Goal: Task Accomplishment & Management: Use online tool/utility

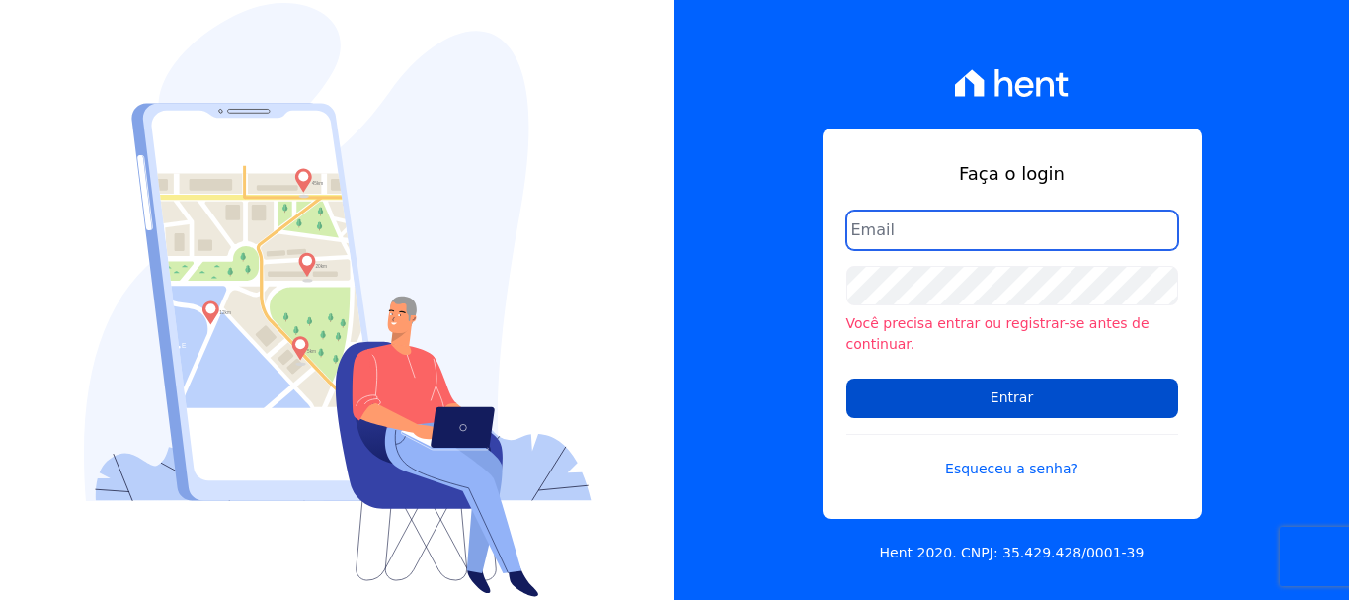
type input "[PERSON_NAME][EMAIL_ADDRESS][PERSON_NAME][DOMAIN_NAME]"
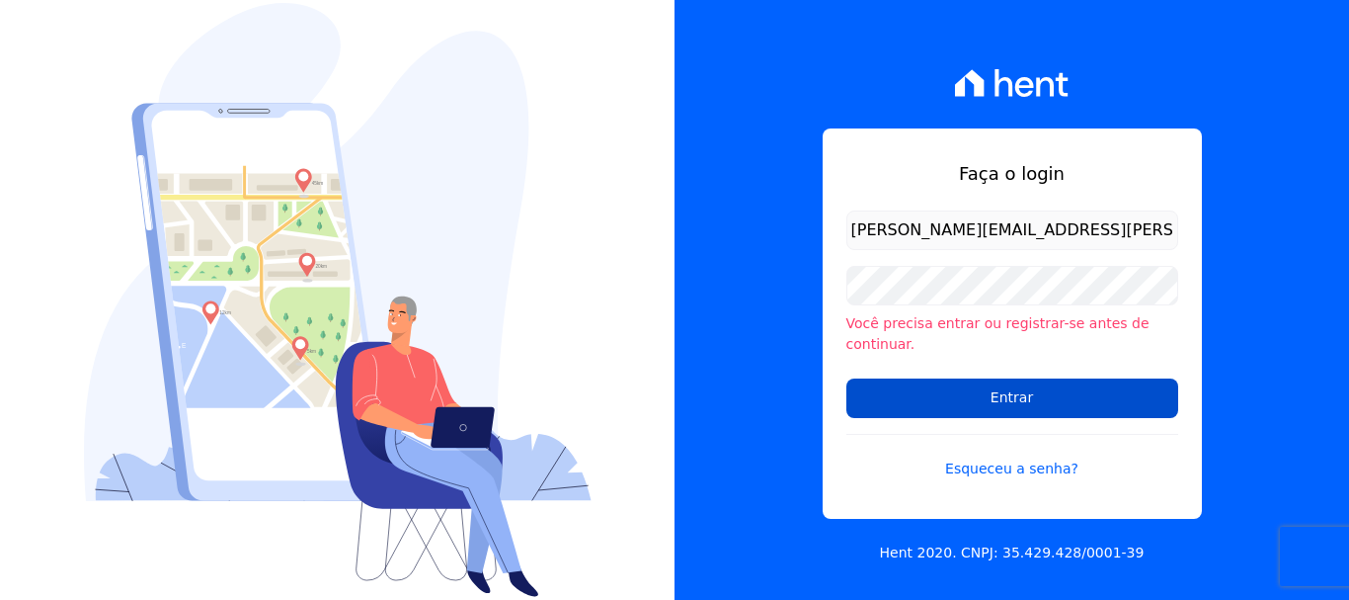
drag, startPoint x: 1048, startPoint y: 384, endPoint x: 1035, endPoint y: 383, distance: 12.9
click at [1048, 383] on input "Entrar" at bounding box center [1012, 398] width 332 height 40
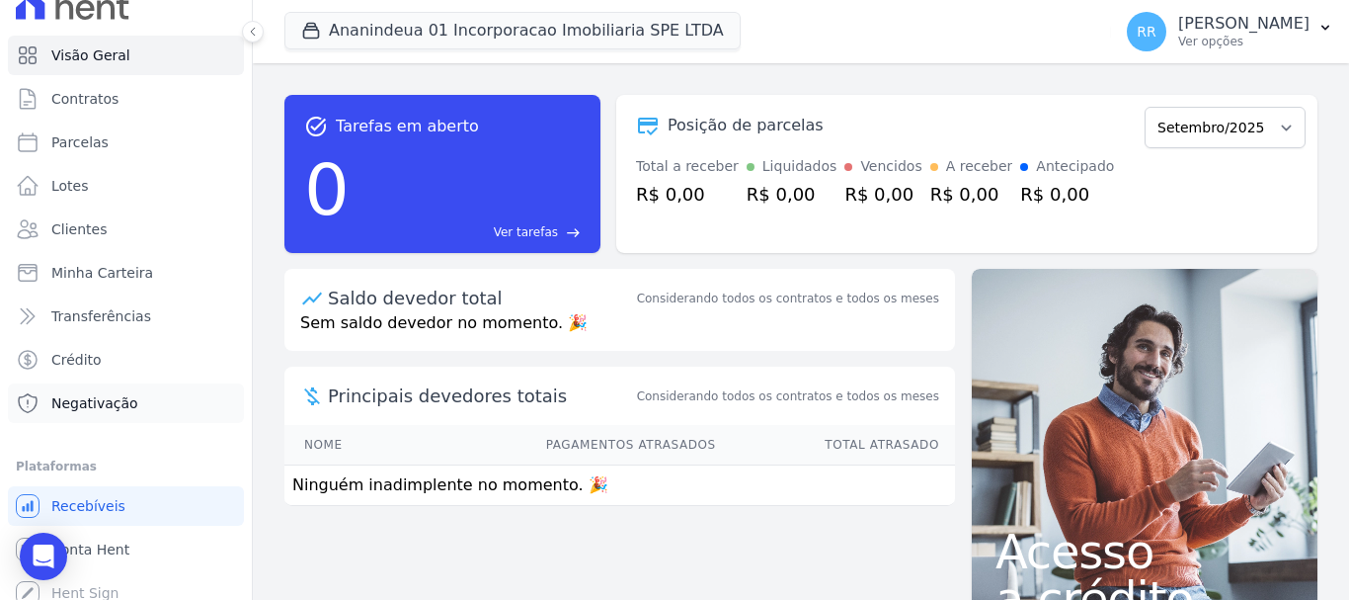
scroll to position [37, 0]
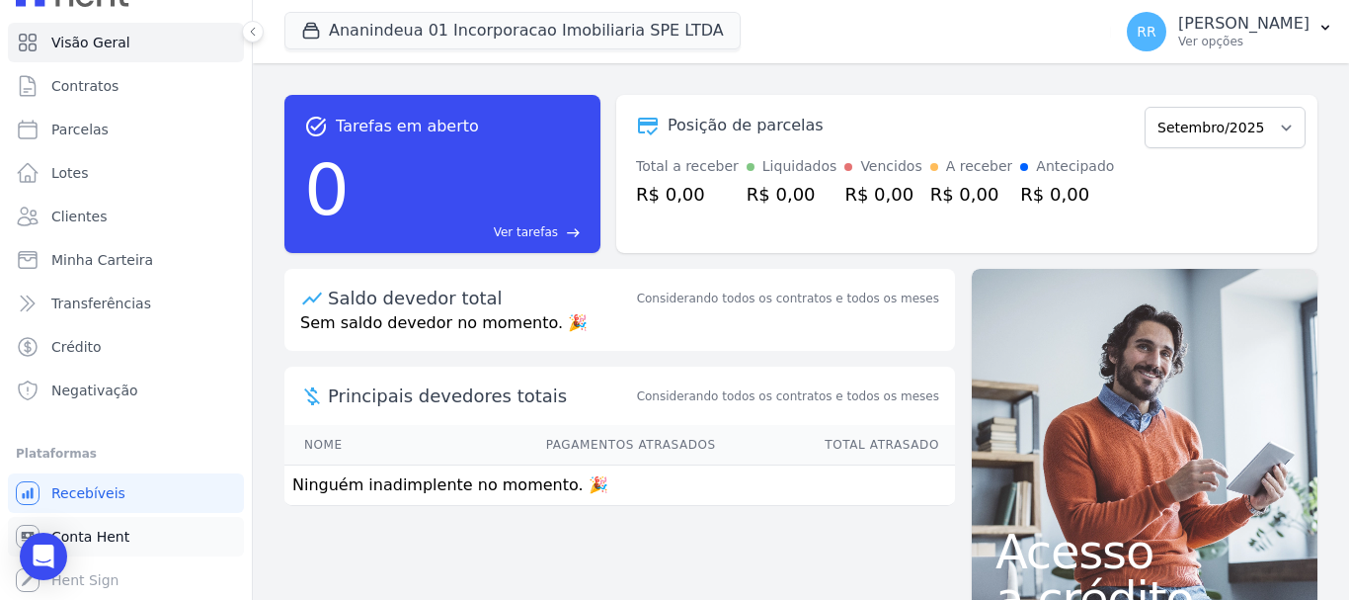
click at [89, 538] on span "Conta Hent" at bounding box center [90, 536] width 78 height 20
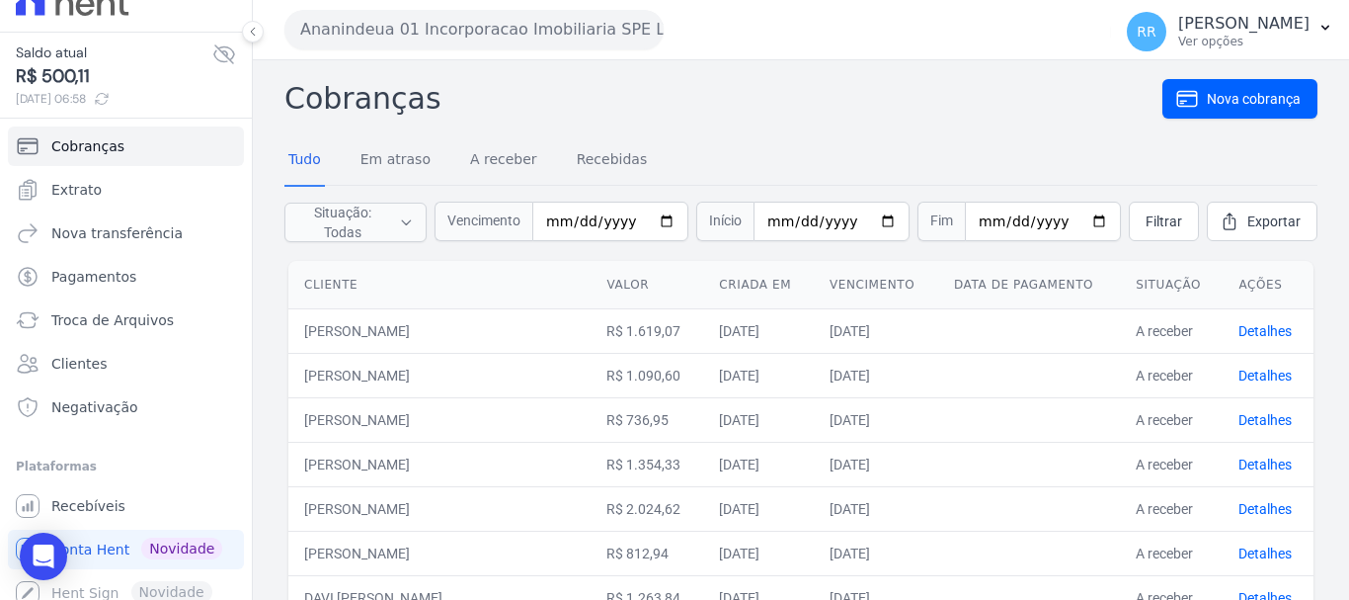
scroll to position [40, 0]
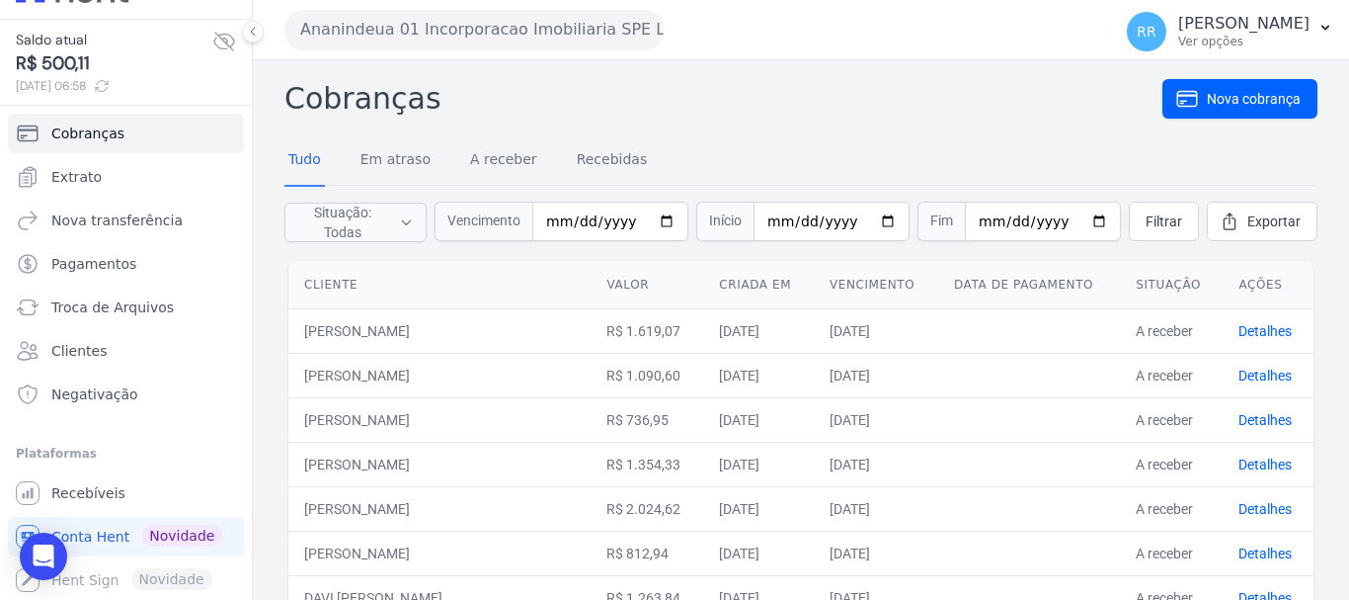
click at [507, 39] on button "Ananindeua 01 Incorporacao Imobiliaria SPE LTDA" at bounding box center [473, 30] width 379 height 40
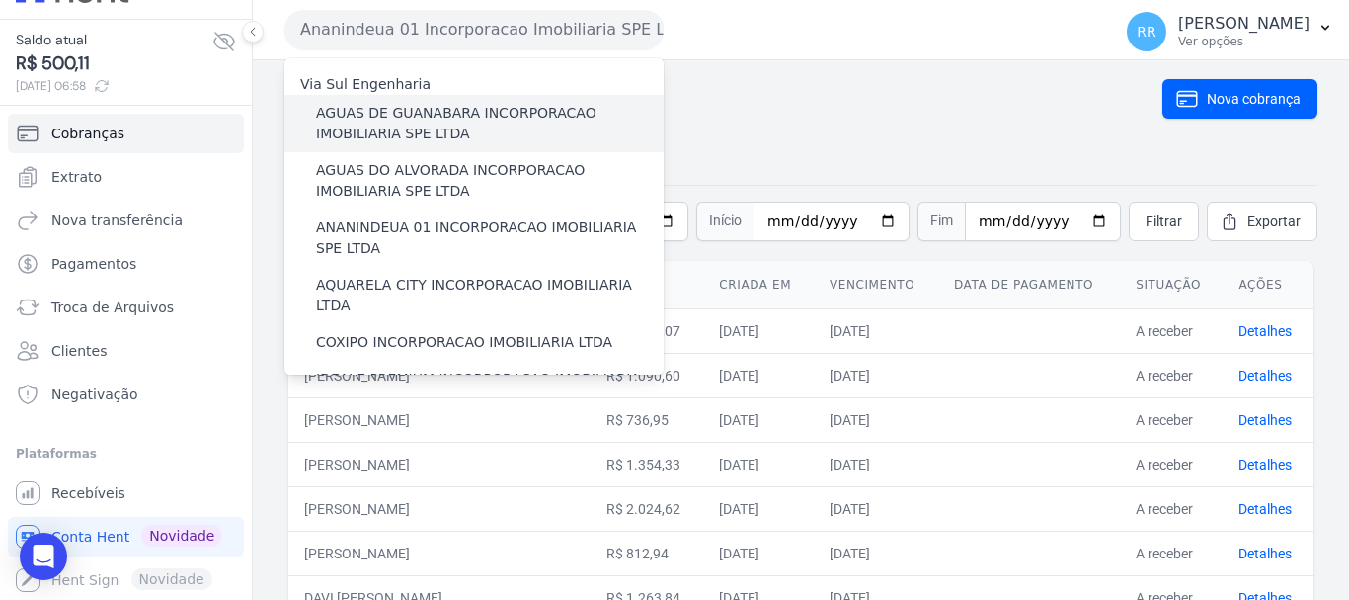
click at [442, 121] on label "AGUAS DE GUANABARA INCORPORACAO IMOBILIARIA SPE LTDA" at bounding box center [490, 123] width 348 height 41
click at [0, 0] on input "AGUAS DE GUANABARA INCORPORACAO IMOBILIARIA SPE LTDA" at bounding box center [0, 0] width 0 height 0
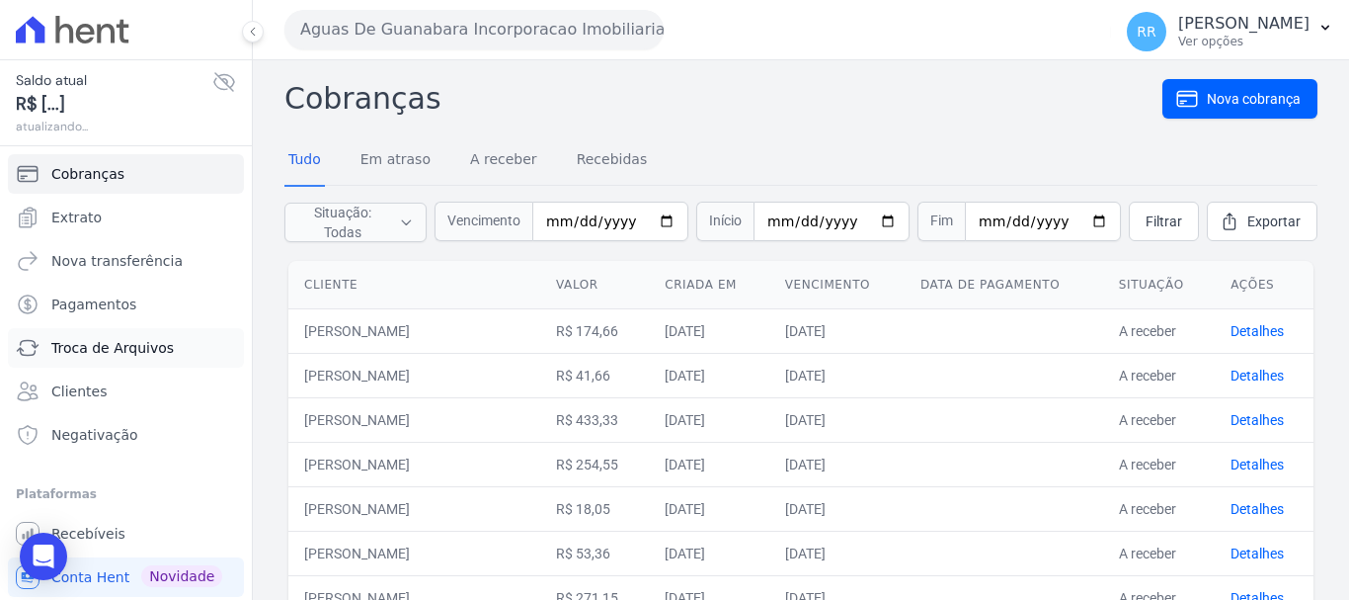
click at [124, 349] on span "Troca de Arquivos" at bounding box center [112, 348] width 122 height 20
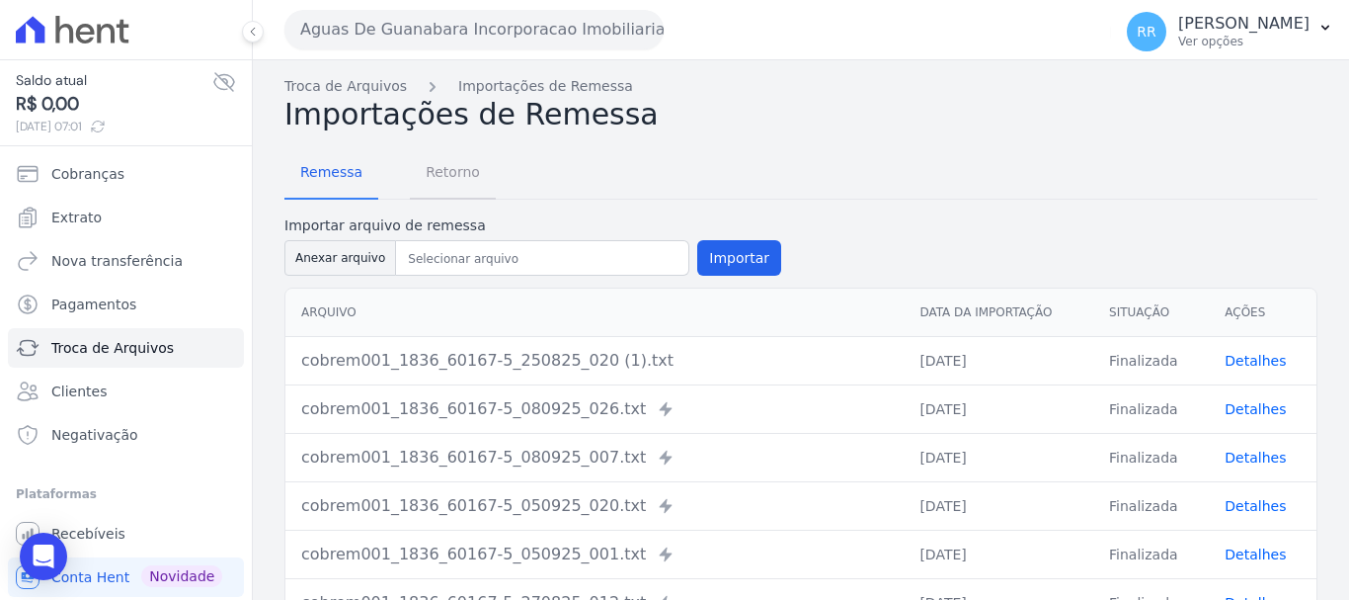
click at [441, 174] on span "Retorno" at bounding box center [453, 172] width 78 height 40
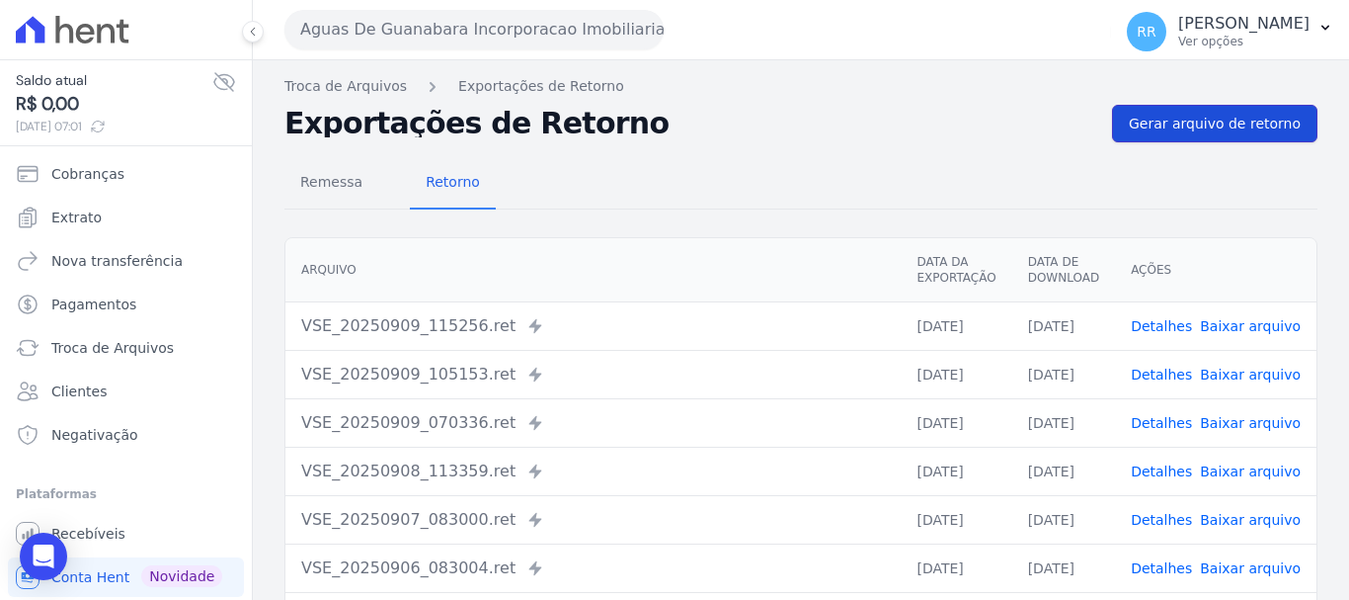
click at [1223, 129] on span "Gerar arquivo de retorno" at bounding box center [1215, 124] width 172 height 20
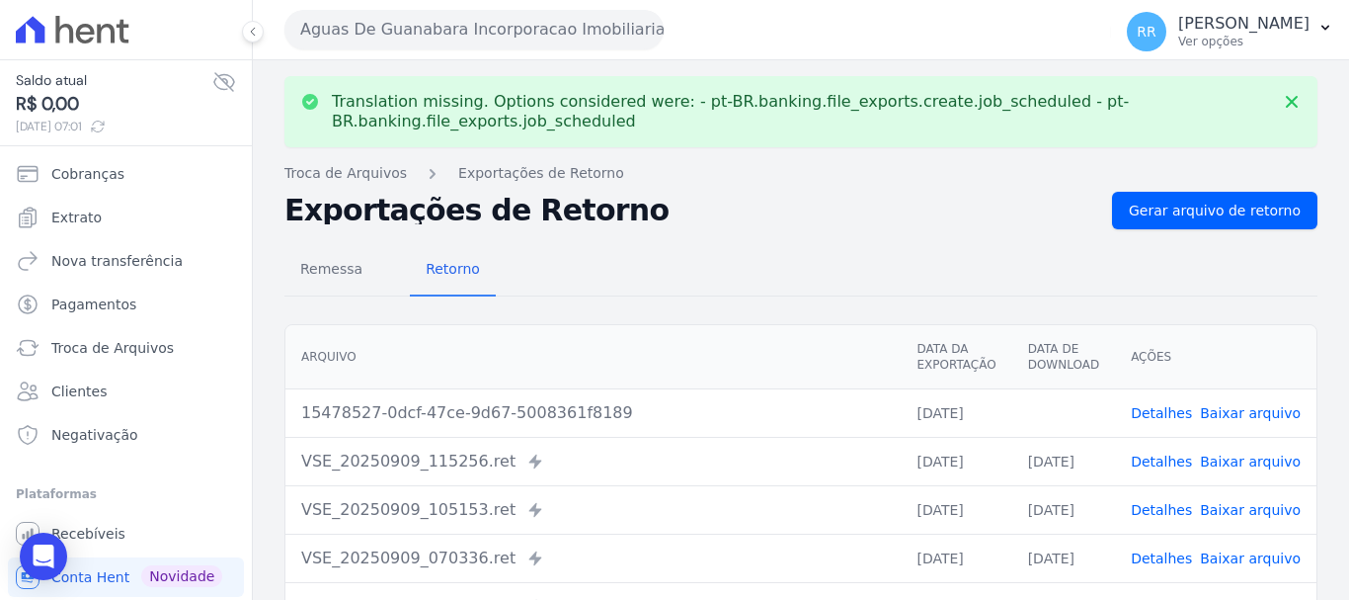
click at [1242, 414] on link "Baixar arquivo" at bounding box center [1250, 413] width 101 height 16
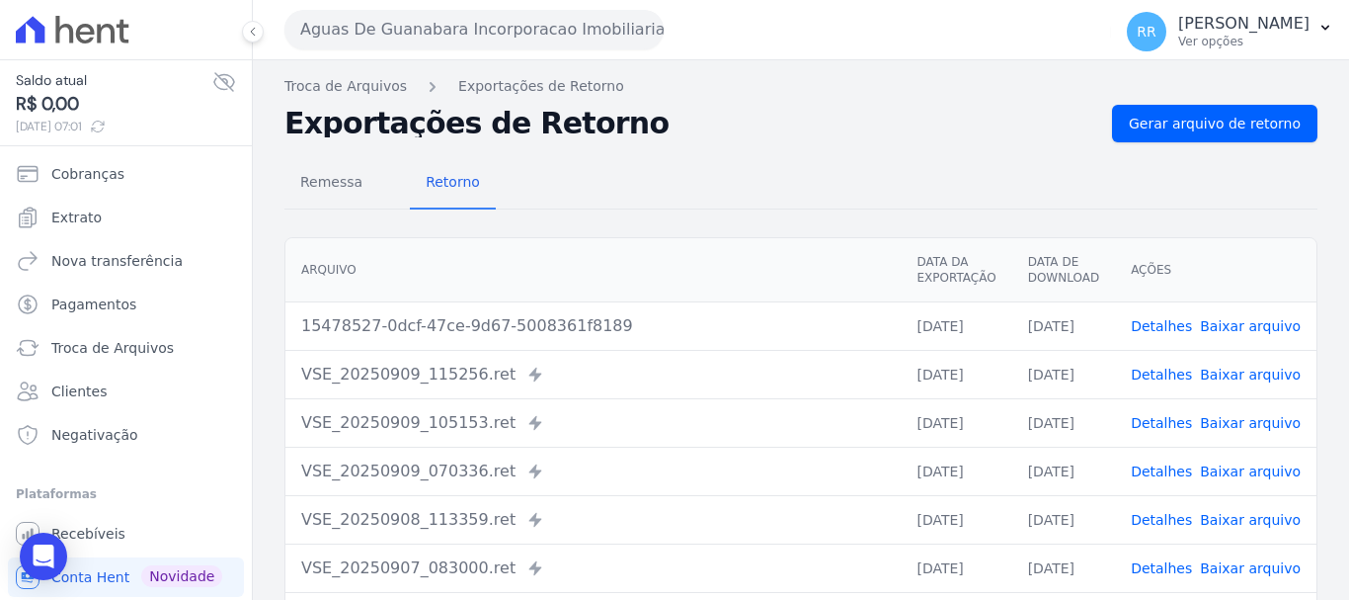
click at [570, 36] on button "Aguas De Guanabara Incorporacao Imobiliaria SPE LTDA" at bounding box center [473, 30] width 379 height 40
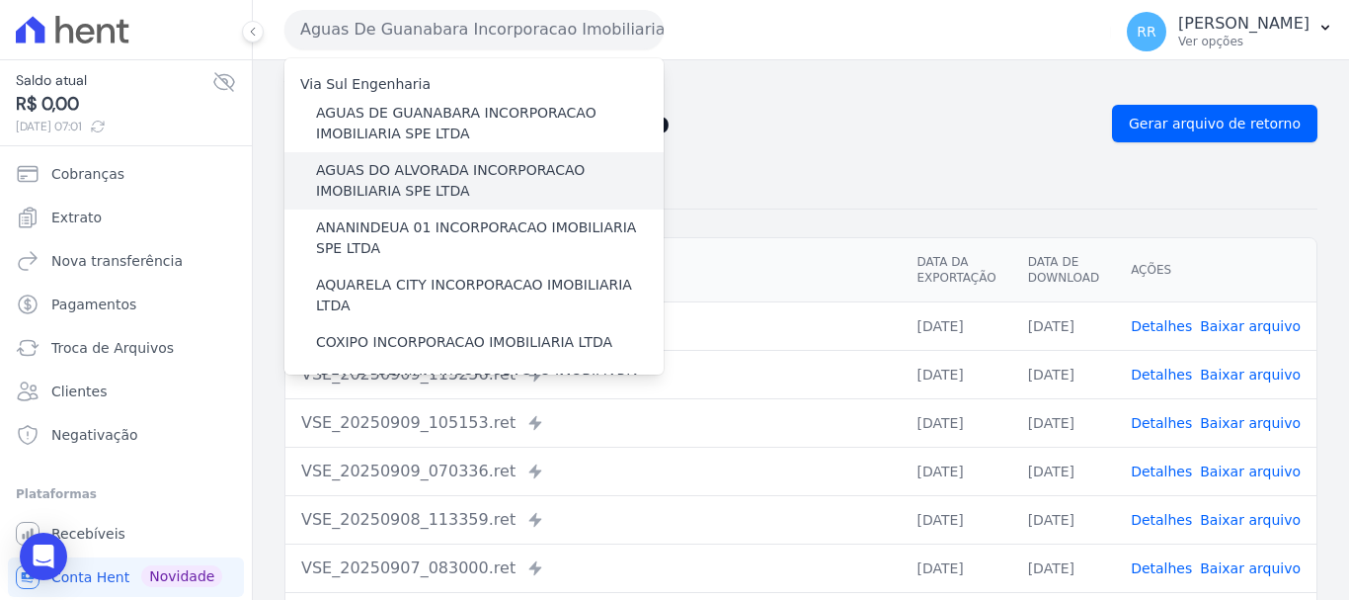
click at [495, 163] on label "AGUAS DO ALVORADA INCORPORACAO IMOBILIARIA SPE LTDA" at bounding box center [490, 180] width 348 height 41
click at [0, 0] on input "AGUAS DO ALVORADA INCORPORACAO IMOBILIARIA SPE LTDA" at bounding box center [0, 0] width 0 height 0
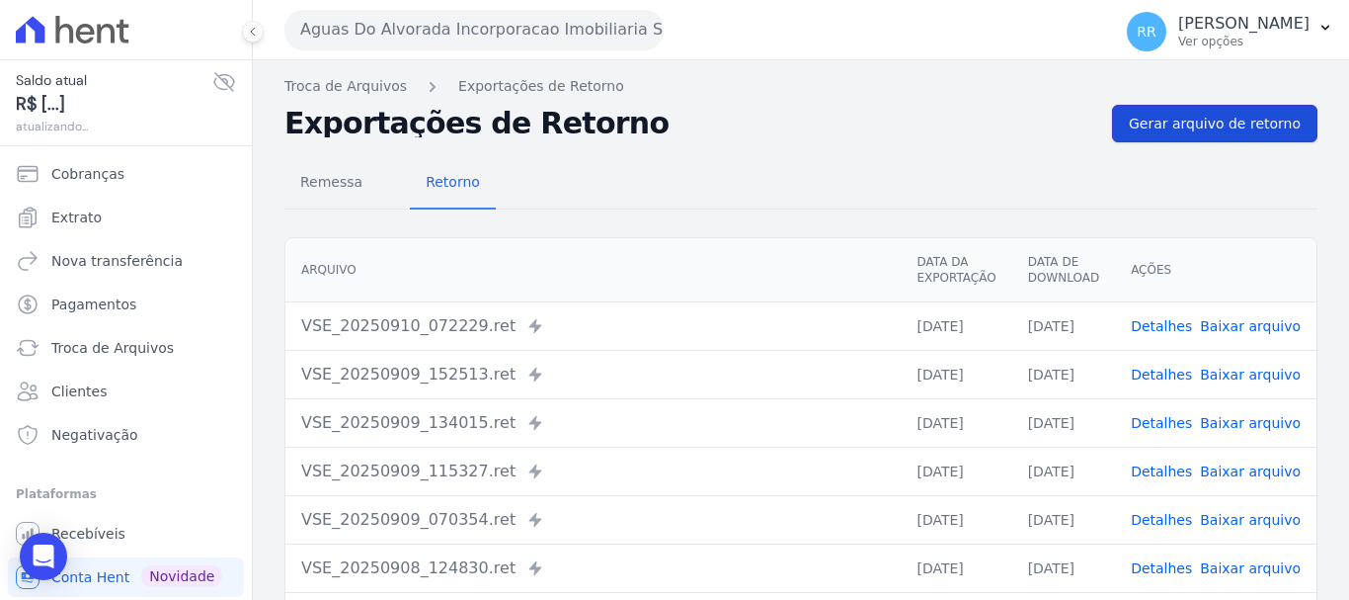
click at [1174, 122] on span "Gerar arquivo de retorno" at bounding box center [1215, 124] width 172 height 20
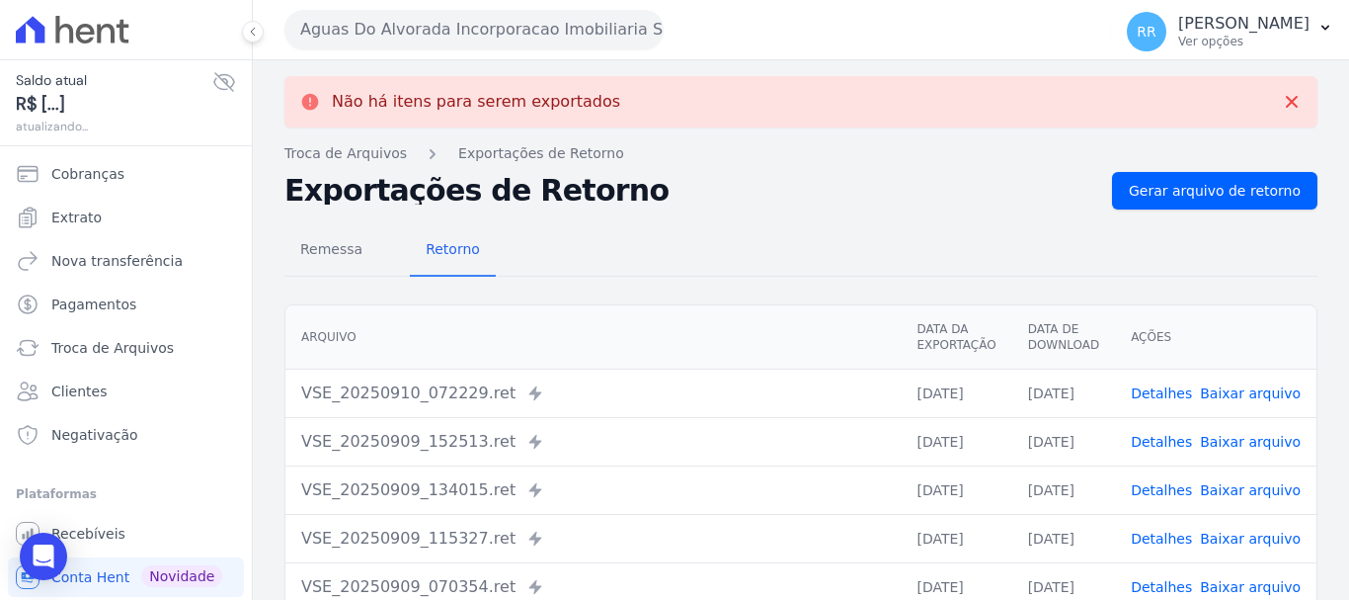
click at [431, 29] on button "Aguas Do Alvorada Incorporacao Imobiliaria SPE LTDA" at bounding box center [473, 30] width 379 height 40
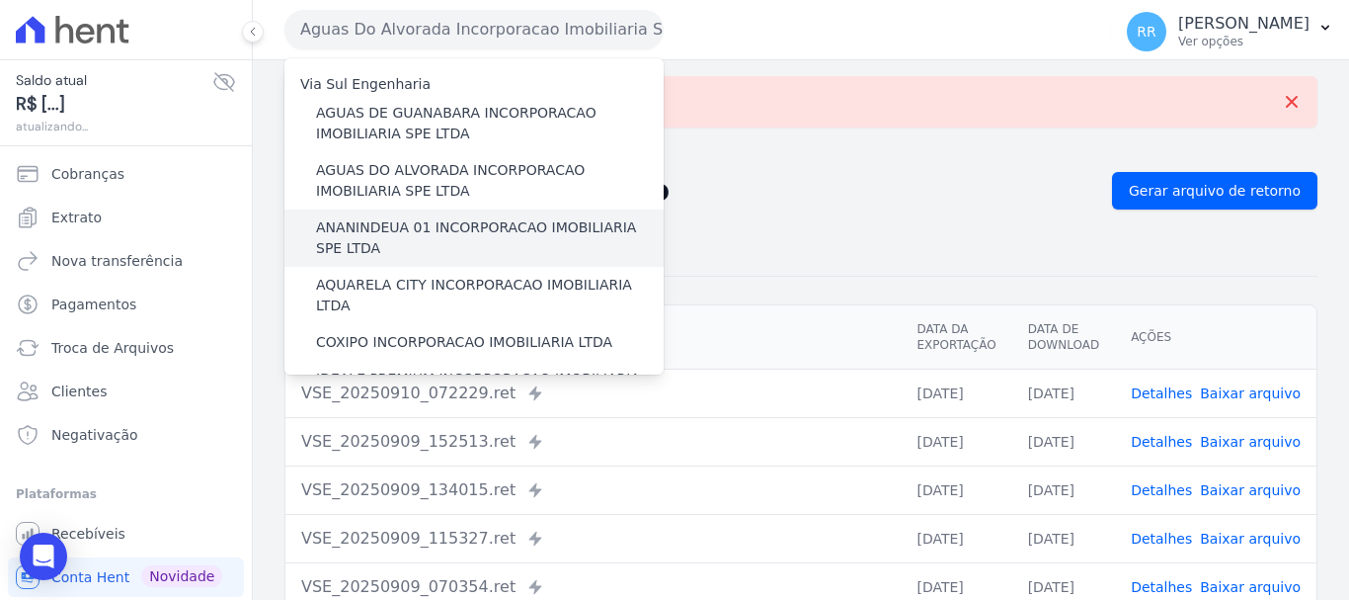
click at [430, 215] on div "ANANINDEUA 01 INCORPORACAO IMOBILIARIA SPE LTDA" at bounding box center [473, 237] width 379 height 57
click at [429, 227] on label "ANANINDEUA 01 INCORPORACAO IMOBILIARIA SPE LTDA" at bounding box center [490, 237] width 348 height 41
click at [0, 0] on input "ANANINDEUA 01 INCORPORACAO IMOBILIARIA SPE LTDA" at bounding box center [0, 0] width 0 height 0
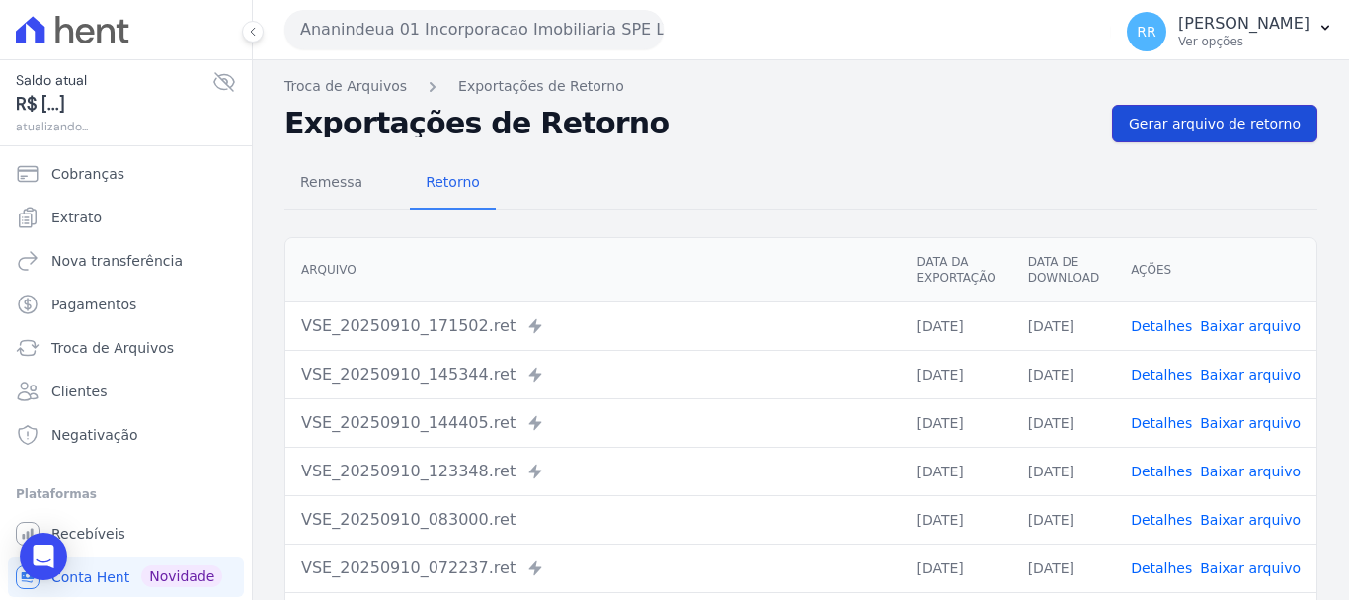
click at [1218, 123] on span "Gerar arquivo de retorno" at bounding box center [1215, 124] width 172 height 20
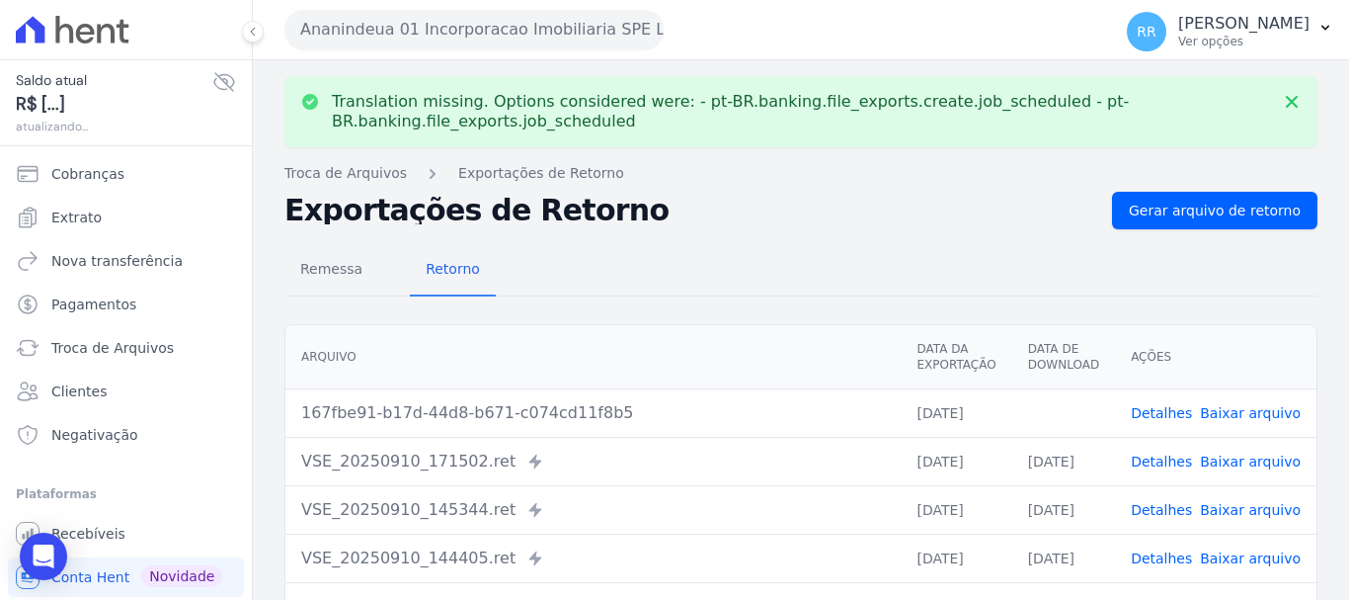
click at [1261, 417] on link "Baixar arquivo" at bounding box center [1250, 413] width 101 height 16
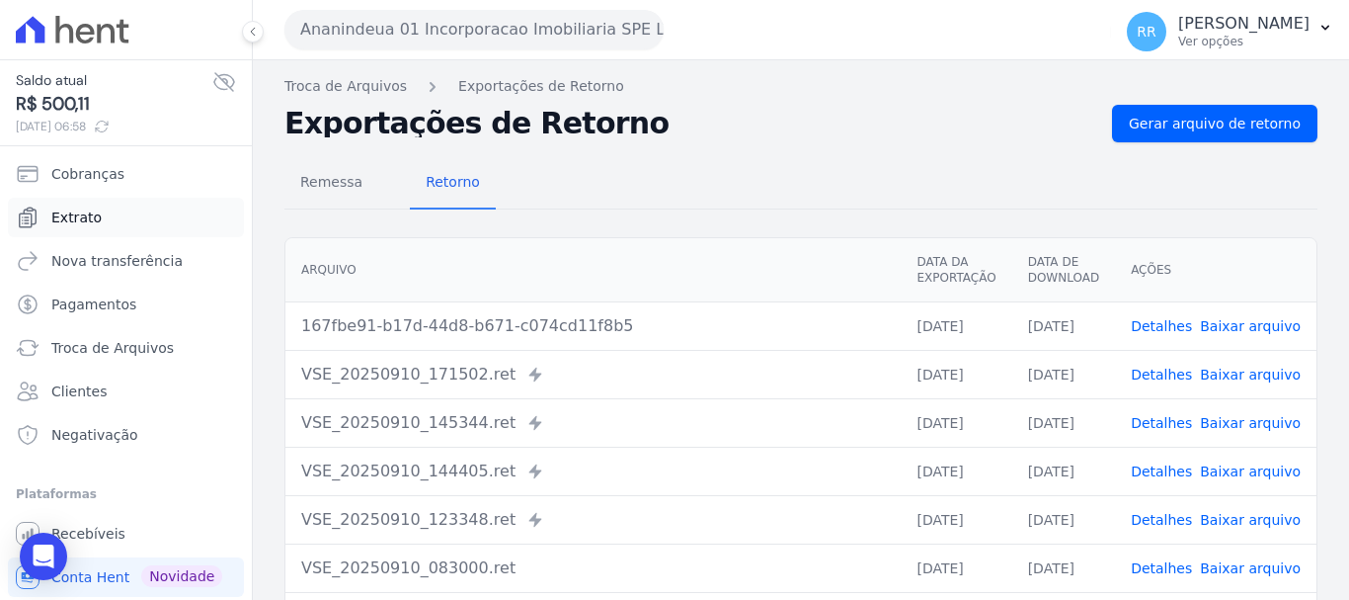
click at [78, 226] on span "Extrato" at bounding box center [76, 217] width 50 height 20
click at [378, 34] on button "Ananindeua 01 Incorporacao Imobiliaria SPE LTDA" at bounding box center [473, 30] width 379 height 40
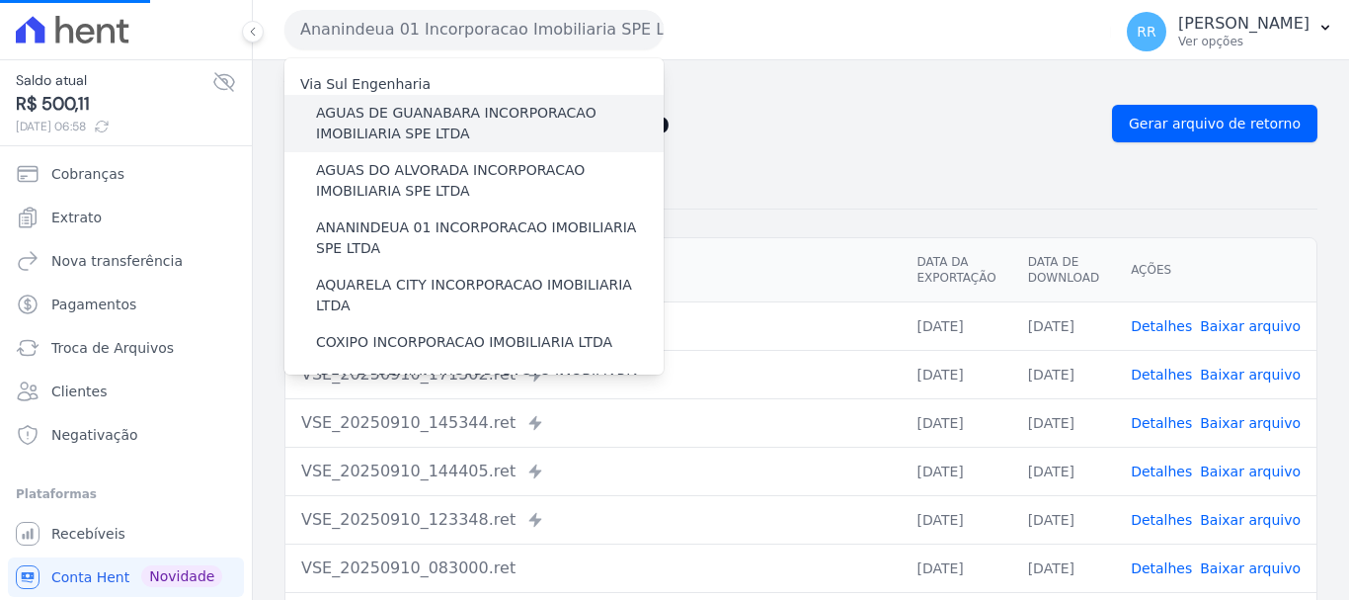
click at [429, 128] on label "AGUAS DE GUANABARA INCORPORACAO IMOBILIARIA SPE LTDA" at bounding box center [490, 123] width 348 height 41
click at [0, 0] on input "AGUAS DE GUANABARA INCORPORACAO IMOBILIARIA SPE LTDA" at bounding box center [0, 0] width 0 height 0
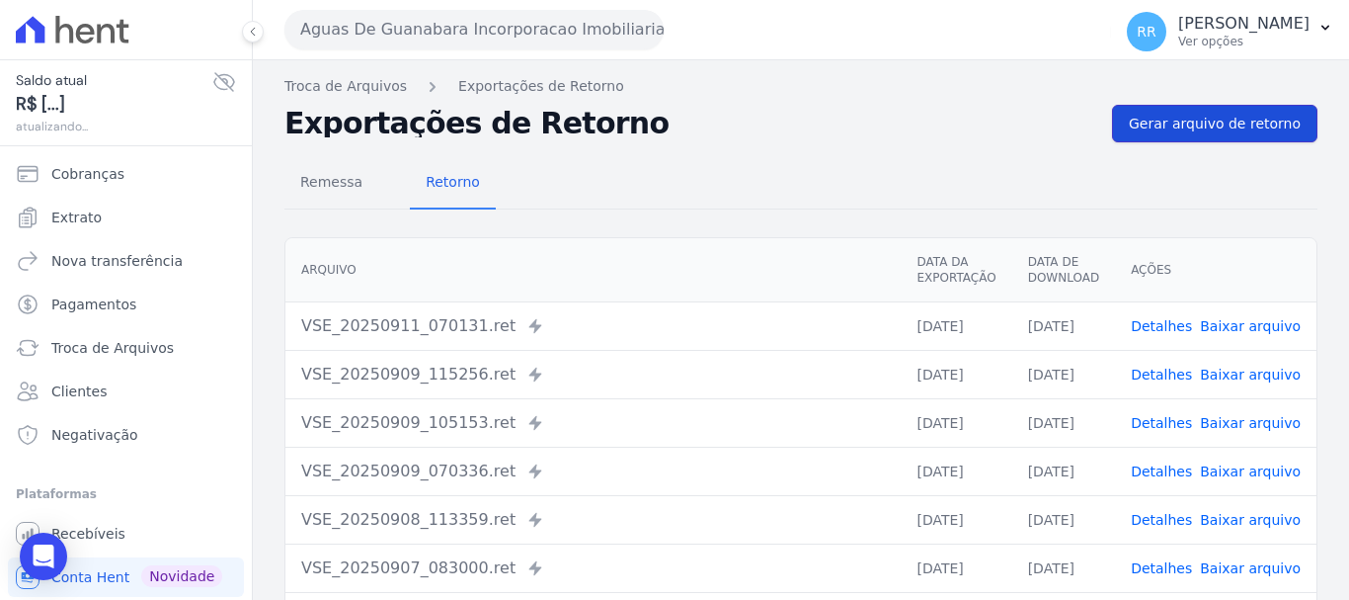
click at [1204, 131] on span "Gerar arquivo de retorno" at bounding box center [1215, 124] width 172 height 20
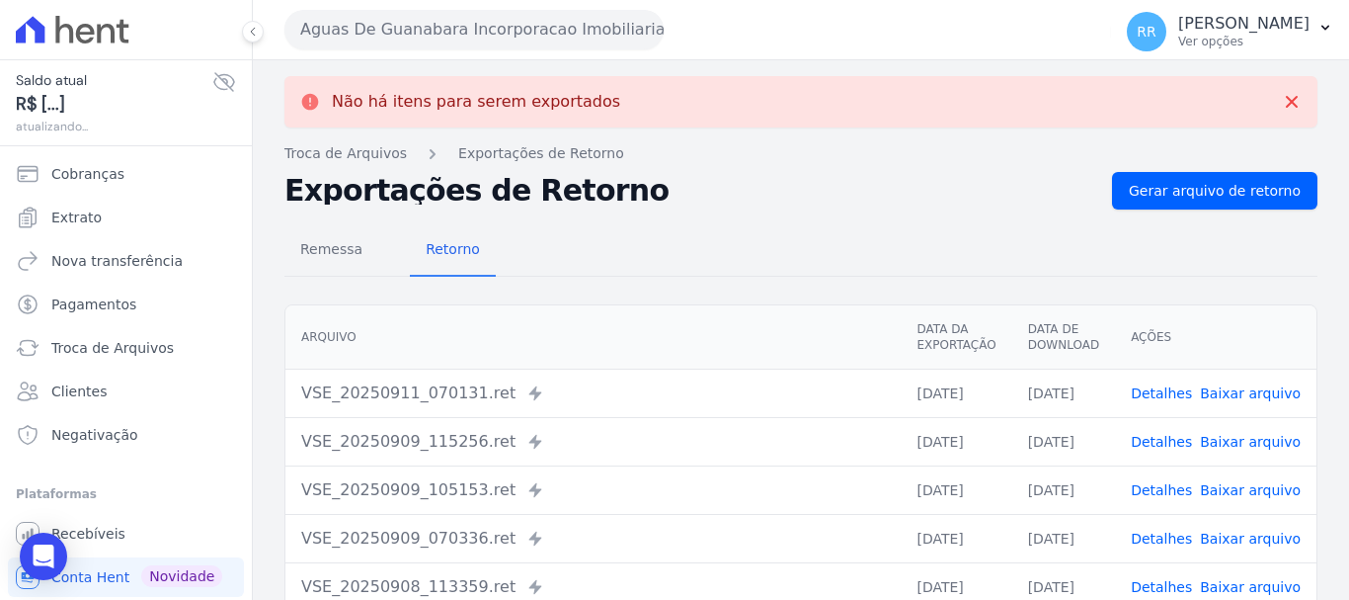
click at [1235, 396] on link "Baixar arquivo" at bounding box center [1250, 393] width 101 height 16
drag, startPoint x: 554, startPoint y: 34, endPoint x: 539, endPoint y: 79, distance: 47.8
click at [554, 34] on button "Aguas De Guanabara Incorporacao Imobiliaria SPE LTDA" at bounding box center [473, 30] width 379 height 40
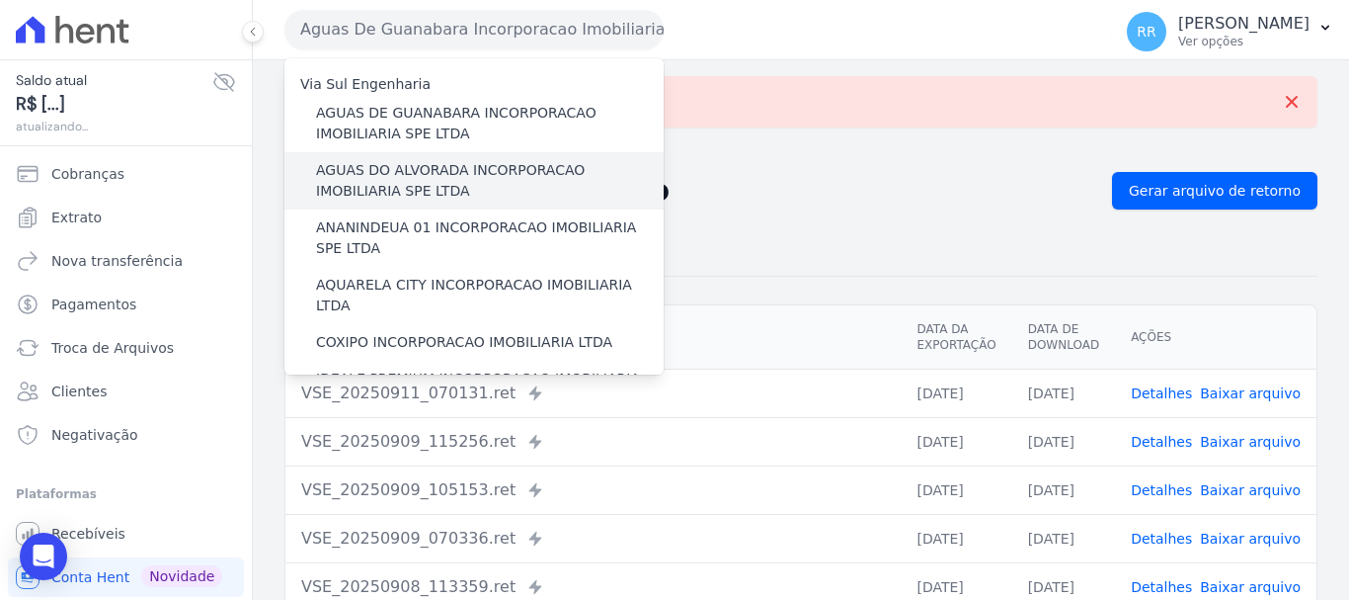
click at [489, 181] on label "AGUAS DO ALVORADA INCORPORACAO IMOBILIARIA SPE LTDA" at bounding box center [490, 180] width 348 height 41
click at [0, 0] on input "AGUAS DO ALVORADA INCORPORACAO IMOBILIARIA SPE LTDA" at bounding box center [0, 0] width 0 height 0
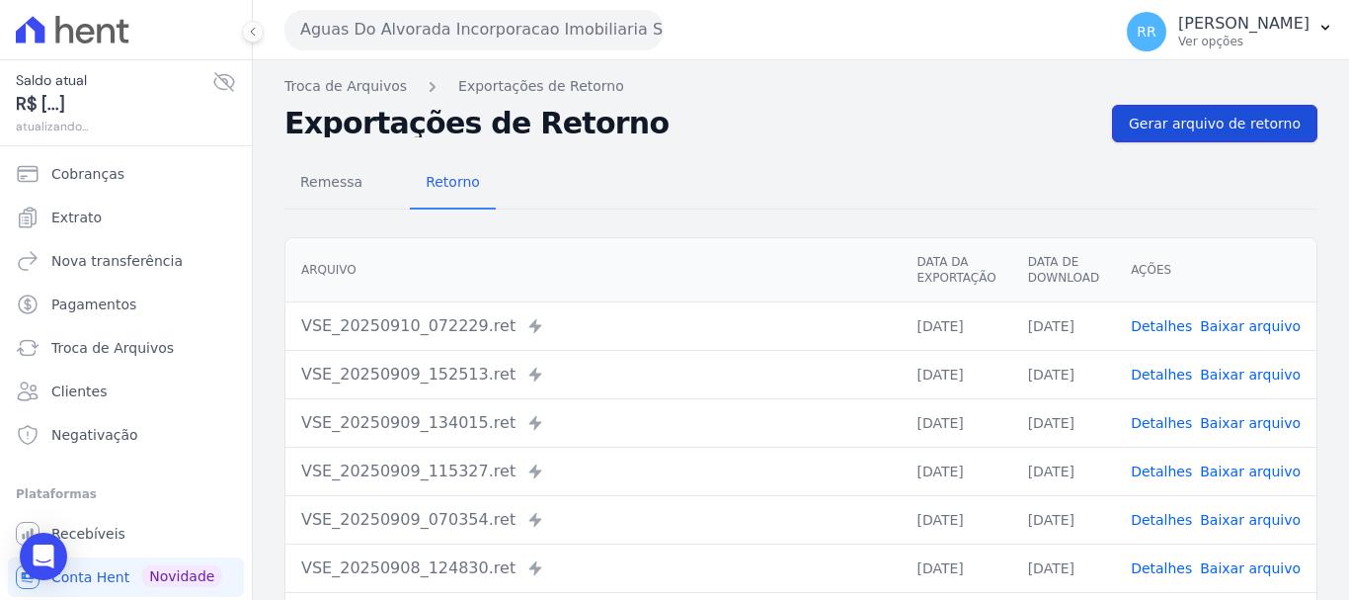
click at [1232, 128] on span "Gerar arquivo de retorno" at bounding box center [1215, 124] width 172 height 20
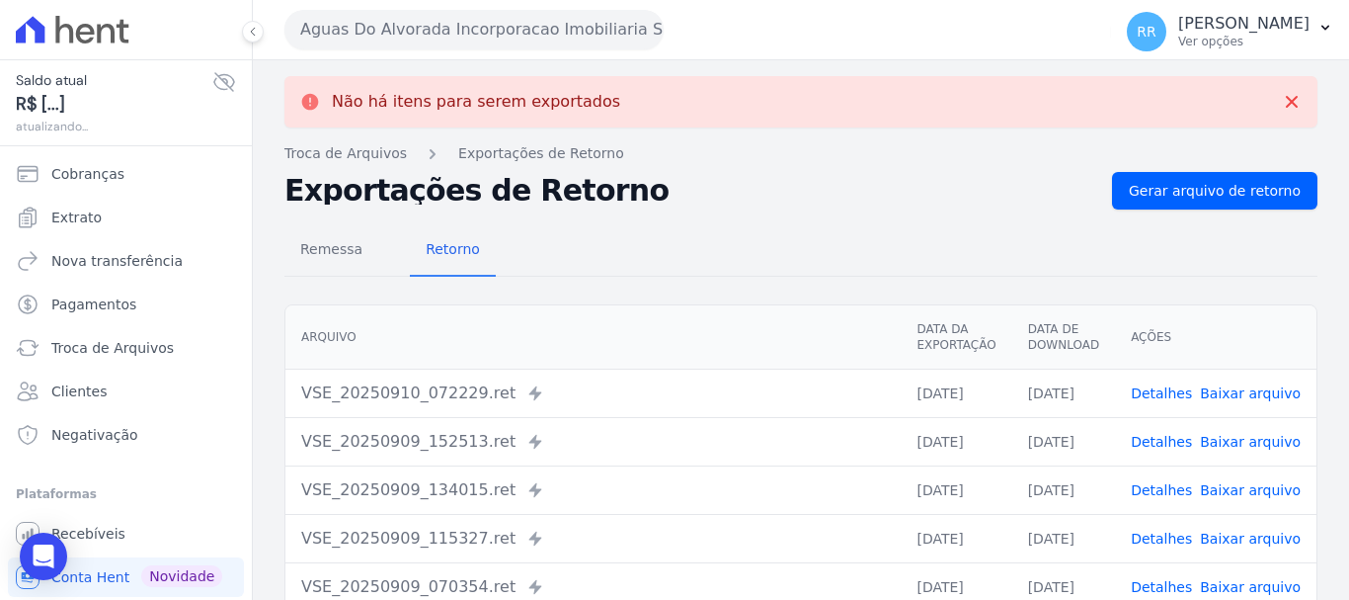
click at [1238, 392] on link "Baixar arquivo" at bounding box center [1250, 393] width 101 height 16
click at [552, 35] on button "Aguas Do Alvorada Incorporacao Imobiliaria SPE LTDA" at bounding box center [473, 30] width 379 height 40
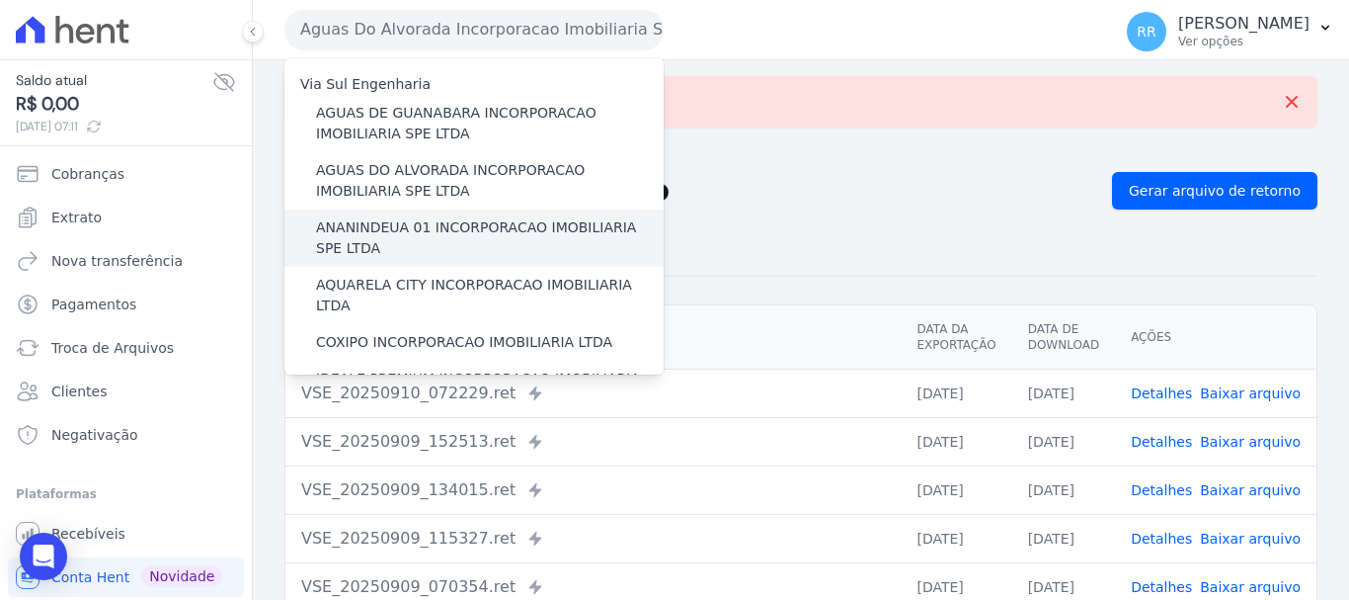
click at [491, 222] on label "ANANINDEUA 01 INCORPORACAO IMOBILIARIA SPE LTDA" at bounding box center [490, 237] width 348 height 41
click at [0, 0] on input "ANANINDEUA 01 INCORPORACAO IMOBILIARIA SPE LTDA" at bounding box center [0, 0] width 0 height 0
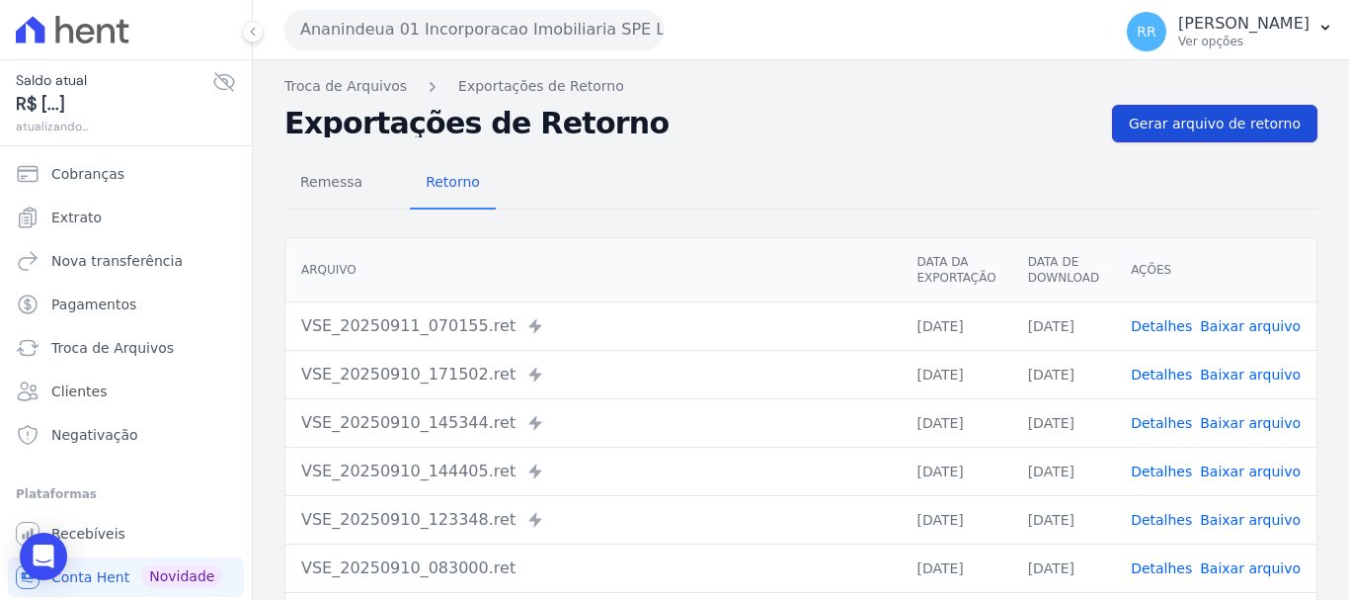
click at [1217, 124] on span "Gerar arquivo de retorno" at bounding box center [1215, 124] width 172 height 20
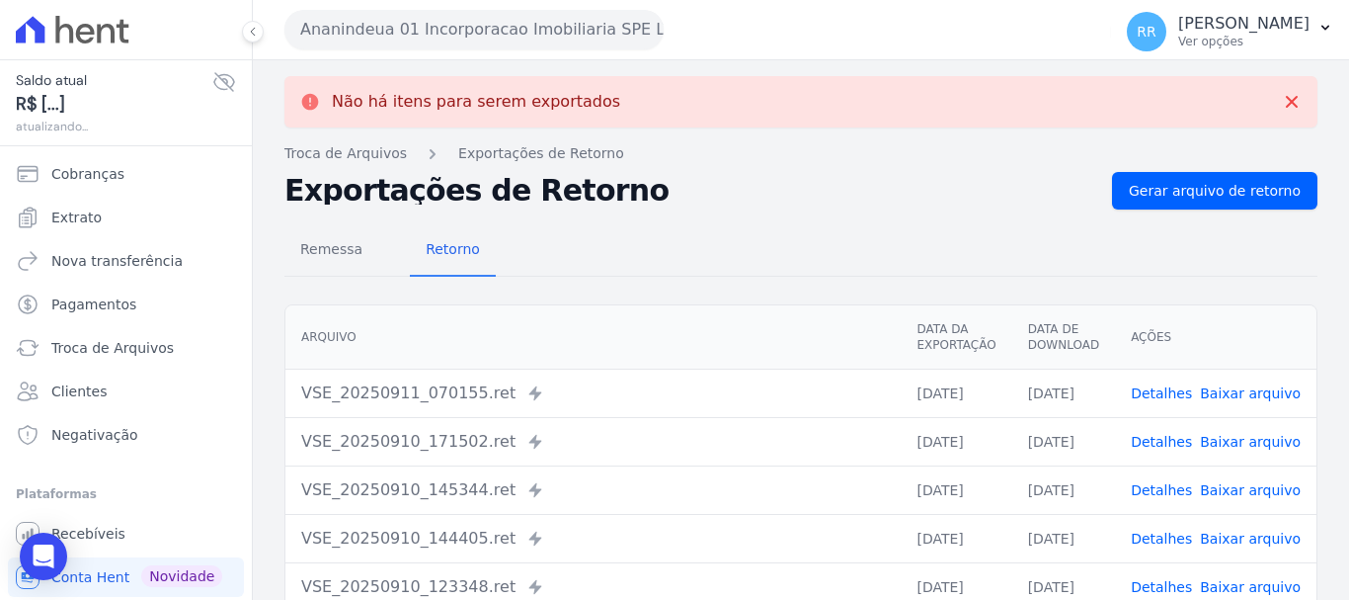
click at [1240, 401] on link "Baixar arquivo" at bounding box center [1250, 393] width 101 height 16
drag, startPoint x: 378, startPoint y: 15, endPoint x: 384, endPoint y: 25, distance: 11.5
click at [379, 15] on button "Ananindeua 01 Incorporacao Imobiliaria SPE LTDA" at bounding box center [473, 30] width 379 height 40
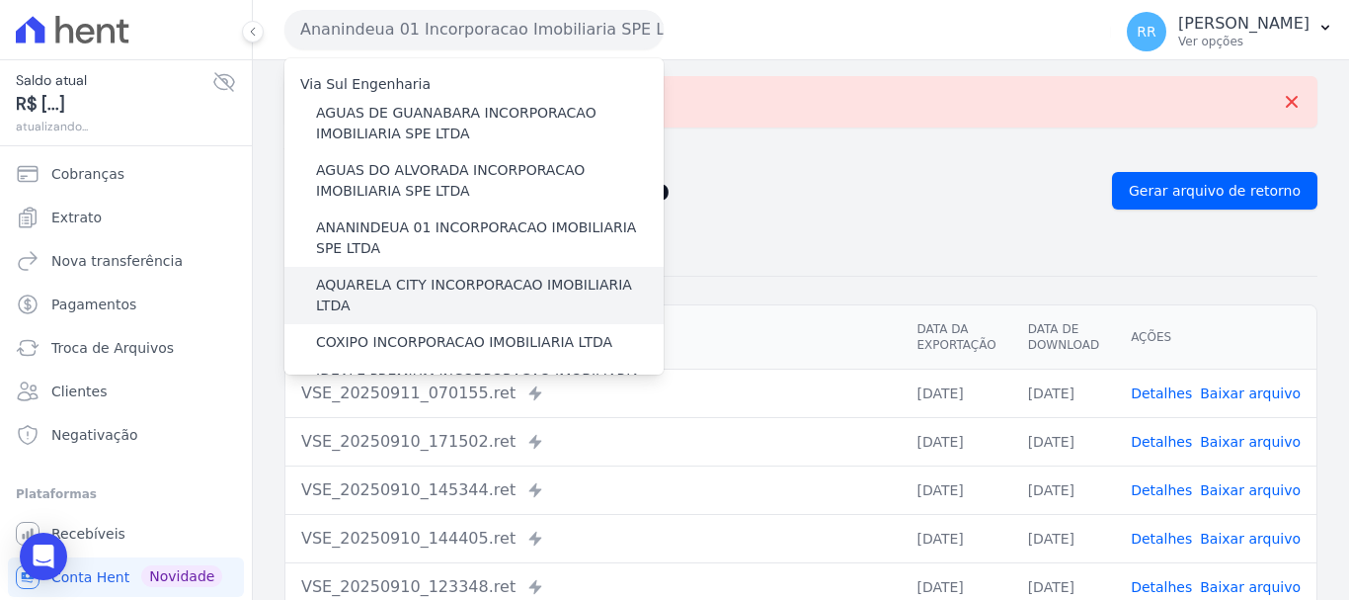
click at [422, 281] on label "AQUARELA CITY INCORPORACAO IMOBILIARIA LTDA" at bounding box center [490, 295] width 348 height 41
click at [0, 0] on input "AQUARELA CITY INCORPORACAO IMOBILIARIA LTDA" at bounding box center [0, 0] width 0 height 0
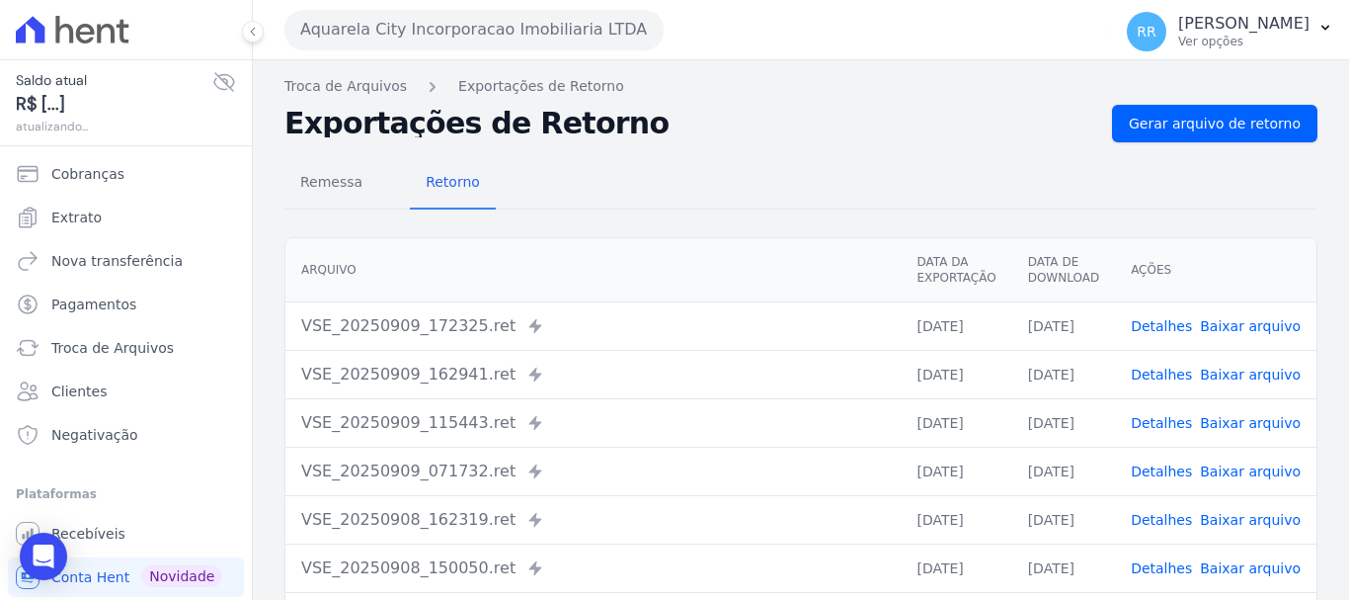
click at [1202, 99] on div "Troca de Arquivos Exportações de Retorno Exportações de Retorno Gerar arquivo d…" at bounding box center [801, 466] width 1096 height 812
click at [1203, 117] on span "Gerar arquivo de retorno" at bounding box center [1215, 124] width 172 height 20
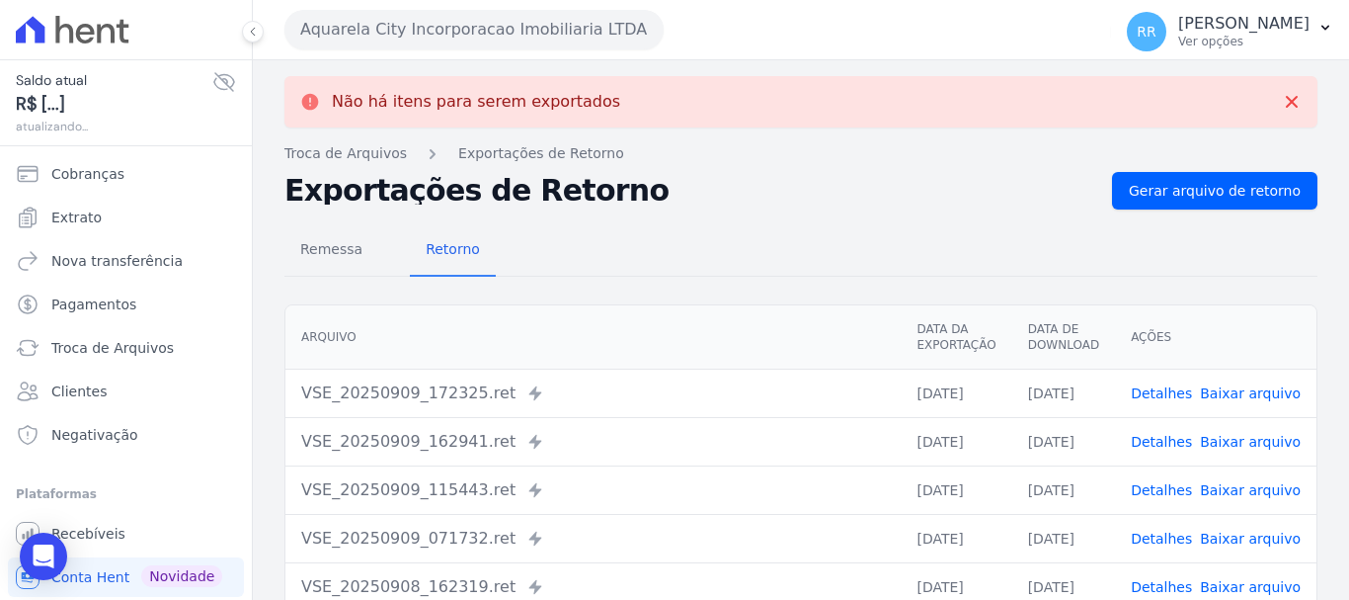
click at [1251, 385] on link "Baixar arquivo" at bounding box center [1250, 393] width 101 height 16
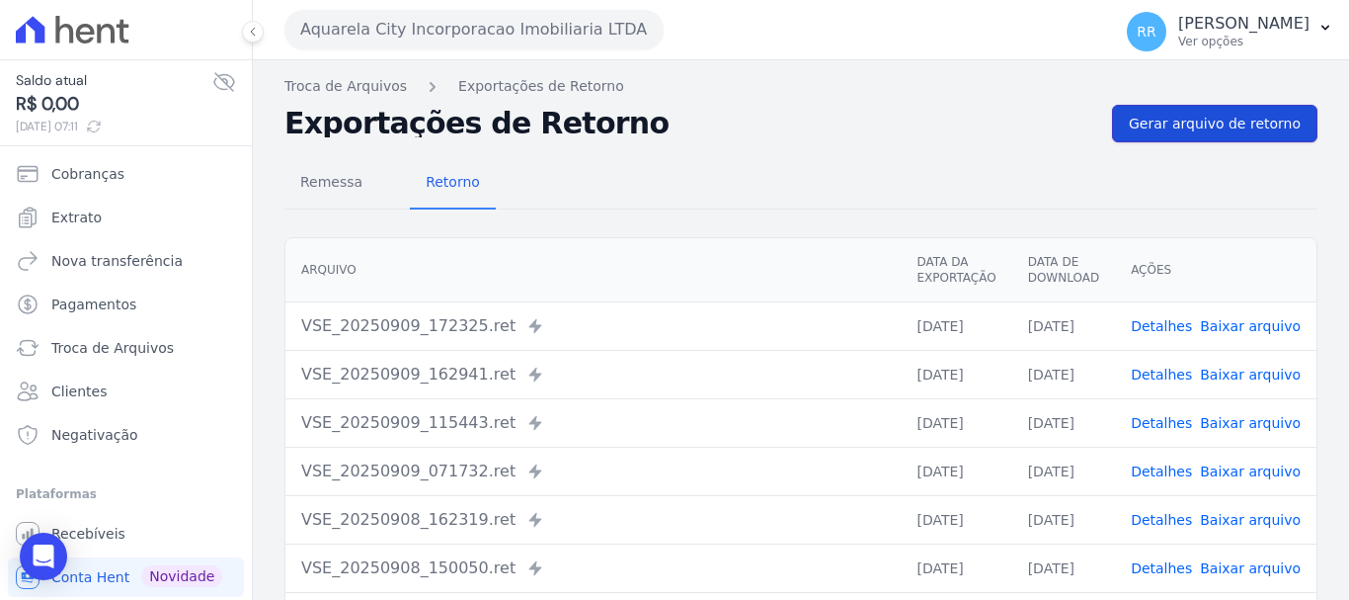
click at [1233, 129] on span "Gerar arquivo de retorno" at bounding box center [1215, 124] width 172 height 20
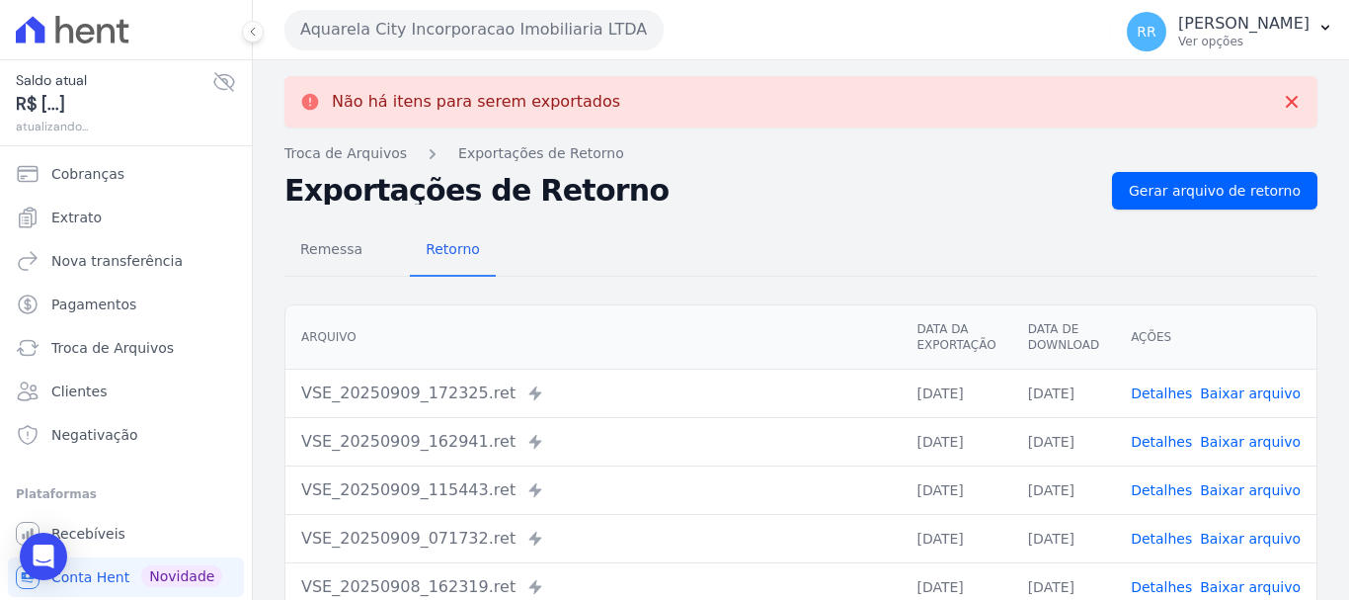
click at [543, 28] on button "Aquarela City Incorporacao Imobiliaria LTDA" at bounding box center [473, 30] width 379 height 40
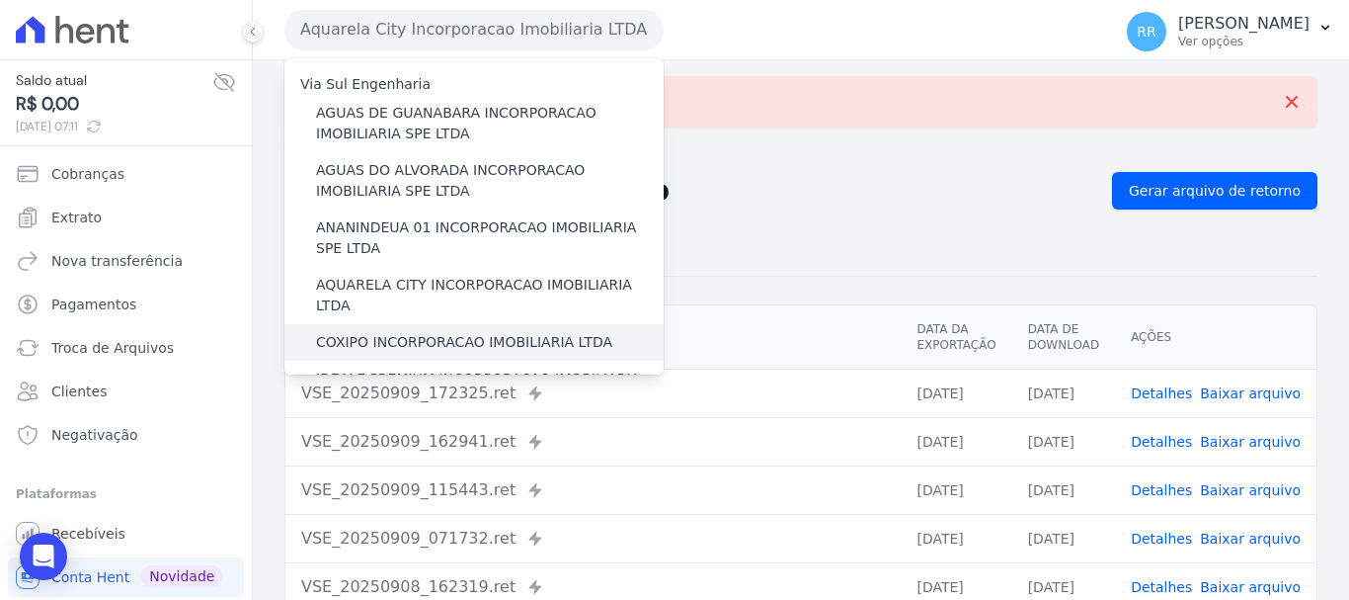
click at [455, 332] on label "COXIPO INCORPORACAO IMOBILIARIA LTDA" at bounding box center [464, 342] width 296 height 21
click at [0, 0] on input "COXIPO INCORPORACAO IMOBILIARIA LTDA" at bounding box center [0, 0] width 0 height 0
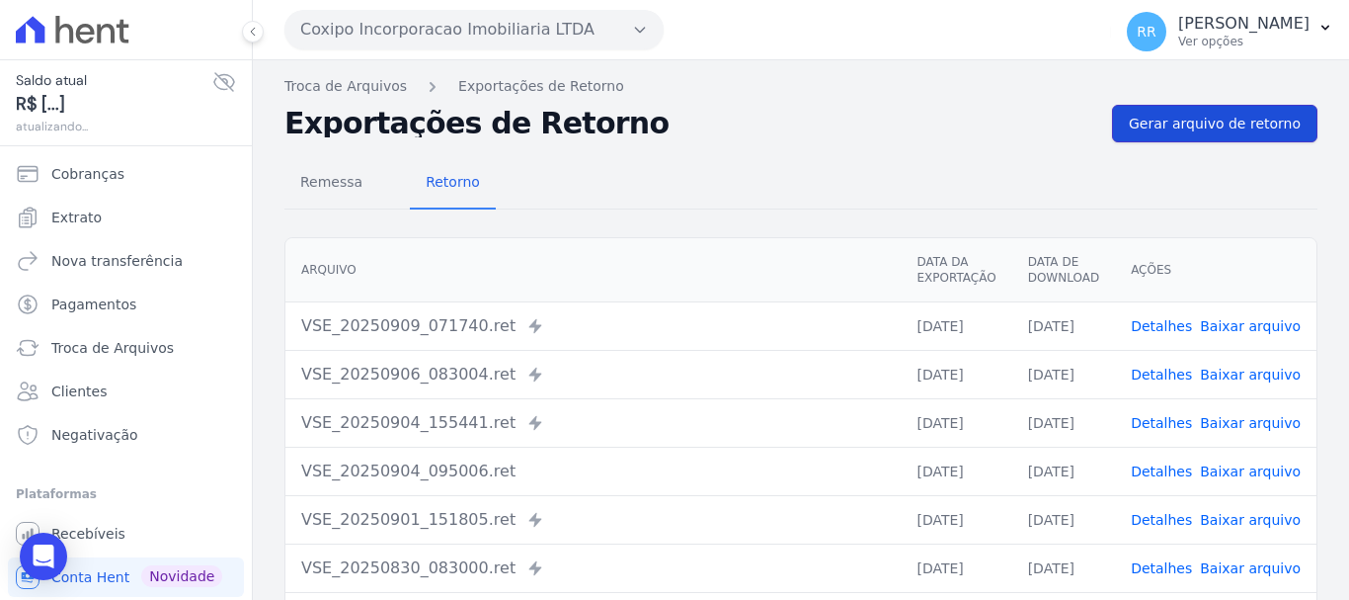
click at [1186, 115] on span "Gerar arquivo de retorno" at bounding box center [1215, 124] width 172 height 20
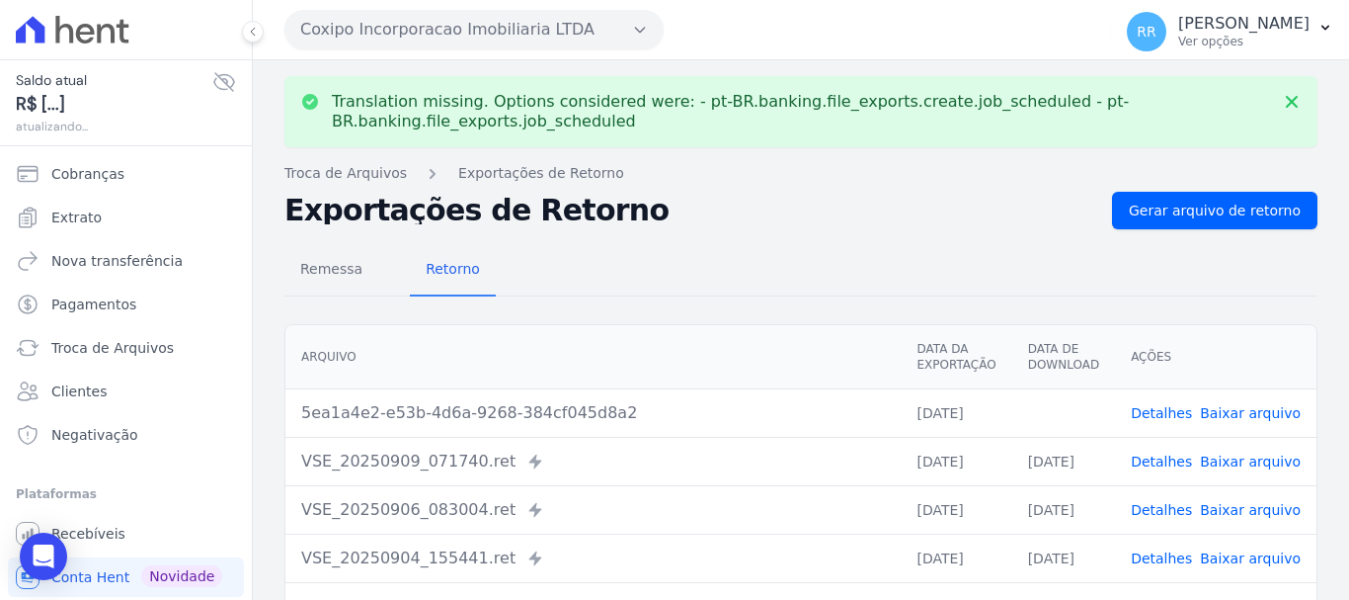
click at [1254, 405] on link "Baixar arquivo" at bounding box center [1250, 413] width 101 height 16
click at [438, 33] on button "Coxipo Incorporacao Imobiliaria LTDA" at bounding box center [473, 30] width 379 height 40
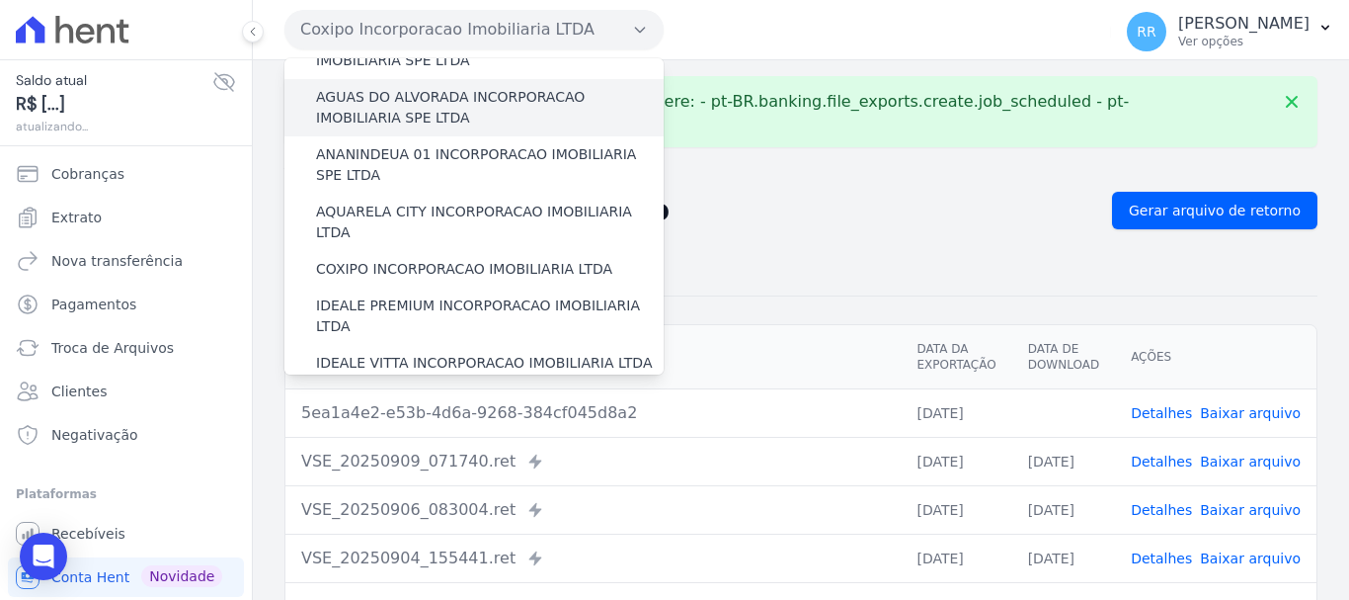
scroll to position [198, 0]
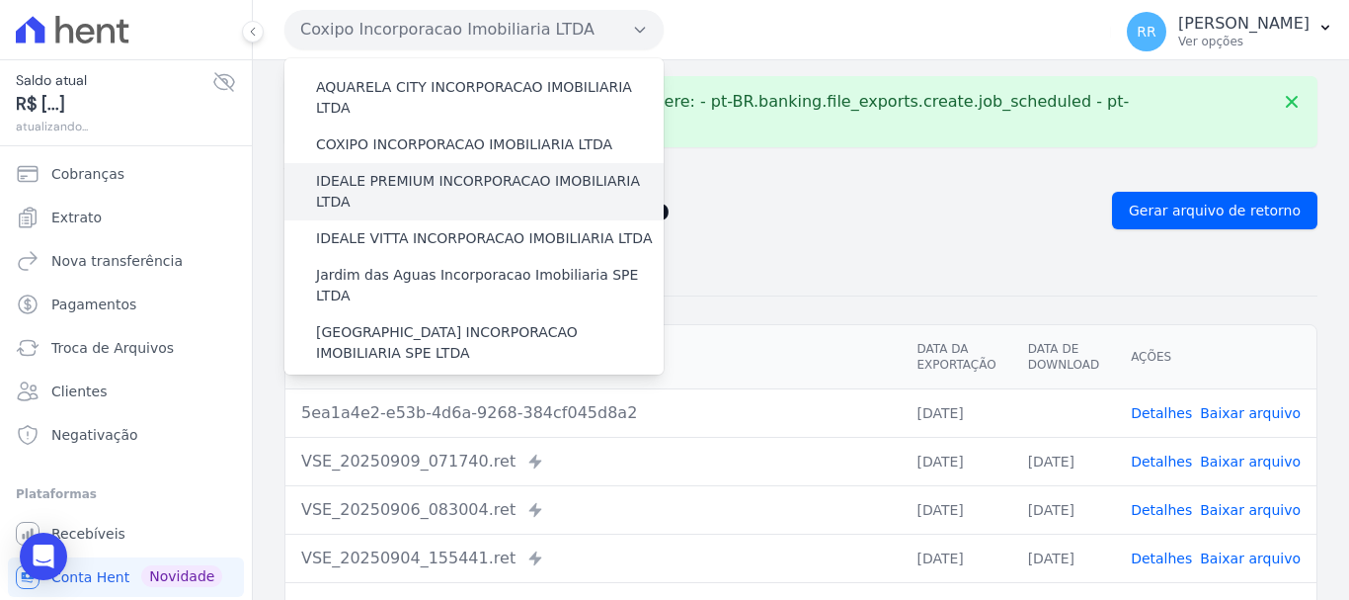
click at [447, 171] on label "IDEALE PREMIUM INCORPORACAO IMOBILIARIA LTDA" at bounding box center [490, 191] width 348 height 41
click at [0, 0] on input "IDEALE PREMIUM INCORPORACAO IMOBILIARIA LTDA" at bounding box center [0, 0] width 0 height 0
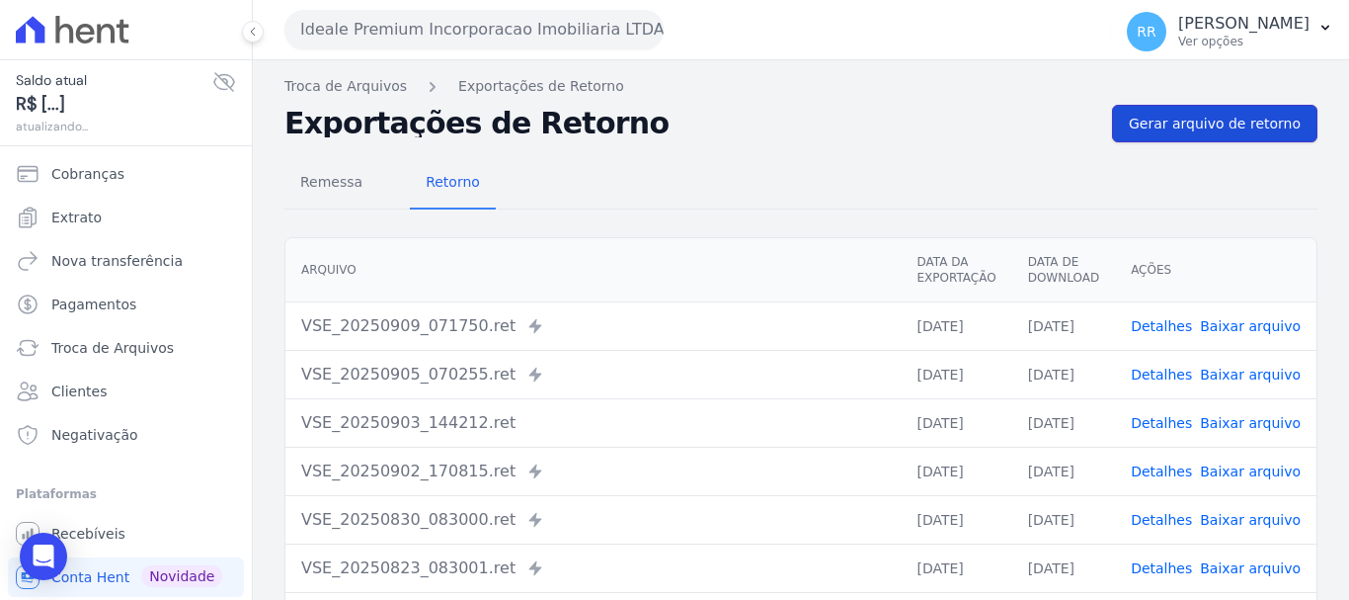
click at [1206, 133] on link "Gerar arquivo de retorno" at bounding box center [1214, 124] width 205 height 38
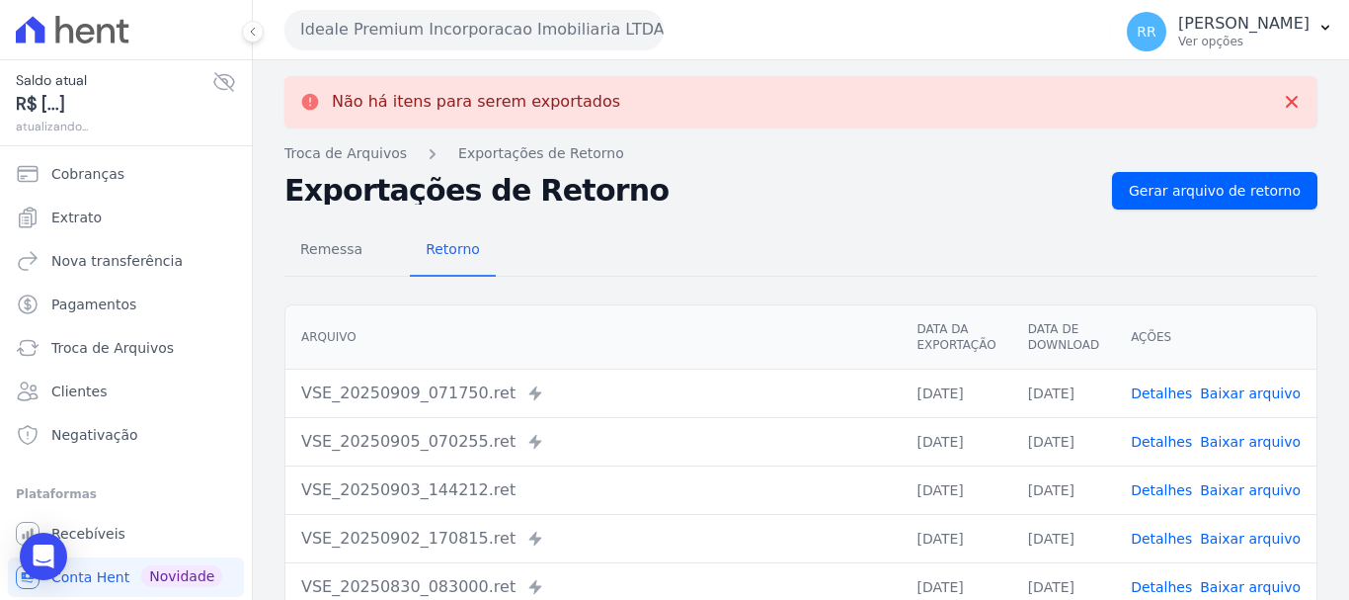
click at [463, 22] on button "Ideale Premium Incorporacao Imobiliaria LTDA" at bounding box center [473, 30] width 379 height 40
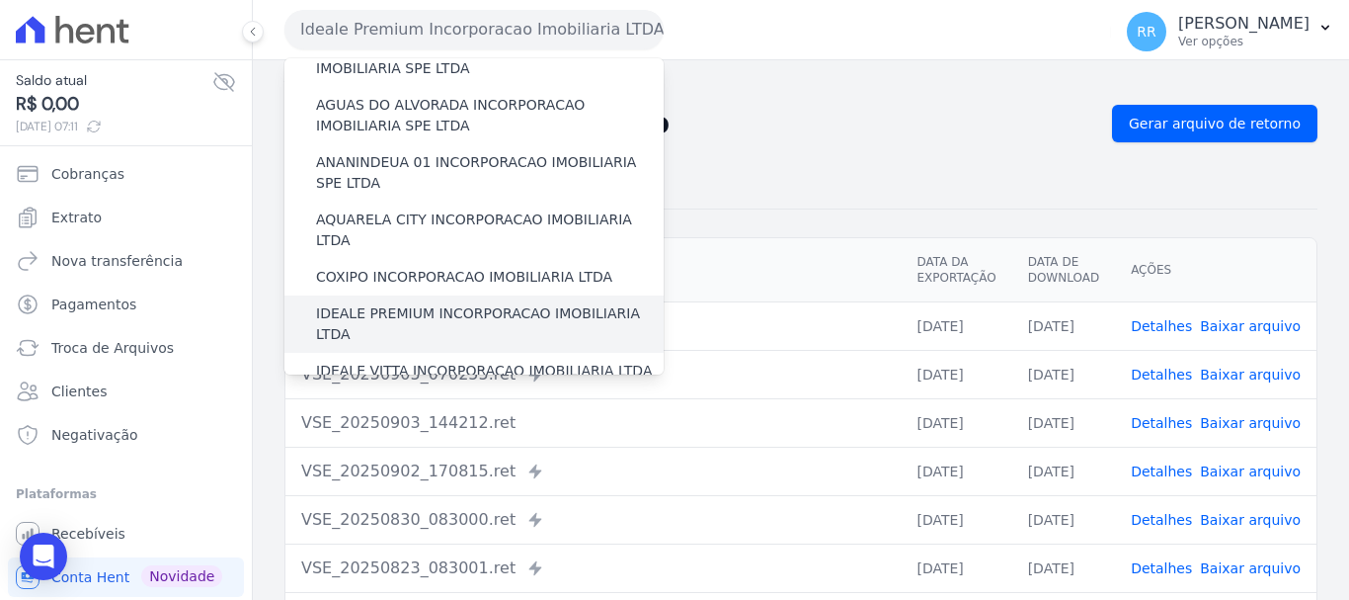
scroll to position [99, 0]
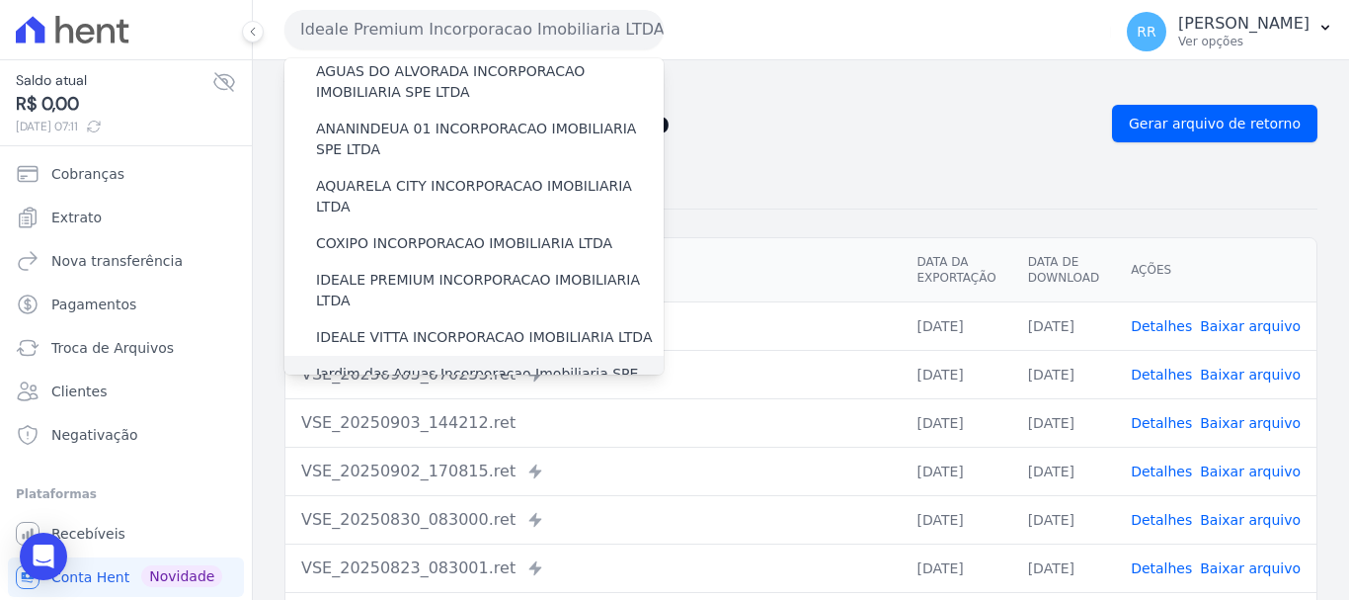
click at [423, 356] on div "Jardim das Aguas Incorporacao Imobiliaria SPE LTDA" at bounding box center [473, 384] width 379 height 57
click at [427, 363] on label "Jardim das Aguas Incorporacao Imobiliaria SPE LTDA" at bounding box center [490, 383] width 348 height 41
click at [0, 0] on input "Jardim das Aguas Incorporacao Imobiliaria SPE LTDA" at bounding box center [0, 0] width 0 height 0
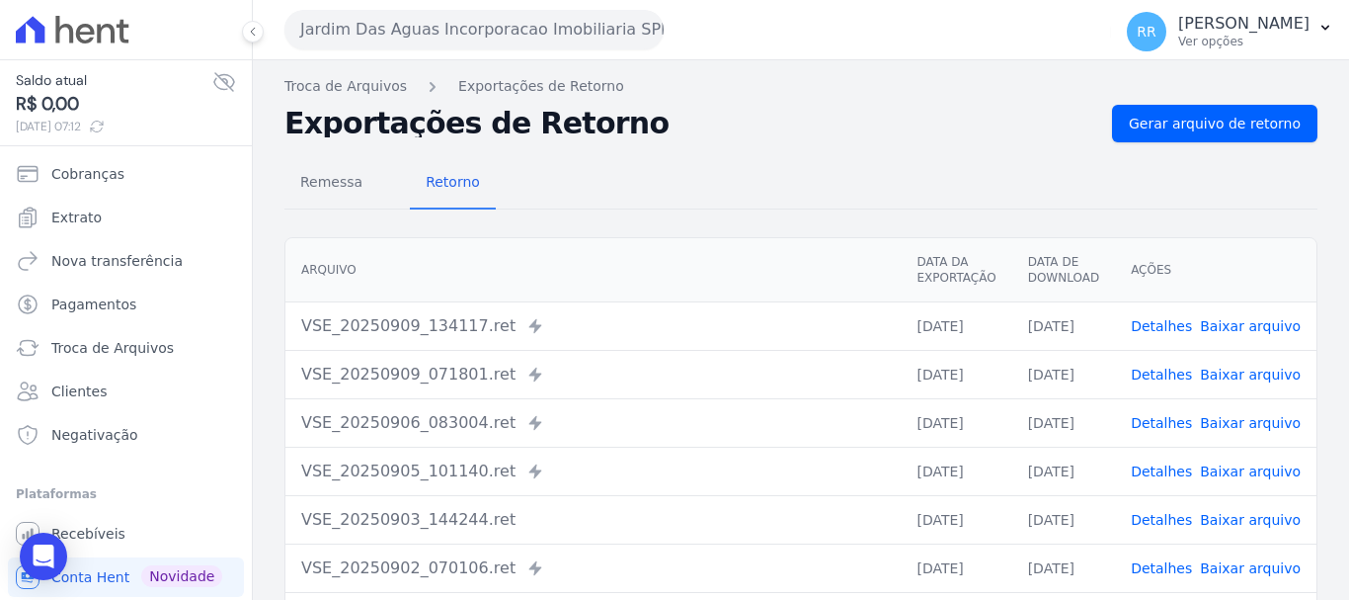
click at [1285, 143] on div "Remessa Retorno Arquivo Data da Exportação Data de Download Ações VSE_20250909_…" at bounding box center [800, 499] width 1033 height 714
click at [1277, 126] on span "Gerar arquivo de retorno" at bounding box center [1215, 124] width 172 height 20
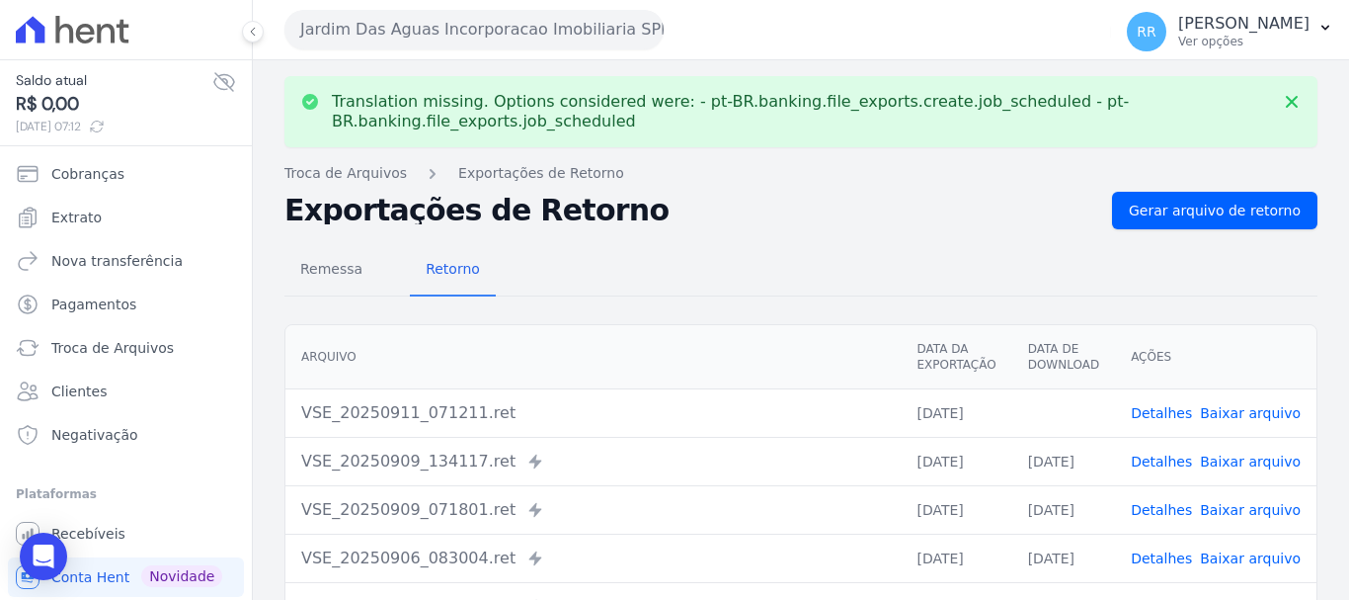
click at [1254, 413] on link "Baixar arquivo" at bounding box center [1250, 413] width 101 height 16
click at [515, 21] on button "Jardim Das Aguas Incorporacao Imobiliaria SPE LTDA" at bounding box center [473, 30] width 379 height 40
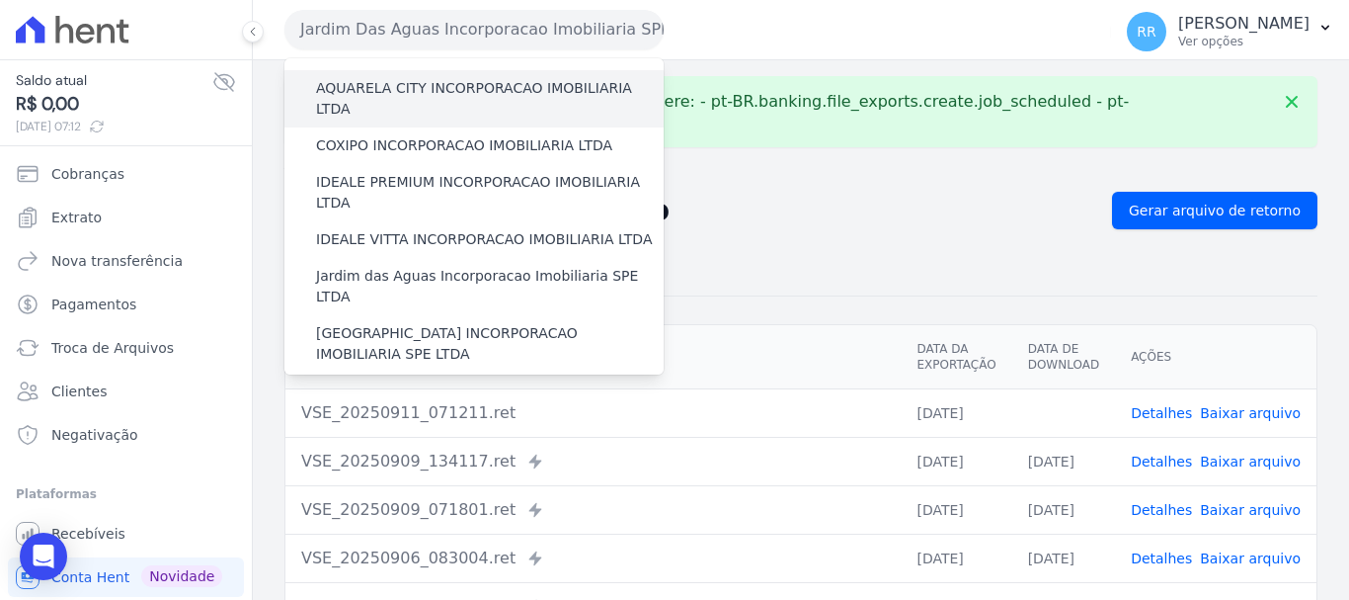
scroll to position [198, 0]
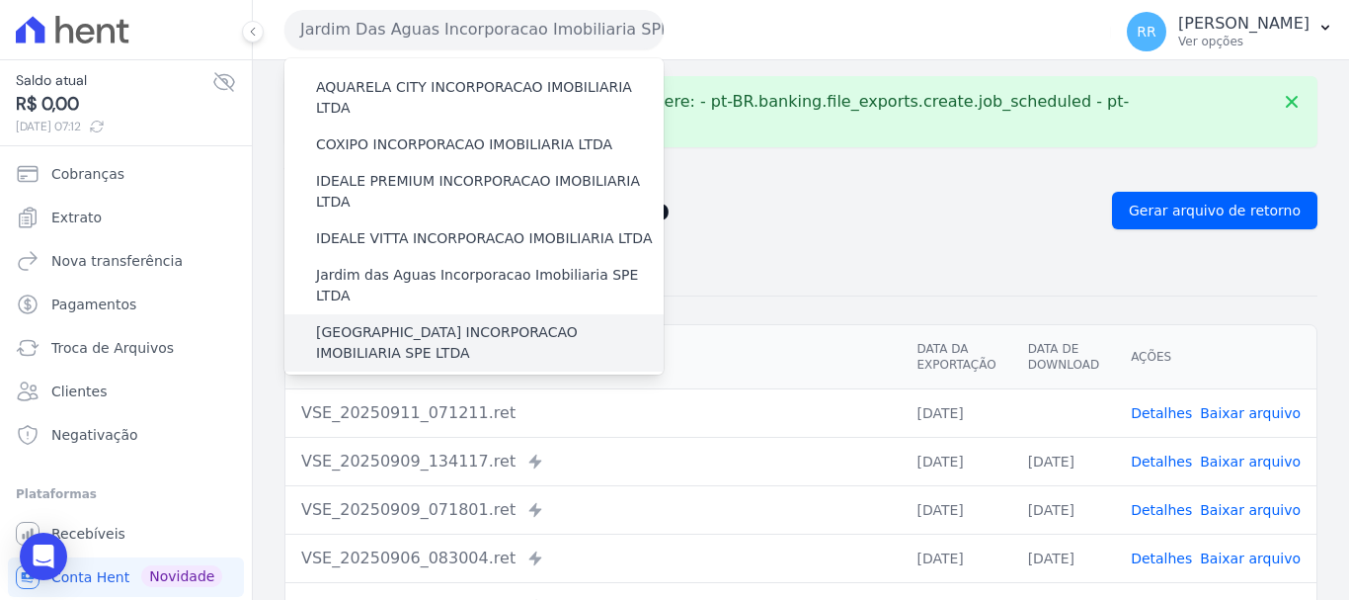
drag, startPoint x: 448, startPoint y: 259, endPoint x: 445, endPoint y: 269, distance: 10.3
click at [447, 314] on div "[GEOGRAPHIC_DATA] INCORPORACAO IMOBILIARIA SPE LTDA" at bounding box center [473, 342] width 379 height 57
click at [445, 322] on label "[GEOGRAPHIC_DATA] INCORPORACAO IMOBILIARIA SPE LTDA" at bounding box center [490, 342] width 348 height 41
click at [0, 0] on input "[GEOGRAPHIC_DATA] INCORPORACAO IMOBILIARIA SPE LTDA" at bounding box center [0, 0] width 0 height 0
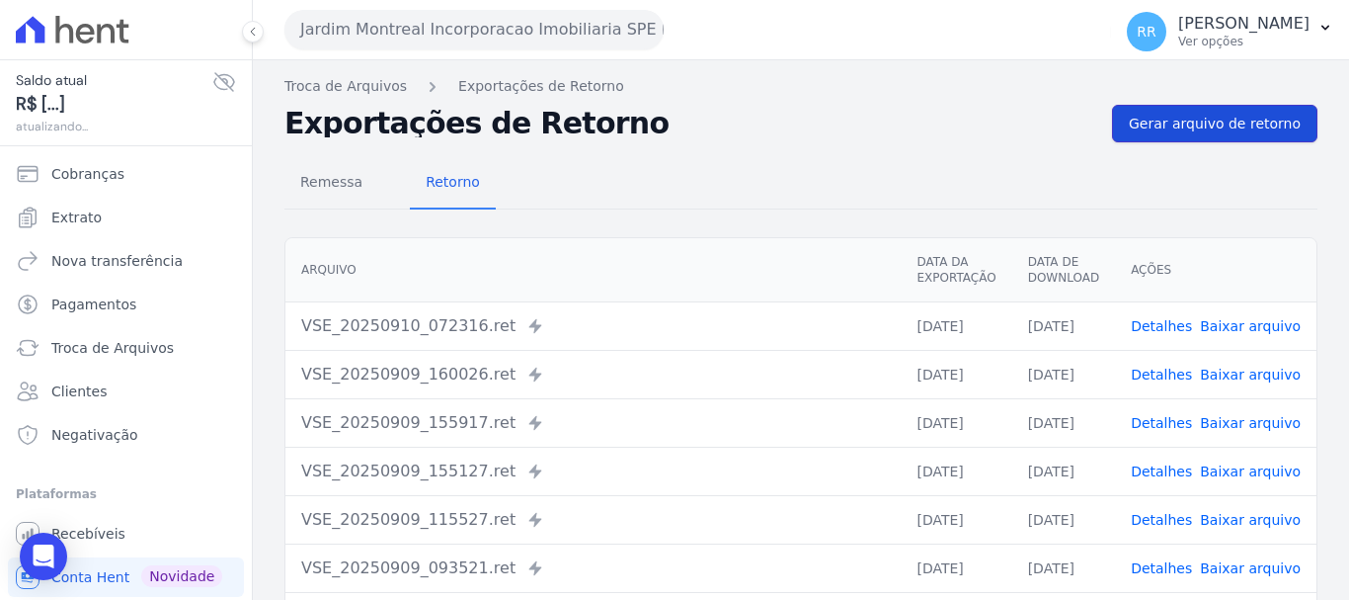
click at [1205, 116] on span "Gerar arquivo de retorno" at bounding box center [1215, 124] width 172 height 20
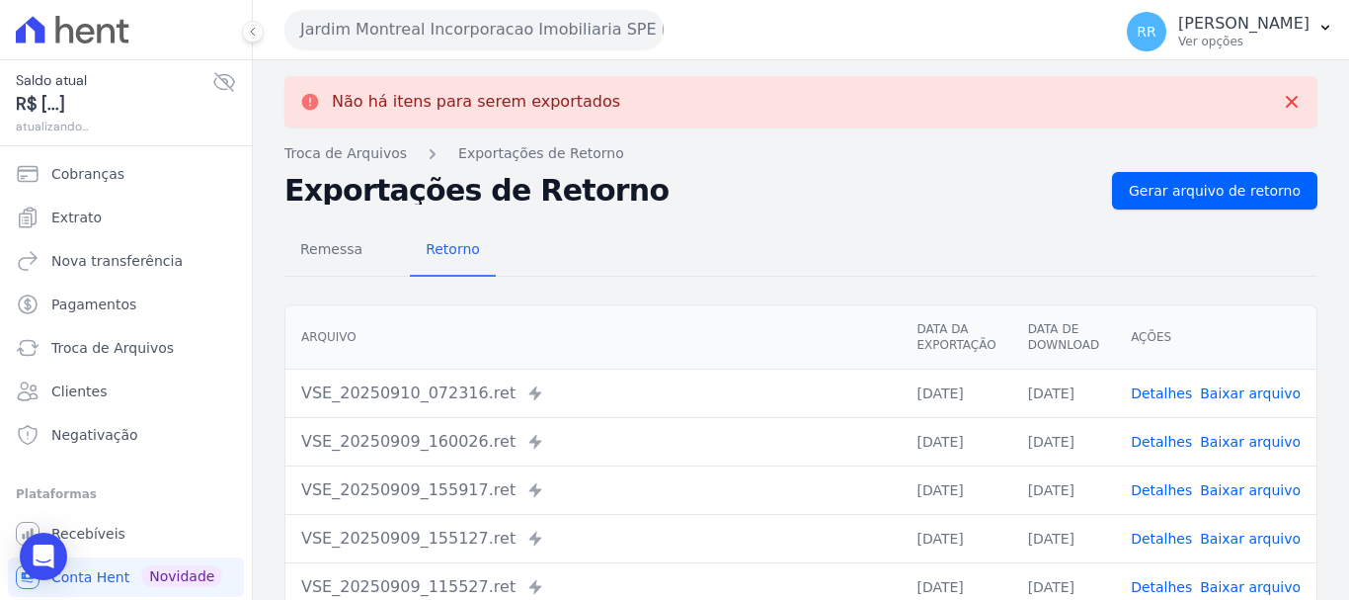
click at [525, 25] on button "Jardim Montreal Incorporacao Imobiliaria SPE LTDA" at bounding box center [473, 30] width 379 height 40
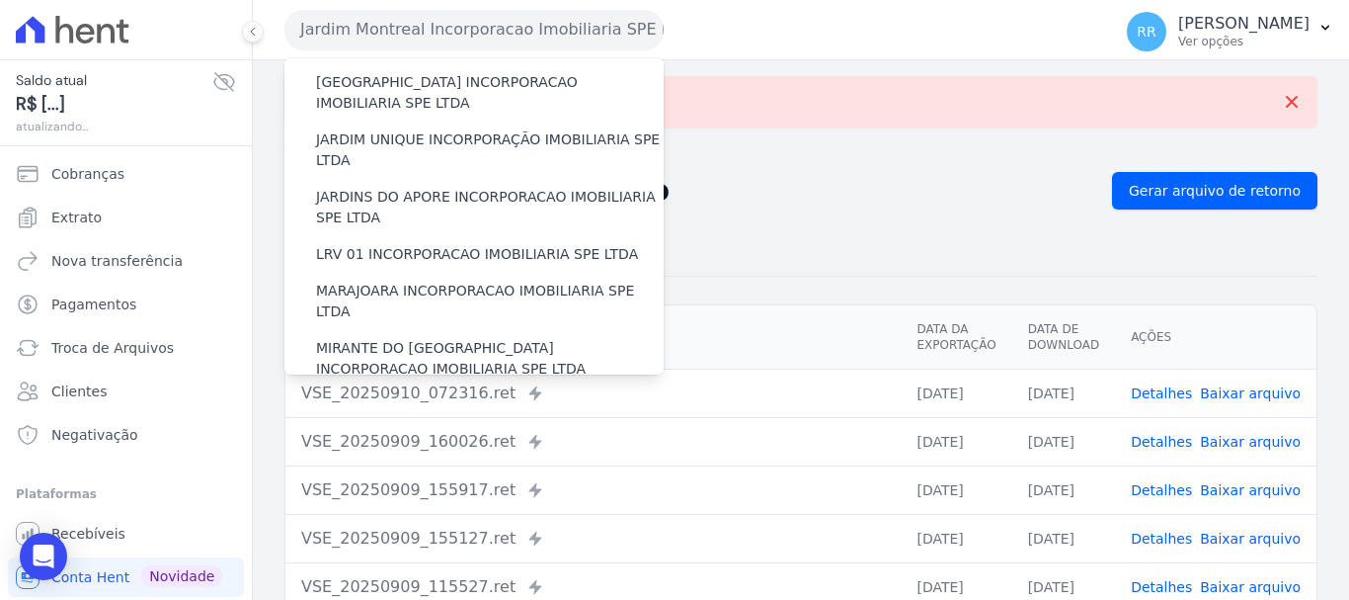
scroll to position [395, 0]
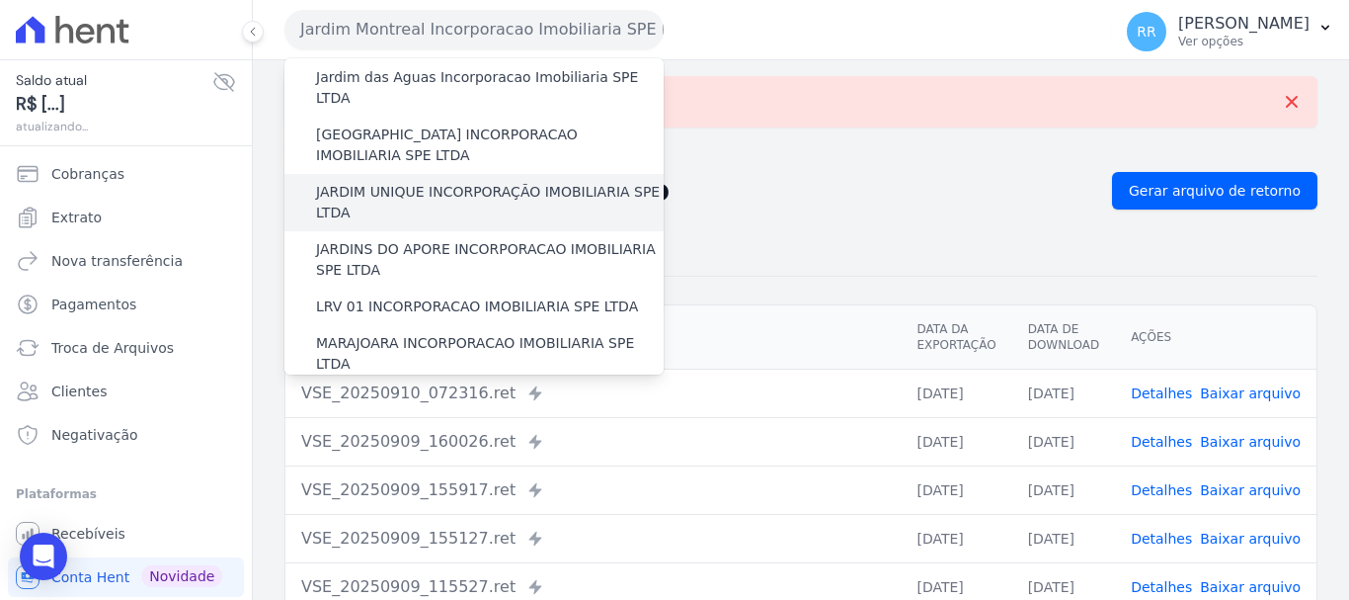
click at [417, 182] on label "JARDIM UNIQUE INCORPORAÇÃO IMOBILIARIA SPE LTDA" at bounding box center [490, 202] width 348 height 41
click at [0, 0] on input "JARDIM UNIQUE INCORPORAÇÃO IMOBILIARIA SPE LTDA" at bounding box center [0, 0] width 0 height 0
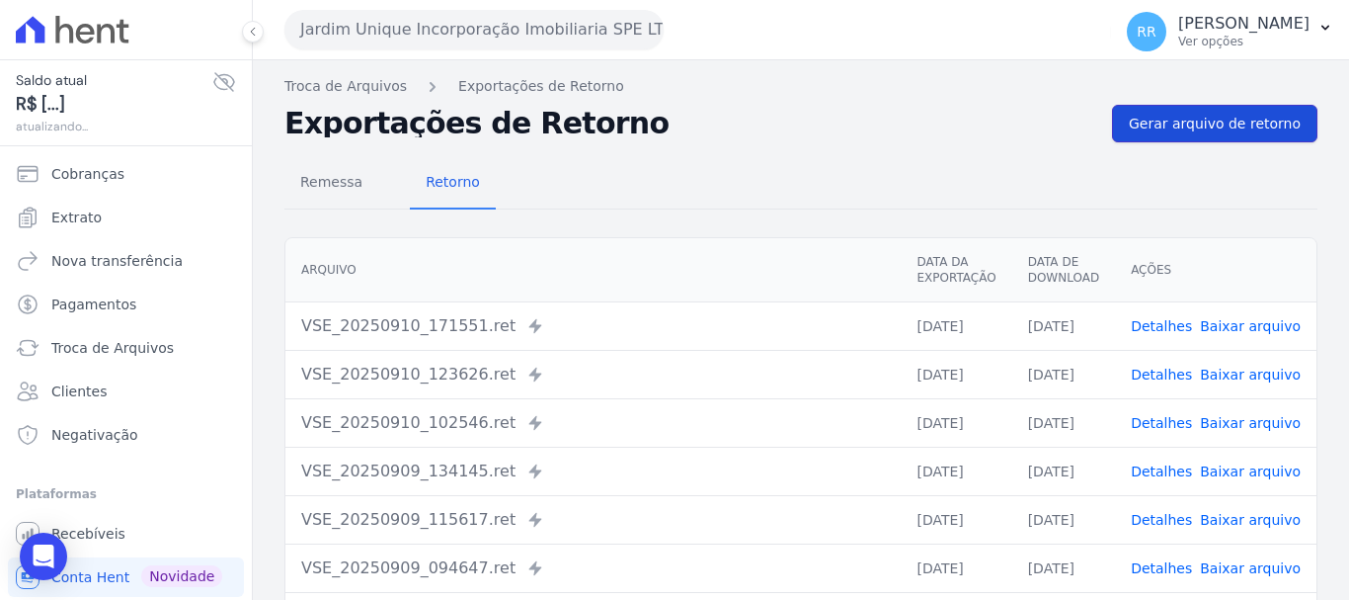
click at [1257, 116] on span "Gerar arquivo de retorno" at bounding box center [1215, 124] width 172 height 20
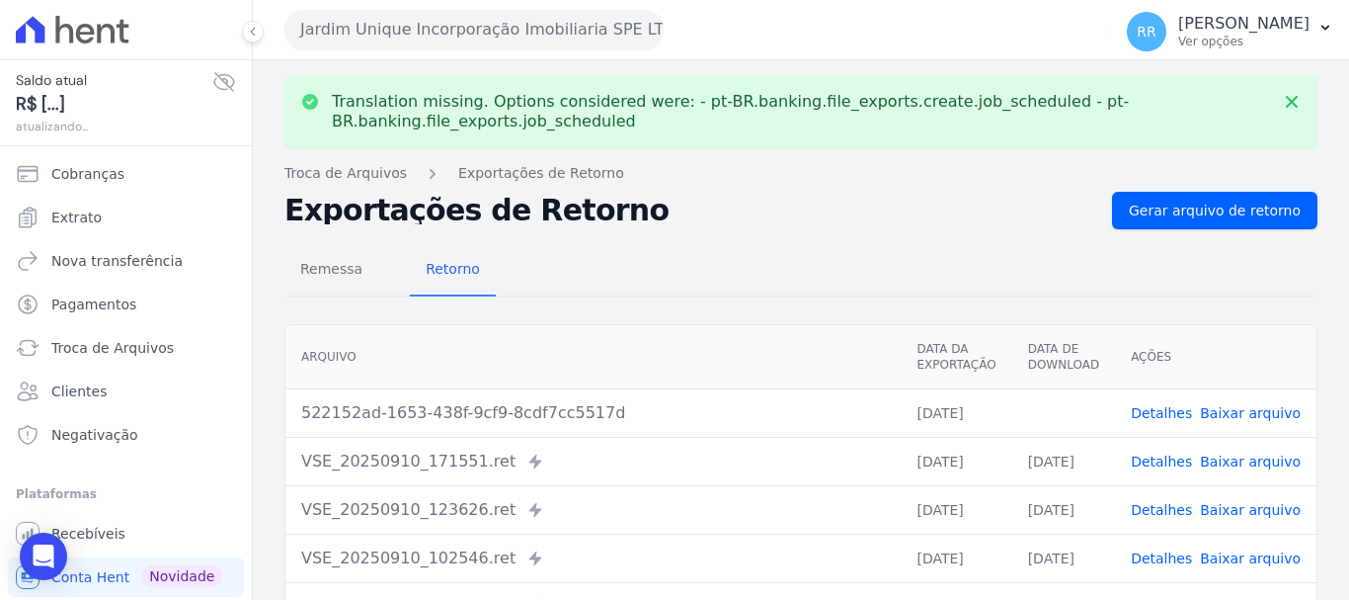
click at [1257, 408] on link "Baixar arquivo" at bounding box center [1250, 413] width 101 height 16
click at [408, 19] on button "Jardim Unique Incorporação Imobiliaria SPE LTDA" at bounding box center [473, 30] width 379 height 40
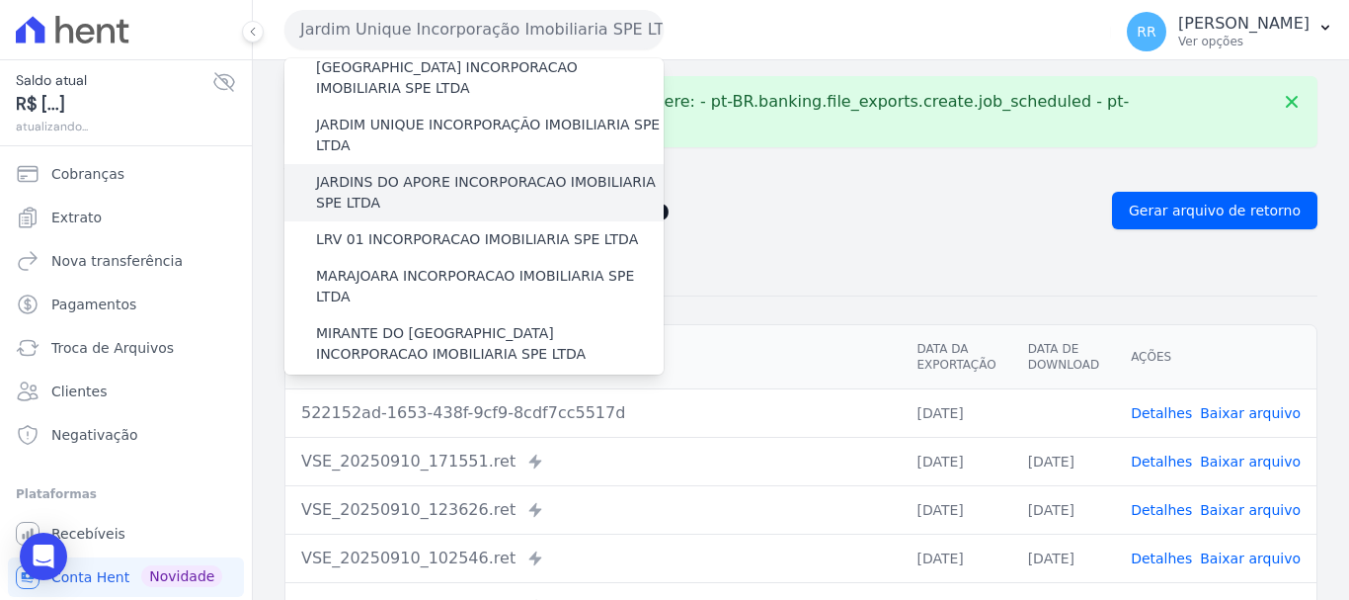
scroll to position [494, 0]
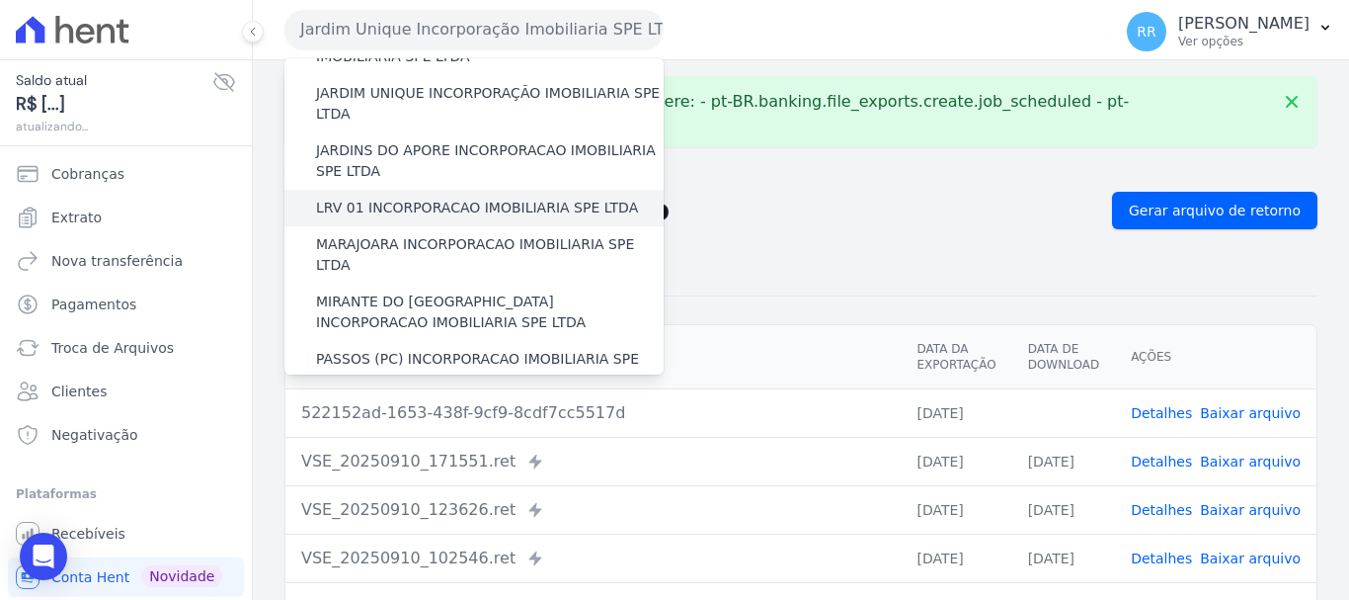
click at [441, 198] on label "LRV 01 INCORPORACAO IMOBILIARIA SPE LTDA" at bounding box center [477, 208] width 322 height 21
click at [0, 0] on input "LRV 01 INCORPORACAO IMOBILIARIA SPE LTDA" at bounding box center [0, 0] width 0 height 0
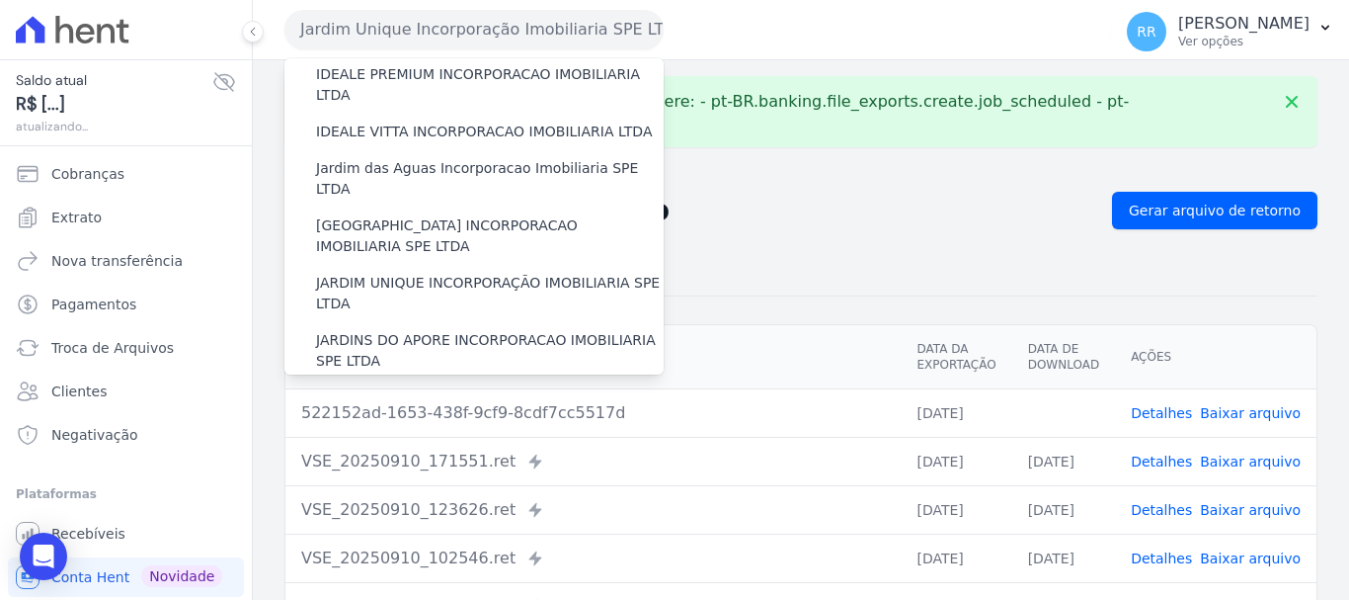
scroll to position [0, 0]
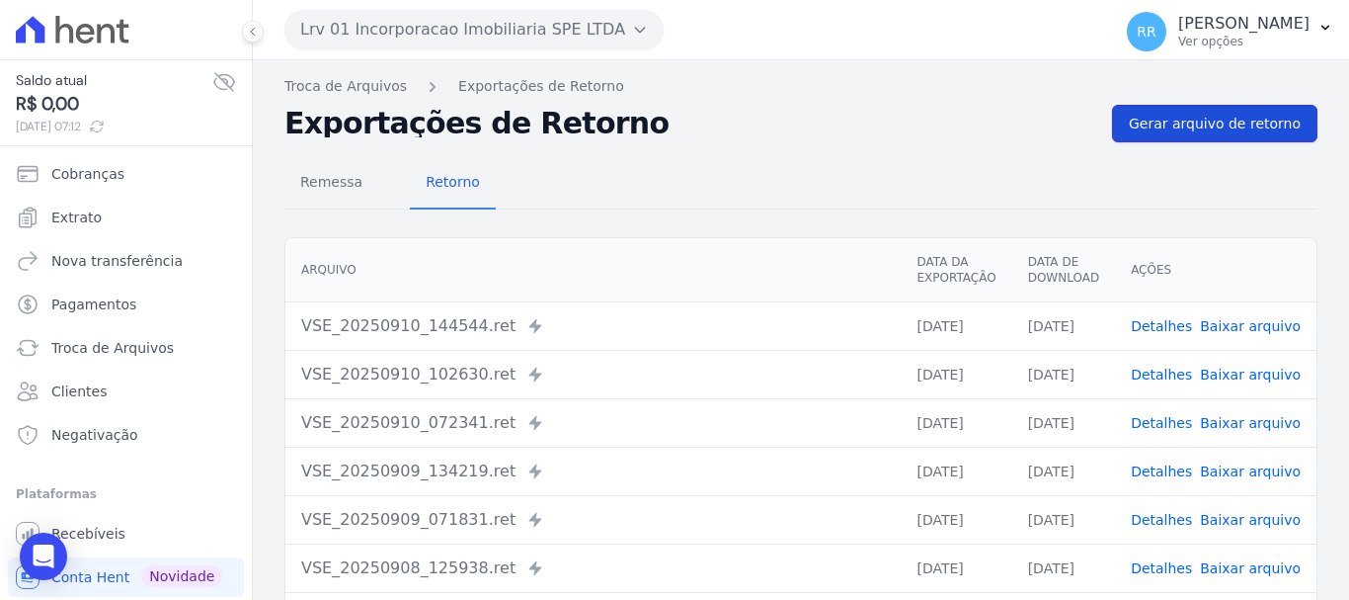
click at [1179, 126] on span "Gerar arquivo de retorno" at bounding box center [1215, 124] width 172 height 20
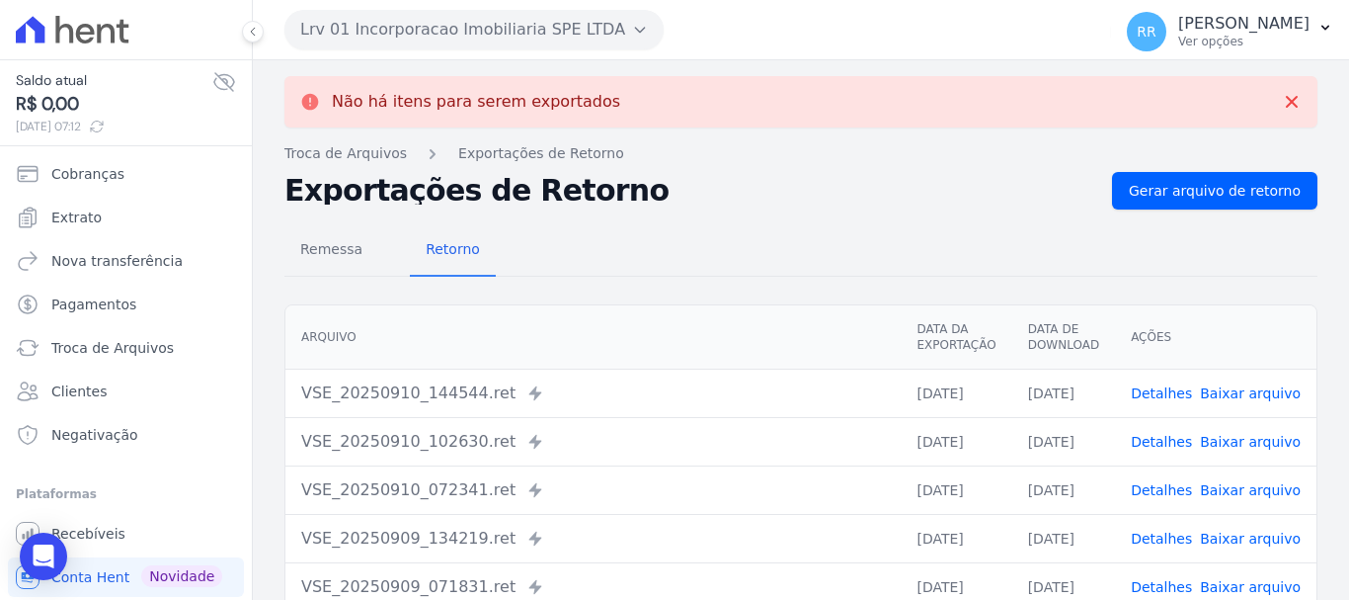
click at [526, 32] on button "Lrv 01 Incorporacao Imobiliaria SPE LTDA" at bounding box center [473, 30] width 379 height 40
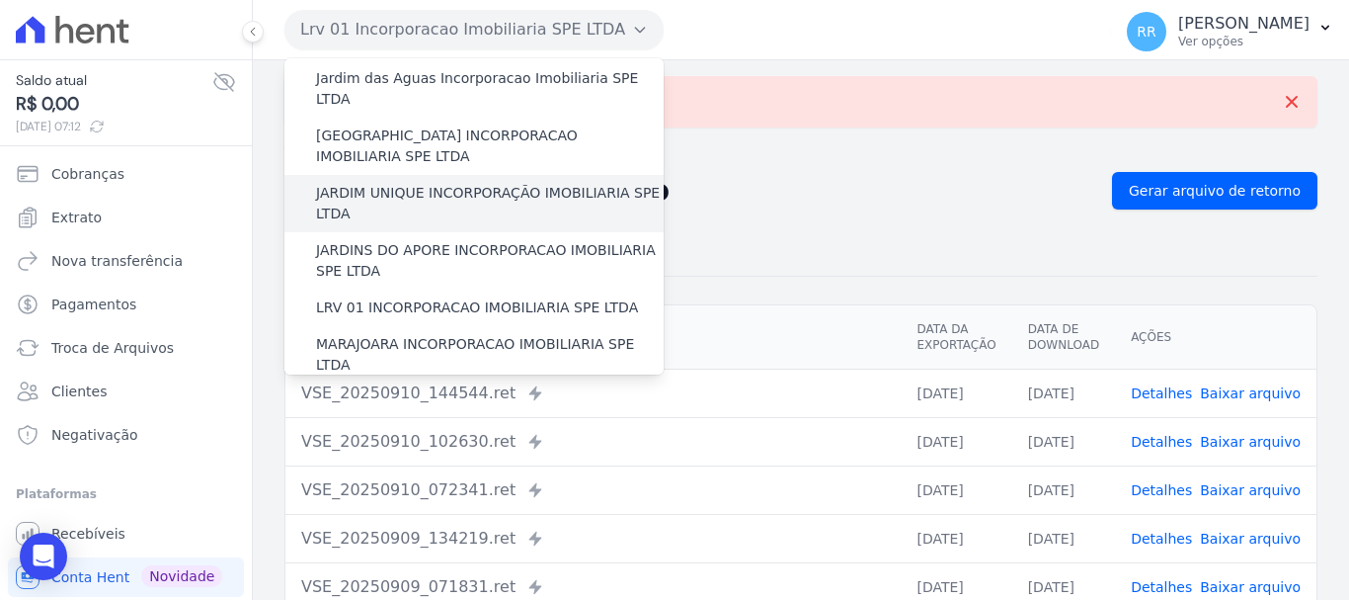
scroll to position [395, 0]
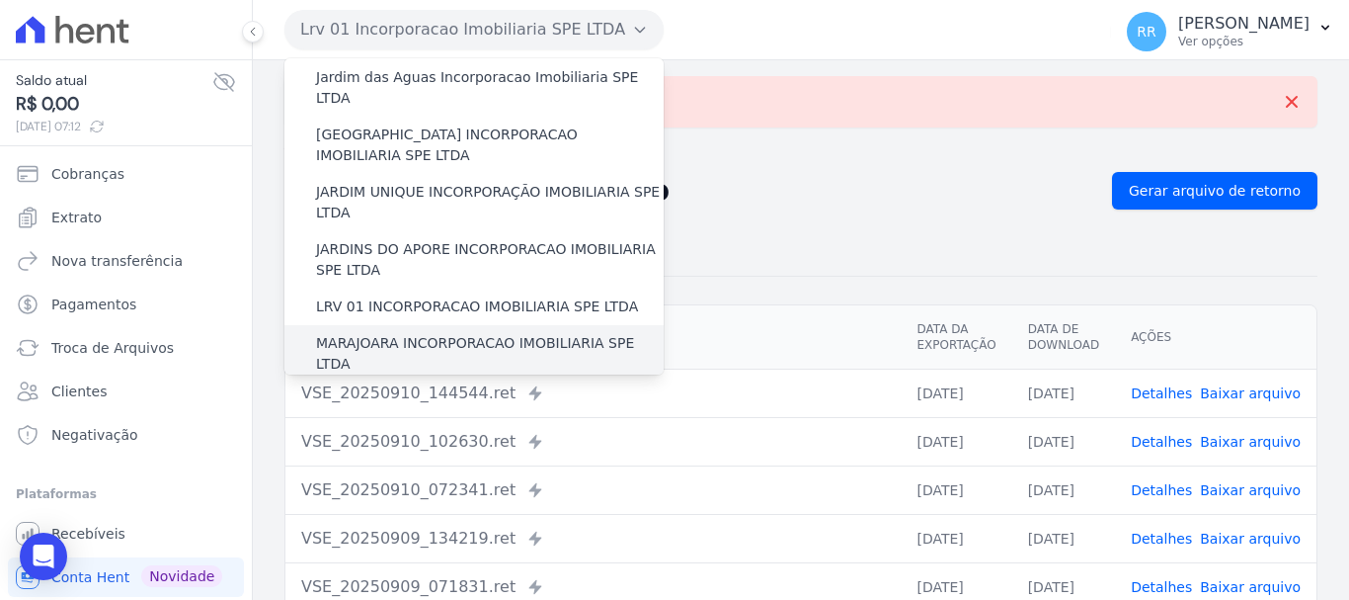
click at [433, 333] on label "MARAJOARA INCORPORACAO IMOBILIARIA SPE LTDA" at bounding box center [490, 353] width 348 height 41
click at [0, 0] on input "MARAJOARA INCORPORACAO IMOBILIARIA SPE LTDA" at bounding box center [0, 0] width 0 height 0
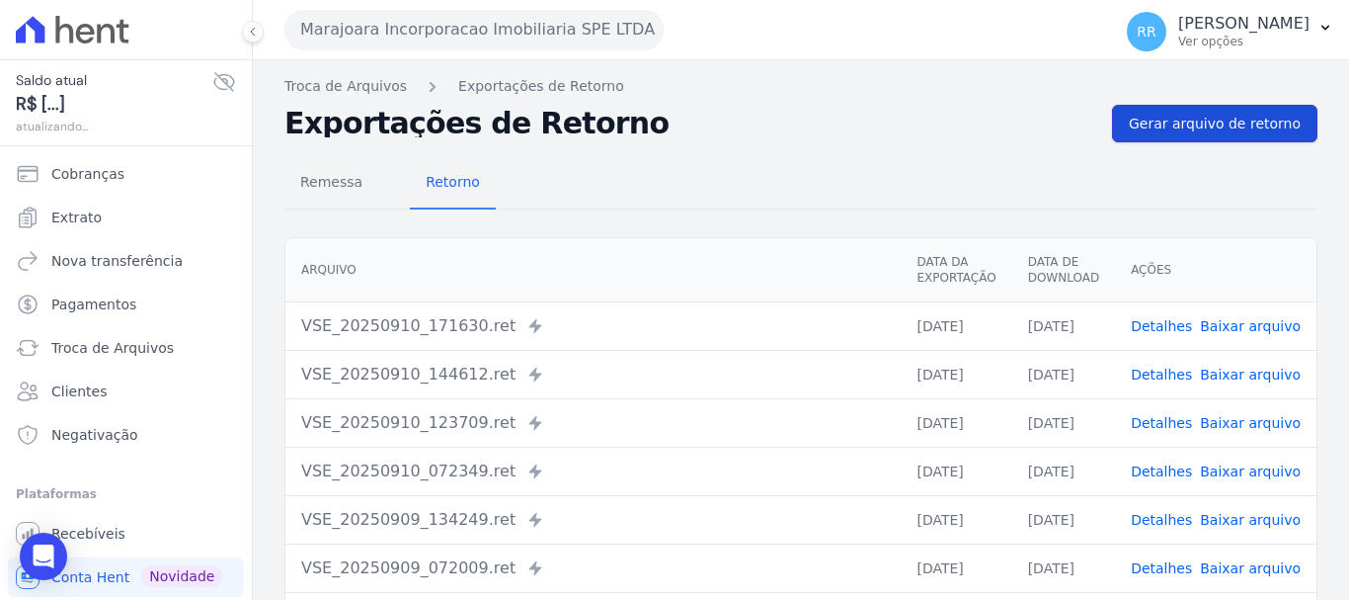
click at [1215, 125] on span "Gerar arquivo de retorno" at bounding box center [1215, 124] width 172 height 20
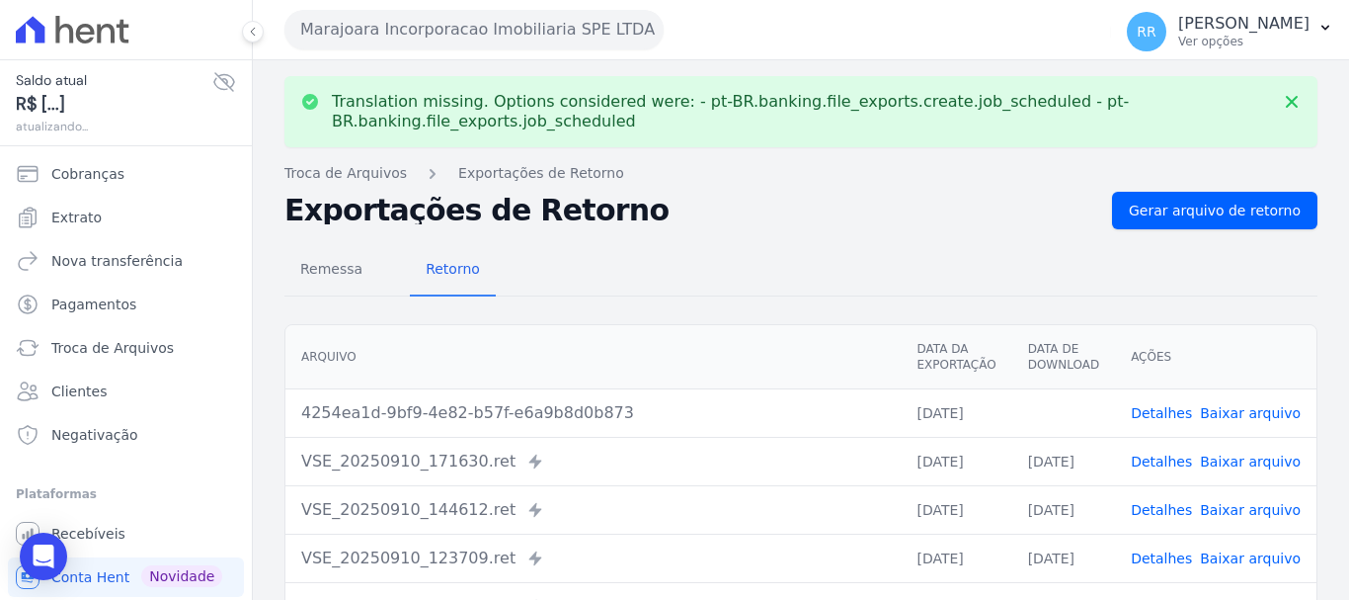
click at [1227, 416] on link "Baixar arquivo" at bounding box center [1250, 413] width 101 height 16
click at [502, 40] on button "Marajoara Incorporacao Imobiliaria SPE LTDA" at bounding box center [473, 30] width 379 height 40
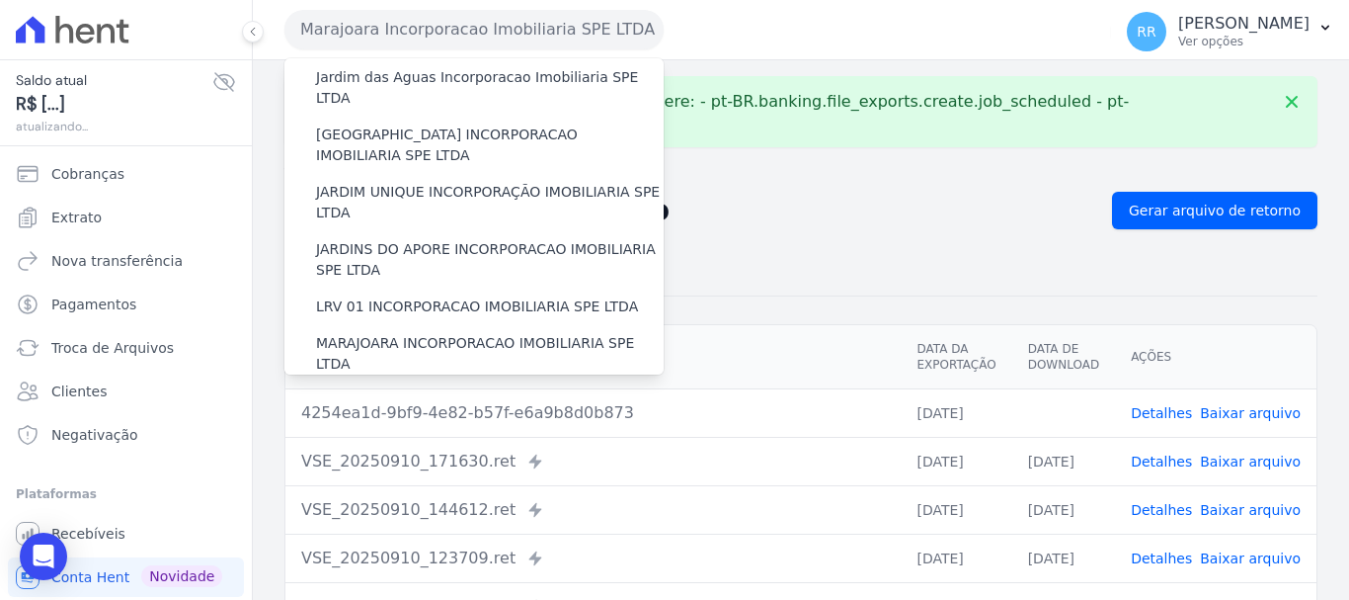
click at [448, 390] on label "MIRANTE DO [GEOGRAPHIC_DATA] INCORPORACAO IMOBILIARIA SPE LTDA" at bounding box center [490, 410] width 348 height 41
click at [0, 0] on input "MIRANTE DO [GEOGRAPHIC_DATA] INCORPORACAO IMOBILIARIA SPE LTDA" at bounding box center [0, 0] width 0 height 0
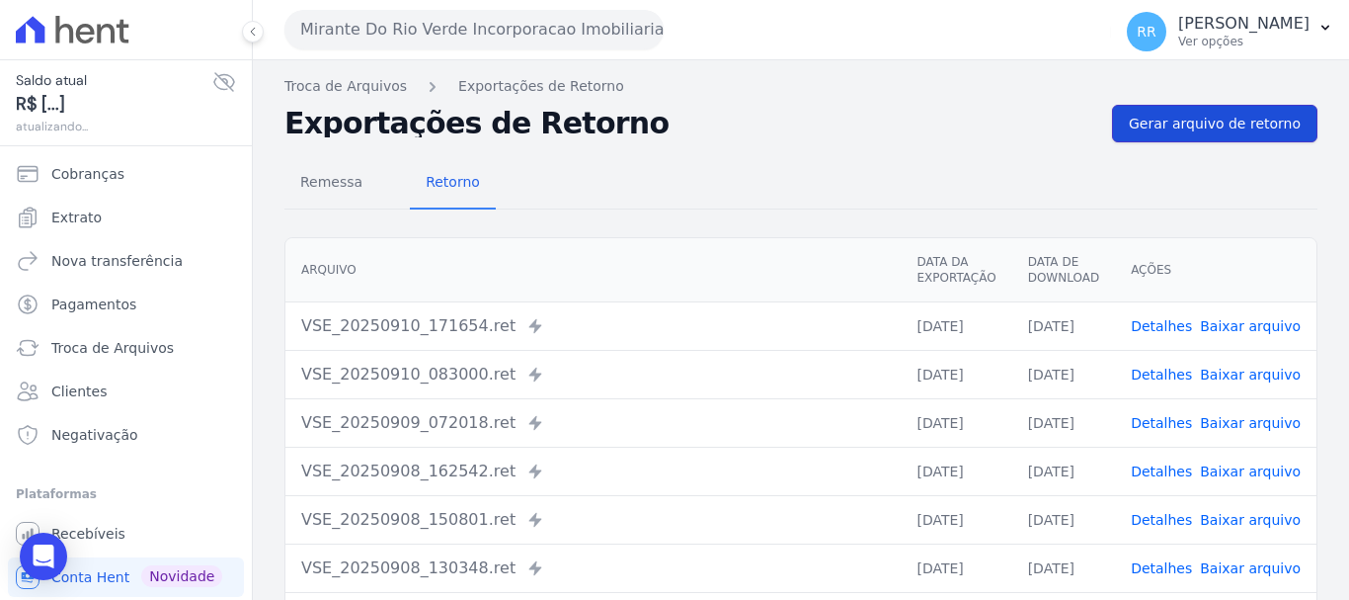
click at [1273, 121] on span "Gerar arquivo de retorno" at bounding box center [1215, 124] width 172 height 20
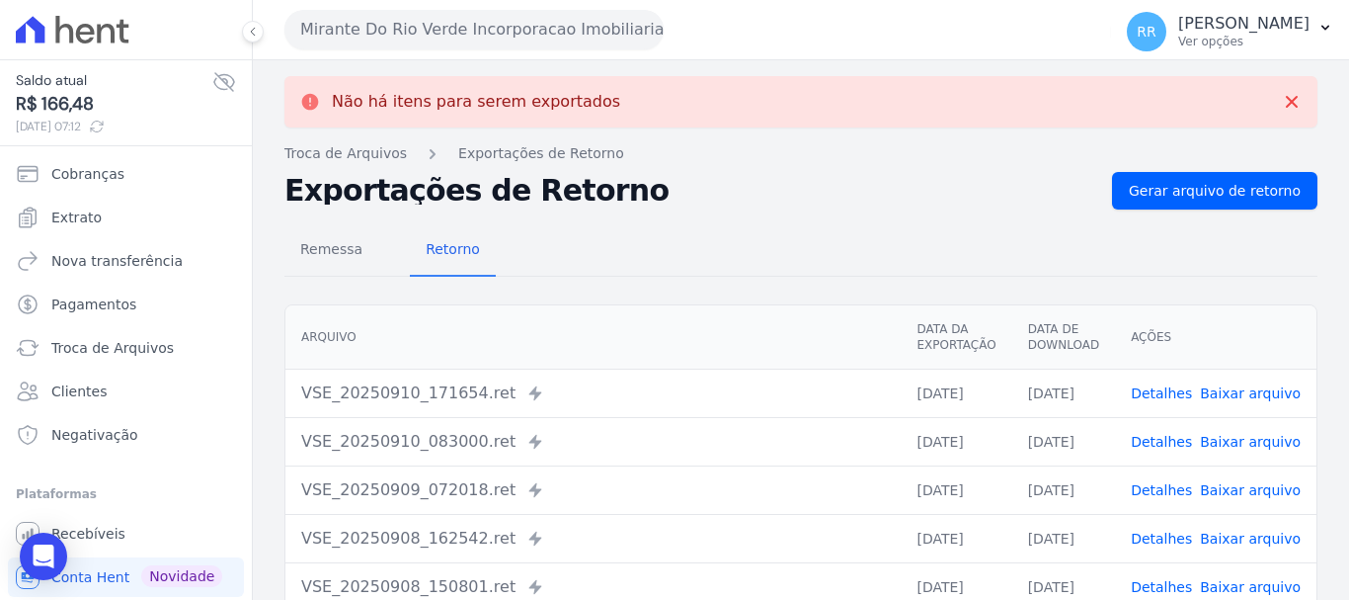
click at [657, 47] on div "Mirante Do Rio Verde Incorporacao Imobiliaria SPE LTDA" at bounding box center [473, 30] width 379 height 40
click at [616, 39] on button "Mirante Do Rio Verde Incorporacao Imobiliaria SPE LTDA" at bounding box center [473, 30] width 379 height 40
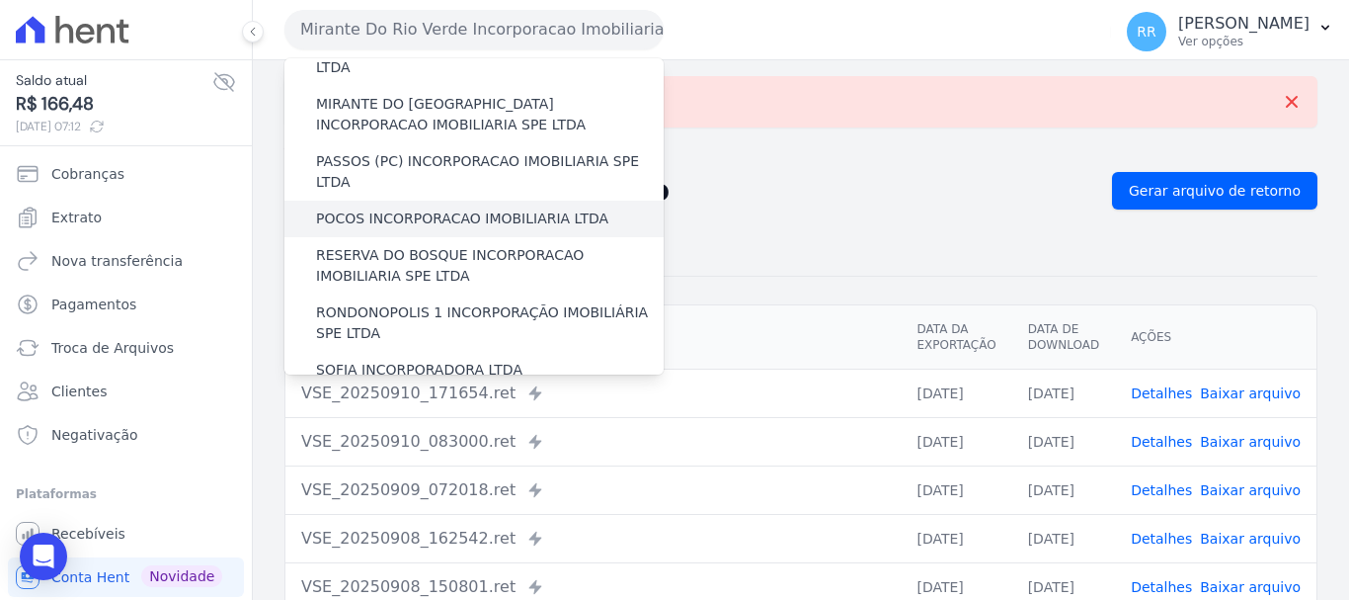
scroll to position [593, 0]
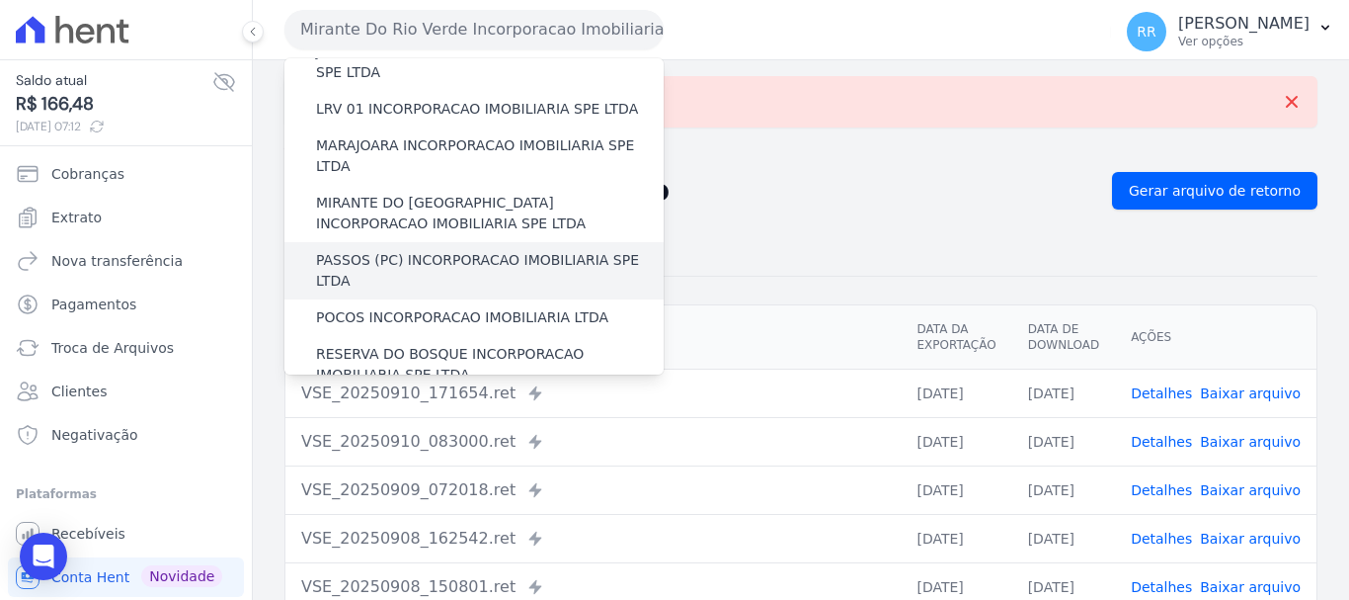
click at [400, 242] on div "PASSOS (PC) INCORPORACAO IMOBILIARIA SPE LTDA" at bounding box center [473, 270] width 379 height 57
click at [402, 250] on label "PASSOS (PC) INCORPORACAO IMOBILIARIA SPE LTDA" at bounding box center [490, 270] width 348 height 41
click at [0, 0] on input "PASSOS (PC) INCORPORACAO IMOBILIARIA SPE LTDA" at bounding box center [0, 0] width 0 height 0
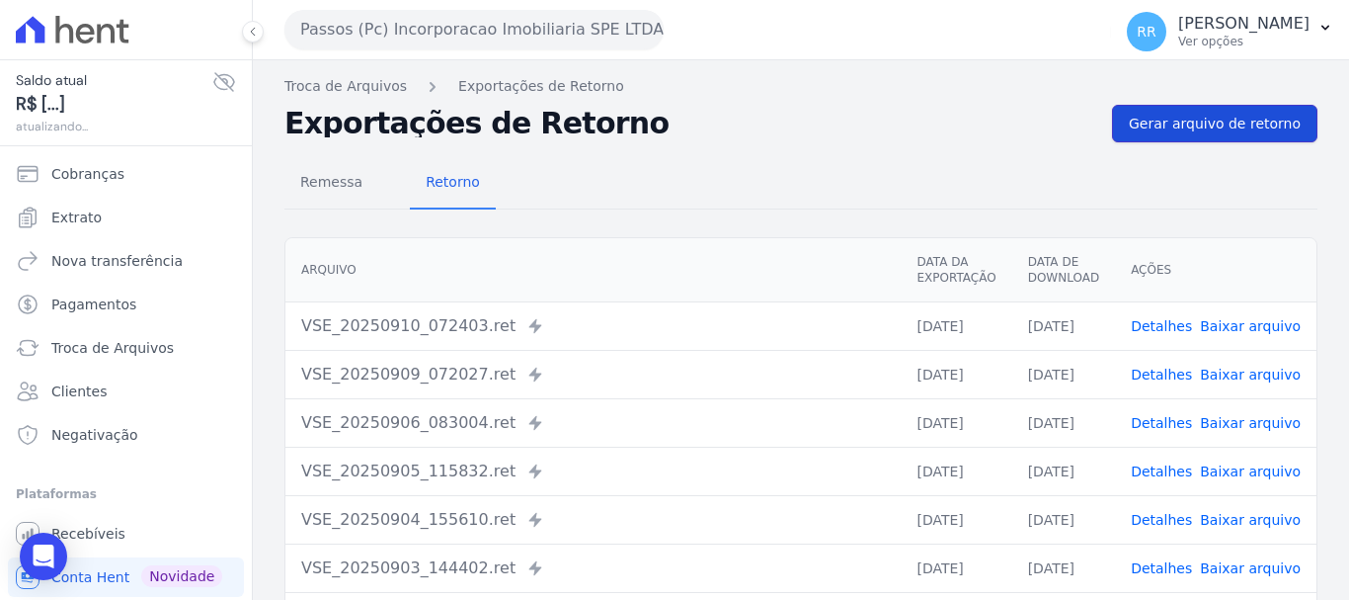
click at [1163, 126] on span "Gerar arquivo de retorno" at bounding box center [1215, 124] width 172 height 20
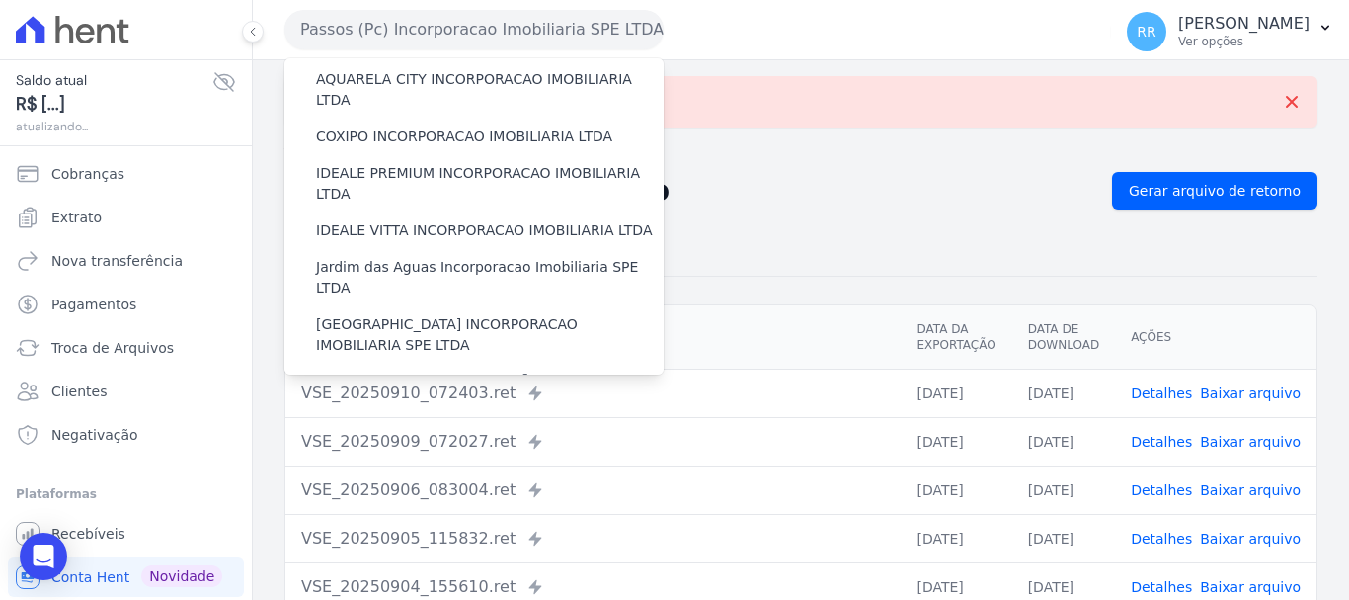
scroll to position [494, 0]
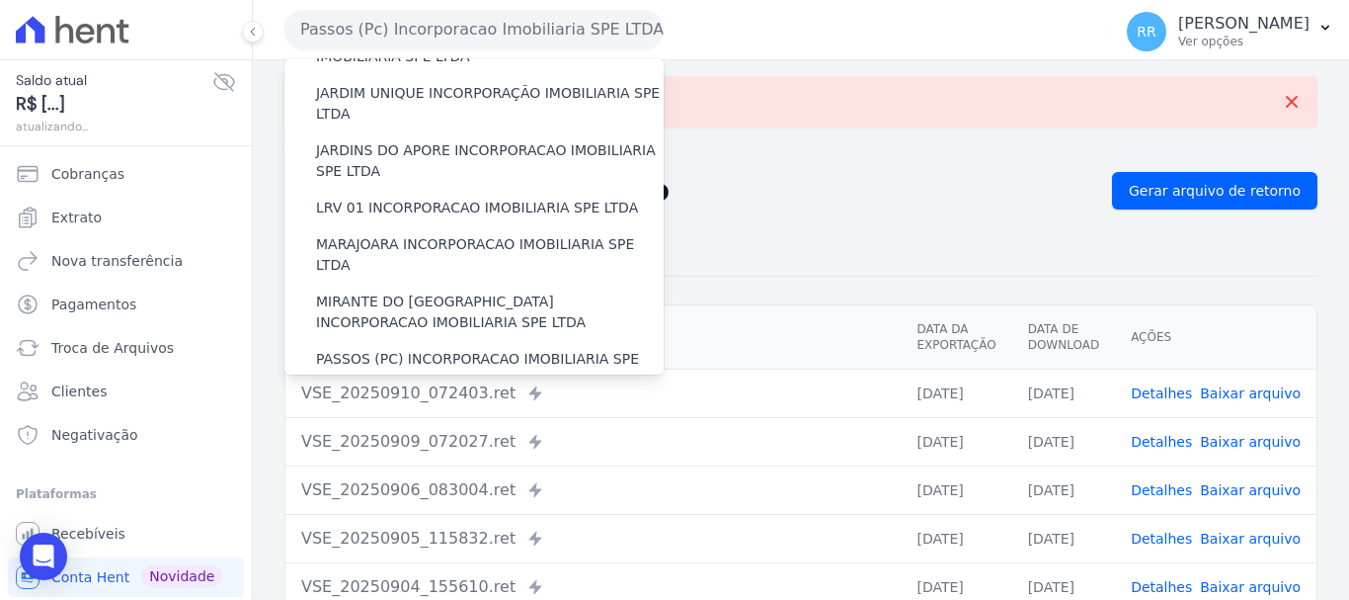
click at [417, 406] on label "POCOS INCORPORACAO IMOBILIARIA LTDA" at bounding box center [462, 416] width 292 height 21
click at [0, 0] on input "POCOS INCORPORACAO IMOBILIARIA LTDA" at bounding box center [0, 0] width 0 height 0
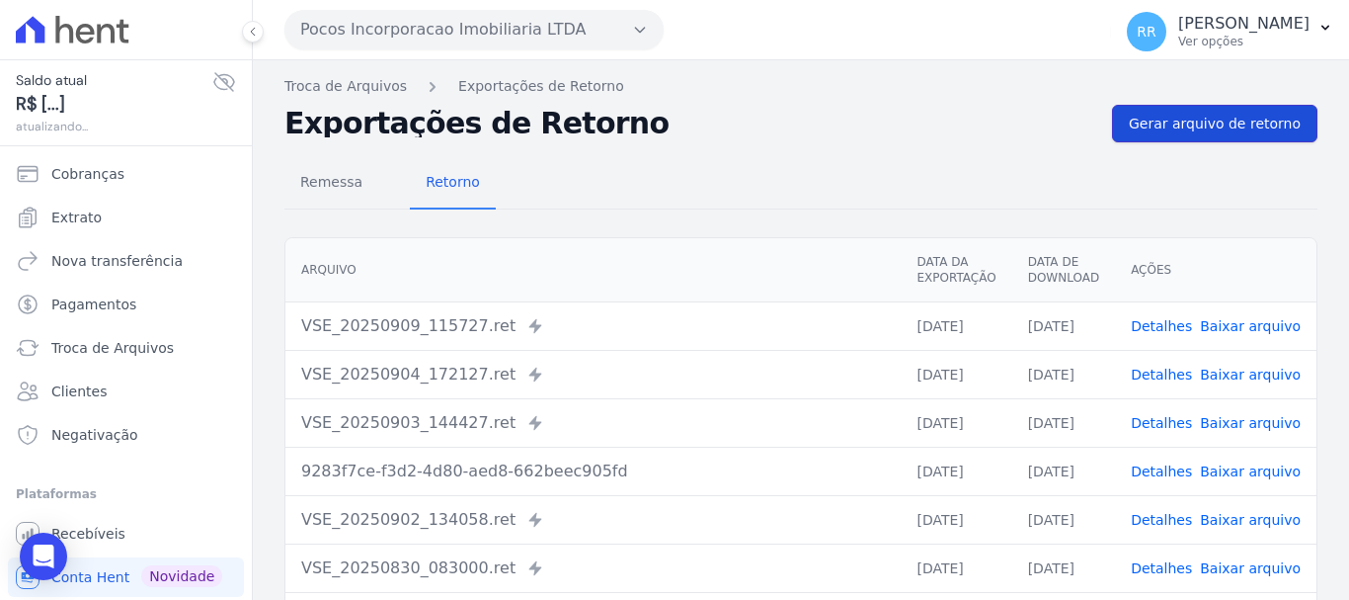
click at [1150, 132] on span "Gerar arquivo de retorno" at bounding box center [1215, 124] width 172 height 20
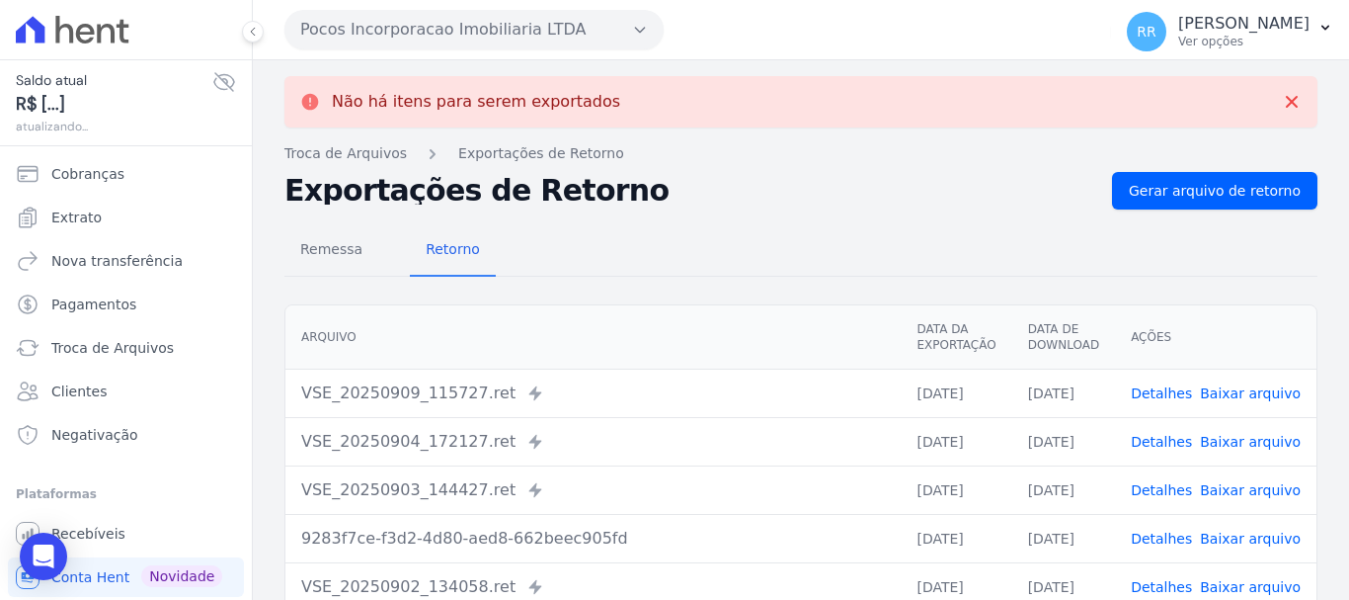
click at [382, 29] on button "Pocos Incorporacao Imobiliaria LTDA" at bounding box center [473, 30] width 379 height 40
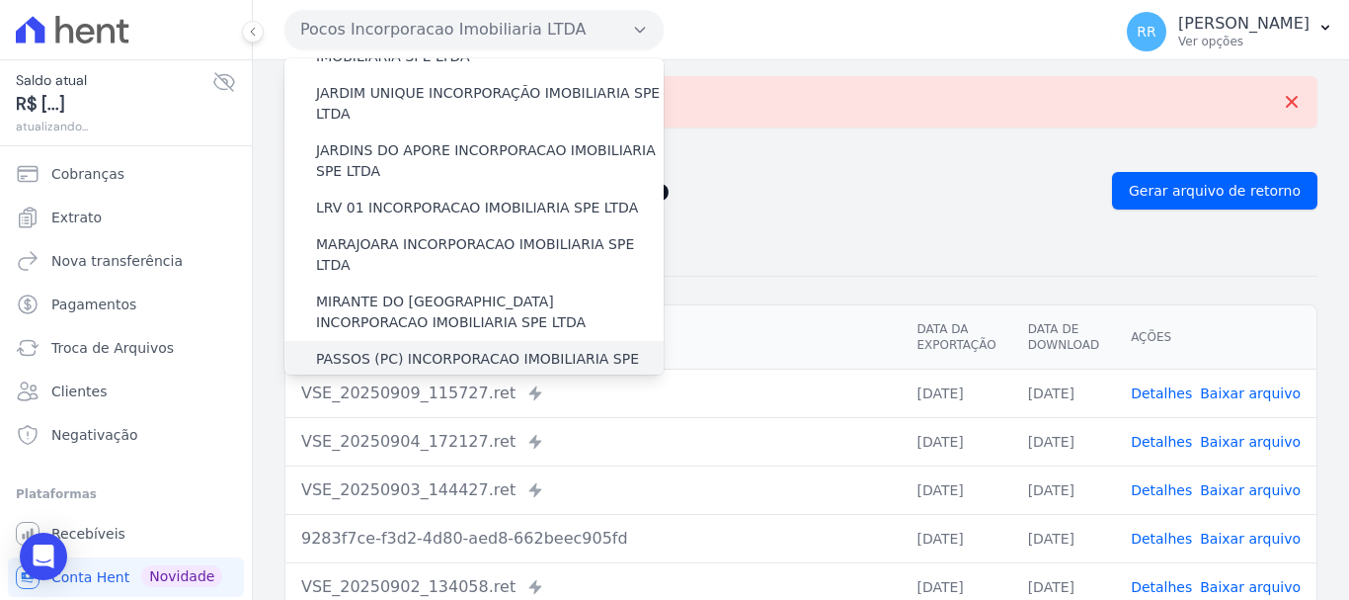
scroll to position [691, 0]
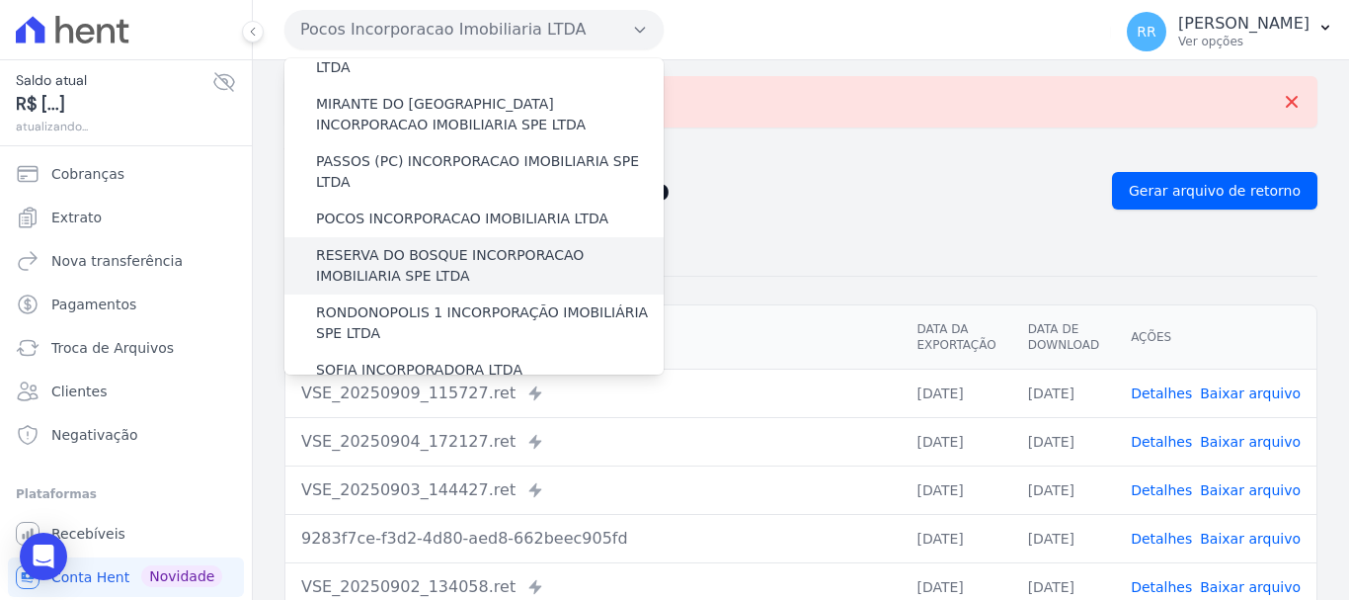
click at [443, 245] on label "RESERVA DO BOSQUE INCORPORACAO IMOBILIARIA SPE LTDA" at bounding box center [490, 265] width 348 height 41
click at [0, 0] on input "RESERVA DO BOSQUE INCORPORACAO IMOBILIARIA SPE LTDA" at bounding box center [0, 0] width 0 height 0
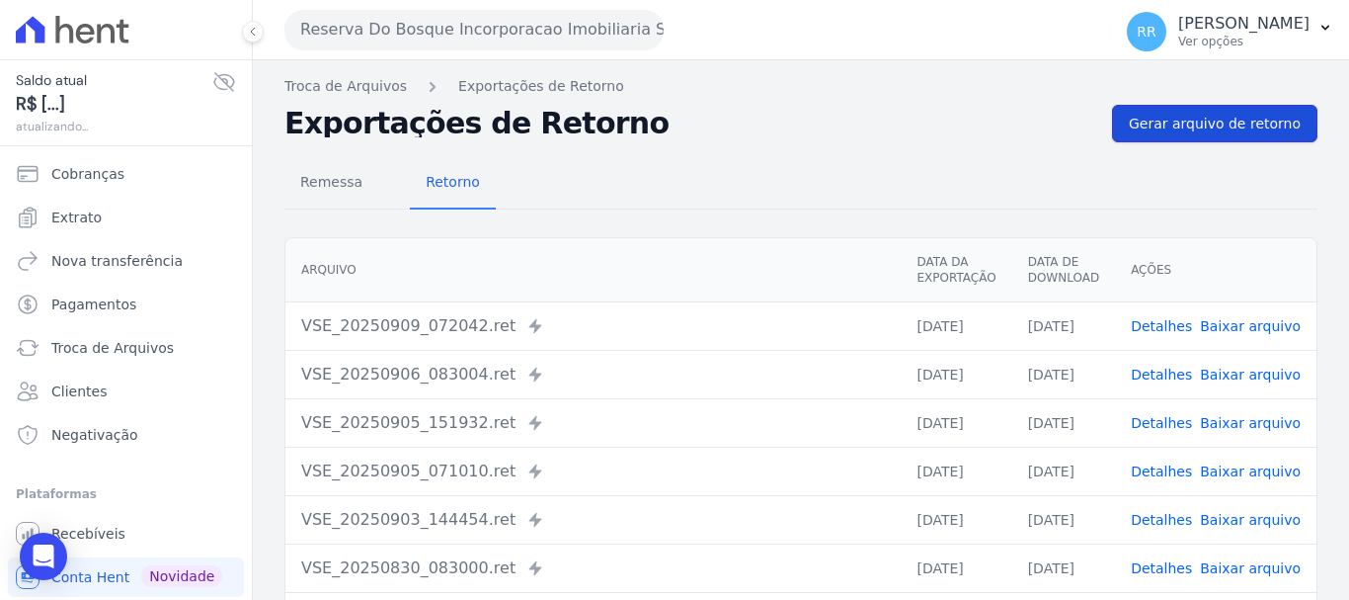
click at [1204, 124] on span "Gerar arquivo de retorno" at bounding box center [1215, 124] width 172 height 20
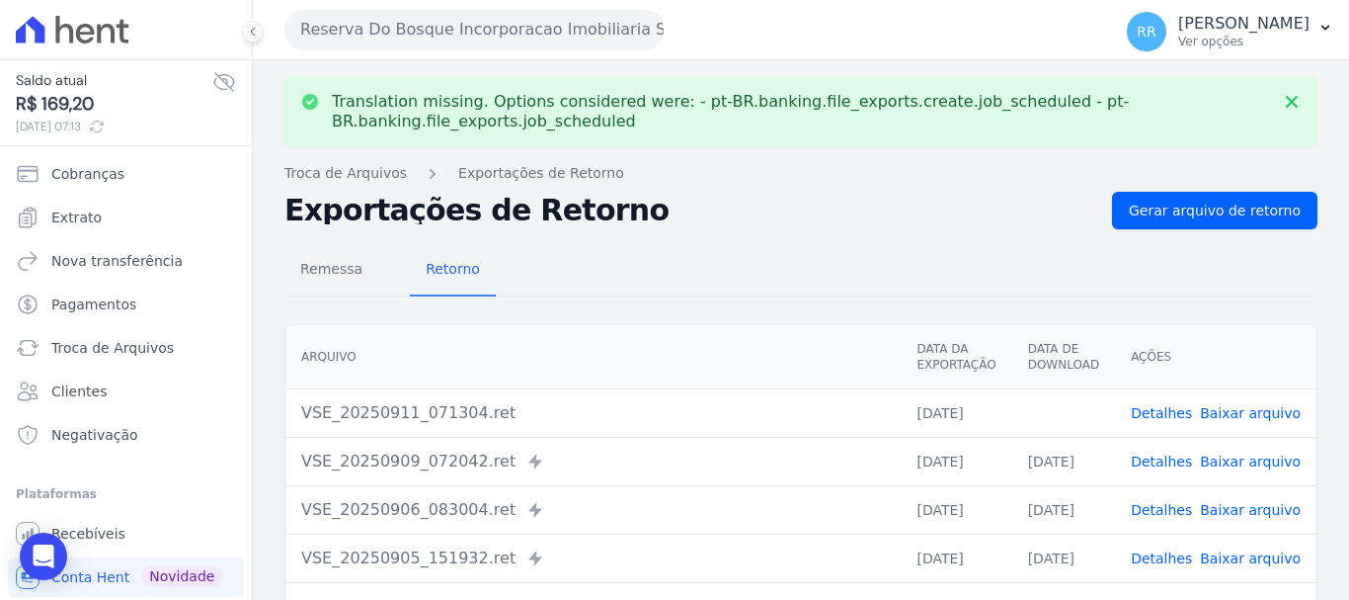
click at [1246, 409] on link "Baixar arquivo" at bounding box center [1250, 413] width 101 height 16
click at [449, 20] on button "Reserva Do Bosque Incorporacao Imobiliaria SPE LTDA" at bounding box center [473, 30] width 379 height 40
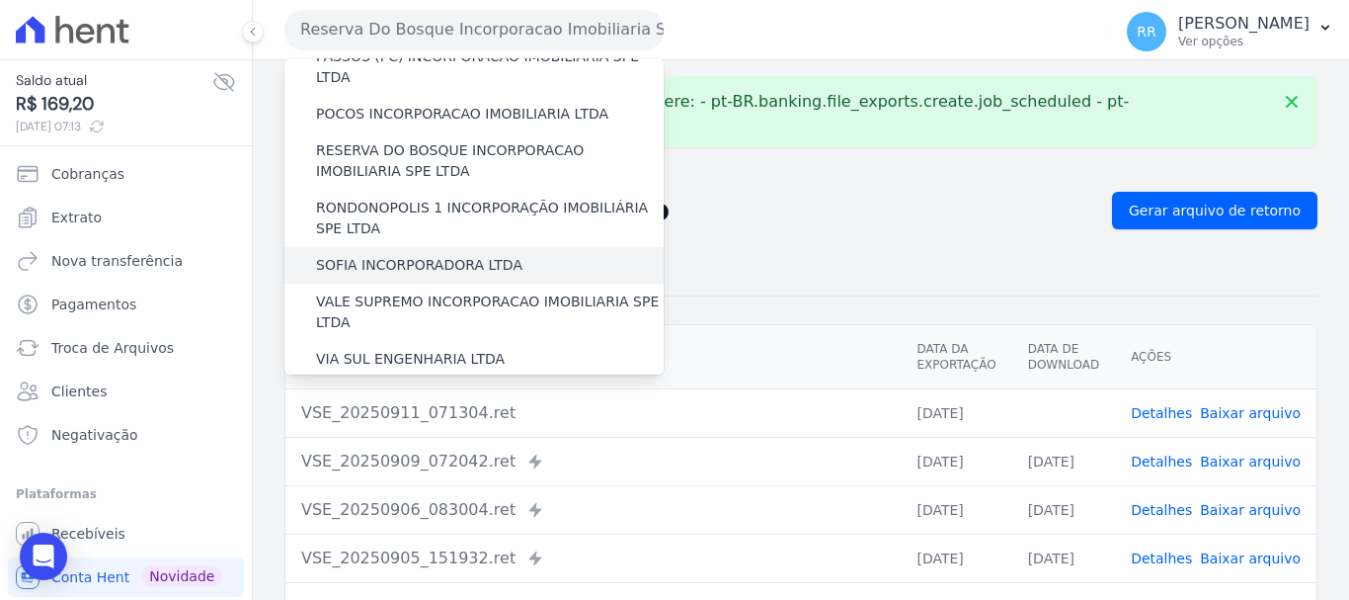
scroll to position [764, 0]
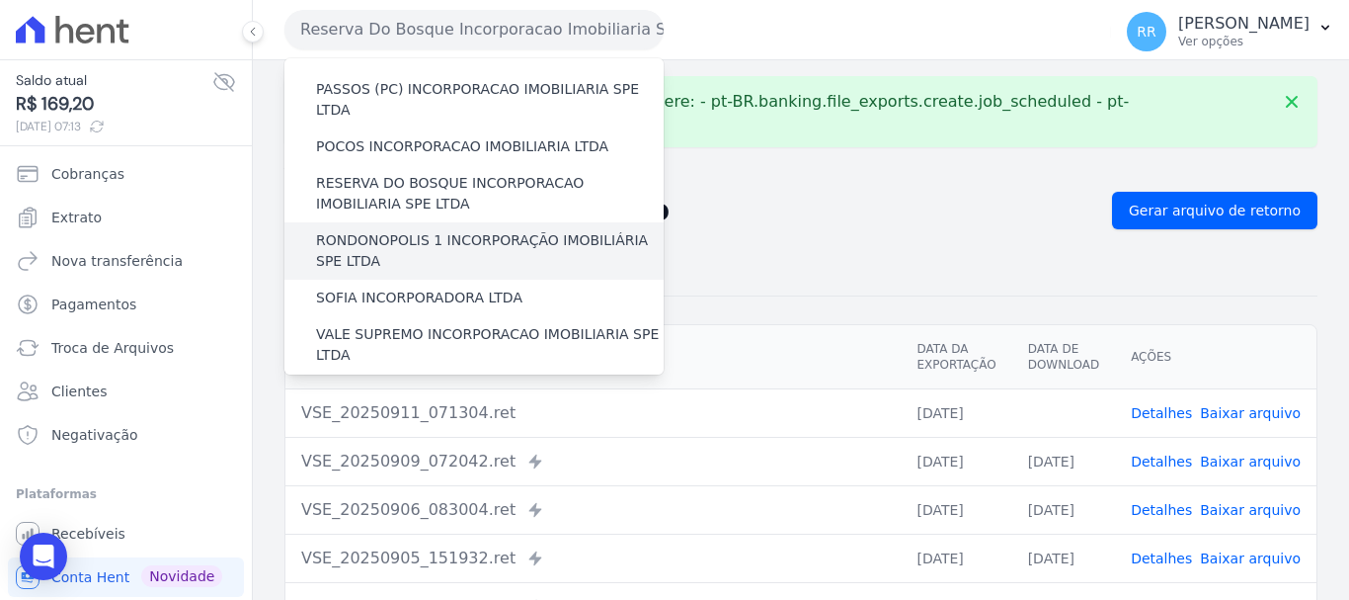
click at [397, 230] on label "RONDONOPOLIS 1 INCORPORAÇÃO IMOBILIÁRIA SPE LTDA" at bounding box center [490, 250] width 348 height 41
click at [0, 0] on input "RONDONOPOLIS 1 INCORPORAÇÃO IMOBILIÁRIA SPE LTDA" at bounding box center [0, 0] width 0 height 0
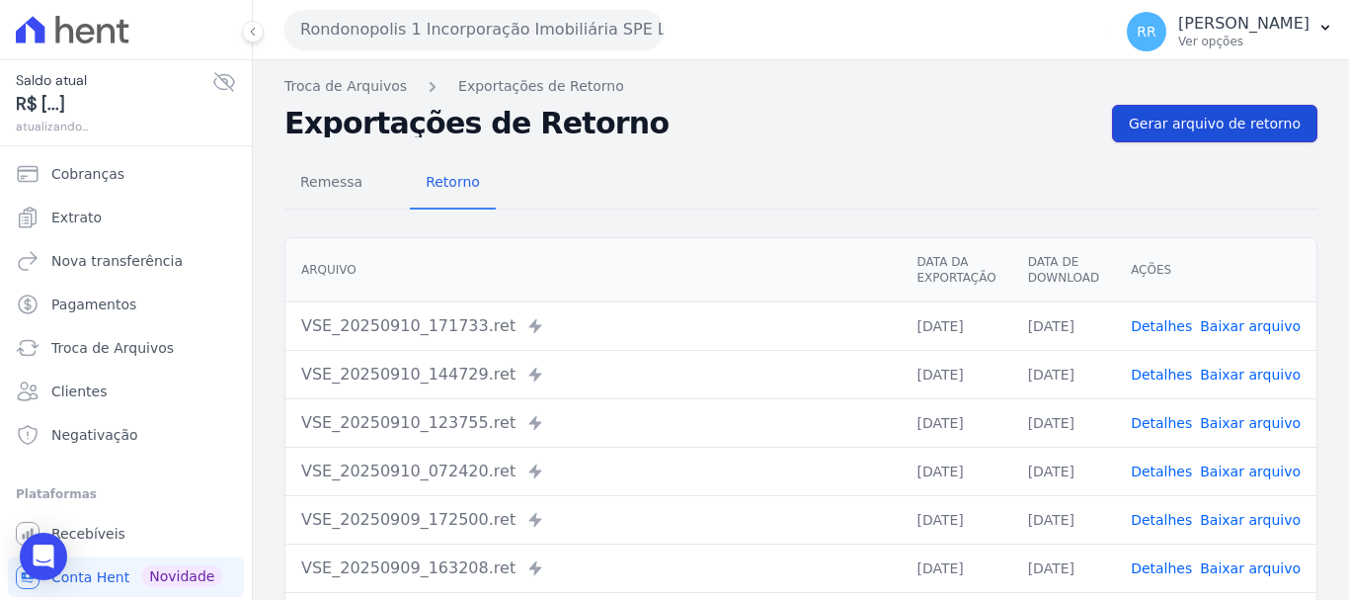
click at [1212, 134] on link "Gerar arquivo de retorno" at bounding box center [1214, 124] width 205 height 38
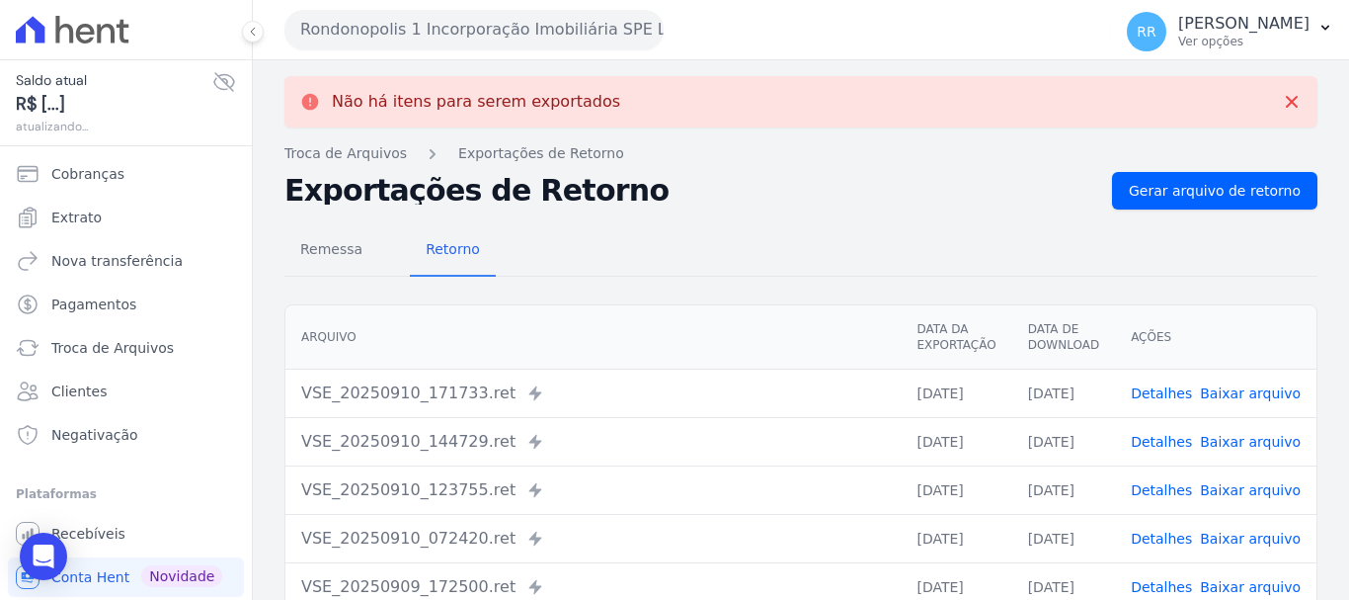
click at [511, 26] on button "Rondonopolis 1 Incorporação Imobiliária SPE LTDA" at bounding box center [473, 30] width 379 height 40
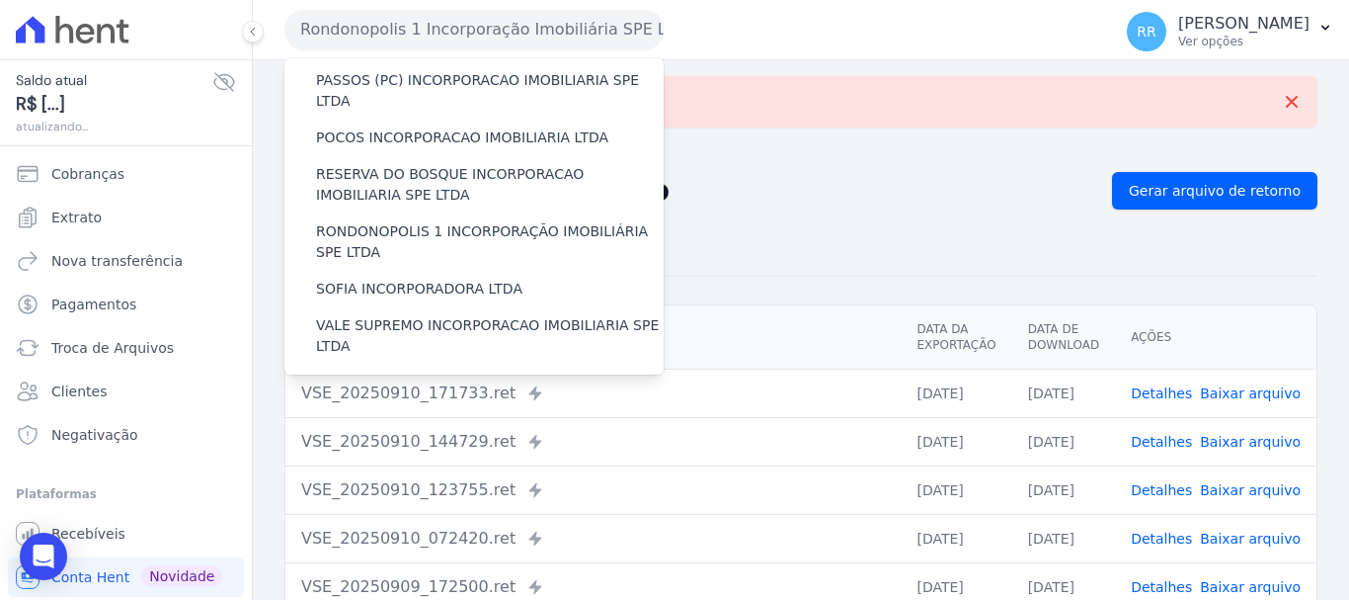
scroll to position [790, 0]
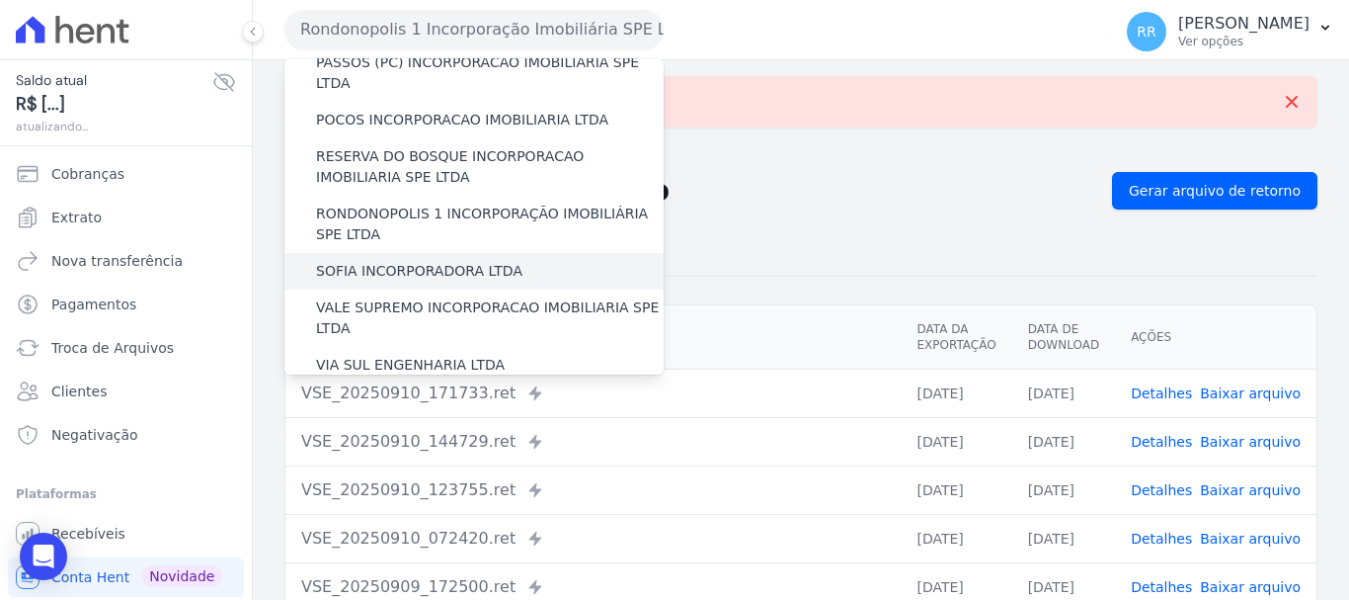
click at [406, 261] on label "SOFIA INCORPORADORA LTDA" at bounding box center [419, 271] width 206 height 21
click at [0, 0] on input "SOFIA INCORPORADORA LTDA" at bounding box center [0, 0] width 0 height 0
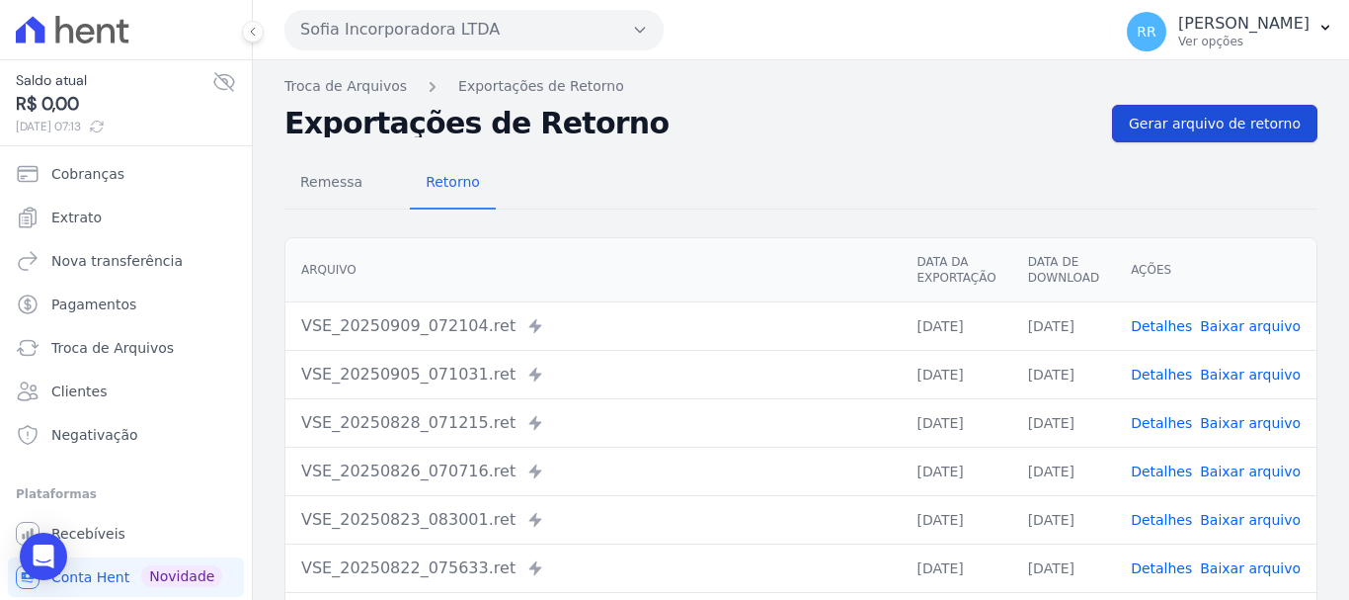
click at [1127, 112] on link "Gerar arquivo de retorno" at bounding box center [1214, 124] width 205 height 38
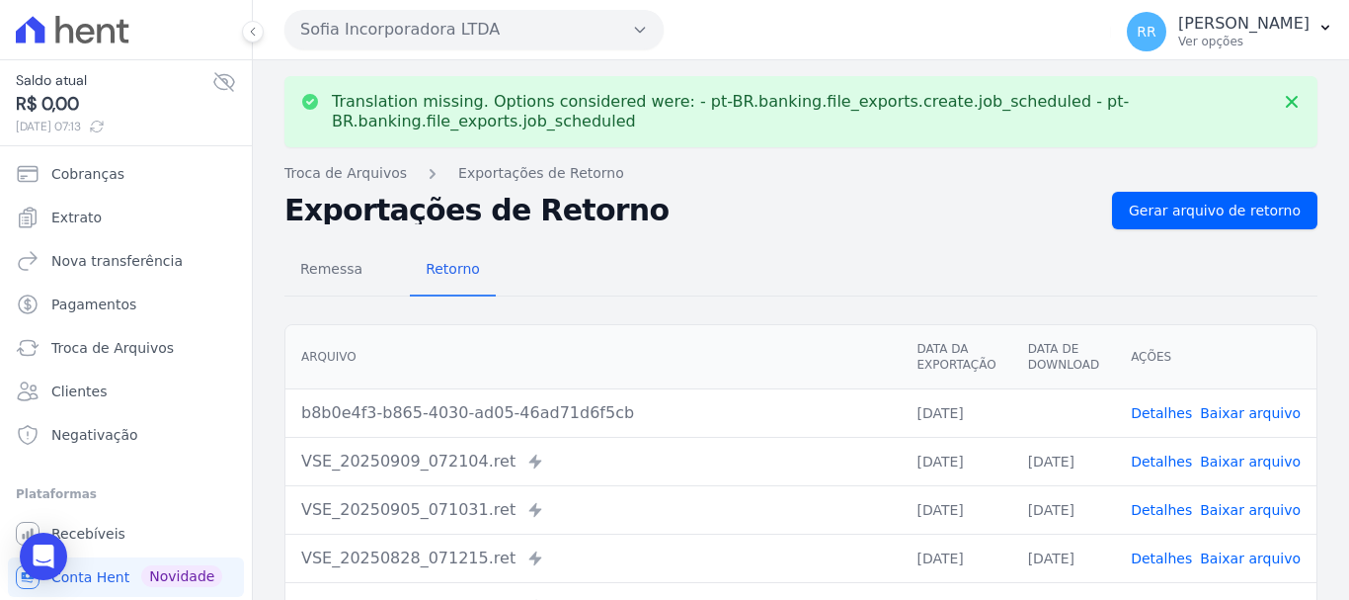
click at [1269, 418] on link "Baixar arquivo" at bounding box center [1250, 413] width 101 height 16
click at [770, 235] on div "Remessa Retorno Arquivo Data da Exportação Data de Download Ações b8b0e4f3-b865…" at bounding box center [800, 586] width 1033 height 714
click at [1221, 415] on link "Baixar arquivo" at bounding box center [1250, 413] width 101 height 16
click at [489, 41] on button "Sofia Incorporadora LTDA" at bounding box center [473, 30] width 379 height 40
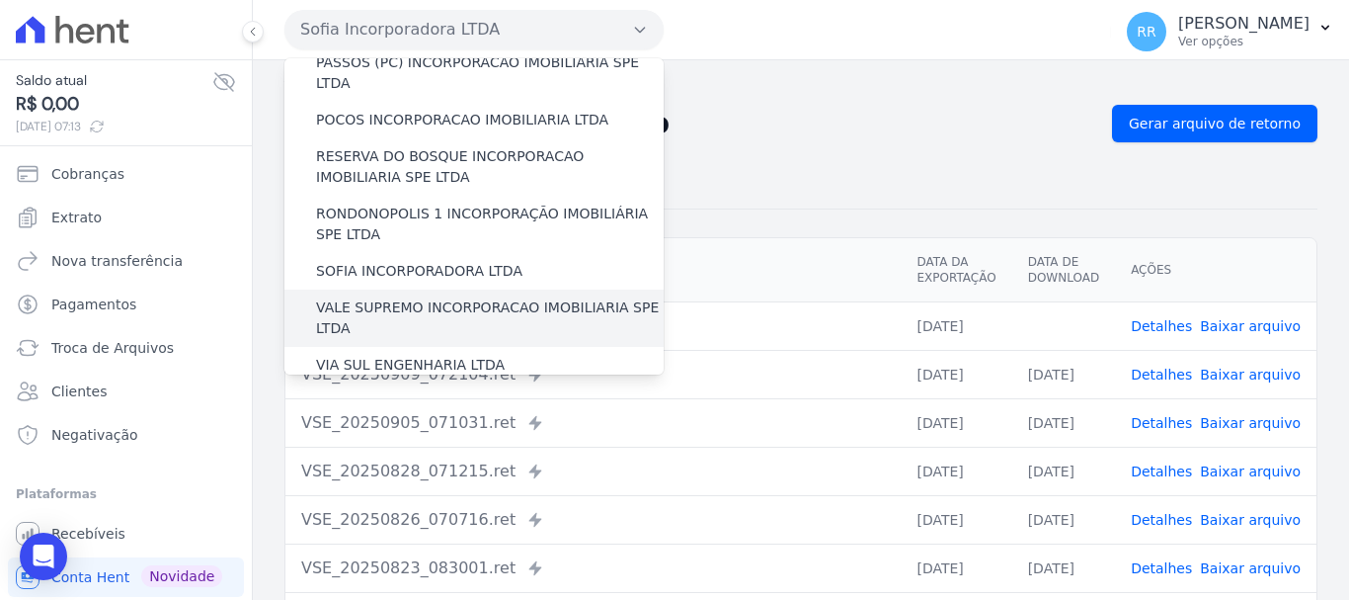
click at [397, 297] on label "VALE SUPREMO INCORPORACAO IMOBILIARIA SPE LTDA" at bounding box center [490, 317] width 348 height 41
click at [0, 0] on input "VALE SUPREMO INCORPORACAO IMOBILIARIA SPE LTDA" at bounding box center [0, 0] width 0 height 0
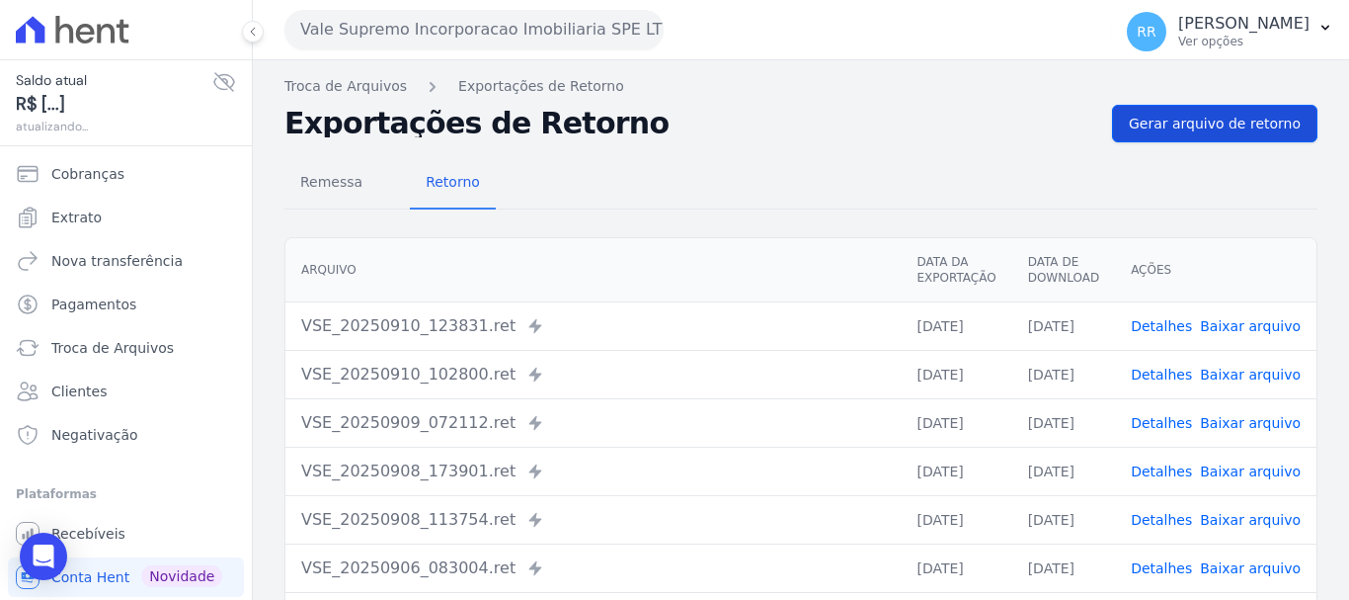
drag, startPoint x: 1231, startPoint y: 101, endPoint x: 1226, endPoint y: 122, distance: 22.3
click at [1228, 110] on div "Troca de Arquivos Exportações de Retorno Exportações de Retorno Gerar arquivo d…" at bounding box center [801, 466] width 1096 height 812
click at [1226, 122] on span "Gerar arquivo de retorno" at bounding box center [1215, 124] width 172 height 20
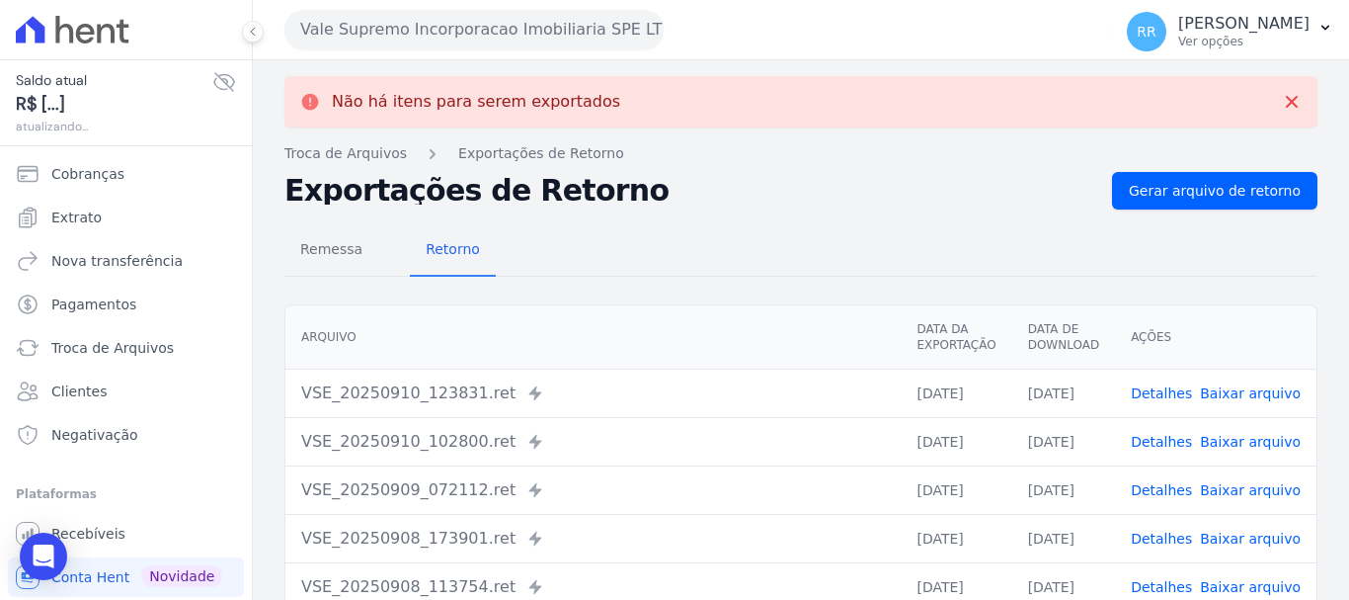
click at [473, 14] on button "Vale Supremo Incorporacao Imobiliaria SPE LTDA" at bounding box center [473, 30] width 379 height 40
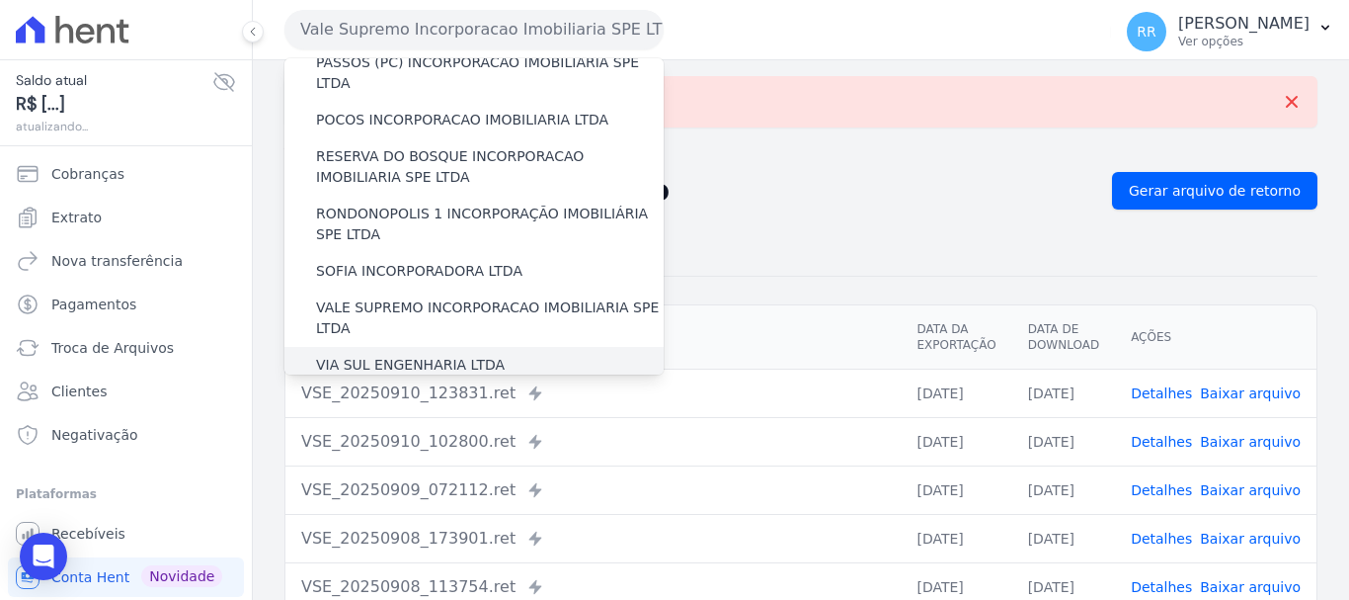
click at [429, 355] on label "VIA SUL ENGENHARIA LTDA" at bounding box center [410, 365] width 189 height 21
click at [0, 0] on input "VIA SUL ENGENHARIA LTDA" at bounding box center [0, 0] width 0 height 0
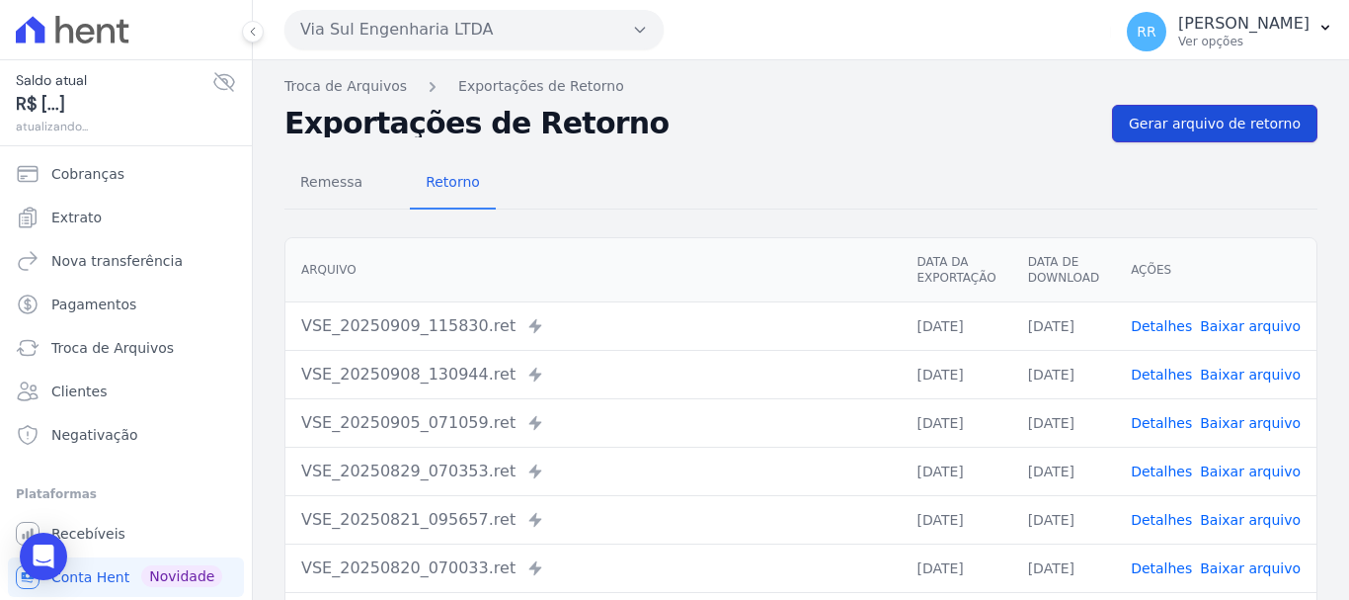
click at [1165, 121] on span "Gerar arquivo de retorno" at bounding box center [1215, 124] width 172 height 20
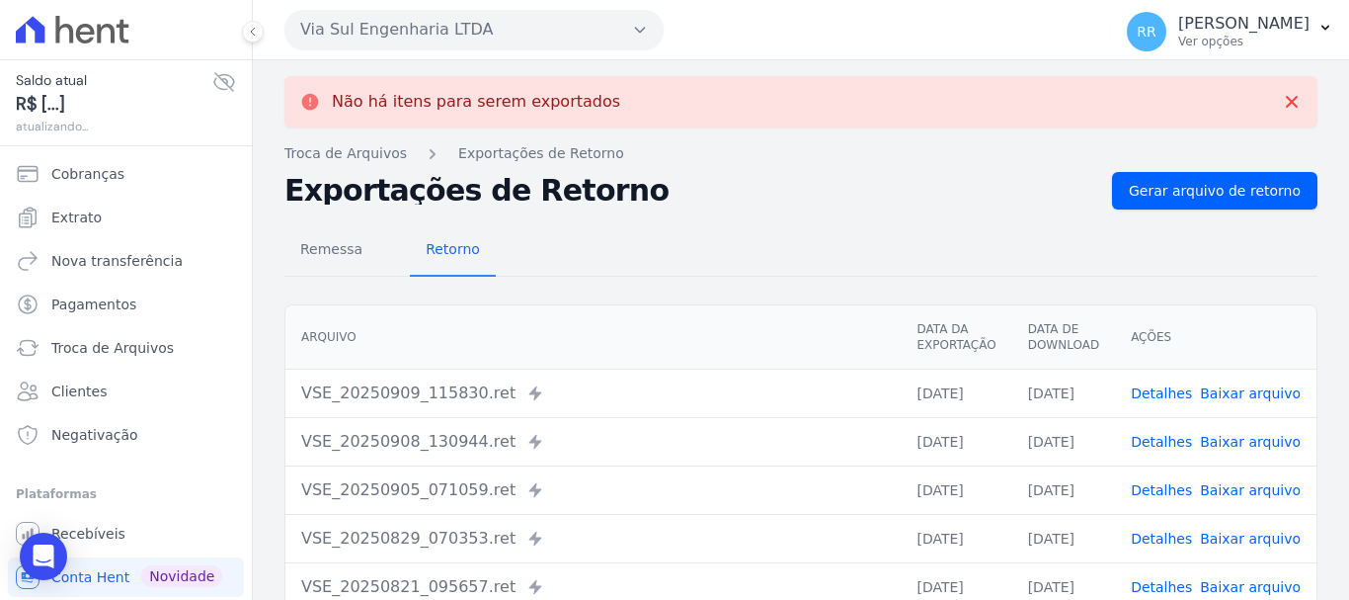
click at [439, 14] on button "Via Sul Engenharia LTDA" at bounding box center [473, 30] width 379 height 40
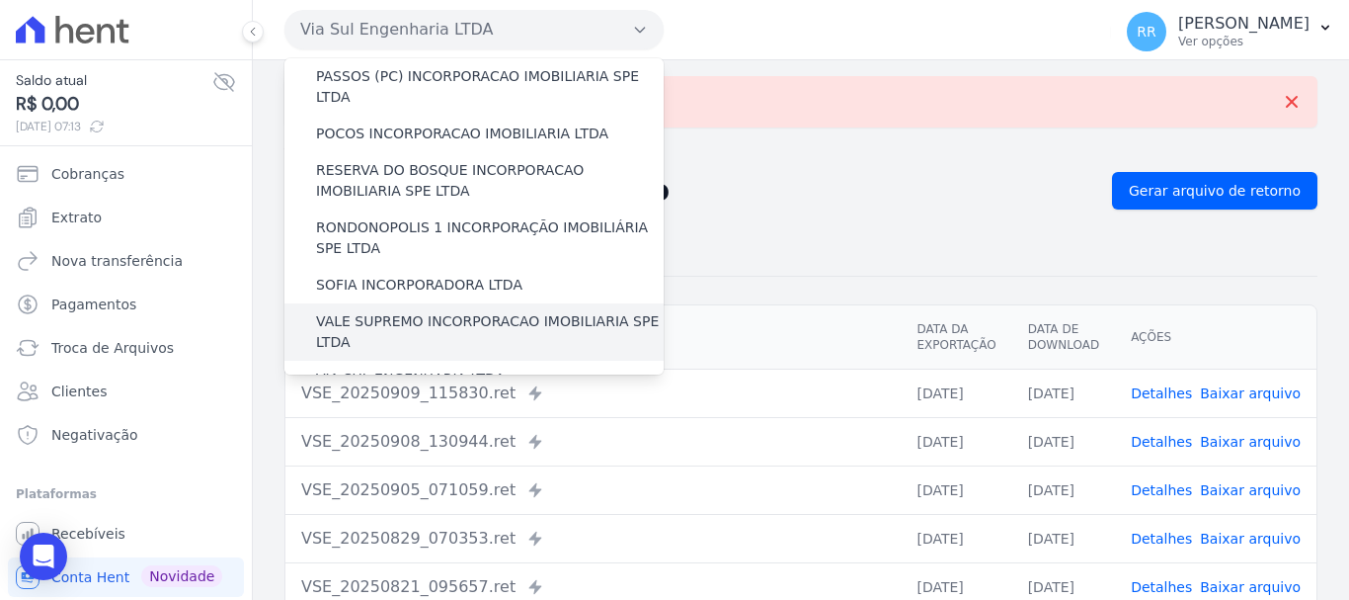
scroll to position [862, 0]
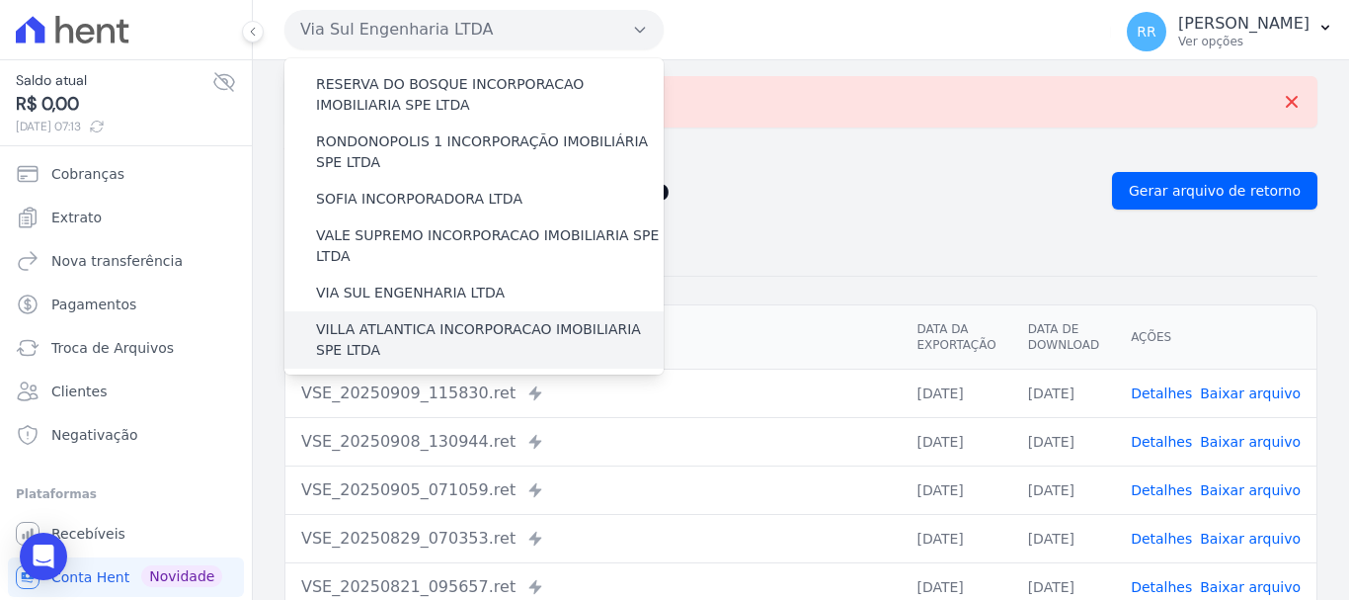
click at [352, 319] on label "VILLA ATLANTICA INCORPORACAO IMOBILIARIA SPE LTDA" at bounding box center [490, 339] width 348 height 41
click at [0, 0] on input "VILLA ATLANTICA INCORPORACAO IMOBILIARIA SPE LTDA" at bounding box center [0, 0] width 0 height 0
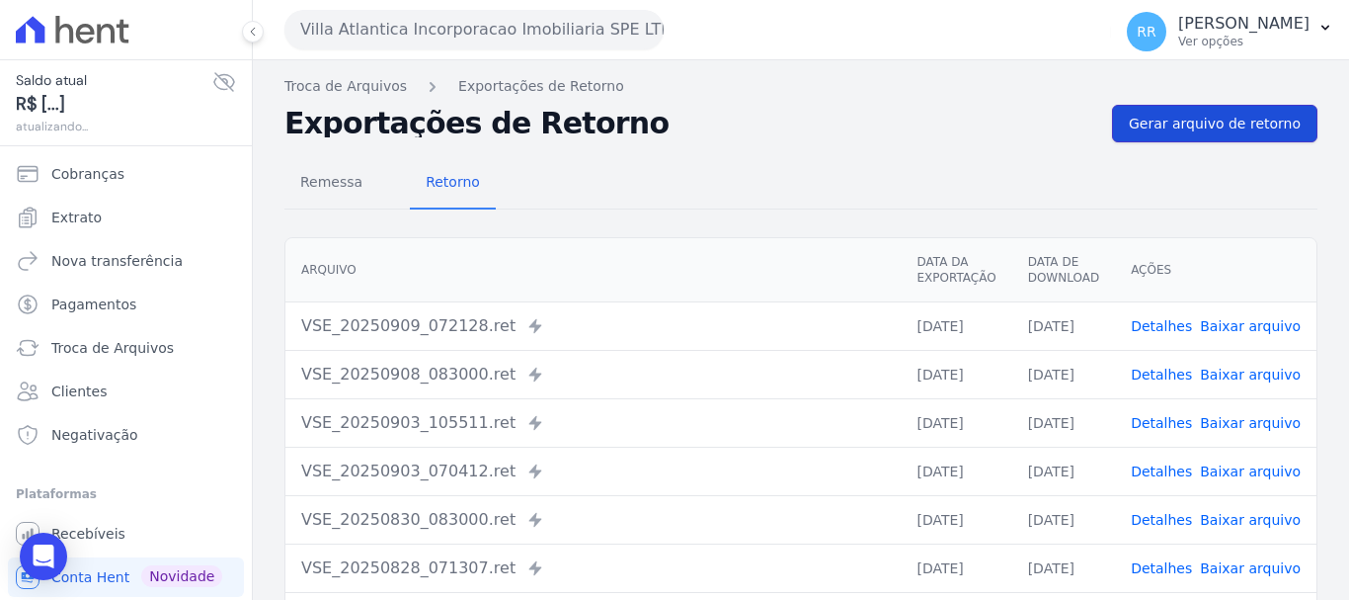
click at [1149, 109] on link "Gerar arquivo de retorno" at bounding box center [1214, 124] width 205 height 38
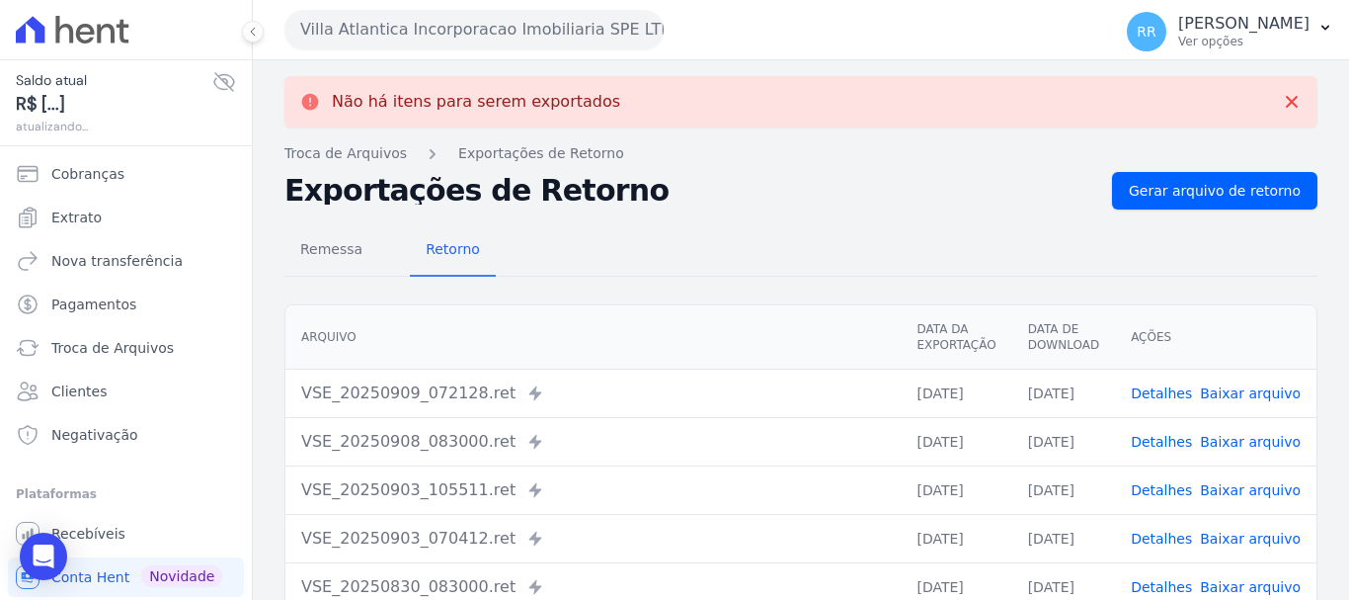
click at [402, 27] on button "Villa Atlantica Incorporacao Imobiliaria SPE LTDA" at bounding box center [473, 30] width 379 height 40
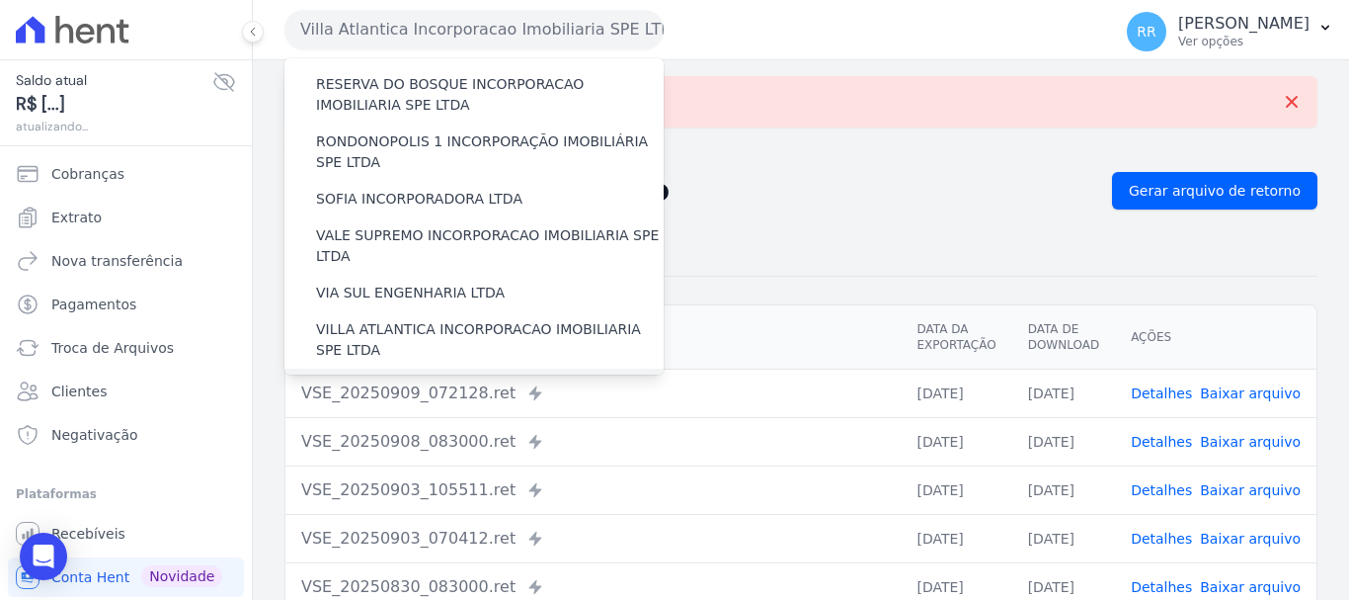
click at [443, 368] on div "[GEOGRAPHIC_DATA] INCORPORACAO IMOBILIARIA SPE LTDA" at bounding box center [473, 396] width 379 height 57
click at [454, 376] on label "[GEOGRAPHIC_DATA] INCORPORACAO IMOBILIARIA SPE LTDA" at bounding box center [490, 396] width 348 height 41
click at [0, 0] on input "[GEOGRAPHIC_DATA] INCORPORACAO IMOBILIARIA SPE LTDA" at bounding box center [0, 0] width 0 height 0
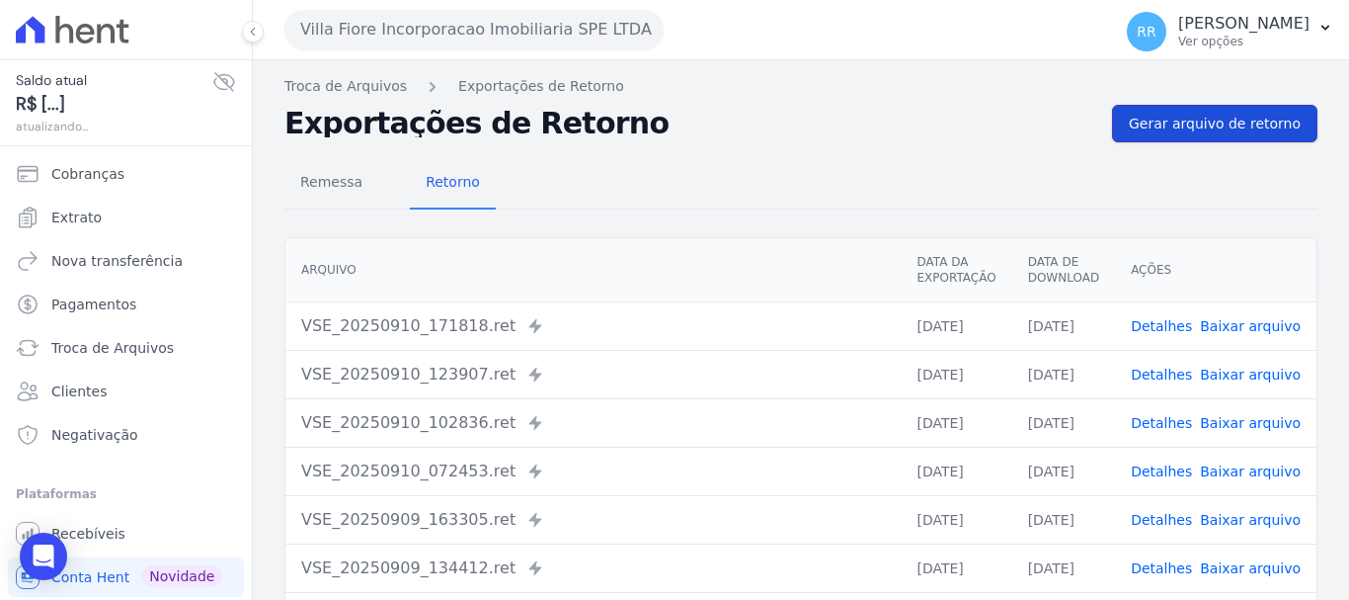
drag, startPoint x: 1210, startPoint y: 129, endPoint x: 1165, endPoint y: 133, distance: 44.6
click at [1210, 129] on span "Gerar arquivo de retorno" at bounding box center [1215, 124] width 172 height 20
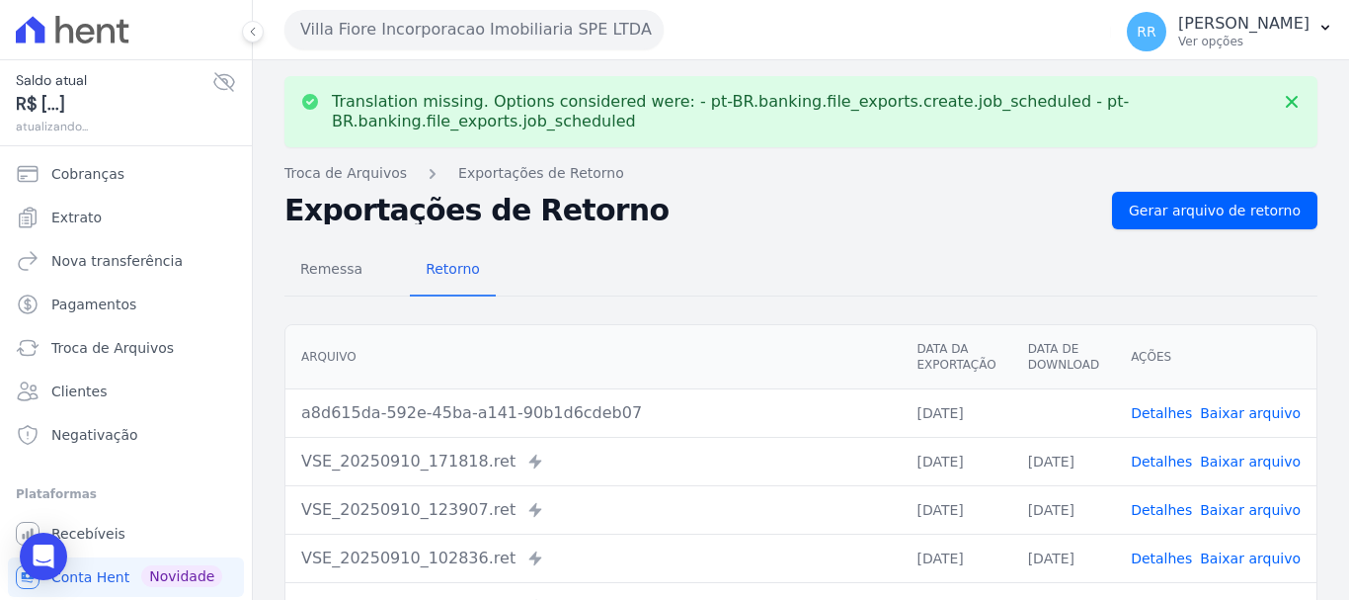
click at [1253, 422] on span "Baixar arquivo" at bounding box center [1250, 413] width 101 height 20
click at [1246, 414] on link "Baixar arquivo" at bounding box center [1250, 413] width 101 height 16
drag, startPoint x: 470, startPoint y: 32, endPoint x: 465, endPoint y: 95, distance: 63.4
click at [470, 32] on button "Villa Fiore Incorporacao Imobiliaria SPE LTDA" at bounding box center [473, 30] width 379 height 40
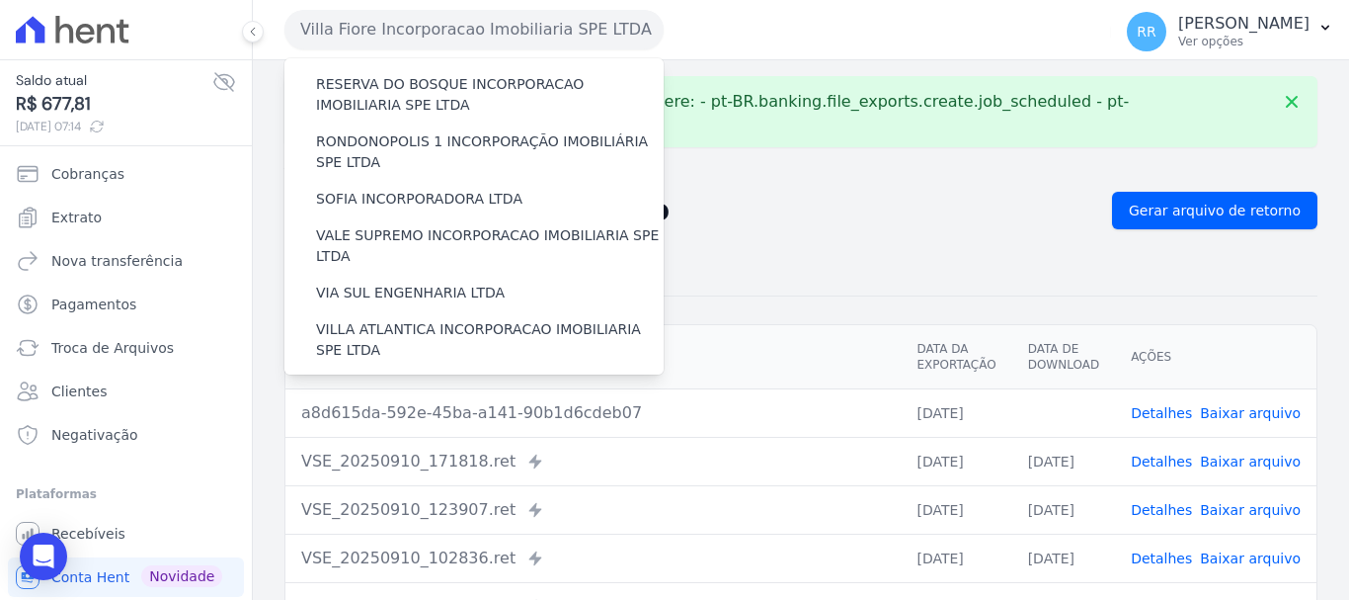
click at [415, 434] on label "VILLA TROPICAL INCORPORAÇÃO IMOBILIÁRIA SPE LTDA" at bounding box center [490, 454] width 348 height 41
click at [0, 0] on input "VILLA TROPICAL INCORPORAÇÃO IMOBILIÁRIA SPE LTDA" at bounding box center [0, 0] width 0 height 0
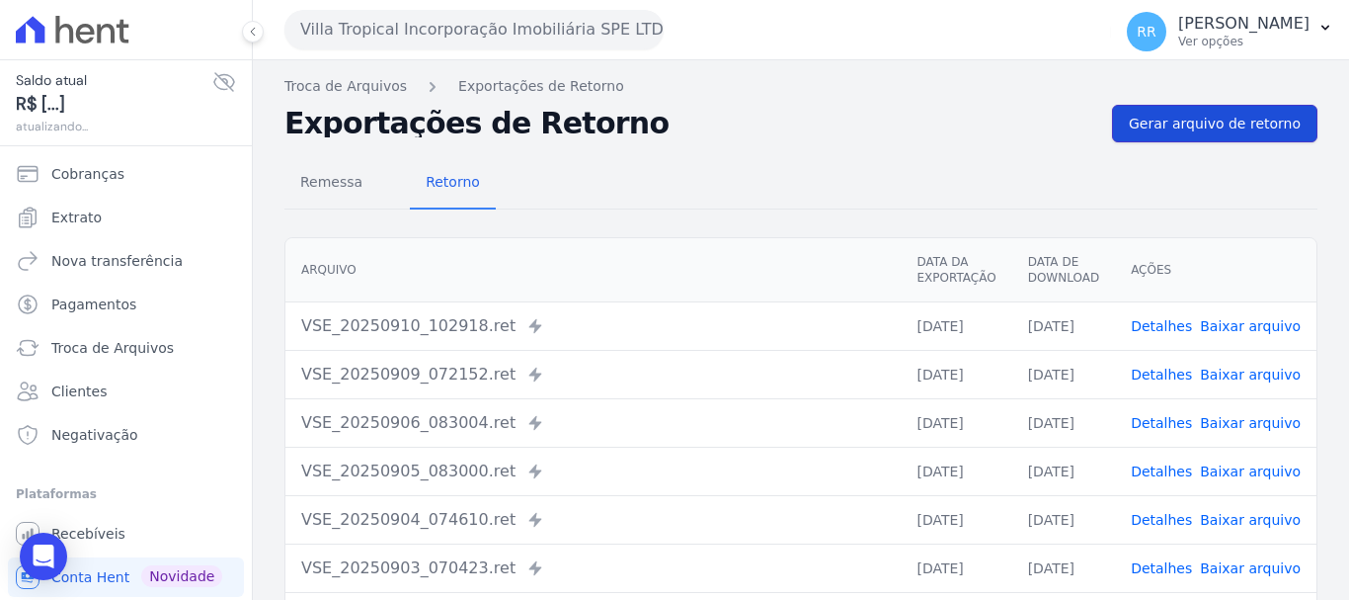
click at [1195, 128] on span "Gerar arquivo de retorno" at bounding box center [1215, 124] width 172 height 20
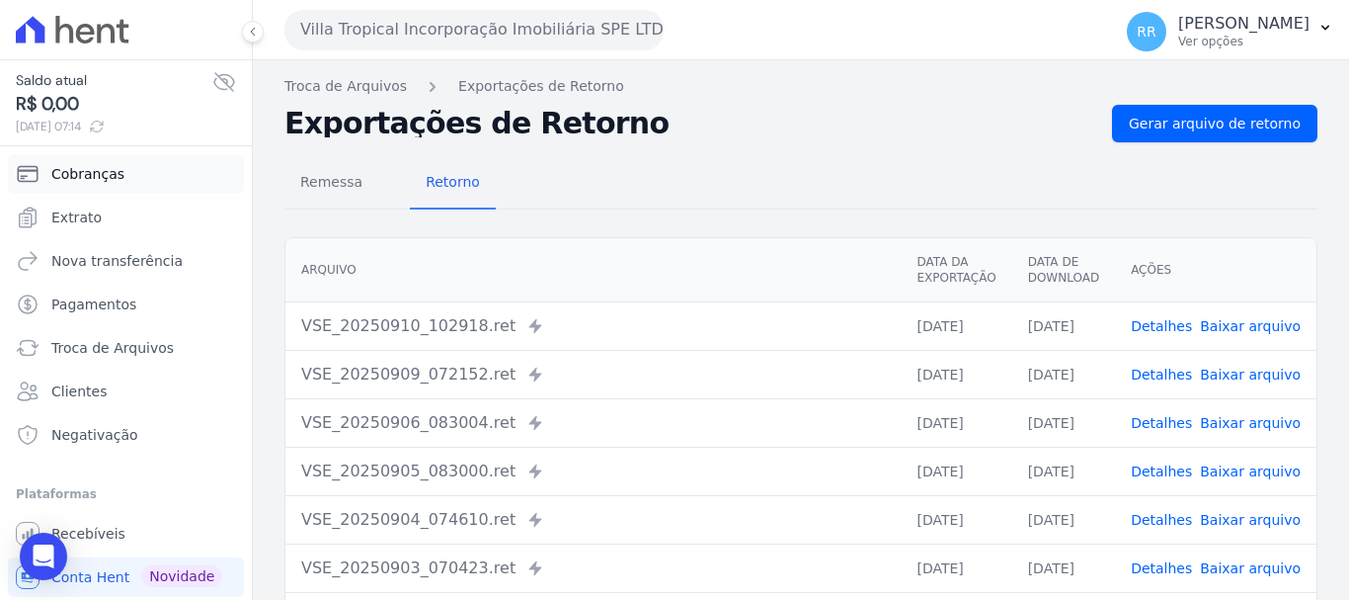
click at [94, 190] on link "Cobranças" at bounding box center [126, 174] width 236 height 40
click at [79, 214] on span "Extrato" at bounding box center [76, 217] width 50 height 20
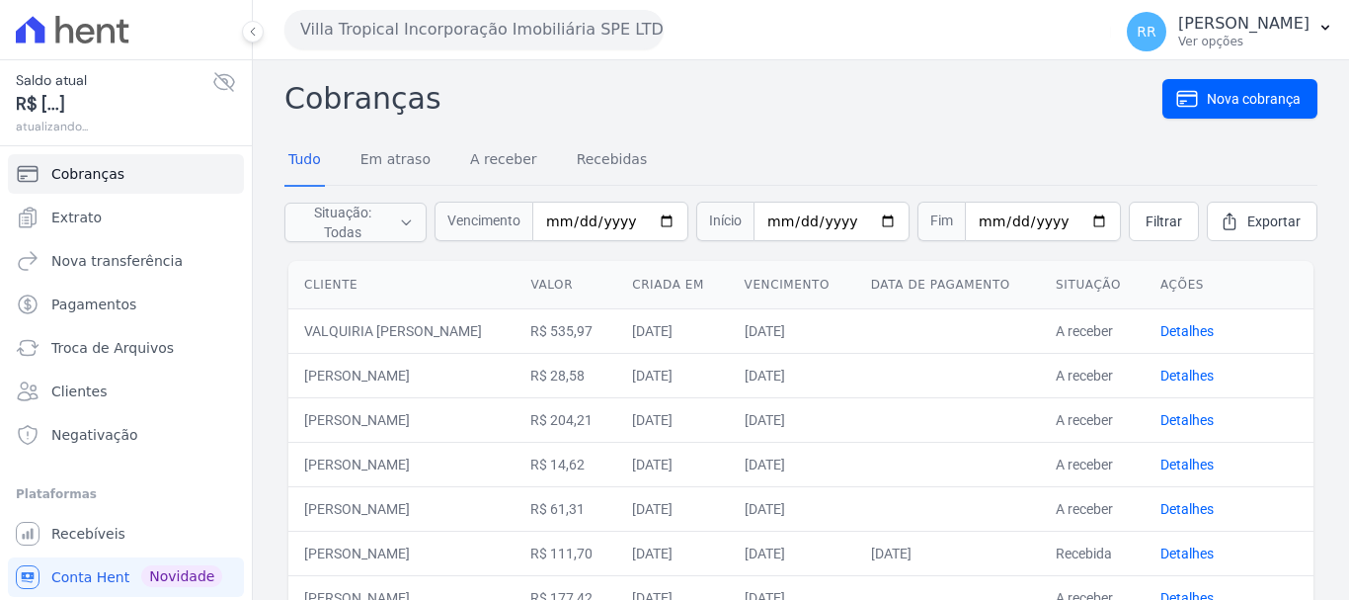
click at [466, 29] on button "Villa Tropical Incorporação Imobiliária SPE LTDA" at bounding box center [473, 30] width 379 height 40
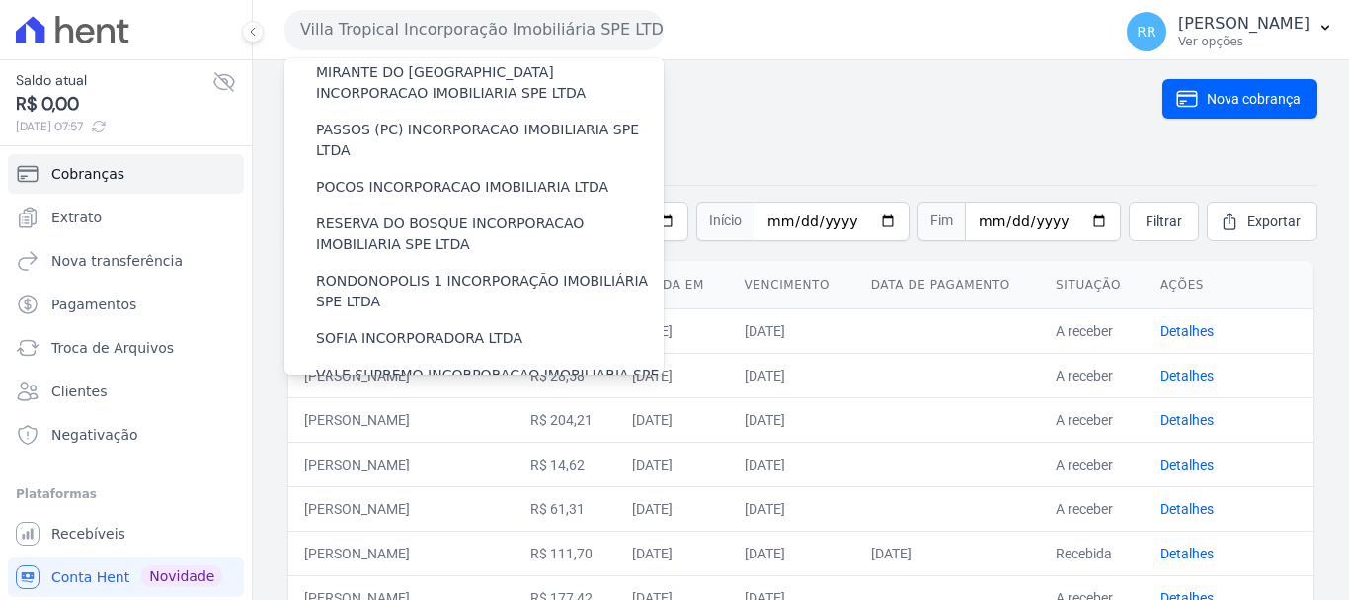
scroll to position [862, 0]
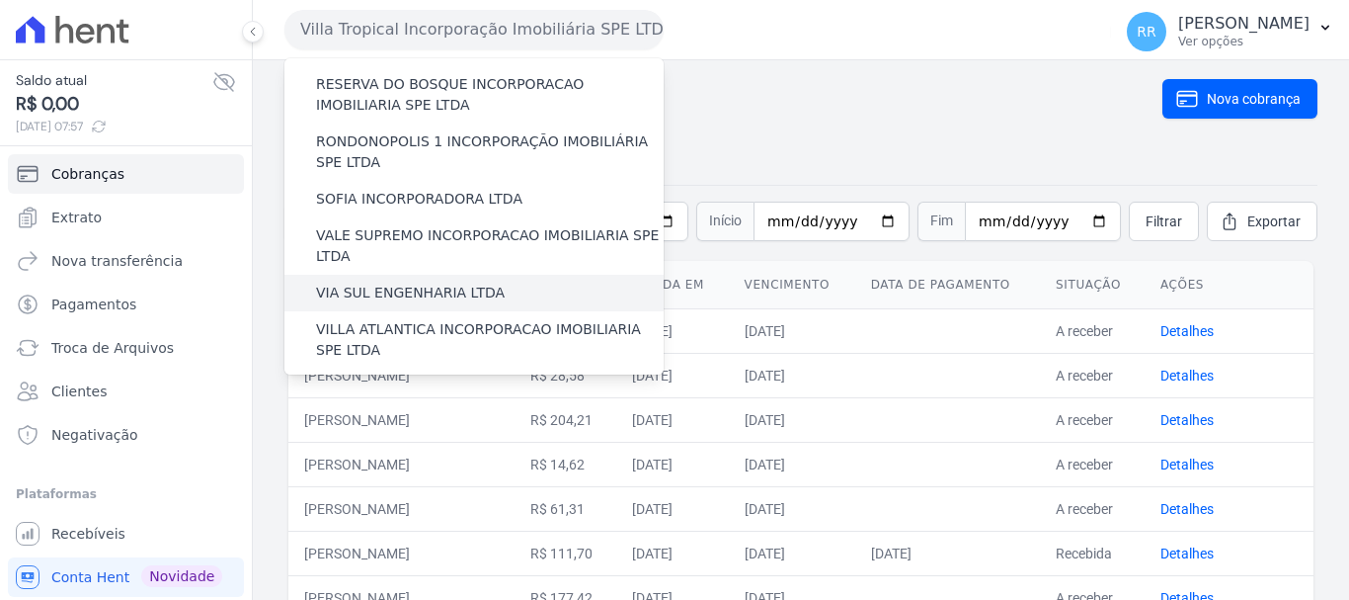
click at [460, 282] on label "VIA SUL ENGENHARIA LTDA" at bounding box center [410, 292] width 189 height 21
click at [0, 0] on input "VIA SUL ENGENHARIA LTDA" at bounding box center [0, 0] width 0 height 0
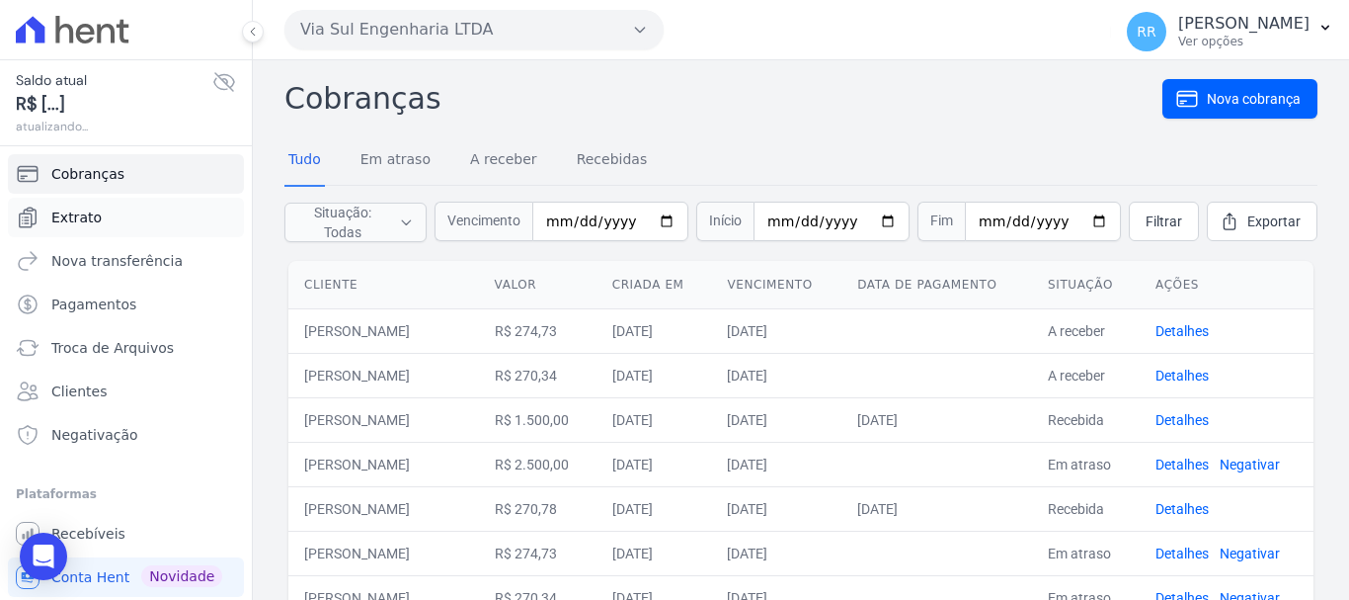
click at [72, 225] on span "Extrato" at bounding box center [76, 217] width 50 height 20
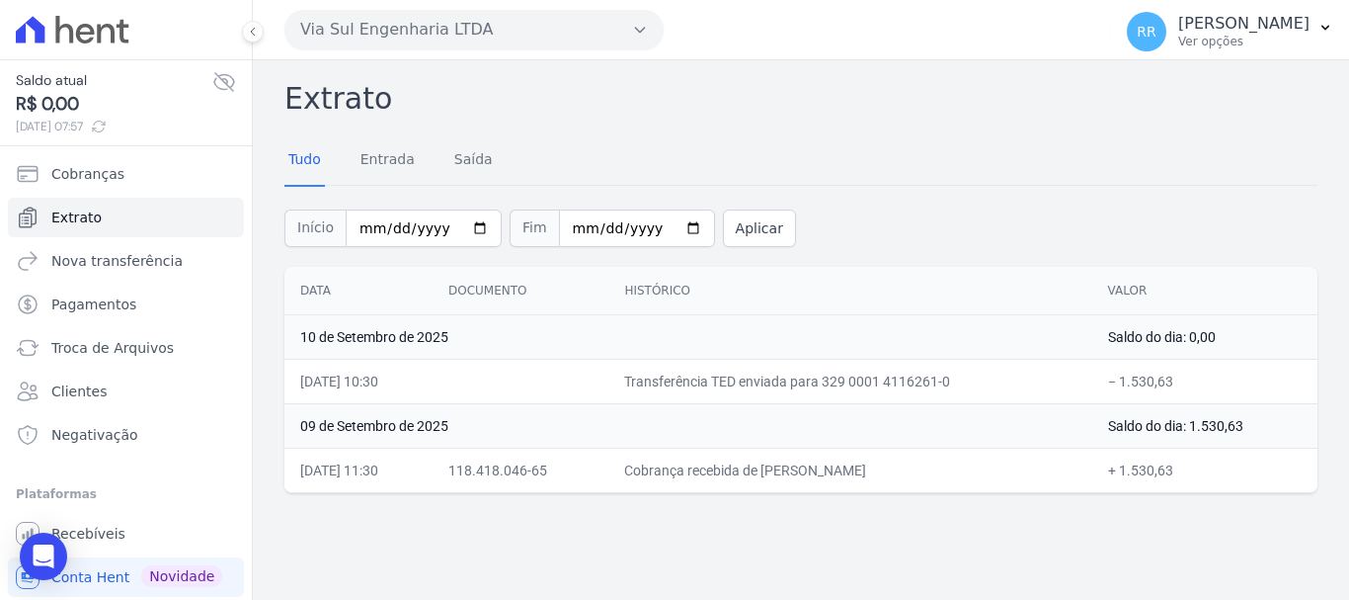
click at [484, 49] on div "Via Sul Engenharia LTDA Via Sul Engenharia AGUAS DE GUANABARA INCORPORACAO IMOB…" at bounding box center [693, 29] width 819 height 61
click at [470, 21] on button "Via Sul Engenharia LTDA" at bounding box center [473, 30] width 379 height 40
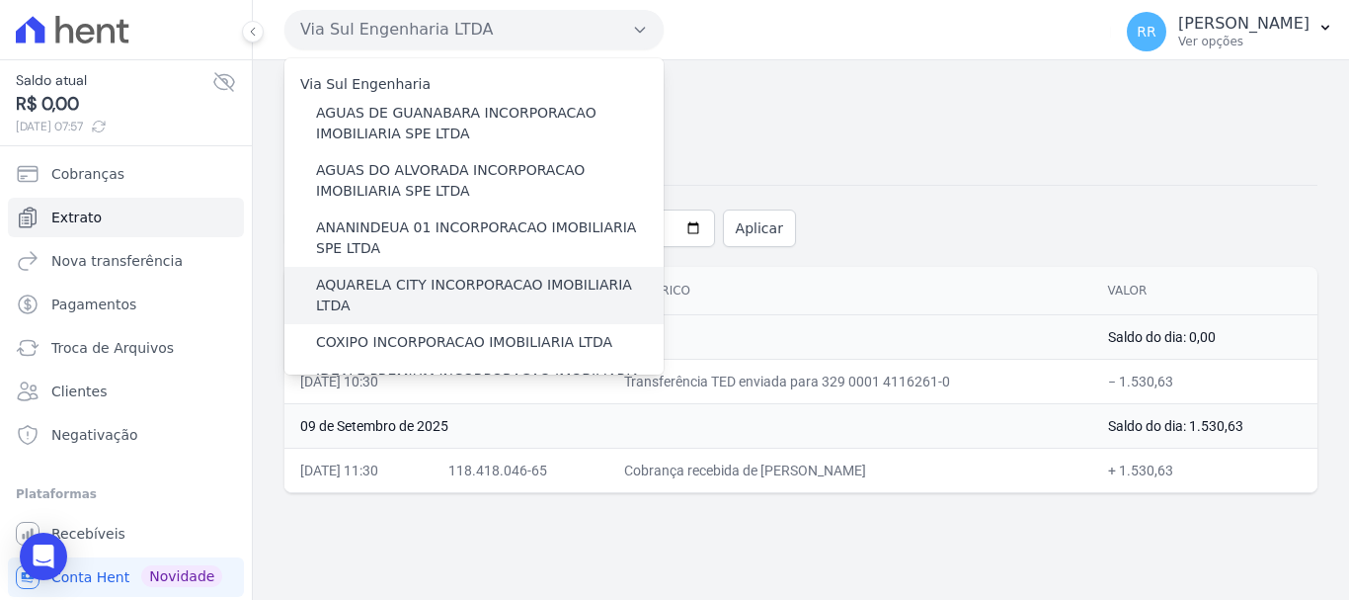
click at [382, 278] on label "AQUARELA CITY INCORPORACAO IMOBILIARIA LTDA" at bounding box center [490, 295] width 348 height 41
click at [0, 0] on input "AQUARELA CITY INCORPORACAO IMOBILIARIA LTDA" at bounding box center [0, 0] width 0 height 0
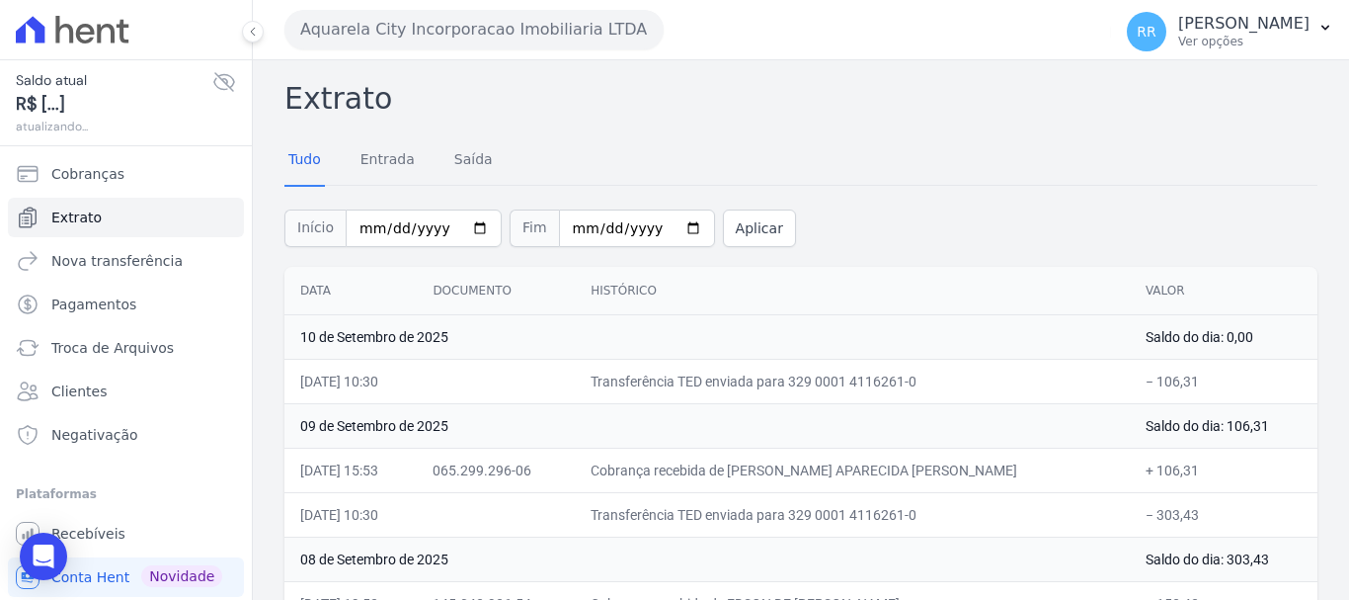
click at [513, 33] on button "Aquarela City Incorporacao Imobiliaria LTDA" at bounding box center [473, 30] width 379 height 40
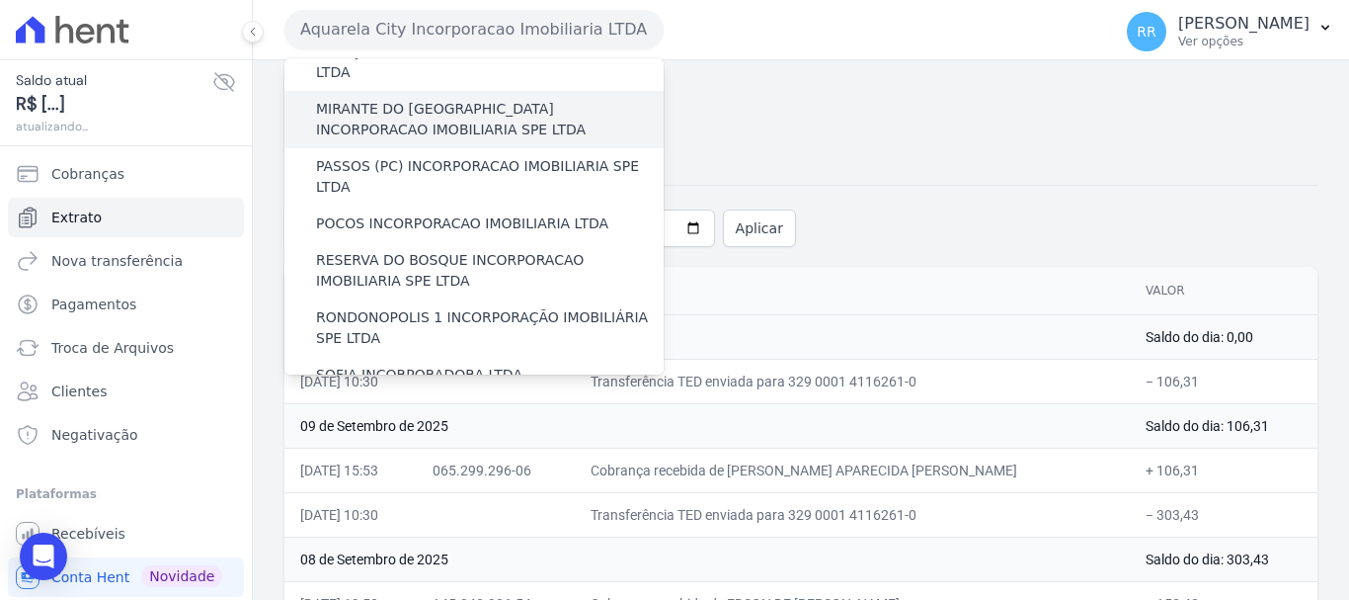
scroll to position [691, 0]
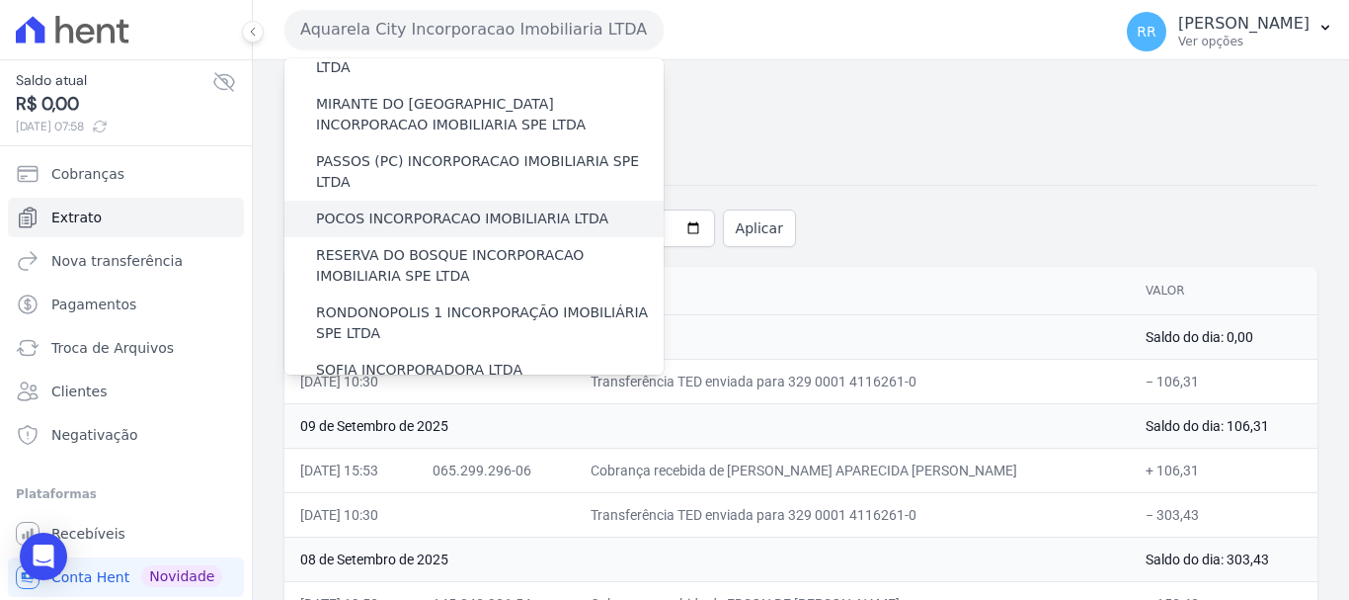
click at [433, 208] on label "POCOS INCORPORACAO IMOBILIARIA LTDA" at bounding box center [462, 218] width 292 height 21
click at [0, 0] on input "POCOS INCORPORACAO IMOBILIARIA LTDA" at bounding box center [0, 0] width 0 height 0
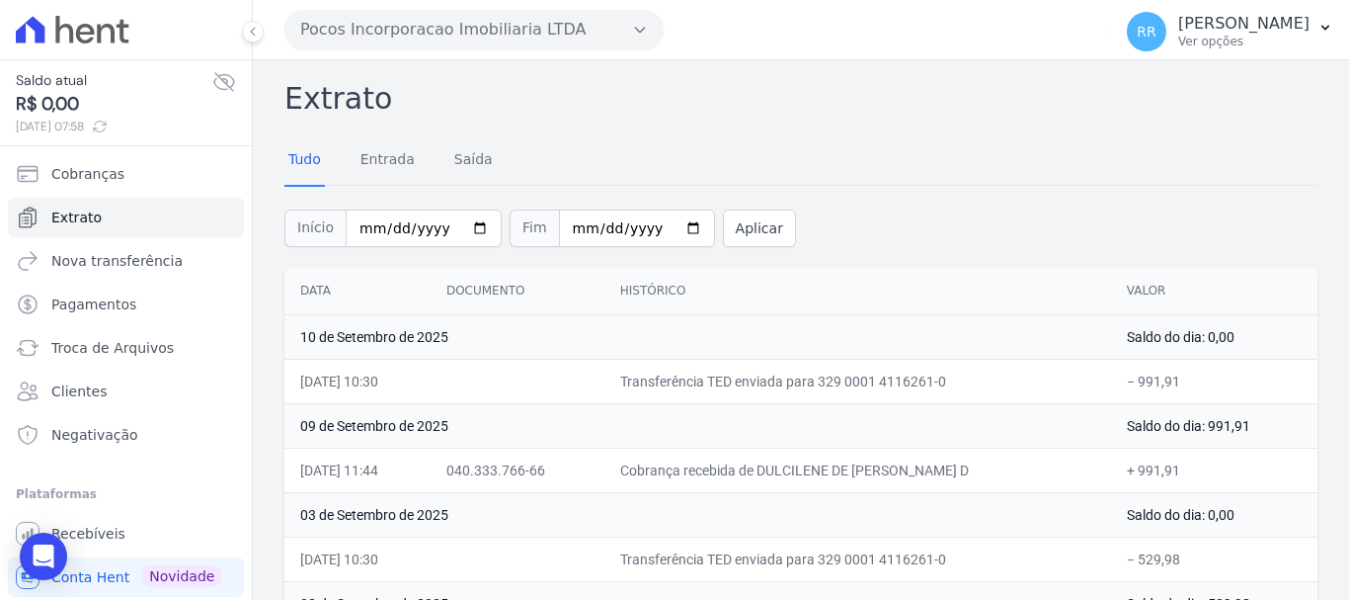
drag, startPoint x: 504, startPoint y: 40, endPoint x: 502, endPoint y: 49, distance: 10.1
click at [504, 40] on button "Pocos Incorporacao Imobiliaria LTDA" at bounding box center [473, 30] width 379 height 40
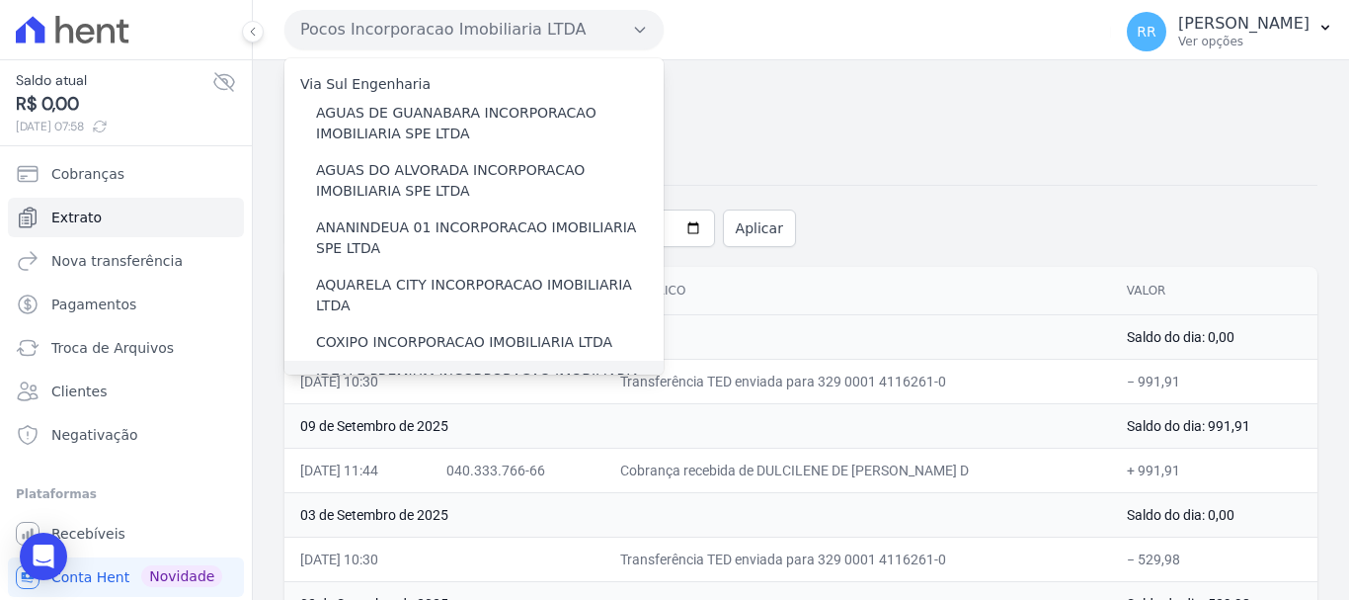
click at [370, 368] on label "IDEALE PREMIUM INCORPORACAO IMOBILIARIA LTDA" at bounding box center [490, 388] width 348 height 41
click at [0, 0] on input "IDEALE PREMIUM INCORPORACAO IMOBILIARIA LTDA" at bounding box center [0, 0] width 0 height 0
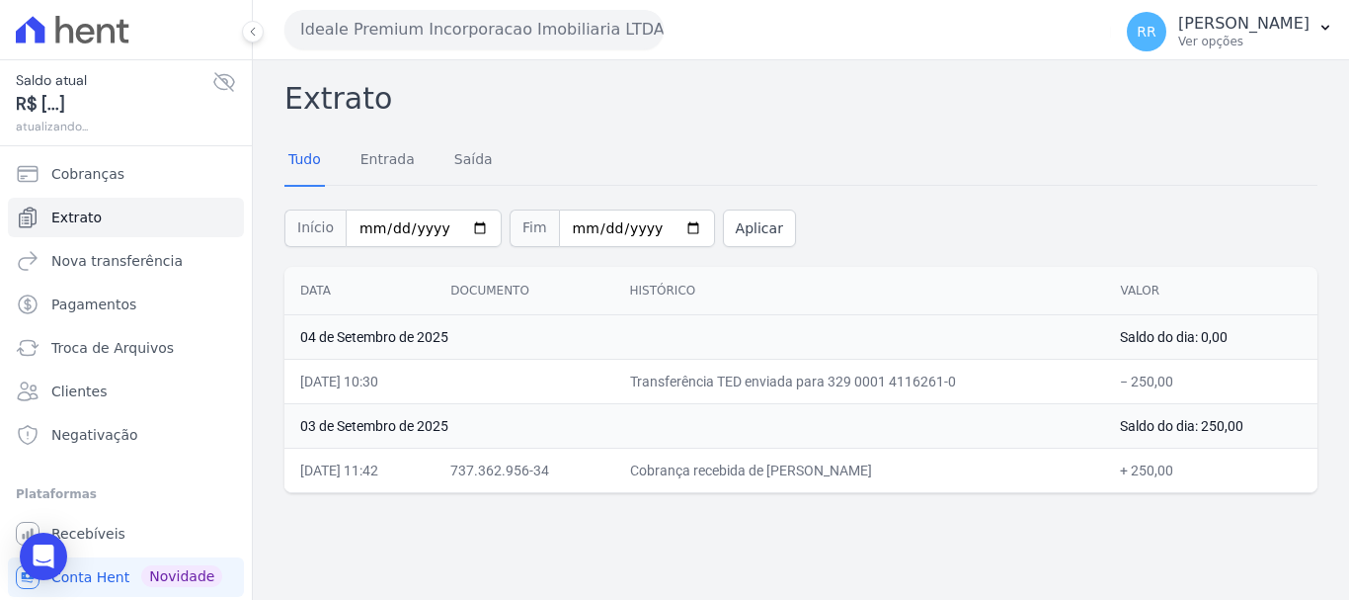
click at [587, 35] on button "Ideale Premium Incorporacao Imobiliaria LTDA" at bounding box center [473, 30] width 379 height 40
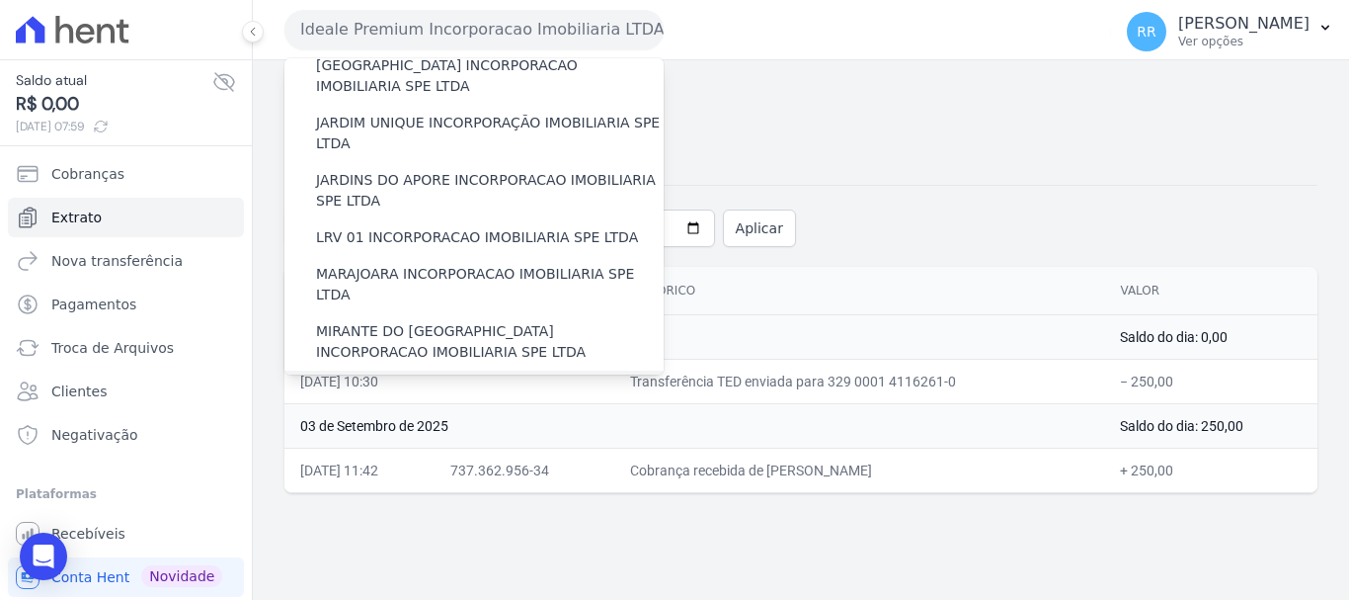
scroll to position [494, 0]
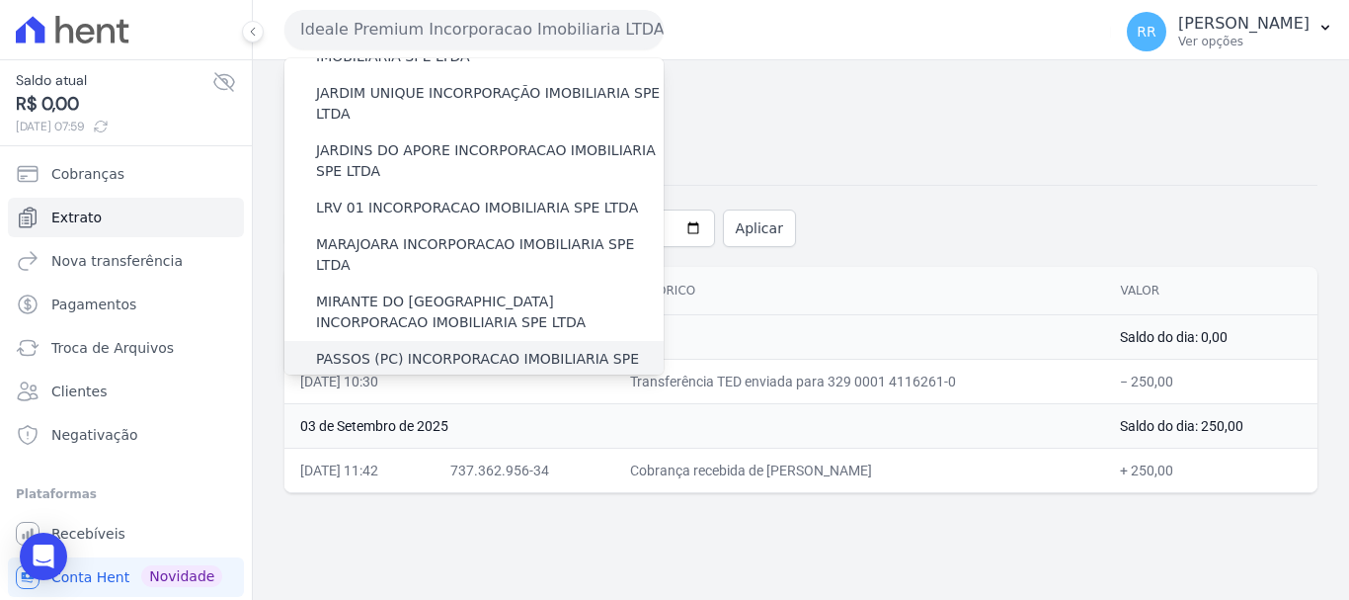
click at [430, 349] on label "PASSOS (PC) INCORPORACAO IMOBILIARIA SPE LTDA" at bounding box center [490, 369] width 348 height 41
click at [0, 0] on input "PASSOS (PC) INCORPORACAO IMOBILIARIA SPE LTDA" at bounding box center [0, 0] width 0 height 0
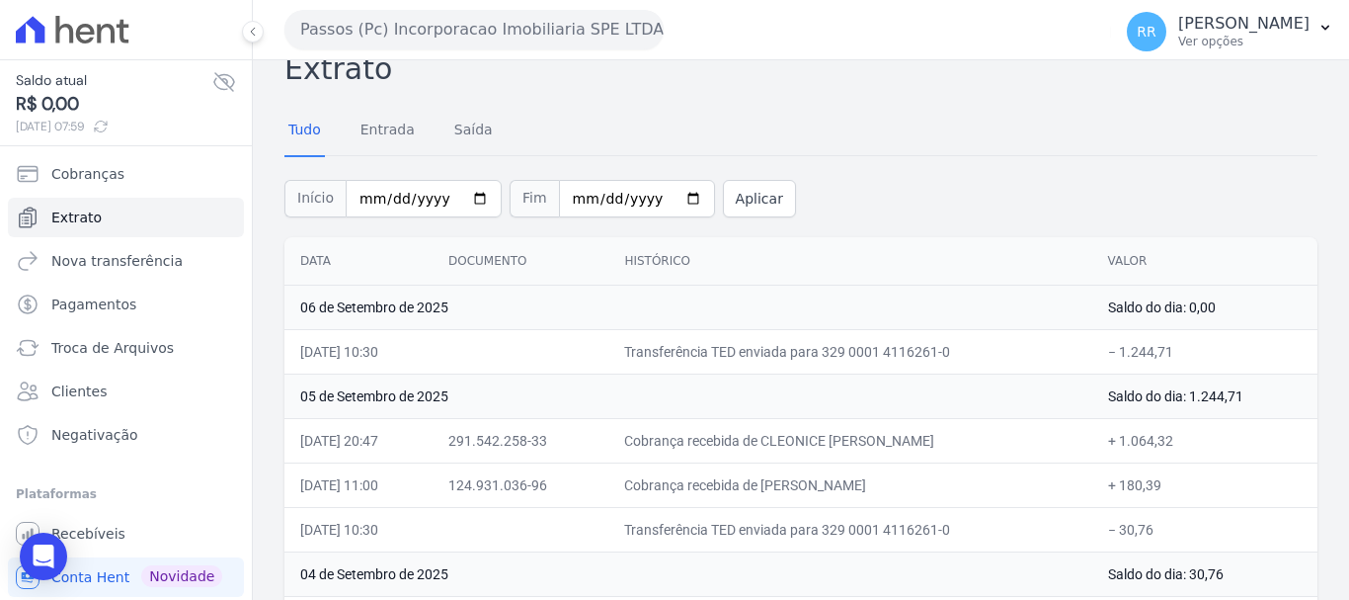
scroll to position [0, 0]
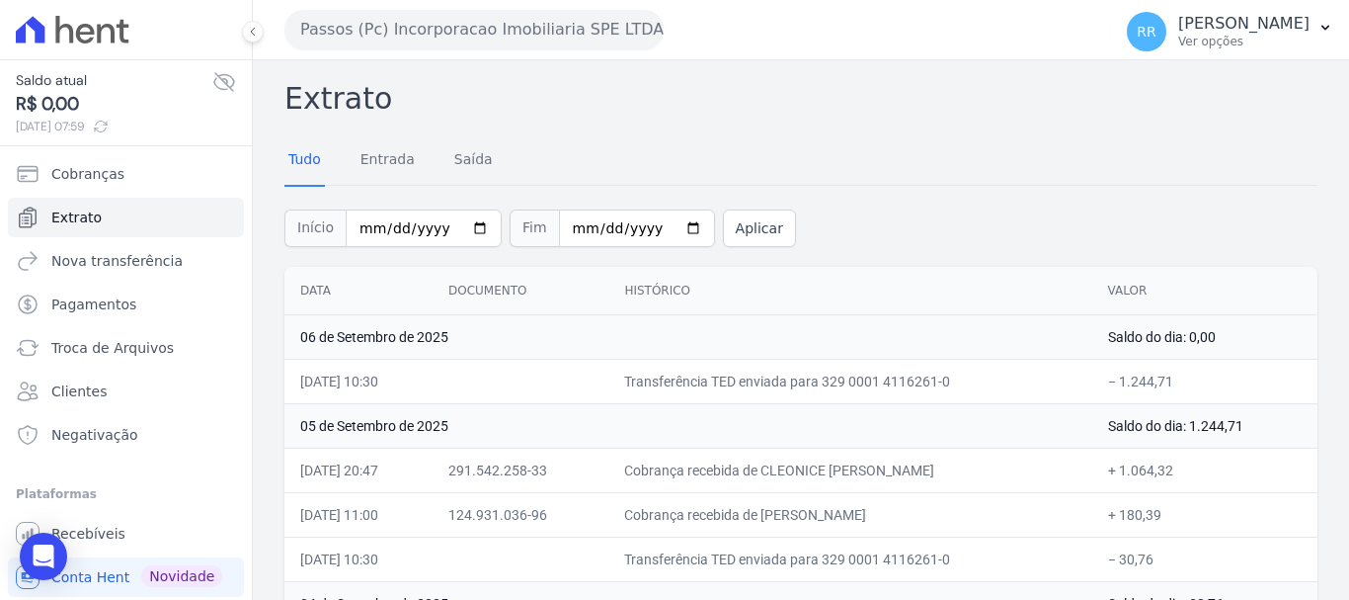
click at [328, 30] on button "Passos (Pc) Incorporacao Imobiliaria SPE LTDA" at bounding box center [473, 30] width 379 height 40
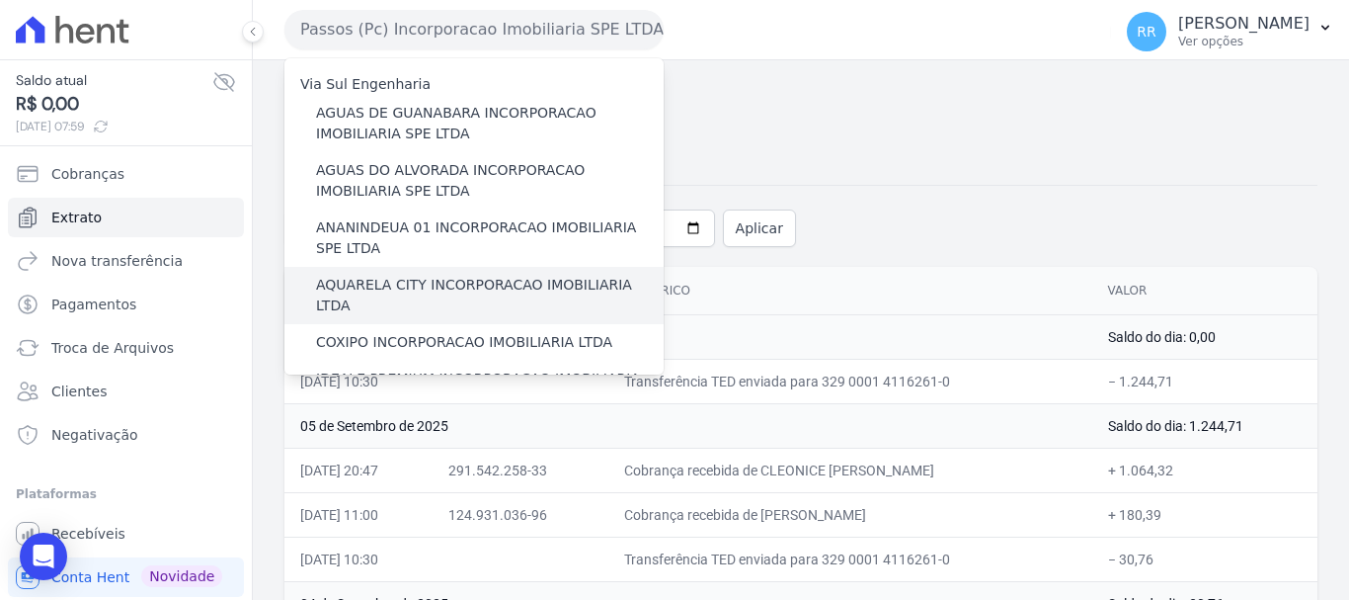
scroll to position [99, 0]
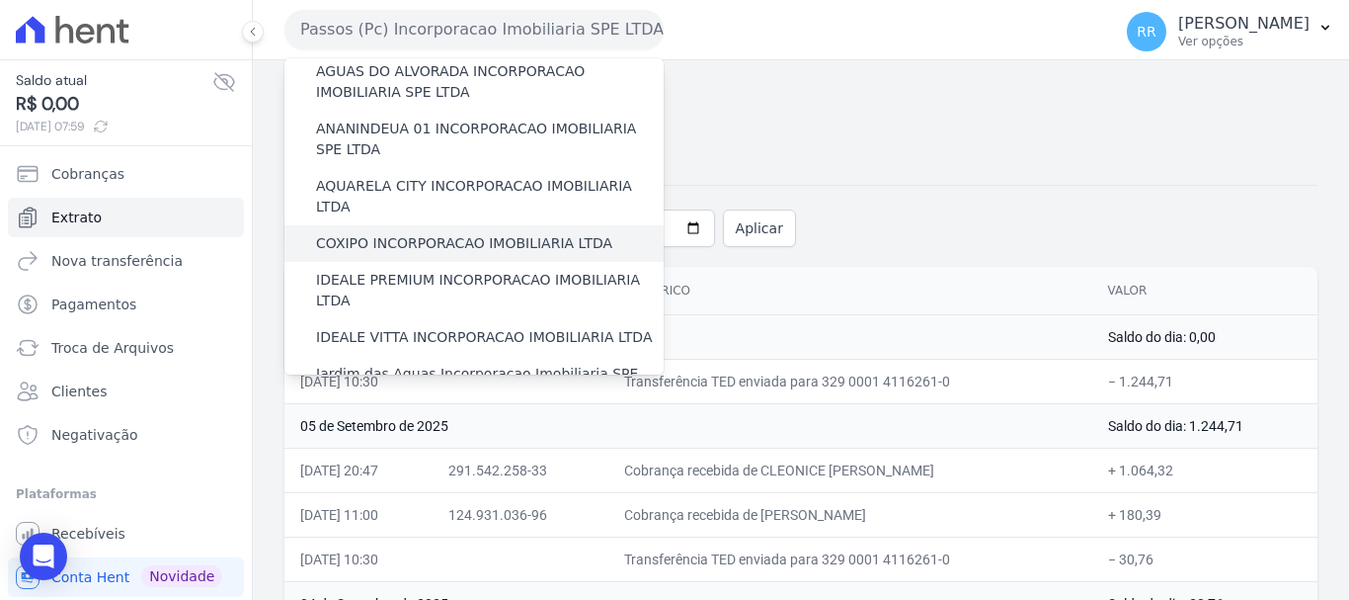
click at [392, 238] on div "COXIPO INCORPORACAO IMOBILIARIA LTDA" at bounding box center [473, 243] width 379 height 37
click at [381, 233] on label "COXIPO INCORPORACAO IMOBILIARIA LTDA" at bounding box center [464, 243] width 296 height 21
click at [0, 0] on input "COXIPO INCORPORACAO IMOBILIARIA LTDA" at bounding box center [0, 0] width 0 height 0
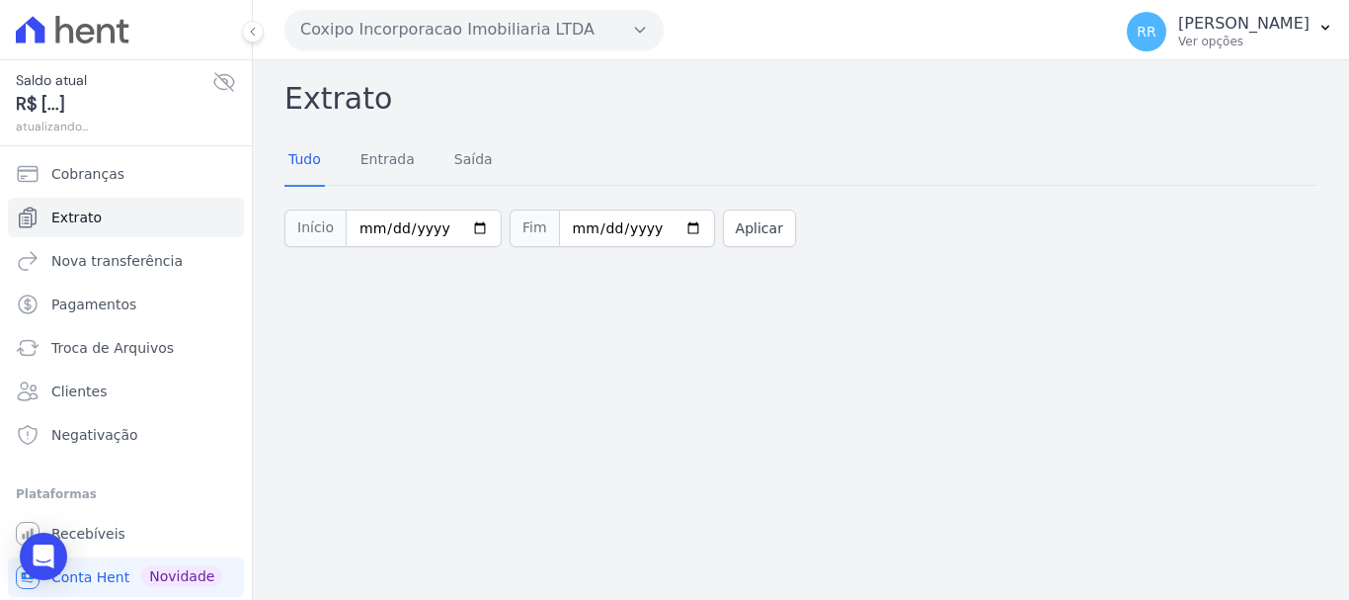
click at [442, 25] on button "Coxipo Incorporacao Imobiliaria LTDA" at bounding box center [473, 30] width 379 height 40
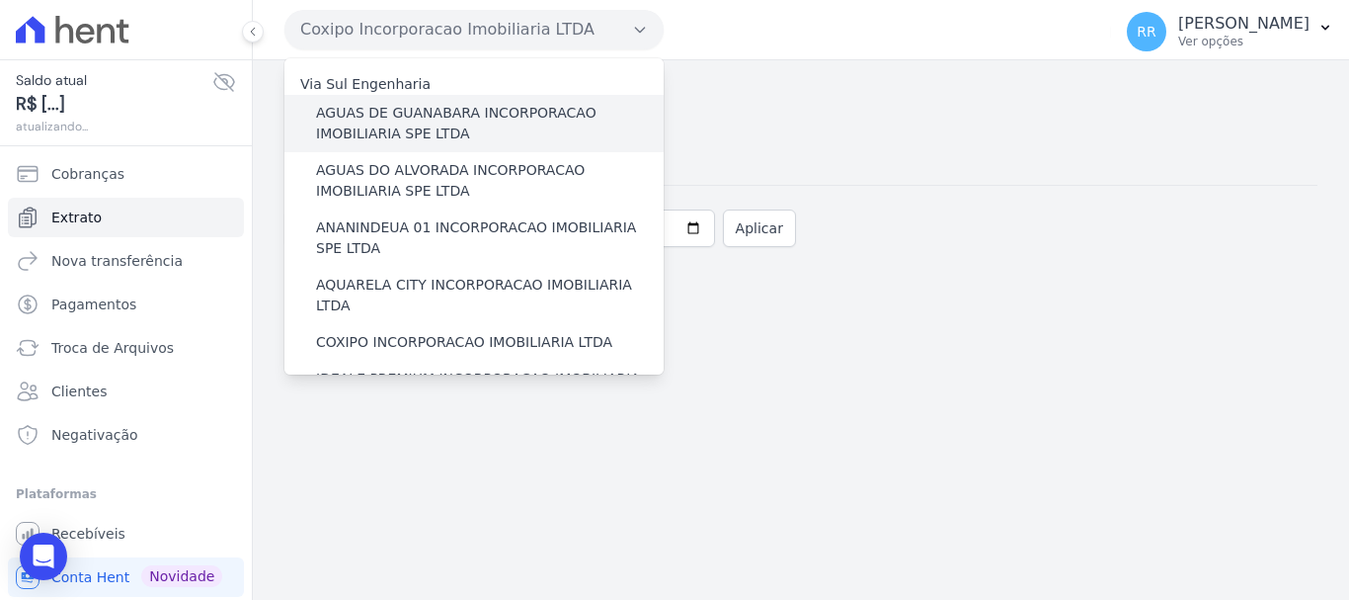
click at [367, 131] on label "AGUAS DE GUANABARA INCORPORACAO IMOBILIARIA SPE LTDA" at bounding box center [490, 123] width 348 height 41
click at [0, 0] on input "AGUAS DE GUANABARA INCORPORACAO IMOBILIARIA SPE LTDA" at bounding box center [0, 0] width 0 height 0
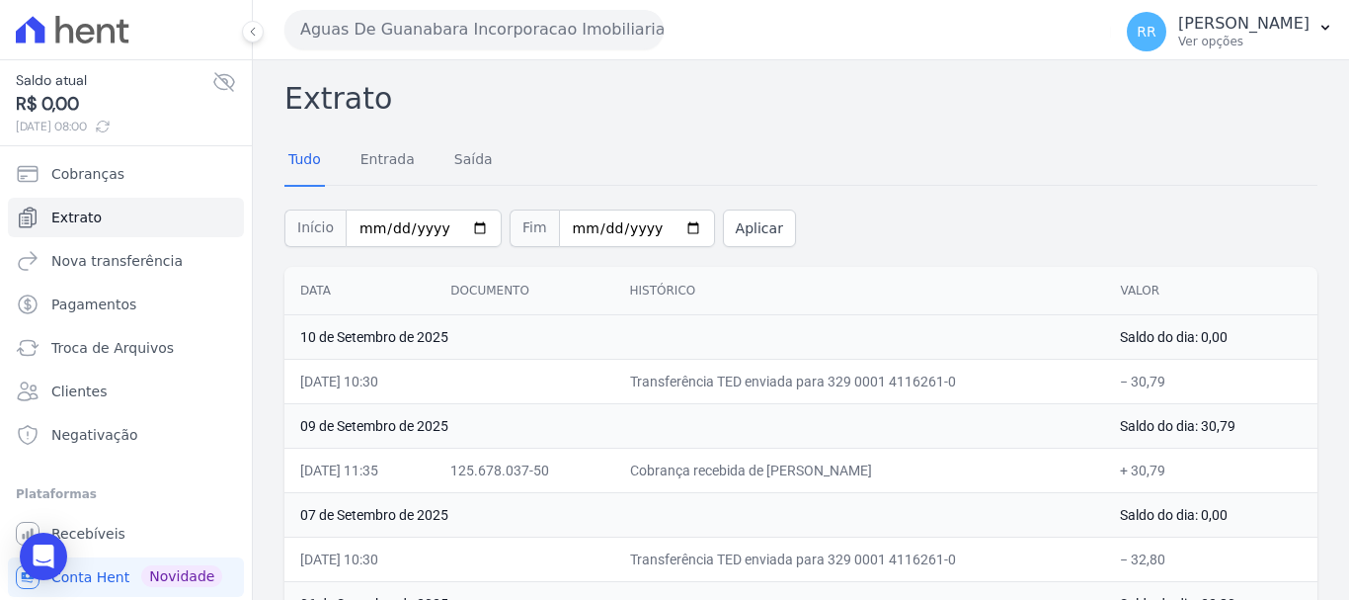
click at [496, 30] on button "Aguas De Guanabara Incorporacao Imobiliaria SPE LTDA" at bounding box center [473, 30] width 379 height 40
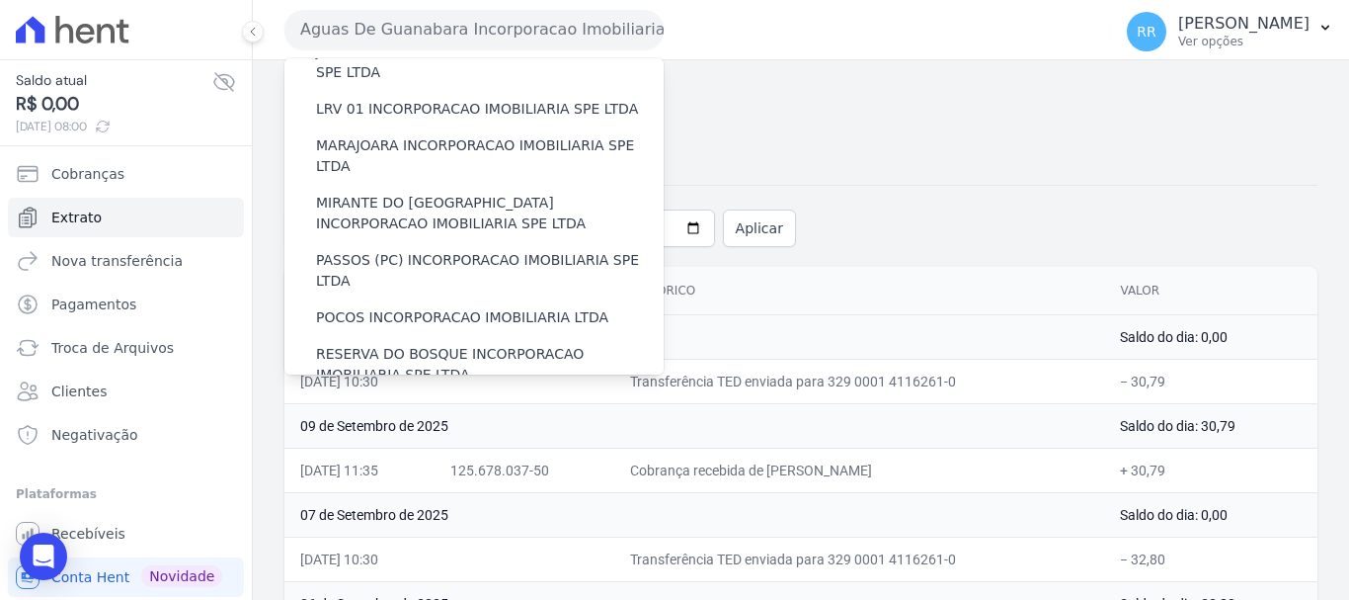
scroll to position [862, 0]
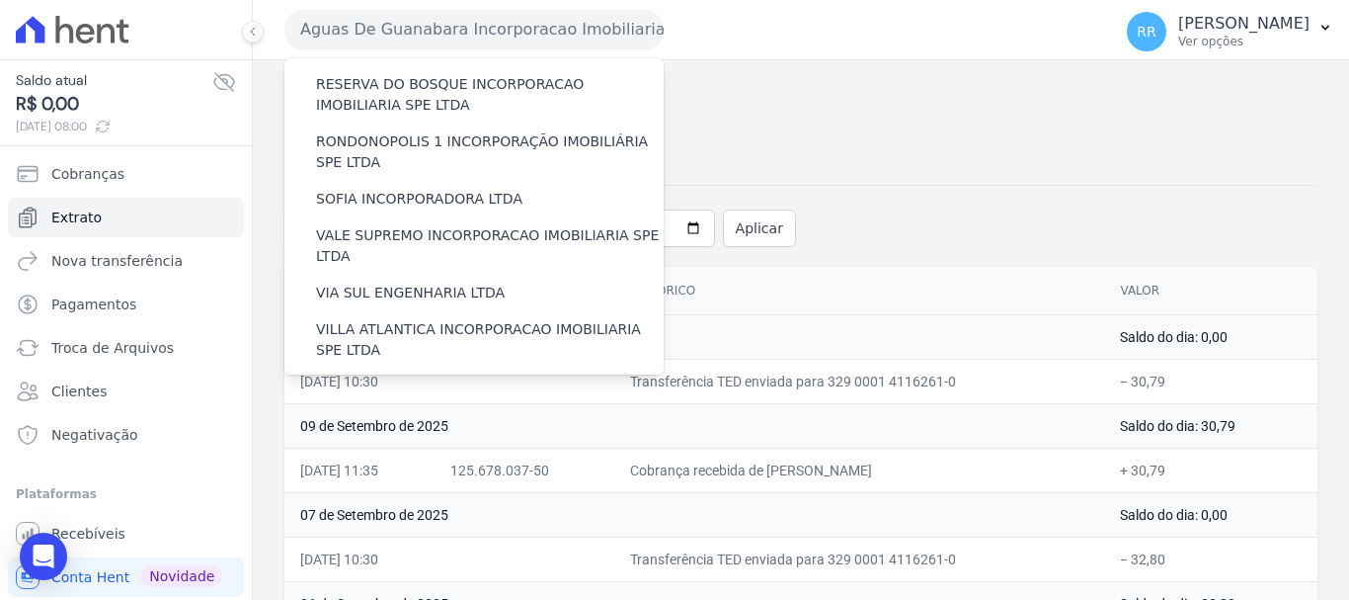
click at [427, 434] on label "VILLA TROPICAL INCORPORAÇÃO IMOBILIÁRIA SPE LTDA" at bounding box center [490, 454] width 348 height 41
click at [0, 0] on input "VILLA TROPICAL INCORPORAÇÃO IMOBILIÁRIA SPE LTDA" at bounding box center [0, 0] width 0 height 0
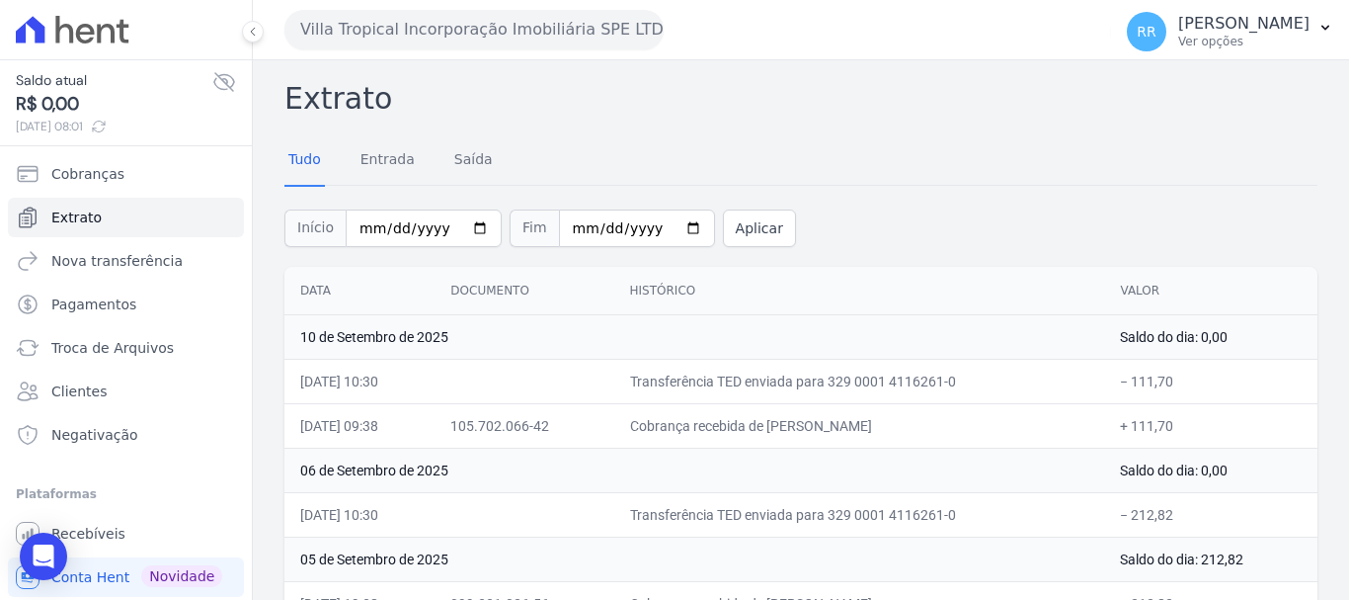
click at [410, 33] on button "Villa Tropical Incorporação Imobiliária SPE LTDA" at bounding box center [473, 30] width 379 height 40
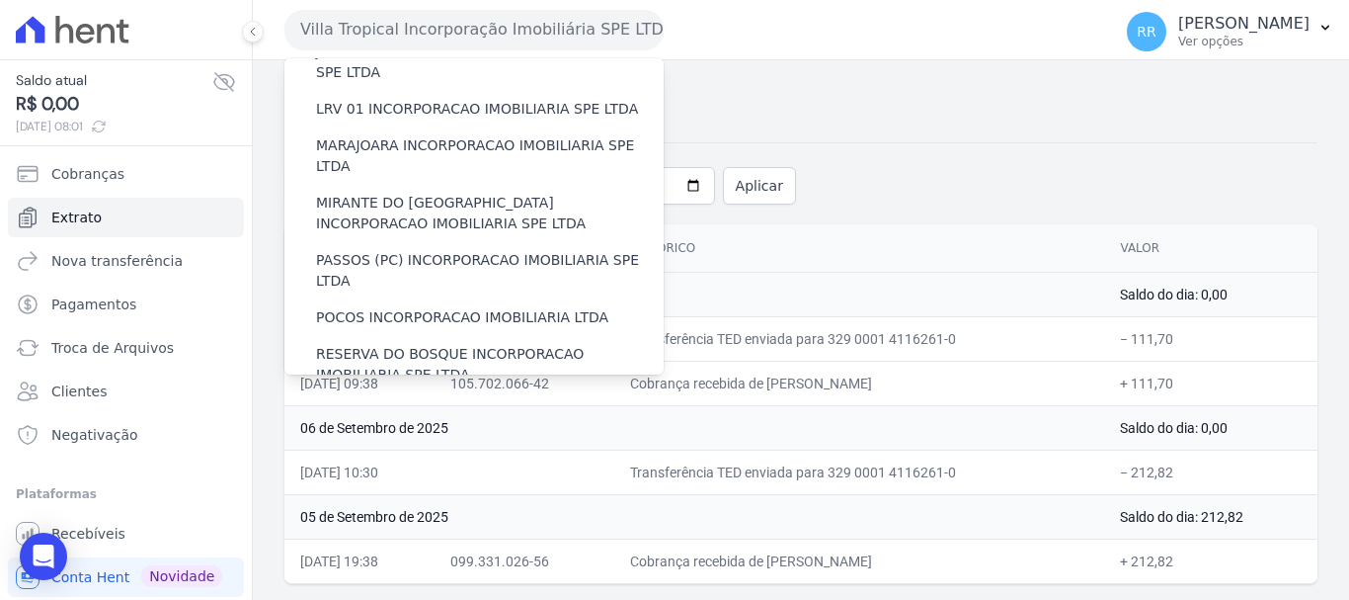
scroll to position [790, 0]
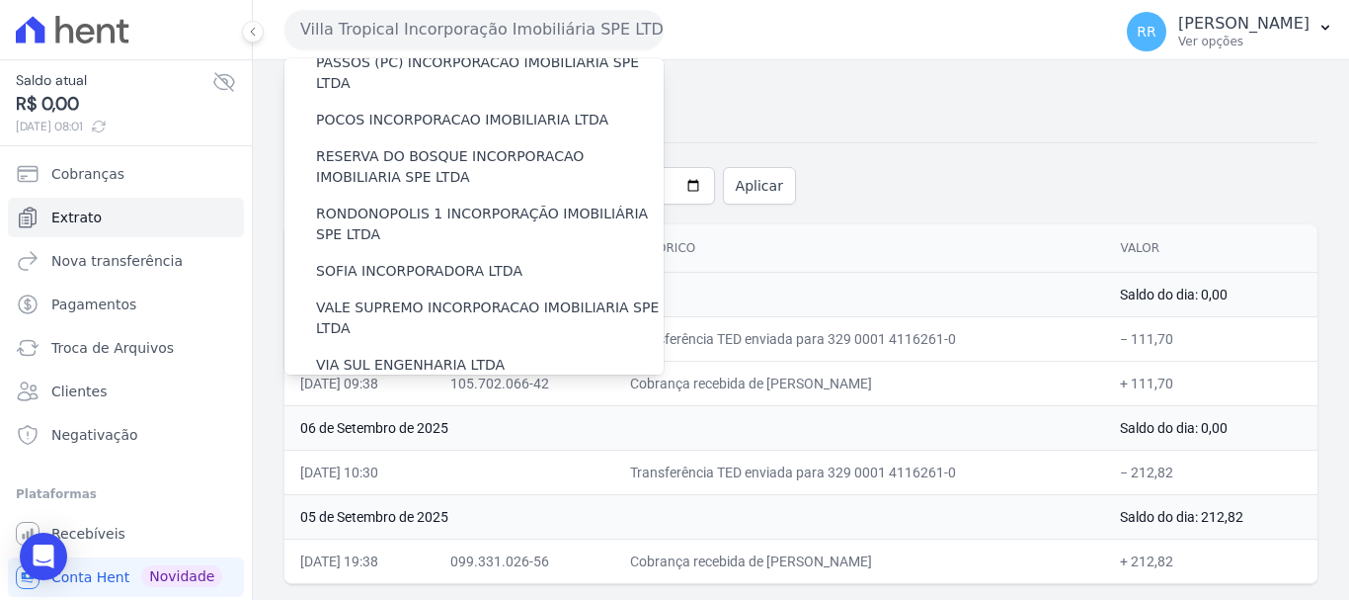
click at [419, 448] on label "[GEOGRAPHIC_DATA] INCORPORACAO IMOBILIARIA SPE LTDA" at bounding box center [490, 468] width 348 height 41
click at [0, 0] on input "[GEOGRAPHIC_DATA] INCORPORACAO IMOBILIARIA SPE LTDA" at bounding box center [0, 0] width 0 height 0
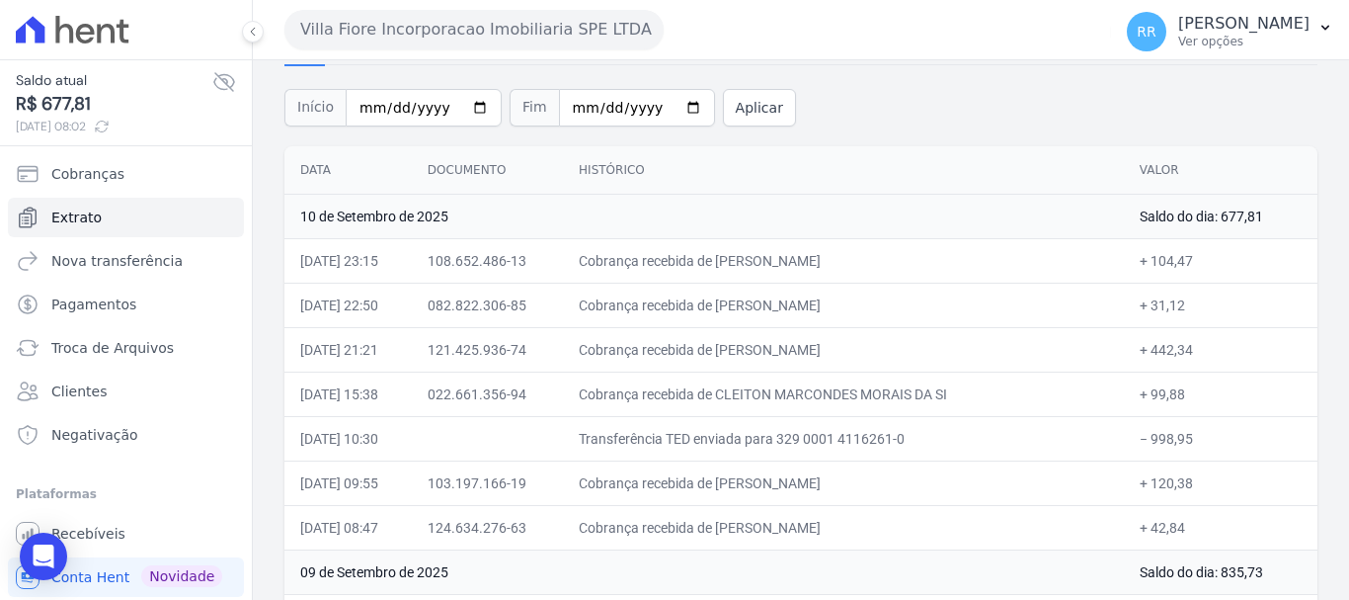
scroll to position [99, 0]
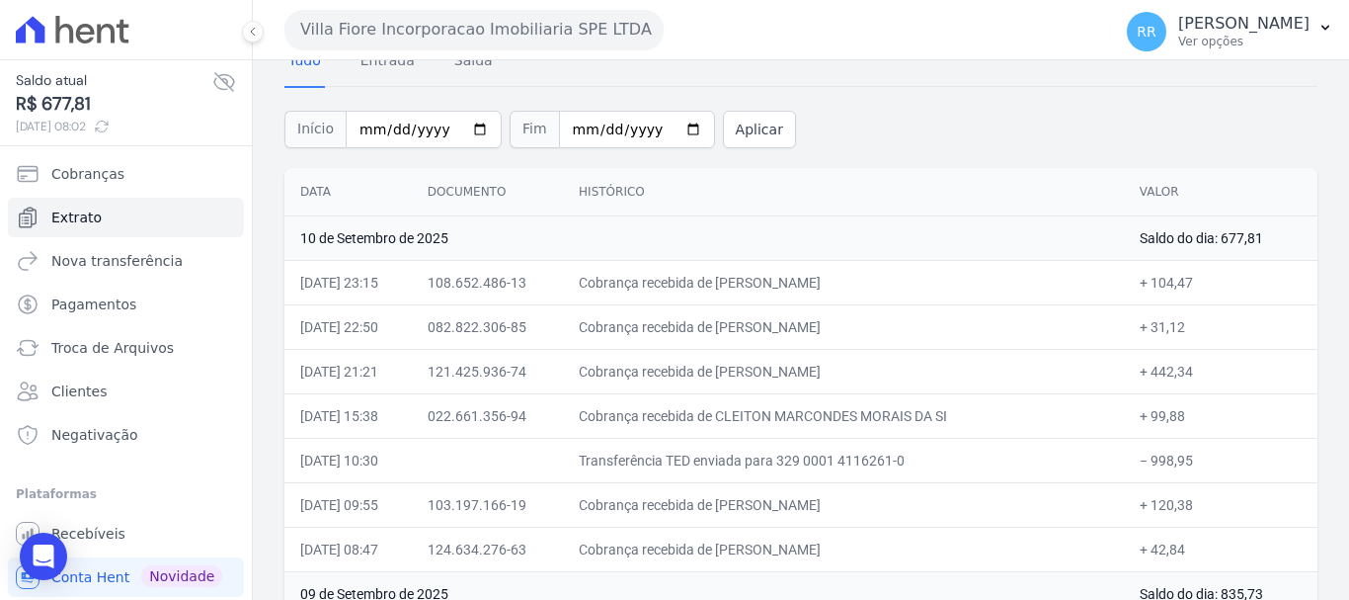
click at [896, 97] on div "Início 2025-09-01 Fim 2025-09-11 Aplicar" at bounding box center [800, 127] width 1033 height 82
drag, startPoint x: 492, startPoint y: 16, endPoint x: 489, endPoint y: 26, distance: 10.3
click at [492, 17] on button "Villa Fiore Incorporacao Imobiliaria SPE LTDA" at bounding box center [473, 30] width 379 height 40
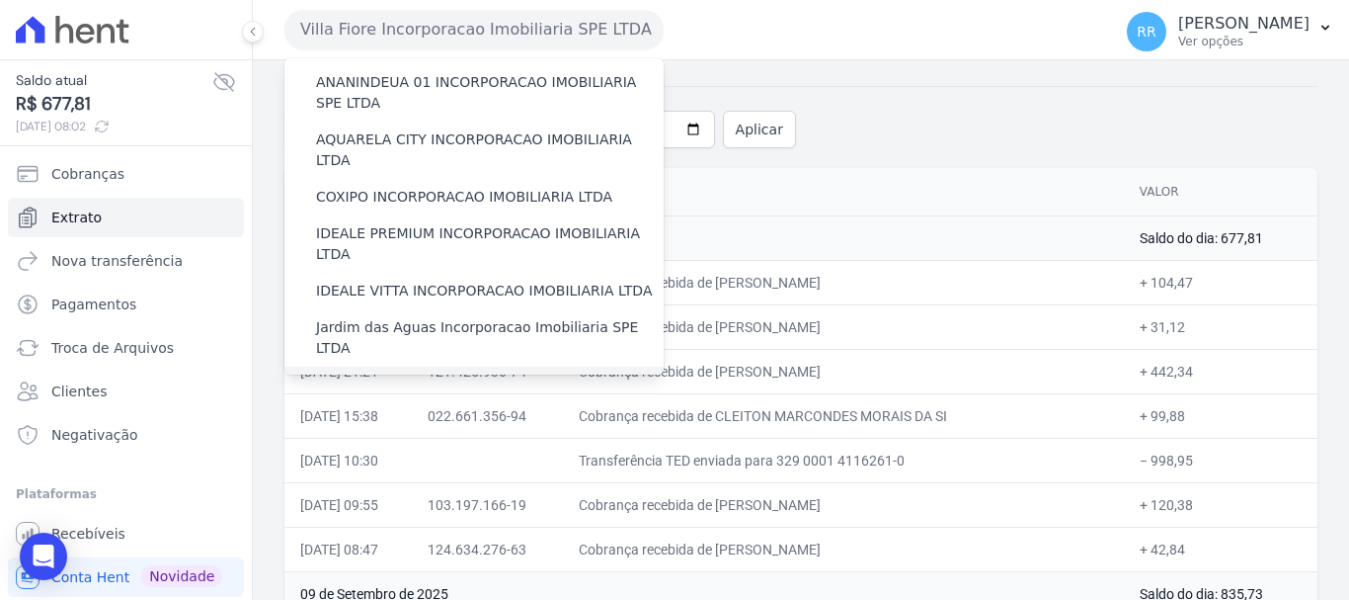
scroll to position [296, 0]
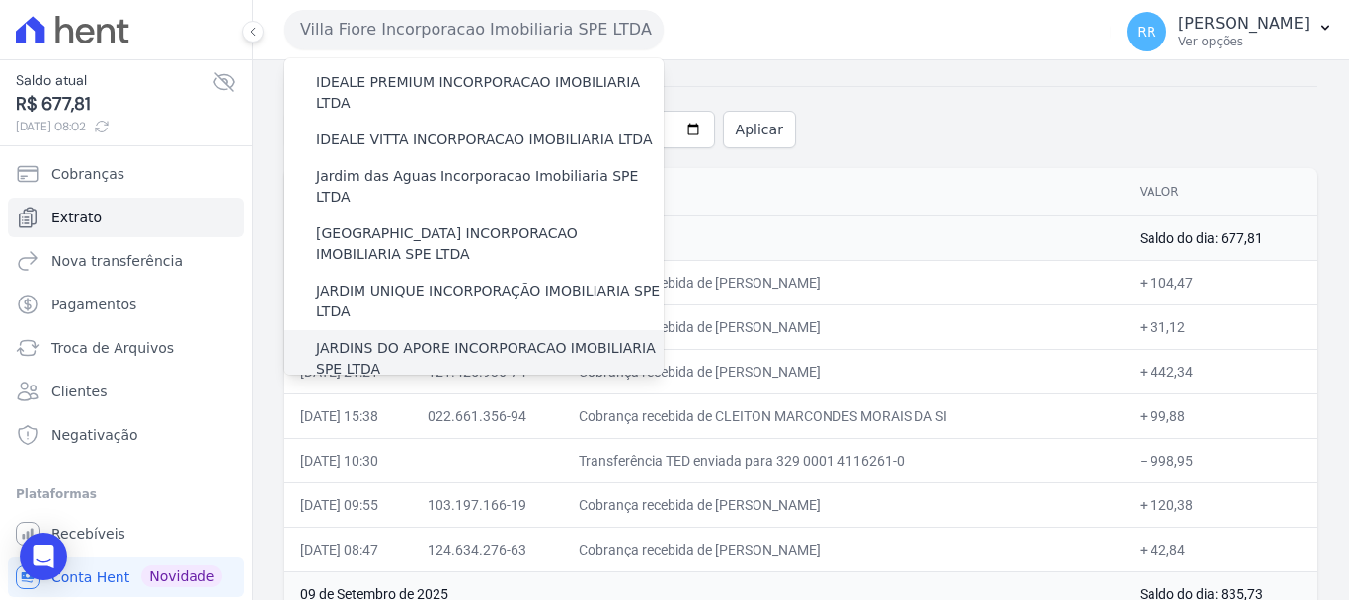
click at [438, 338] on label "JARDINS DO APORE INCORPORACAO IMOBILIARIA SPE LTDA" at bounding box center [490, 358] width 348 height 41
click at [0, 0] on input "JARDINS DO APORE INCORPORACAO IMOBILIARIA SPE LTDA" at bounding box center [0, 0] width 0 height 0
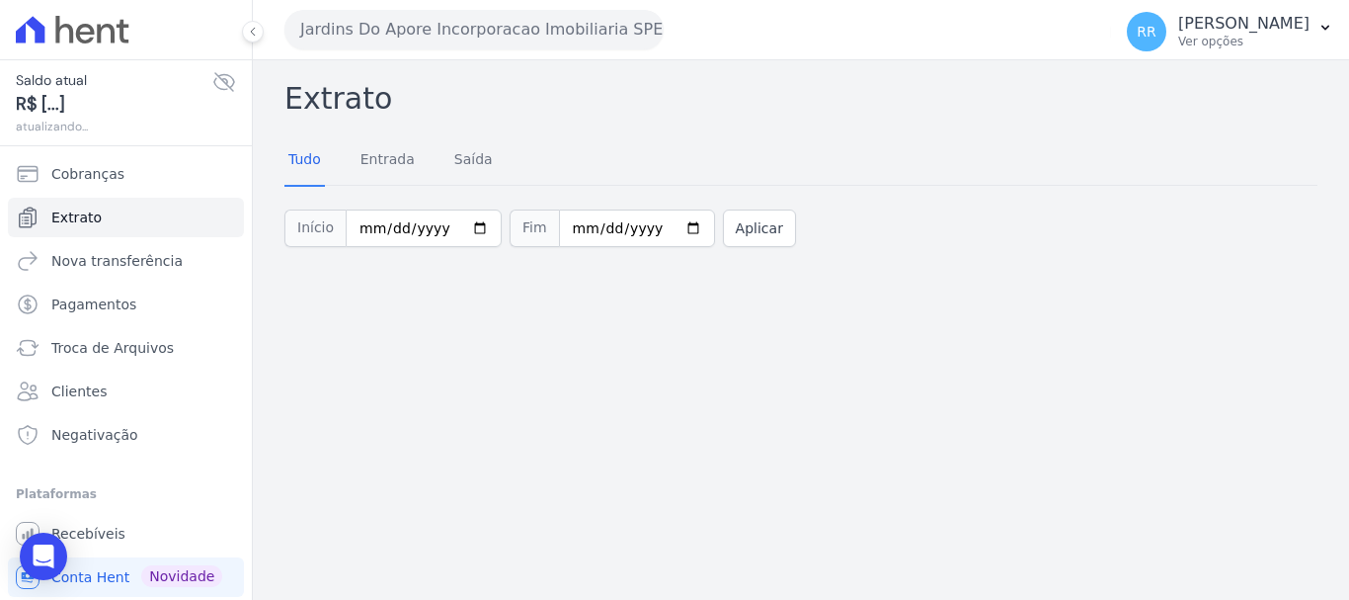
click at [457, 38] on button "Jardins Do Apore Incorporacao Imobiliaria SPE LTDA" at bounding box center [473, 30] width 379 height 40
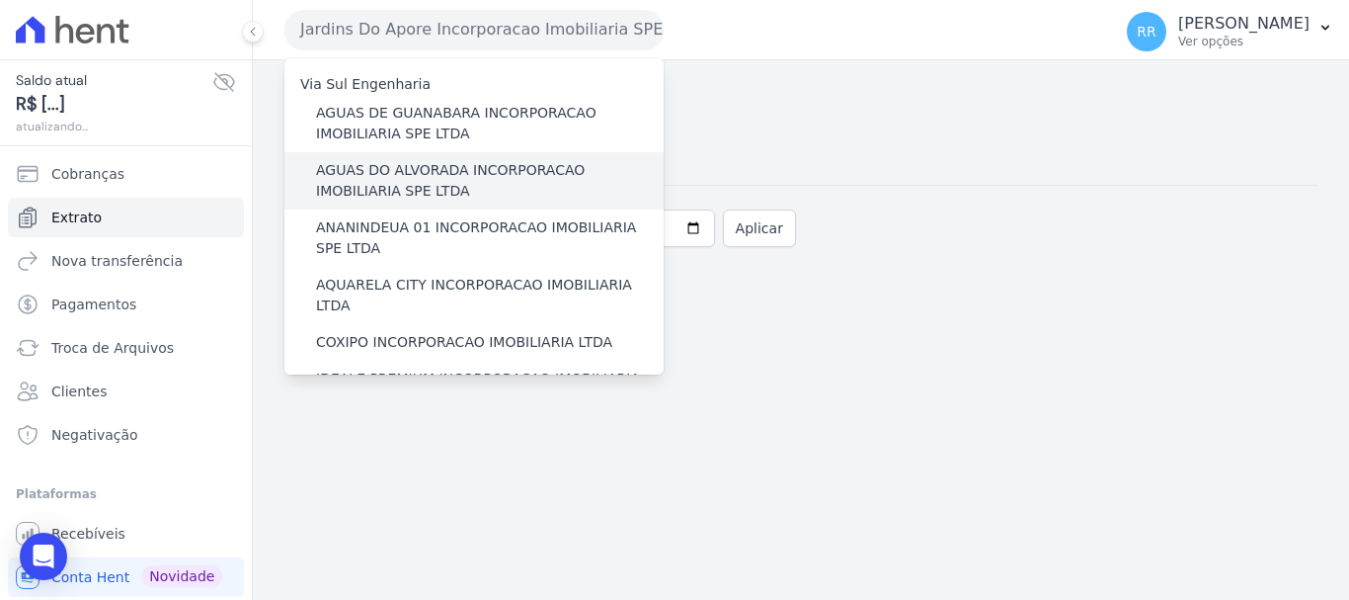
click at [413, 185] on label "AGUAS DO ALVORADA INCORPORACAO IMOBILIARIA SPE LTDA" at bounding box center [490, 180] width 348 height 41
click at [0, 0] on input "AGUAS DO ALVORADA INCORPORACAO IMOBILIARIA SPE LTDA" at bounding box center [0, 0] width 0 height 0
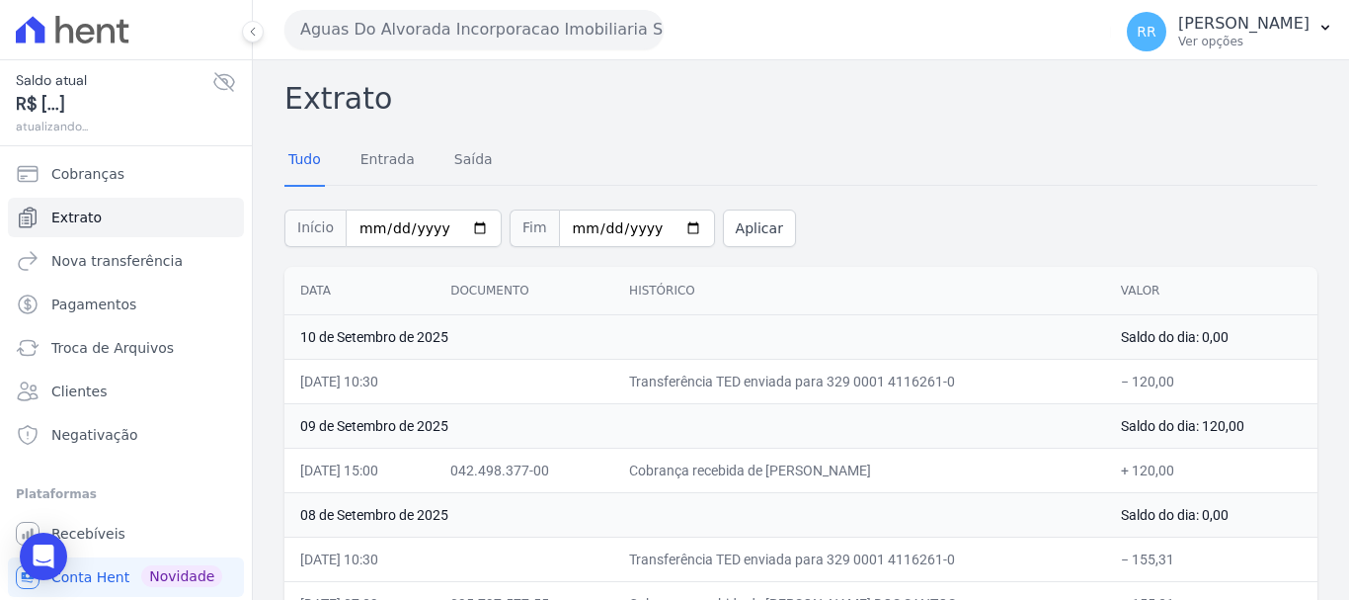
drag, startPoint x: 488, startPoint y: 18, endPoint x: 486, endPoint y: 33, distance: 14.9
click at [487, 29] on div "Aguas Do Alvorada Incorporacao Imobiliaria SPE LTDA Via Sul Engenharia AGUAS DE…" at bounding box center [693, 29] width 819 height 61
click at [494, 30] on button "Aguas Do Alvorada Incorporacao Imobiliaria SPE LTDA" at bounding box center [473, 30] width 379 height 40
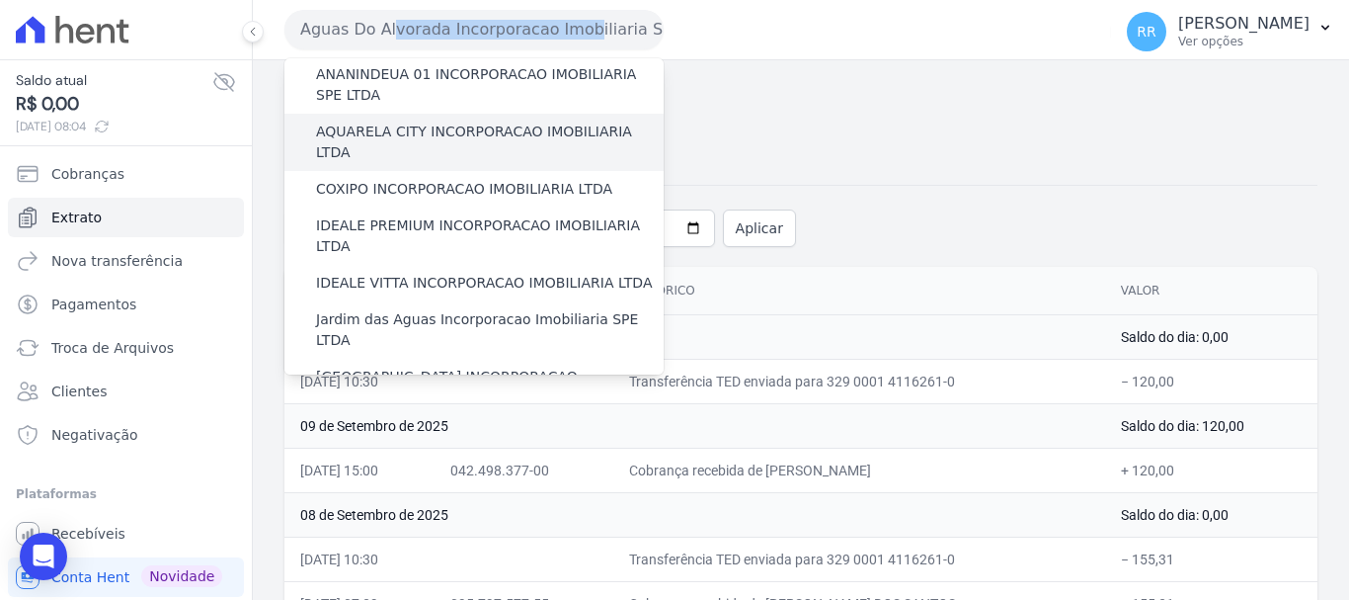
scroll to position [198, 0]
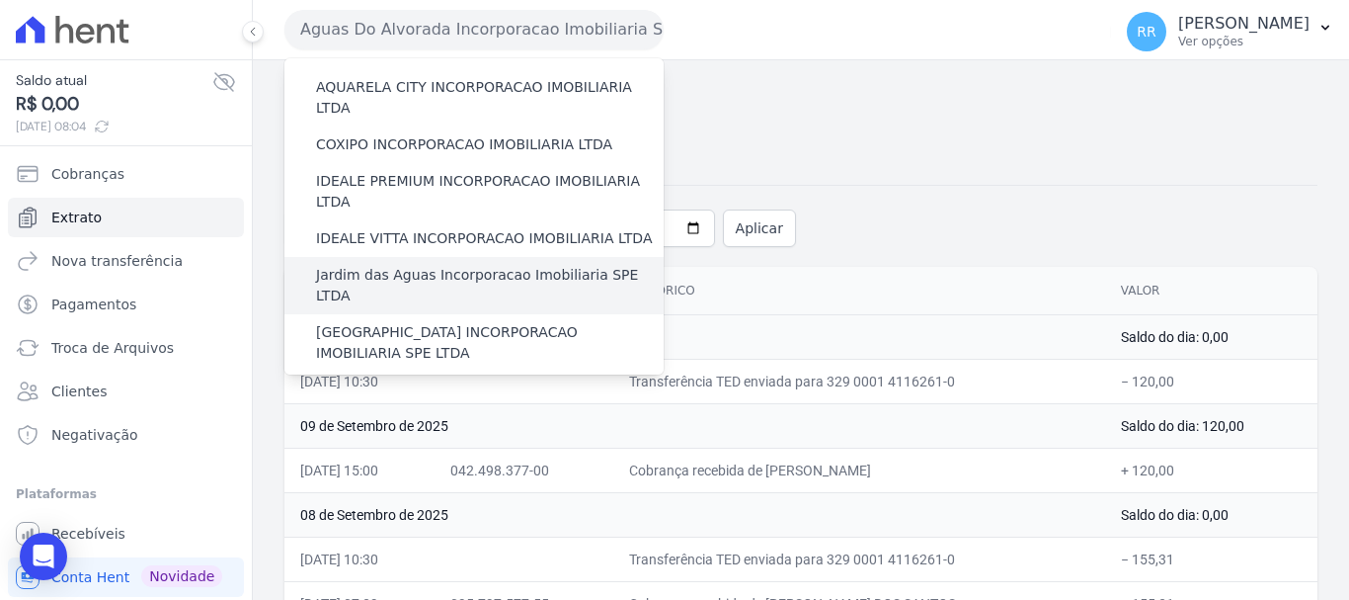
click at [394, 265] on label "Jardim das Aguas Incorporacao Imobiliaria SPE LTDA" at bounding box center [490, 285] width 348 height 41
click at [0, 0] on input "Jardim das Aguas Incorporacao Imobiliaria SPE LTDA" at bounding box center [0, 0] width 0 height 0
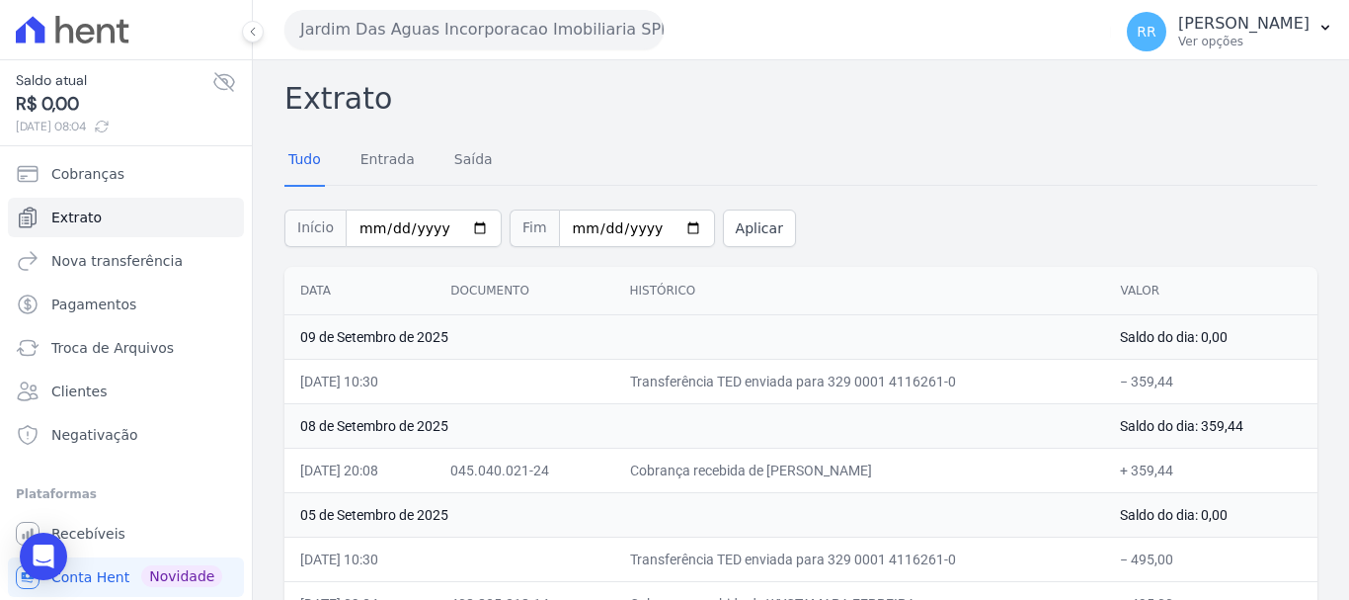
click at [534, 23] on button "Jardim Das Aguas Incorporacao Imobiliaria SPE LTDA" at bounding box center [473, 30] width 379 height 40
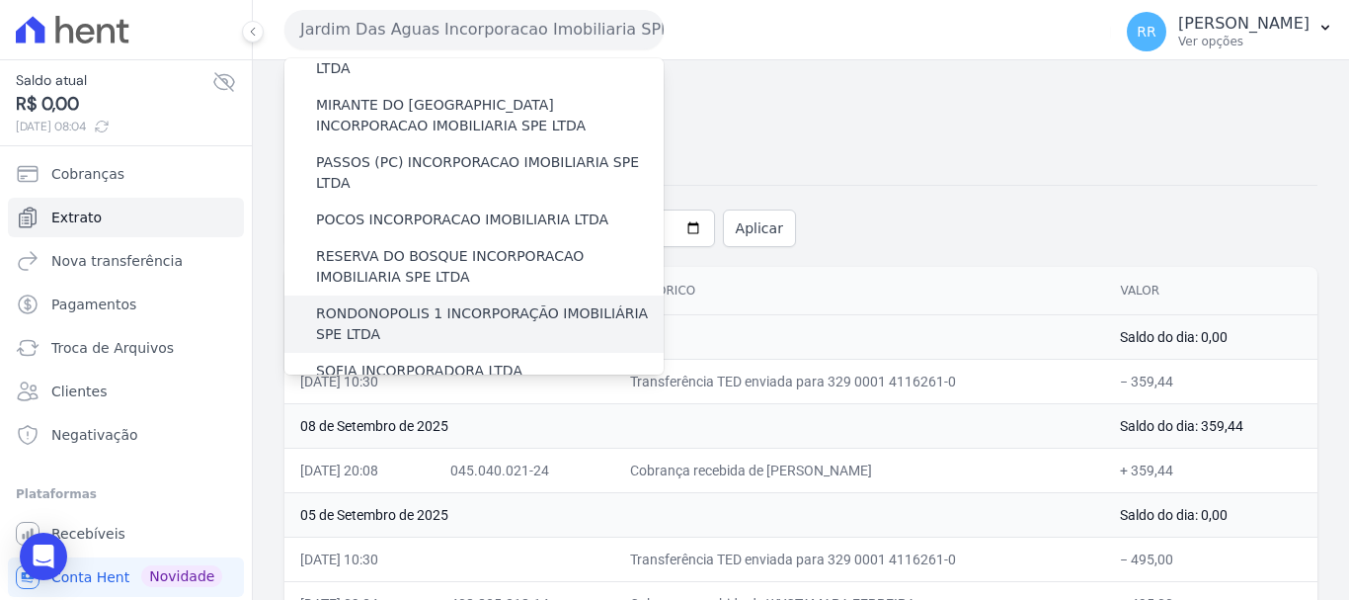
scroll to position [691, 0]
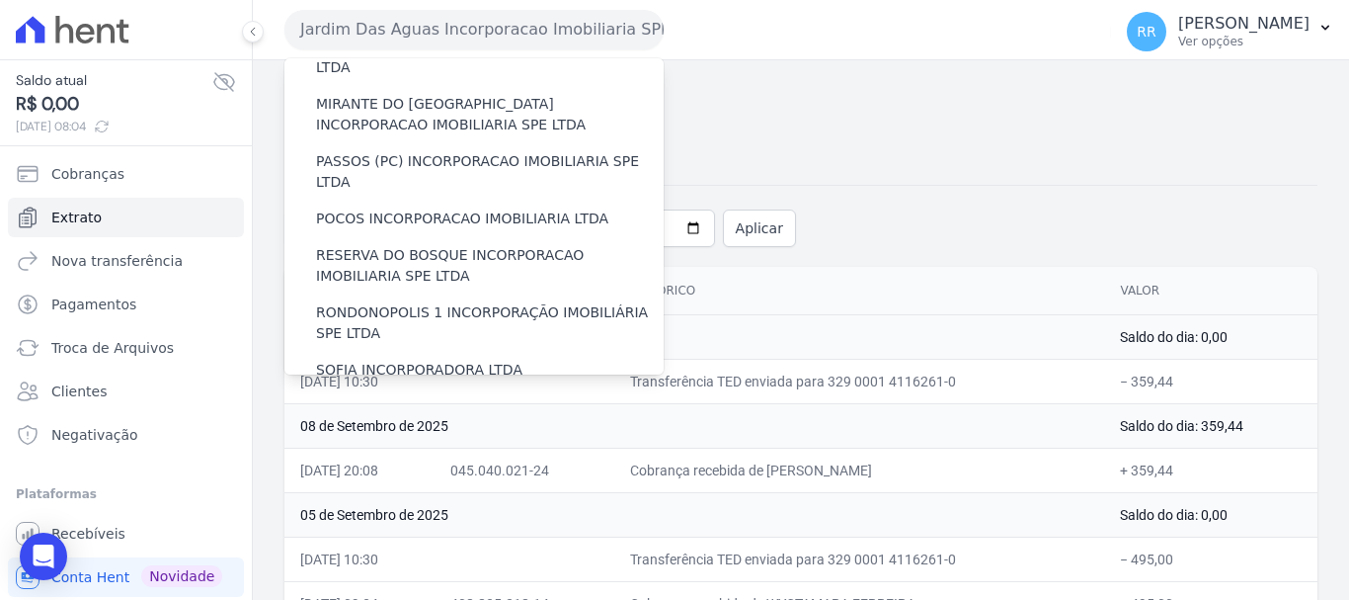
click at [426, 396] on label "VALE SUPREMO INCORPORACAO IMOBILIARIA SPE LTDA" at bounding box center [490, 416] width 348 height 41
click at [475, 396] on label "VALE SUPREMO INCORPORACAO IMOBILIARIA SPE LTDA" at bounding box center [490, 416] width 348 height 41
click at [0, 0] on input "VALE SUPREMO INCORPORACAO IMOBILIARIA SPE LTDA" at bounding box center [0, 0] width 0 height 0
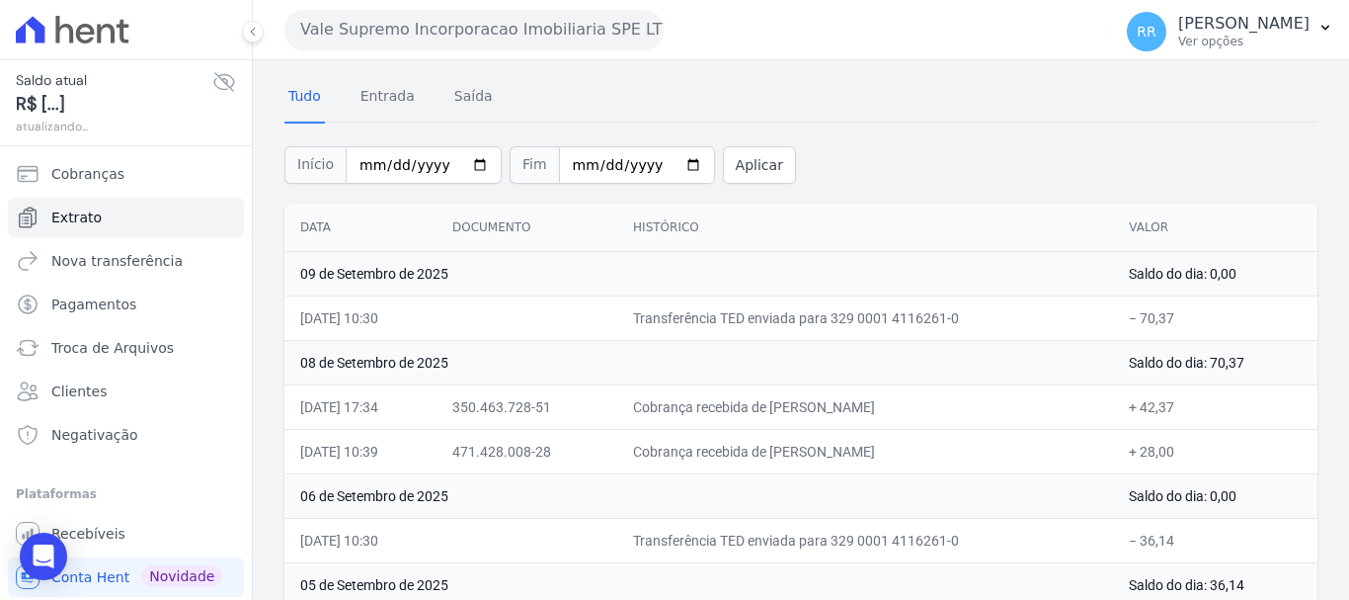
scroll to position [99, 0]
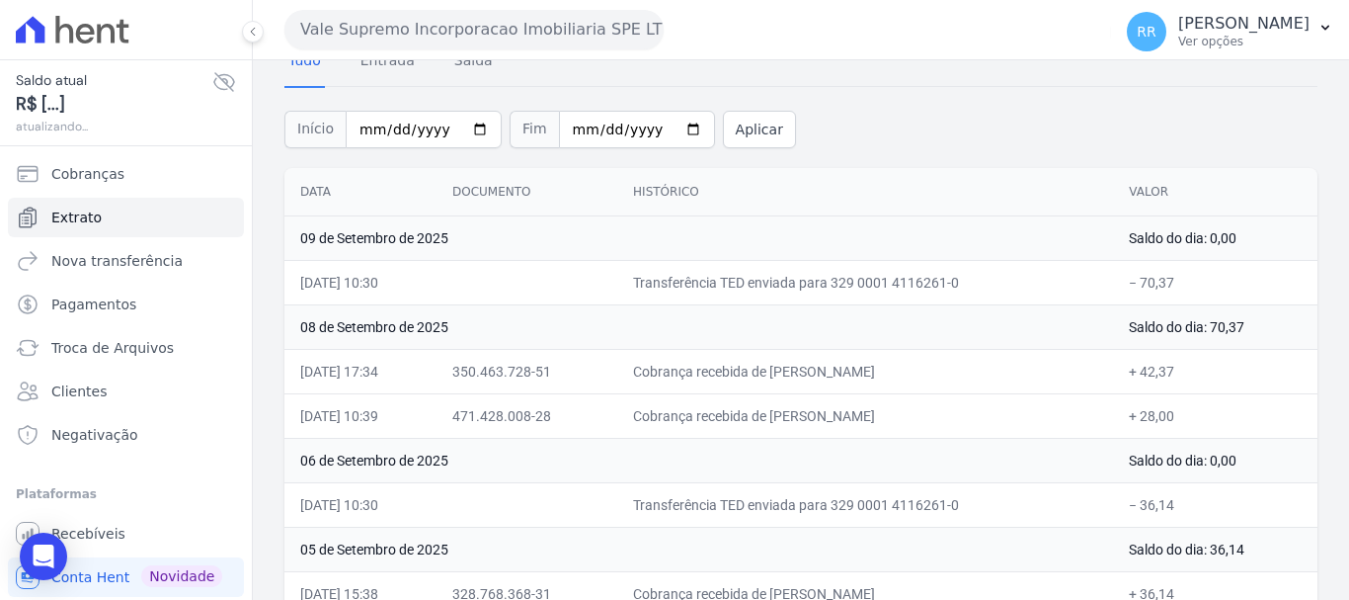
click at [547, 39] on button "Vale Supremo Incorporacao Imobiliaria SPE LTDA" at bounding box center [473, 30] width 379 height 40
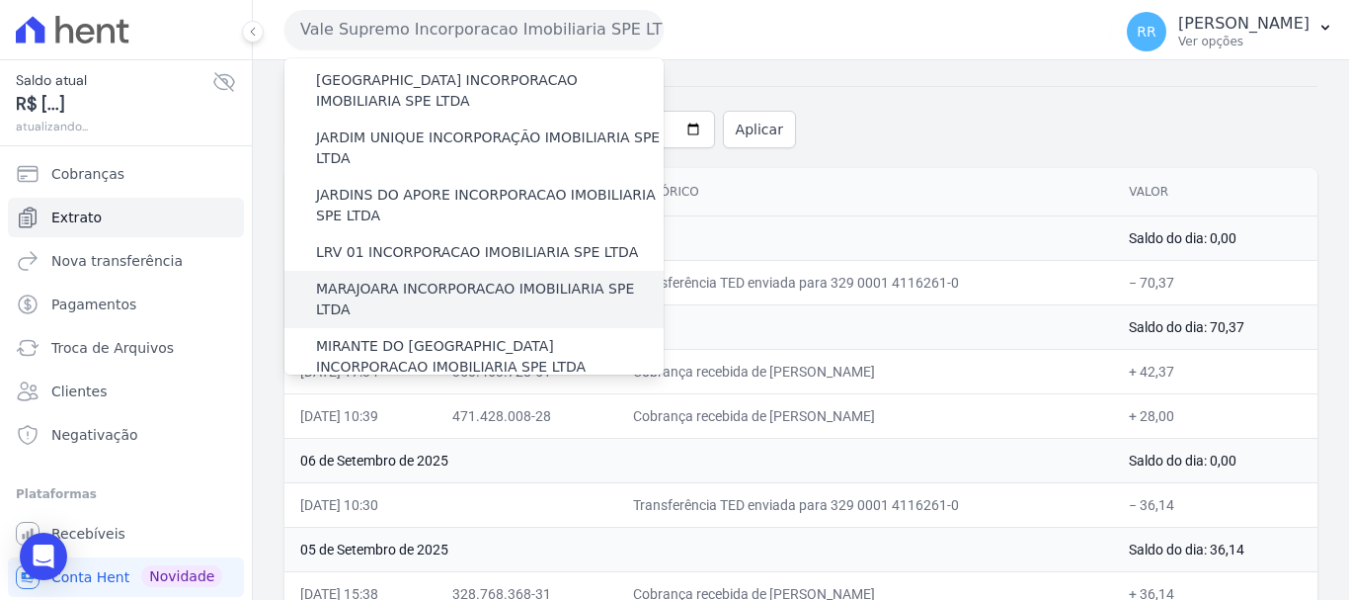
scroll to position [494, 0]
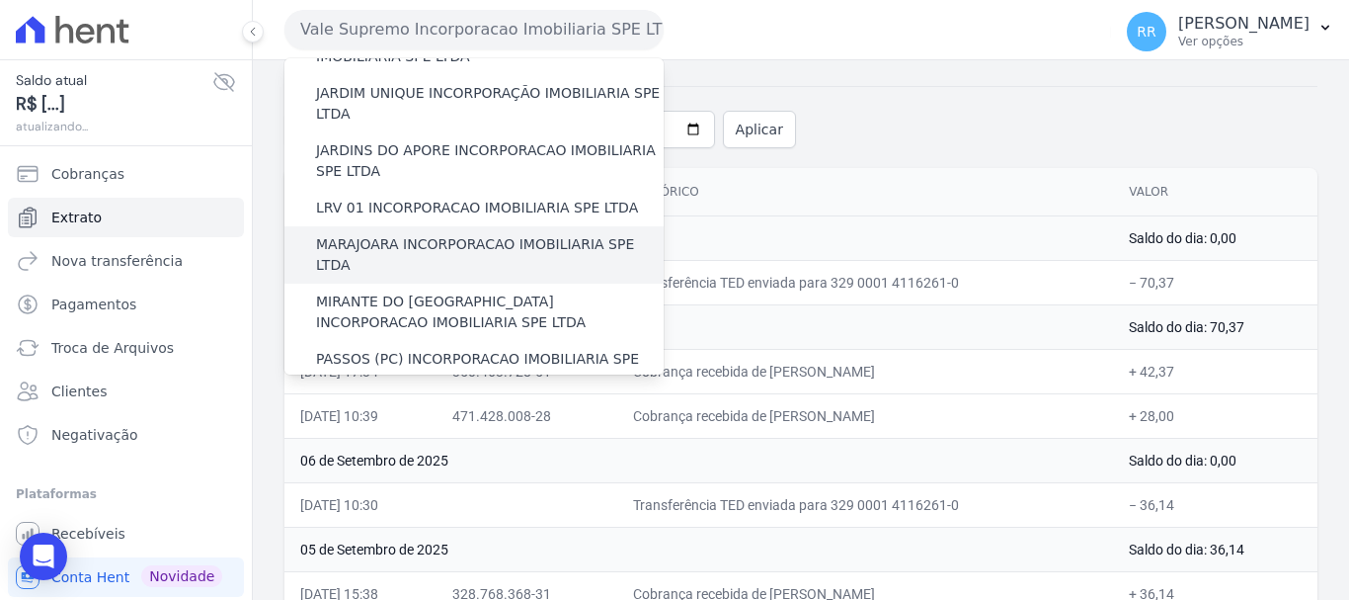
click at [451, 234] on label "MARAJOARA INCORPORACAO IMOBILIARIA SPE LTDA" at bounding box center [490, 254] width 348 height 41
click at [0, 0] on input "MARAJOARA INCORPORACAO IMOBILIARIA SPE LTDA" at bounding box center [0, 0] width 0 height 0
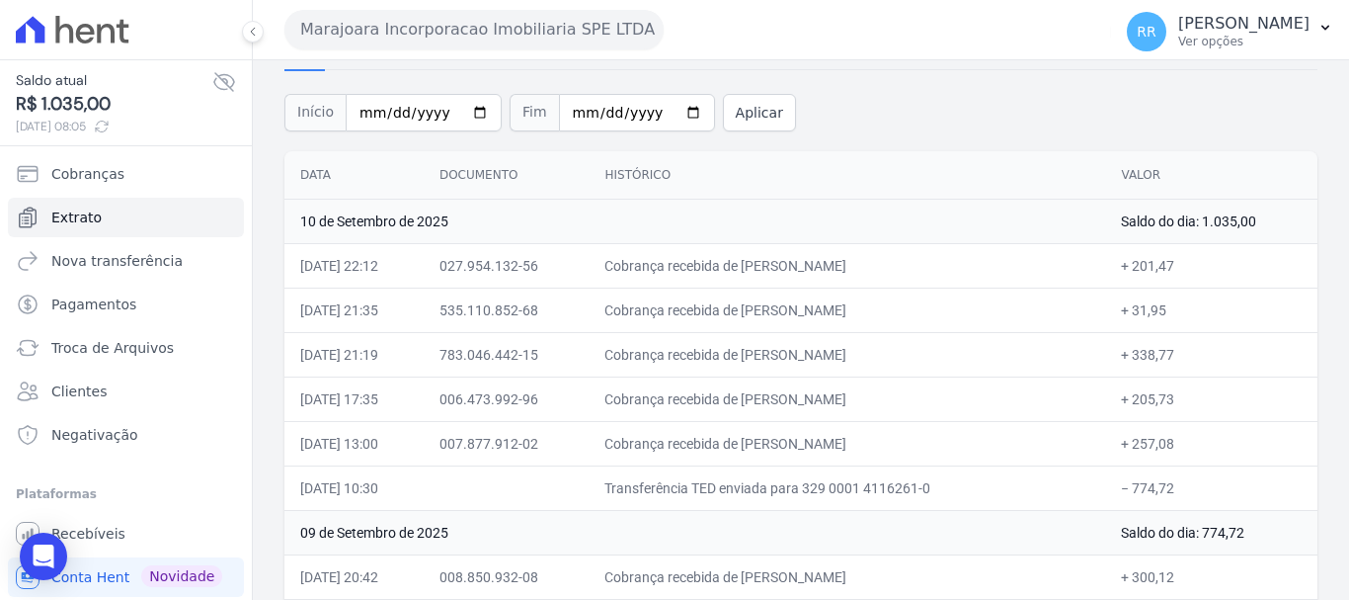
scroll to position [99, 0]
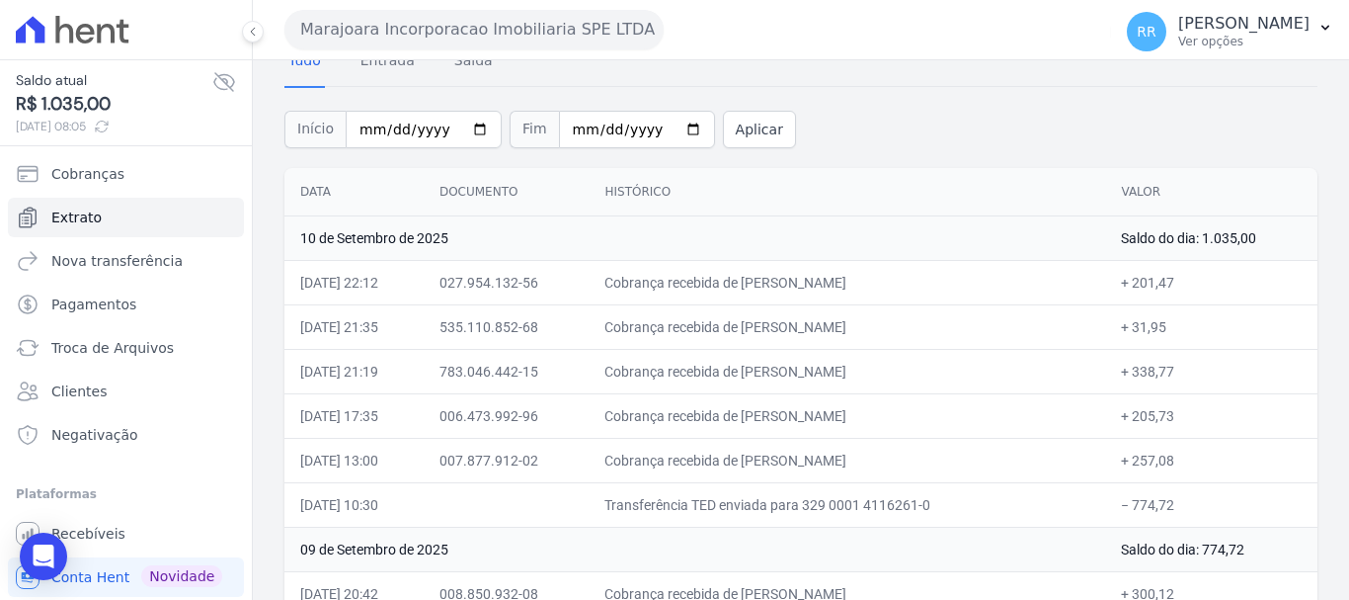
click at [619, 7] on div "Marajoara Incorporacao Imobiliaria SPE LTDA Via Sul Engenharia AGUAS DE GUANABA…" at bounding box center [693, 29] width 819 height 61
click at [600, 46] on button "Marajoara Incorporacao Imobiliaria SPE LTDA" at bounding box center [473, 30] width 379 height 40
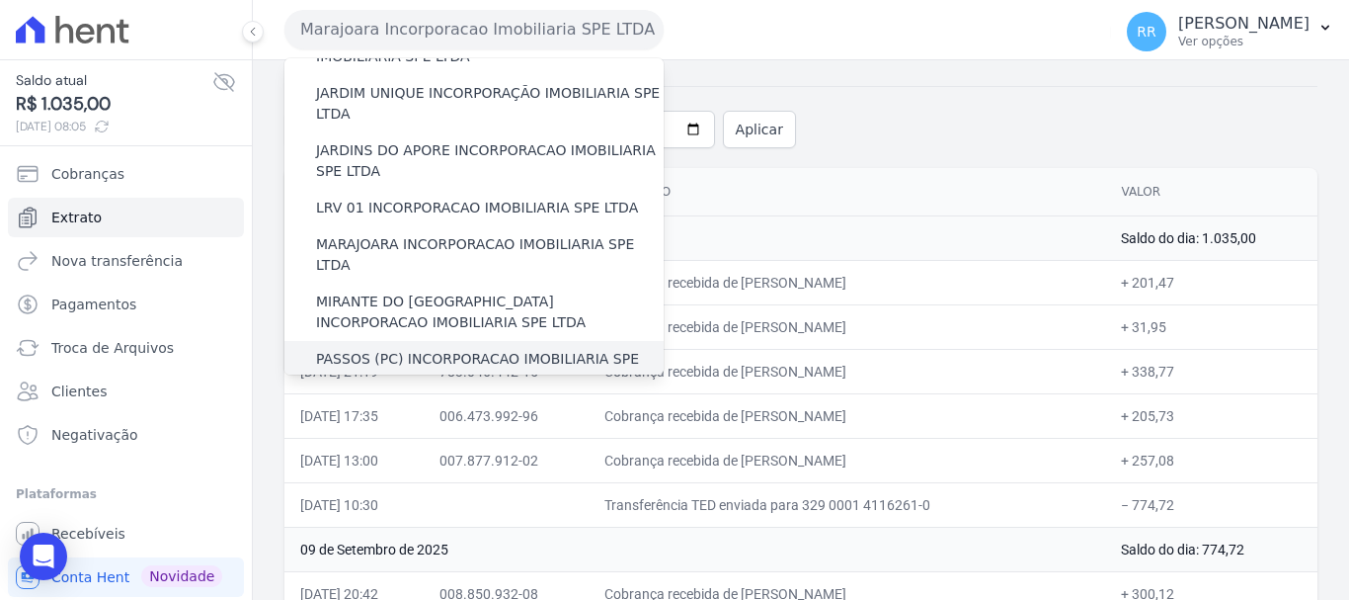
scroll to position [593, 0]
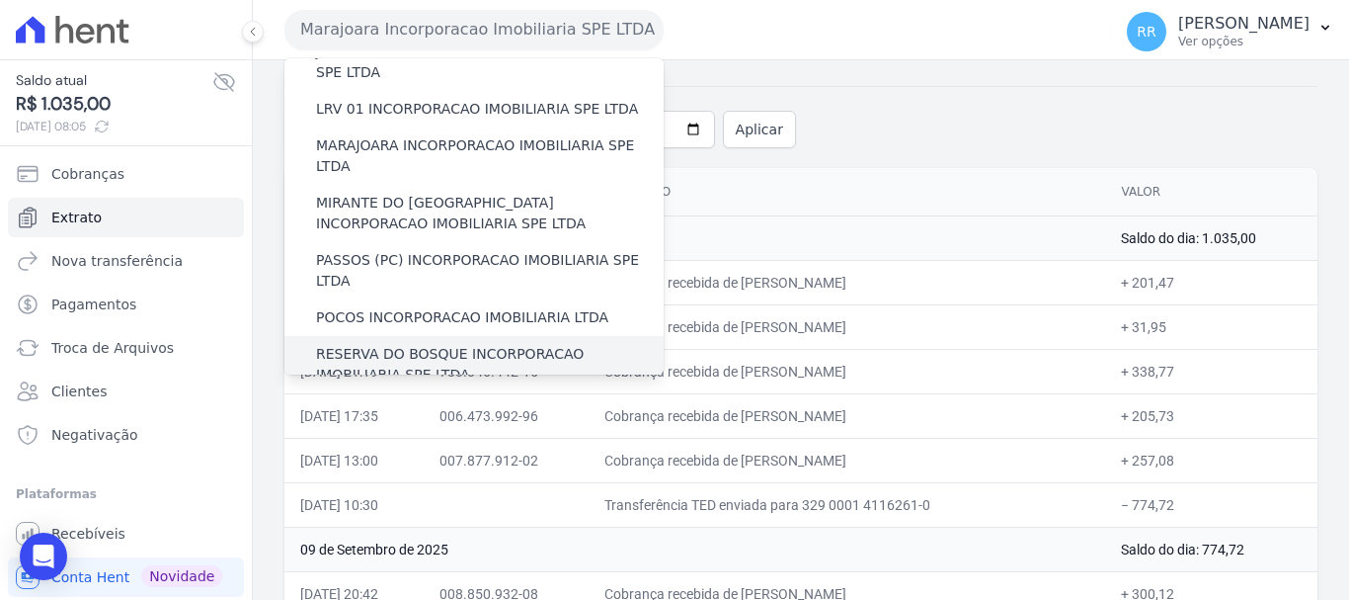
click at [365, 344] on label "RESERVA DO BOSQUE INCORPORACAO IMOBILIARIA SPE LTDA" at bounding box center [490, 364] width 348 height 41
click at [0, 0] on input "RESERVA DO BOSQUE INCORPORACAO IMOBILIARIA SPE LTDA" at bounding box center [0, 0] width 0 height 0
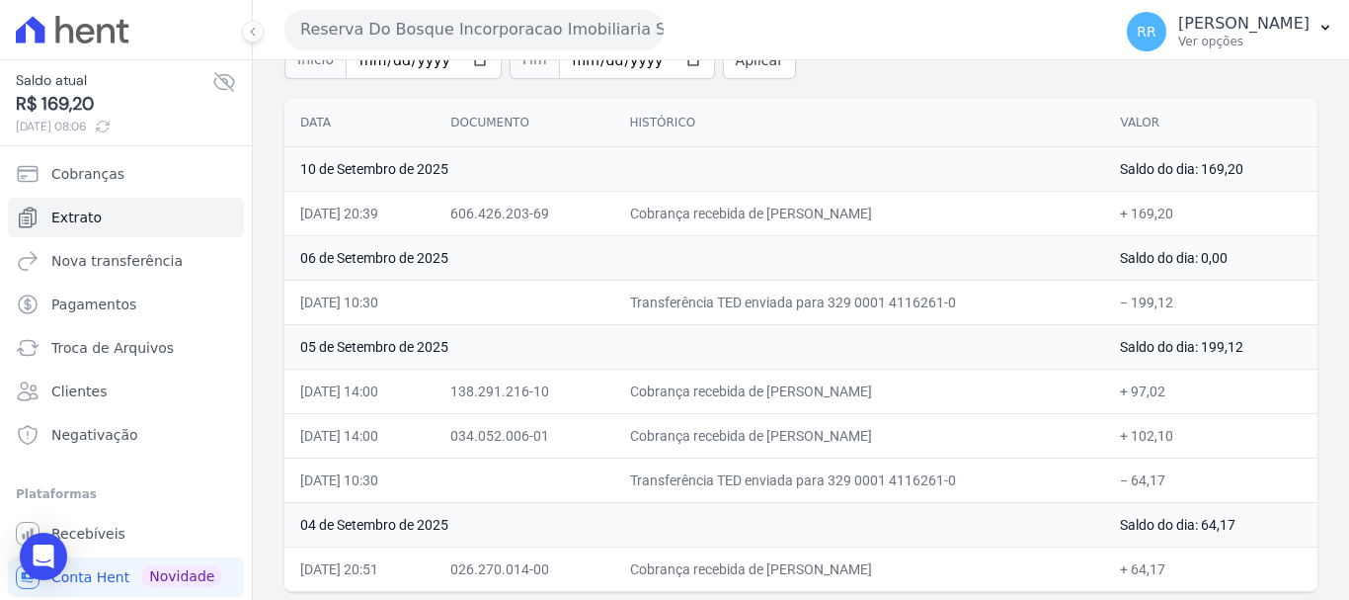
scroll to position [176, 0]
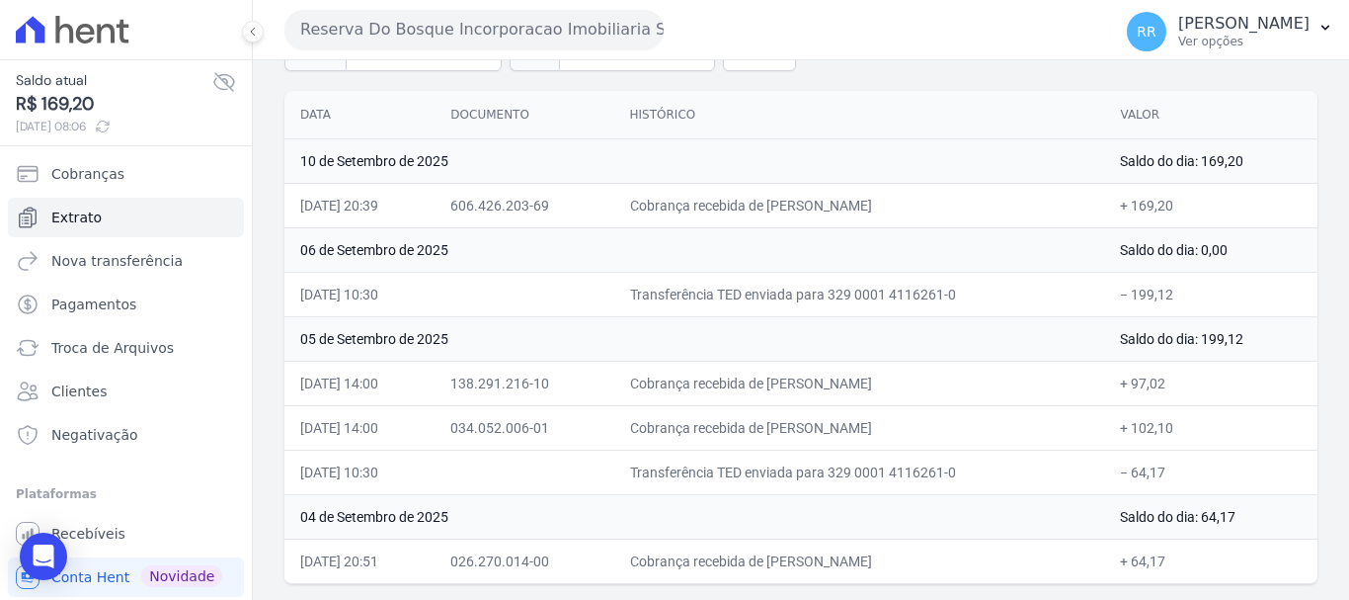
click at [453, 28] on button "Reserva Do Bosque Incorporacao Imobiliaria SPE LTDA" at bounding box center [473, 30] width 379 height 40
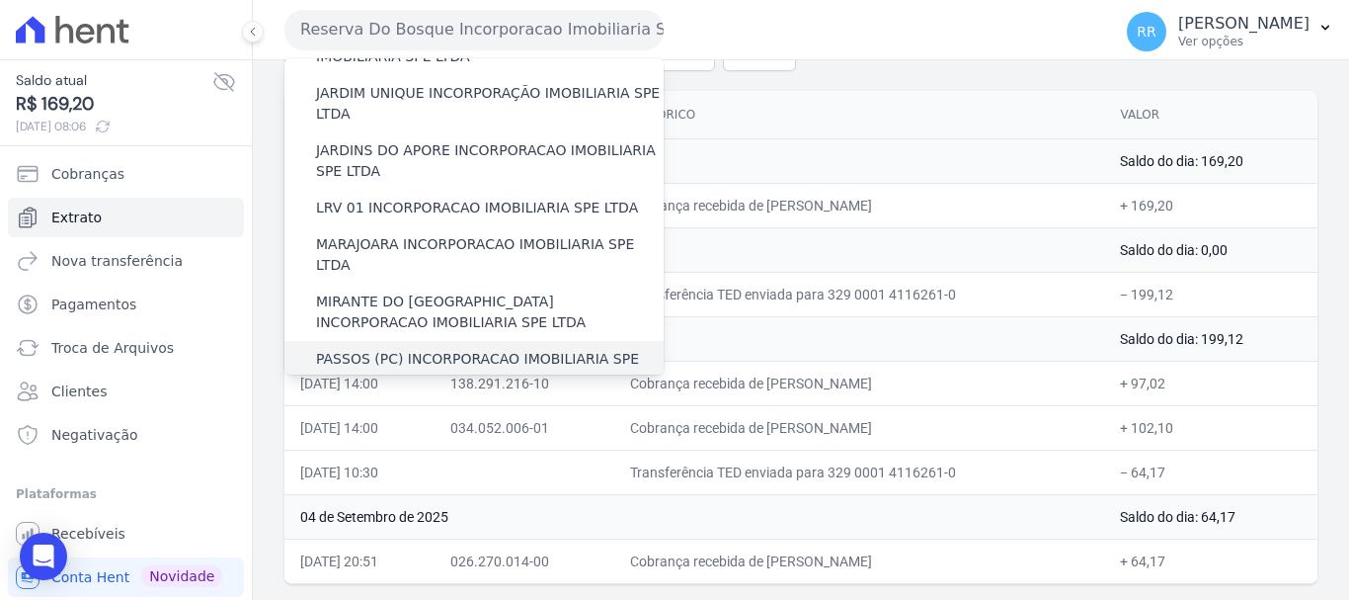
scroll to position [395, 0]
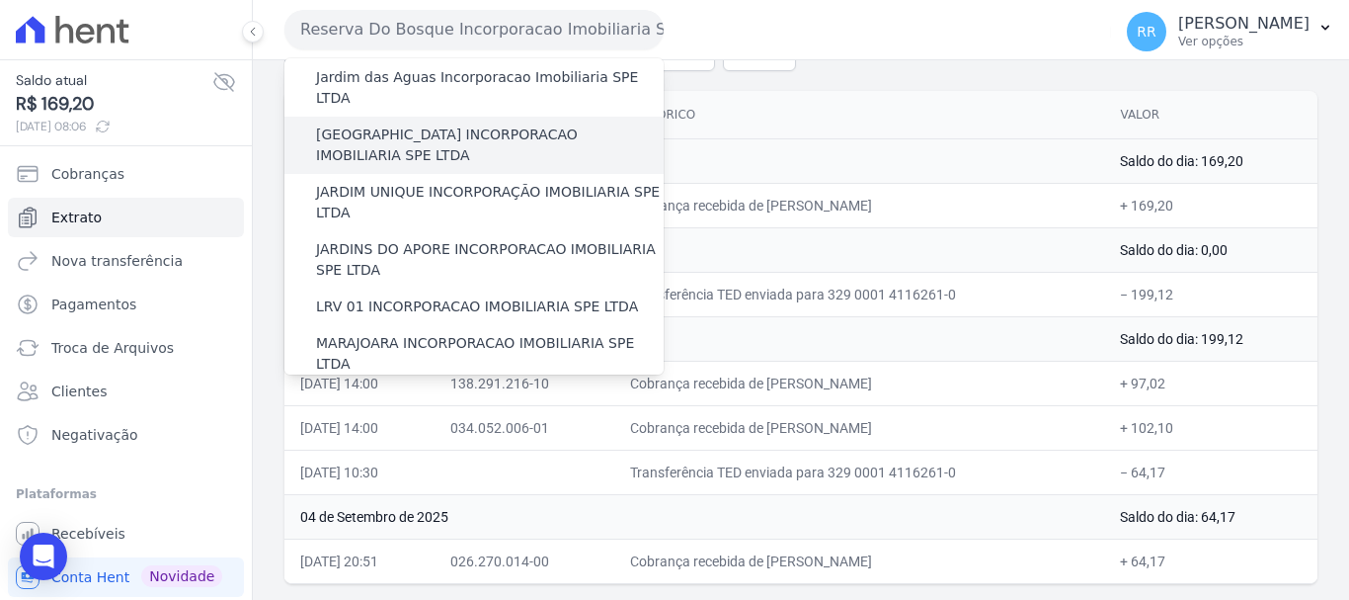
click at [413, 117] on div "[GEOGRAPHIC_DATA] INCORPORACAO IMOBILIARIA SPE LTDA" at bounding box center [473, 145] width 379 height 57
drag, startPoint x: 415, startPoint y: 80, endPoint x: 396, endPoint y: 90, distance: 21.2
click at [415, 124] on label "[GEOGRAPHIC_DATA] INCORPORACAO IMOBILIARIA SPE LTDA" at bounding box center [490, 144] width 348 height 41
click at [0, 0] on input "[GEOGRAPHIC_DATA] INCORPORACAO IMOBILIARIA SPE LTDA" at bounding box center [0, 0] width 0 height 0
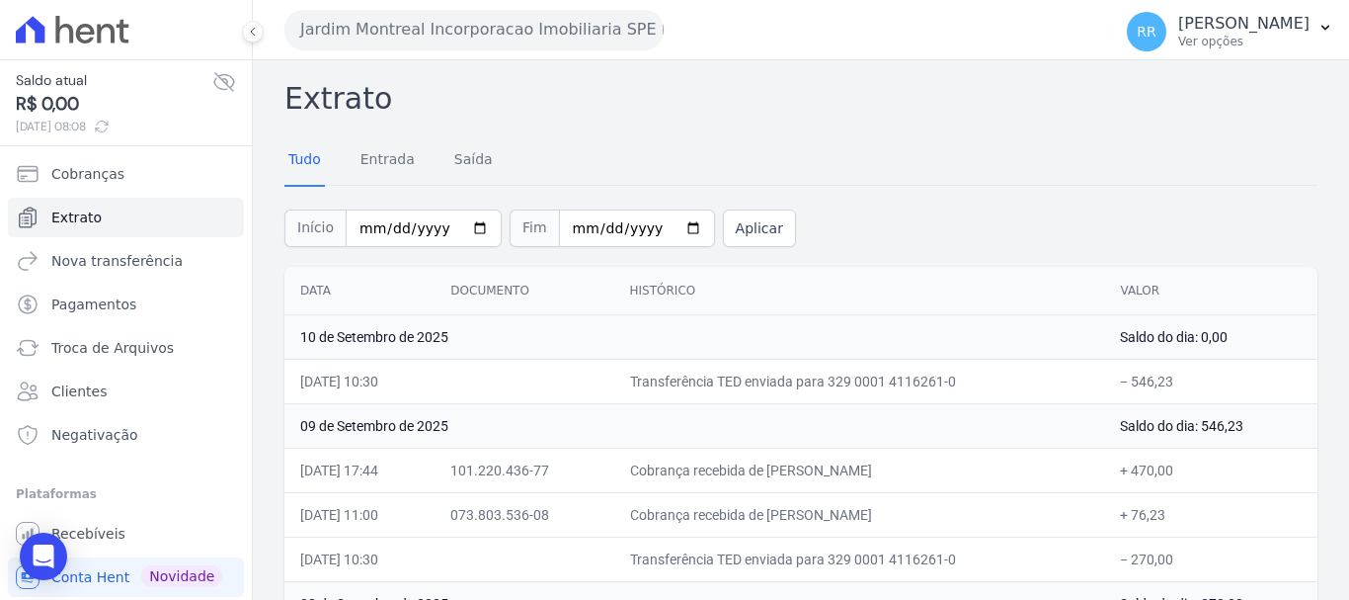
click at [521, 21] on button "Jardim Montreal Incorporacao Imobiliaria SPE LTDA" at bounding box center [473, 30] width 379 height 40
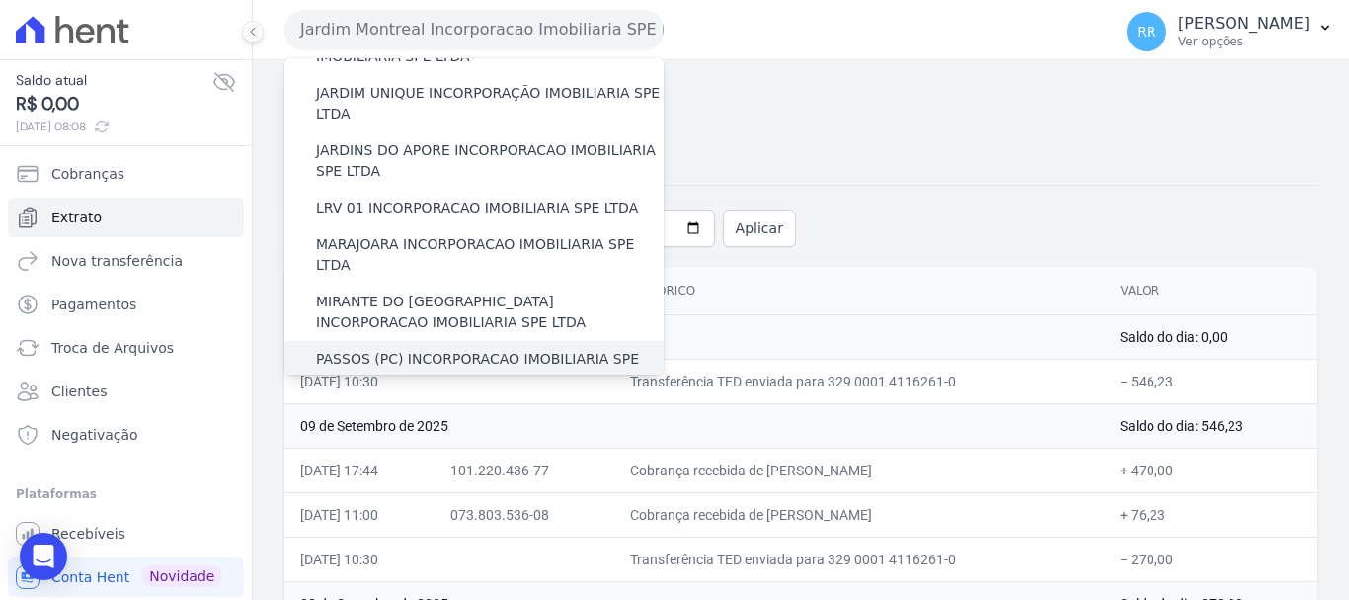
scroll to position [593, 0]
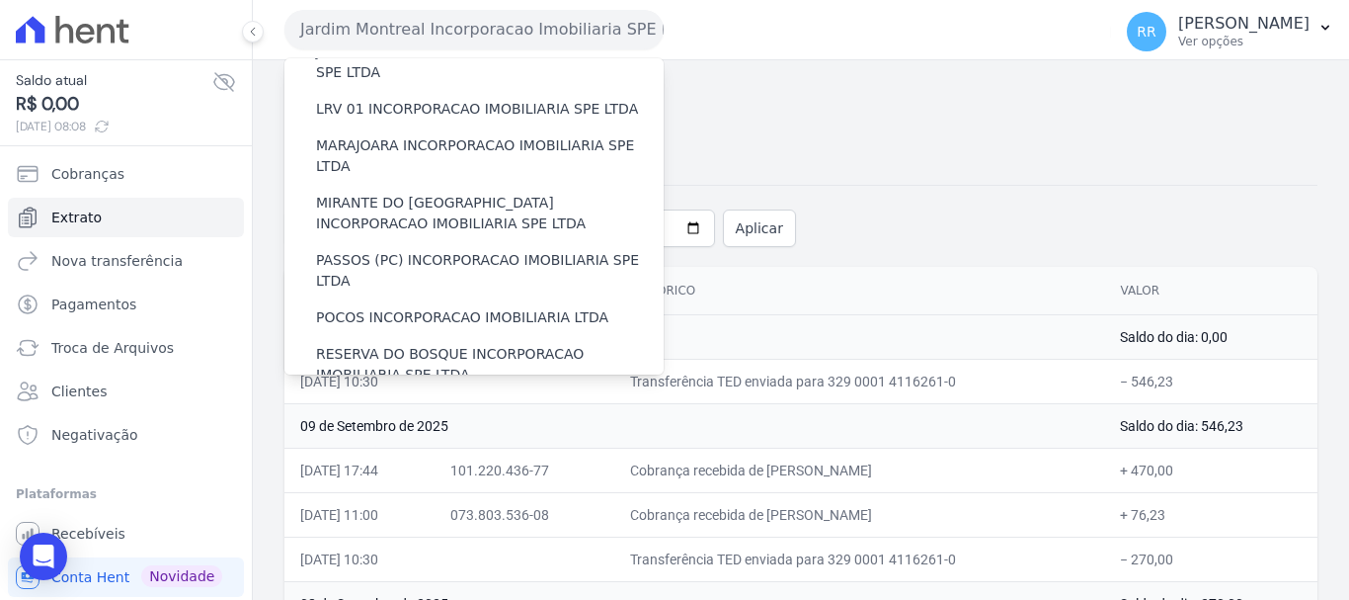
click at [383, 401] on label "RONDONOPOLIS 1 INCORPORAÇÃO IMOBILIÁRIA SPE LTDA" at bounding box center [490, 421] width 348 height 41
click at [0, 0] on input "RONDONOPOLIS 1 INCORPORAÇÃO IMOBILIÁRIA SPE LTDA" at bounding box center [0, 0] width 0 height 0
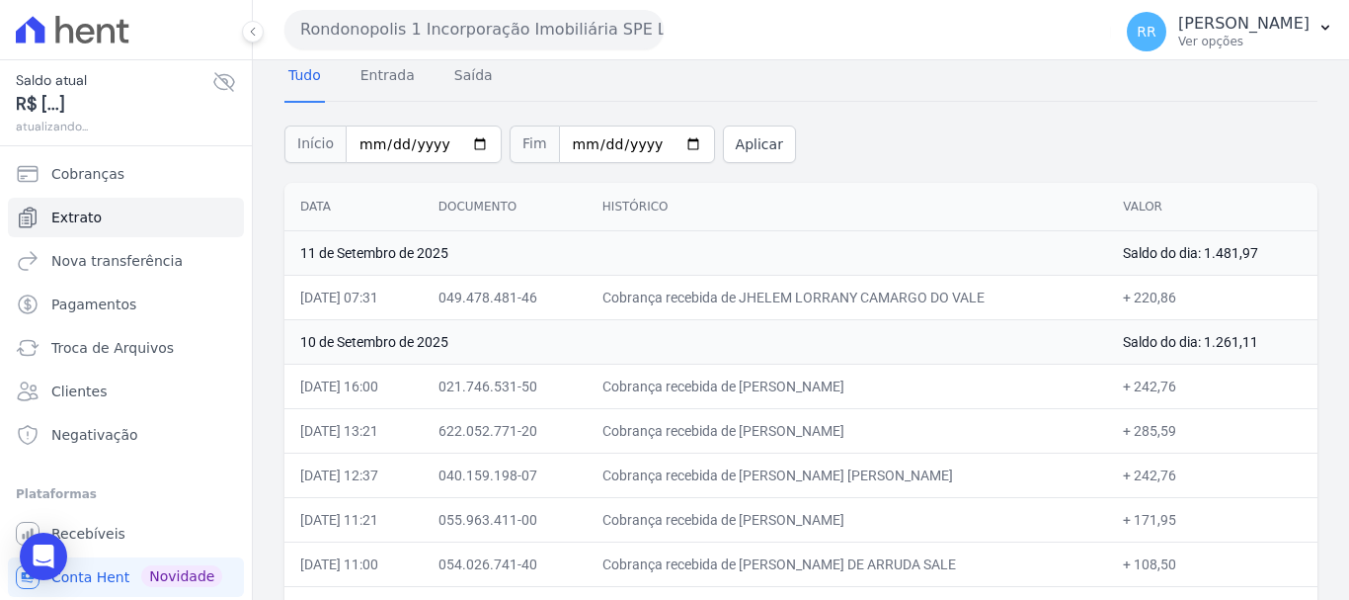
scroll to position [198, 0]
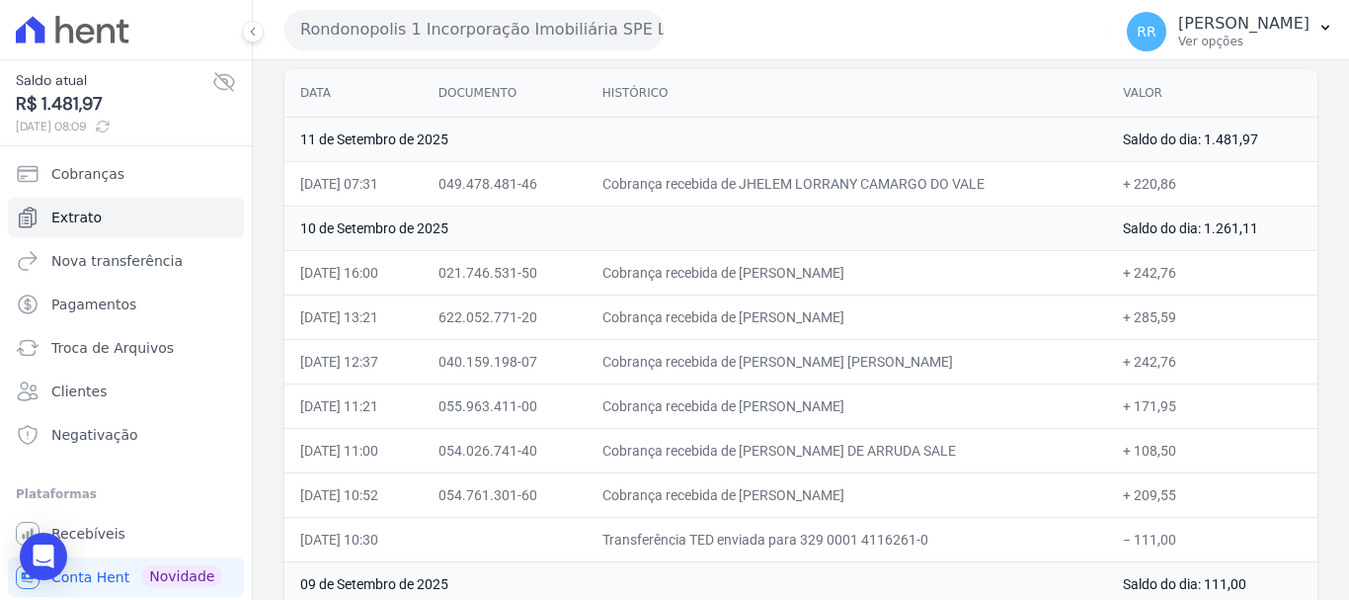
click at [430, 40] on button "Rondonopolis 1 Incorporação Imobiliária SPE LTDA" at bounding box center [473, 30] width 379 height 40
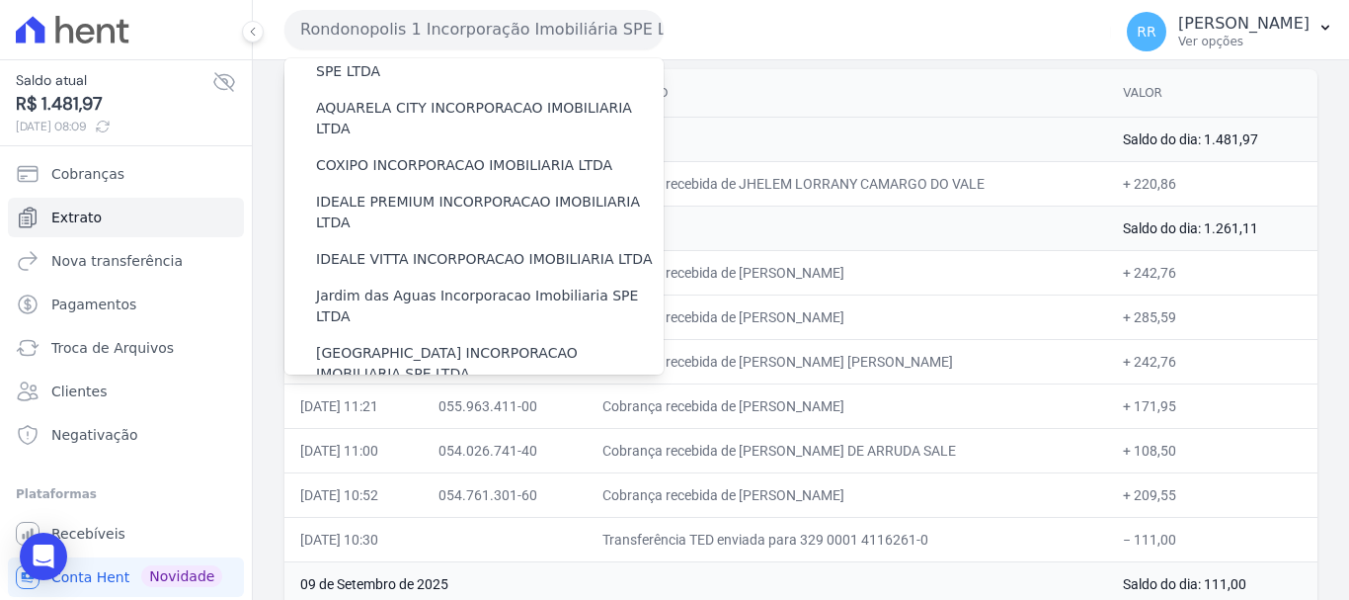
scroll to position [395, 0]
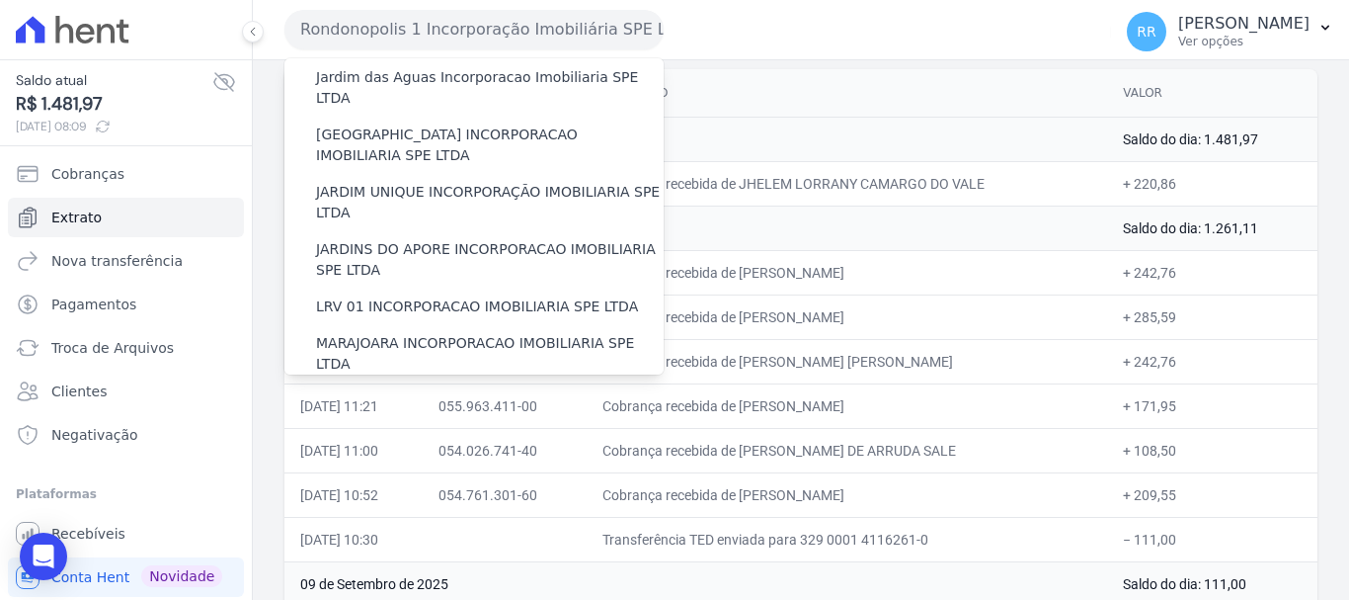
drag, startPoint x: 449, startPoint y: 142, endPoint x: 554, endPoint y: 9, distance: 169.5
click at [449, 182] on label "JARDIM UNIQUE INCORPORAÇÃO IMOBILIARIA SPE LTDA" at bounding box center [490, 202] width 348 height 41
click at [0, 0] on input "JARDIM UNIQUE INCORPORAÇÃO IMOBILIARIA SPE LTDA" at bounding box center [0, 0] width 0 height 0
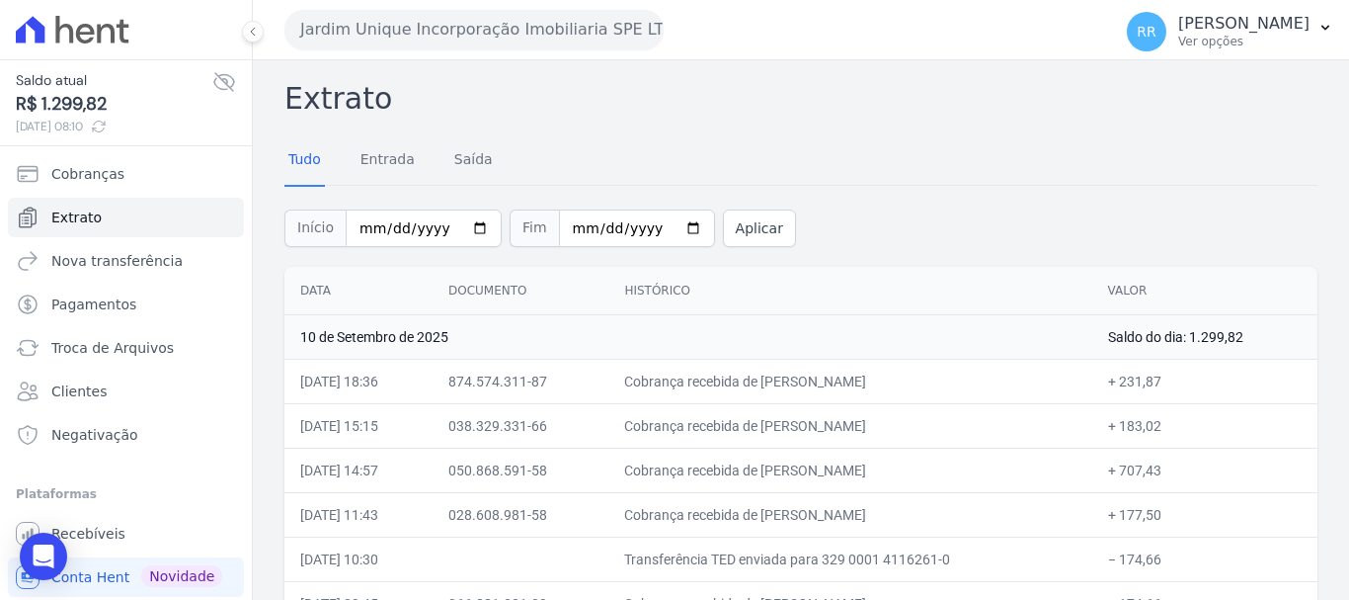
scroll to position [99, 0]
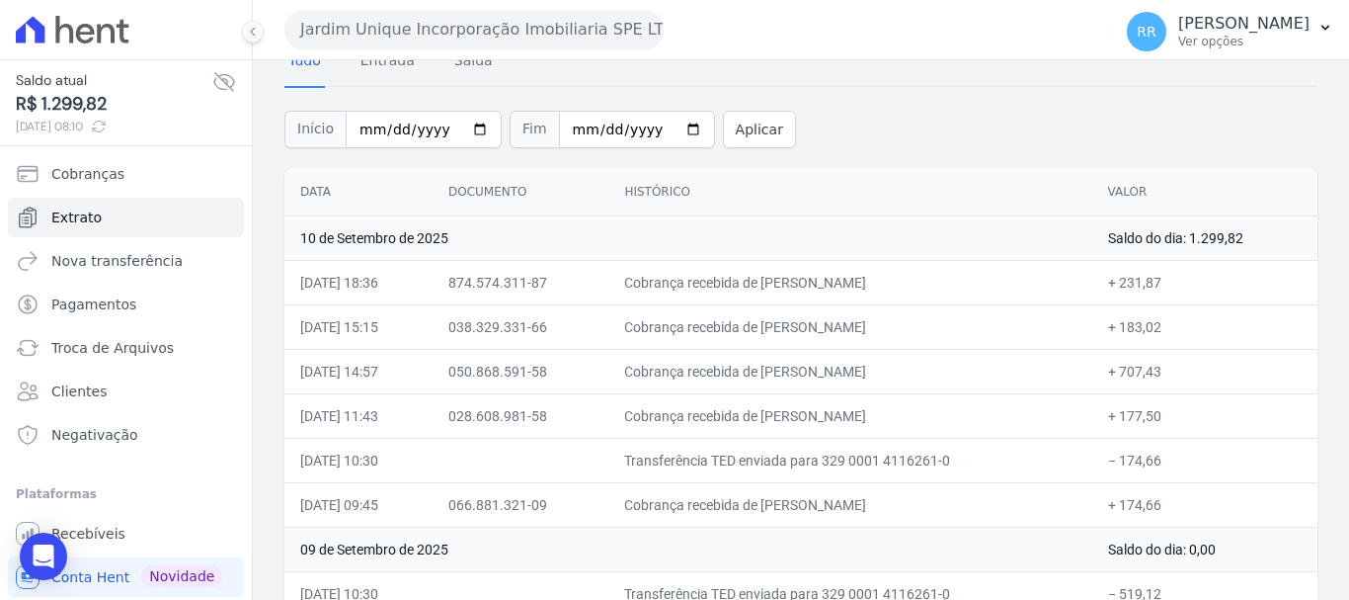
drag, startPoint x: 921, startPoint y: 426, endPoint x: 867, endPoint y: 437, distance: 54.4
click at [921, 426] on td "Cobrança recebida de ALEXANDRE TRENTINI FERREIRA" at bounding box center [849, 415] width 483 height 44
click at [450, 18] on button "Jardim Unique Incorporação Imobiliaria SPE LTDA" at bounding box center [473, 30] width 379 height 40
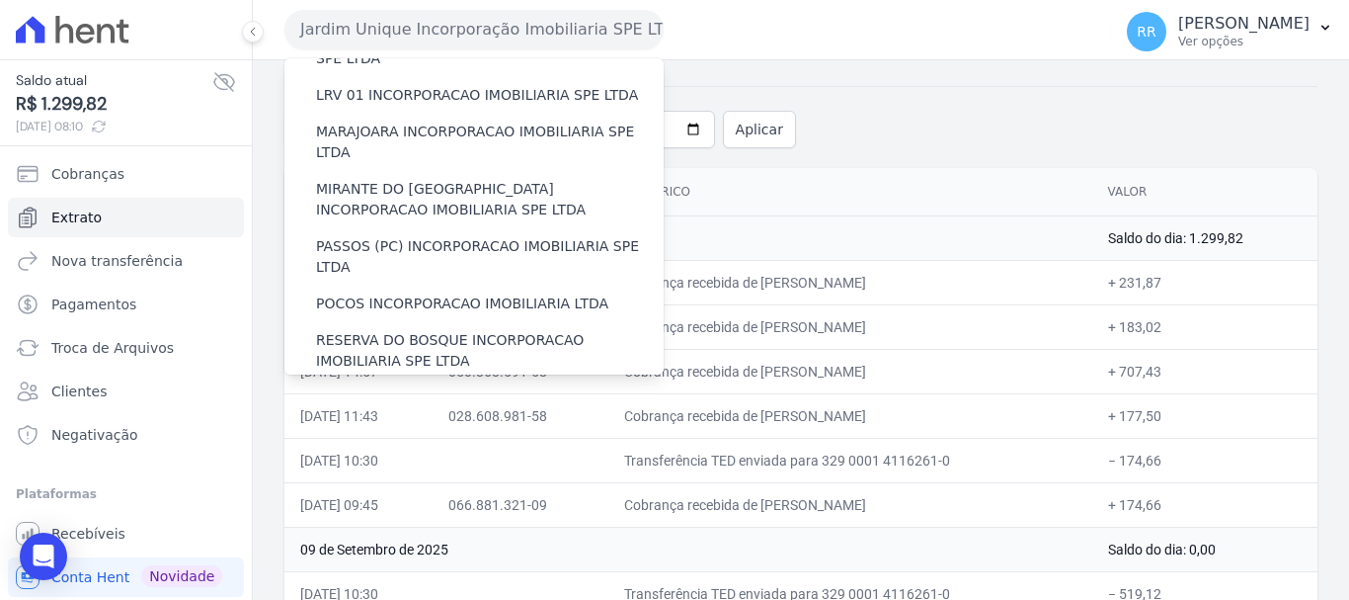
scroll to position [494, 0]
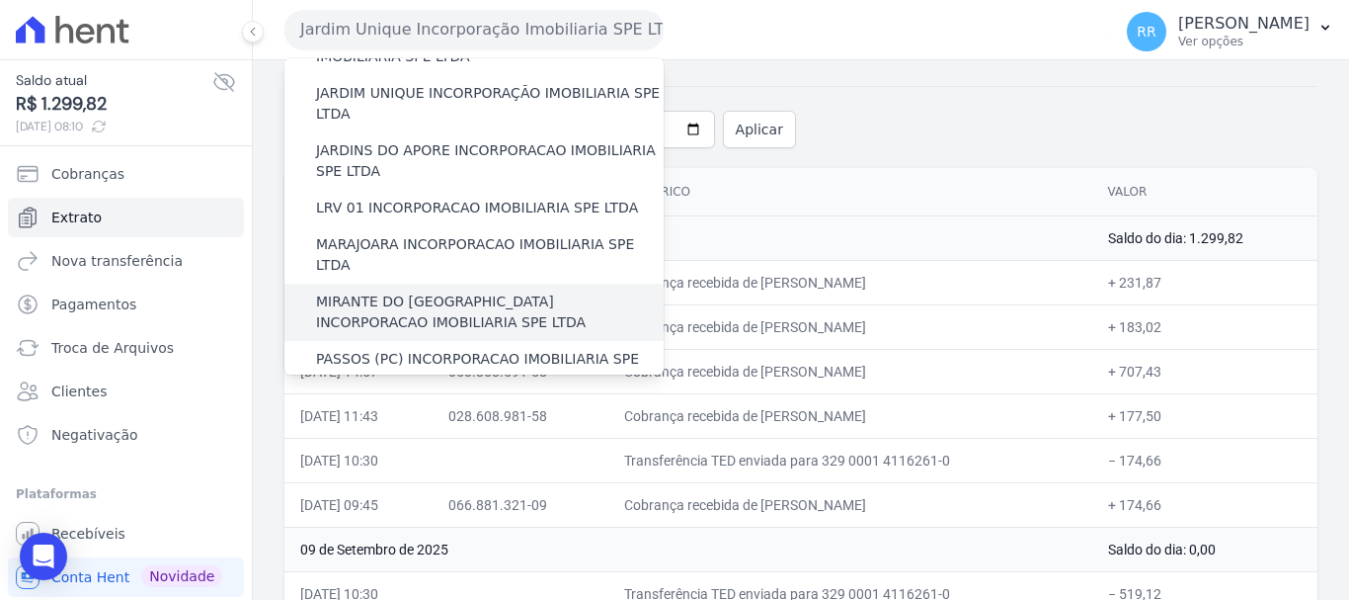
click at [379, 291] on label "MIRANTE DO [GEOGRAPHIC_DATA] INCORPORACAO IMOBILIARIA SPE LTDA" at bounding box center [490, 311] width 348 height 41
click at [0, 0] on input "MIRANTE DO [GEOGRAPHIC_DATA] INCORPORACAO IMOBILIARIA SPE LTDA" at bounding box center [0, 0] width 0 height 0
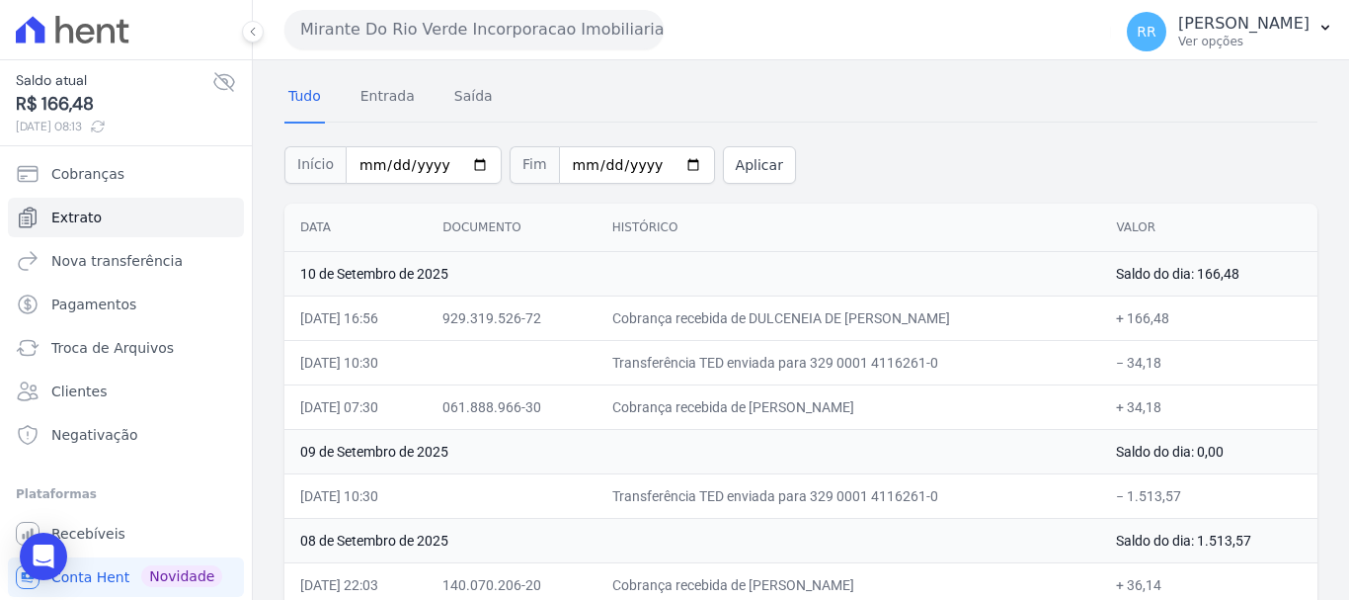
scroll to position [99, 0]
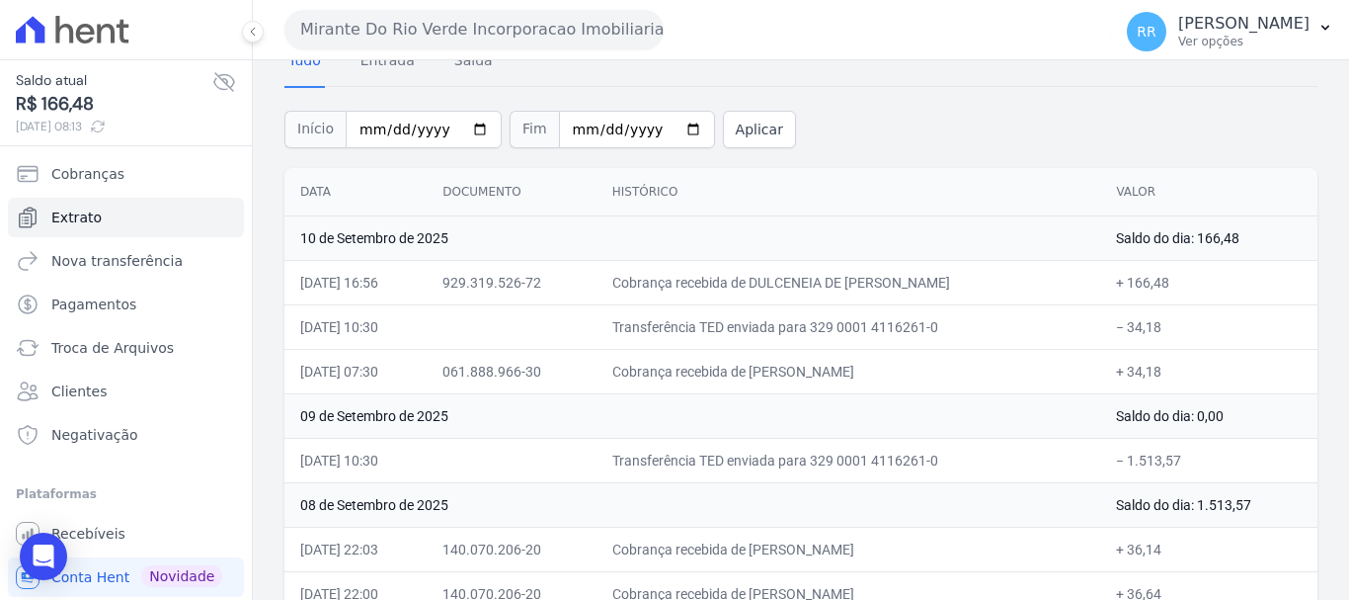
click at [653, 12] on button "Mirante Do Rio Verde Incorporacao Imobiliaria SPE LTDA" at bounding box center [473, 30] width 379 height 40
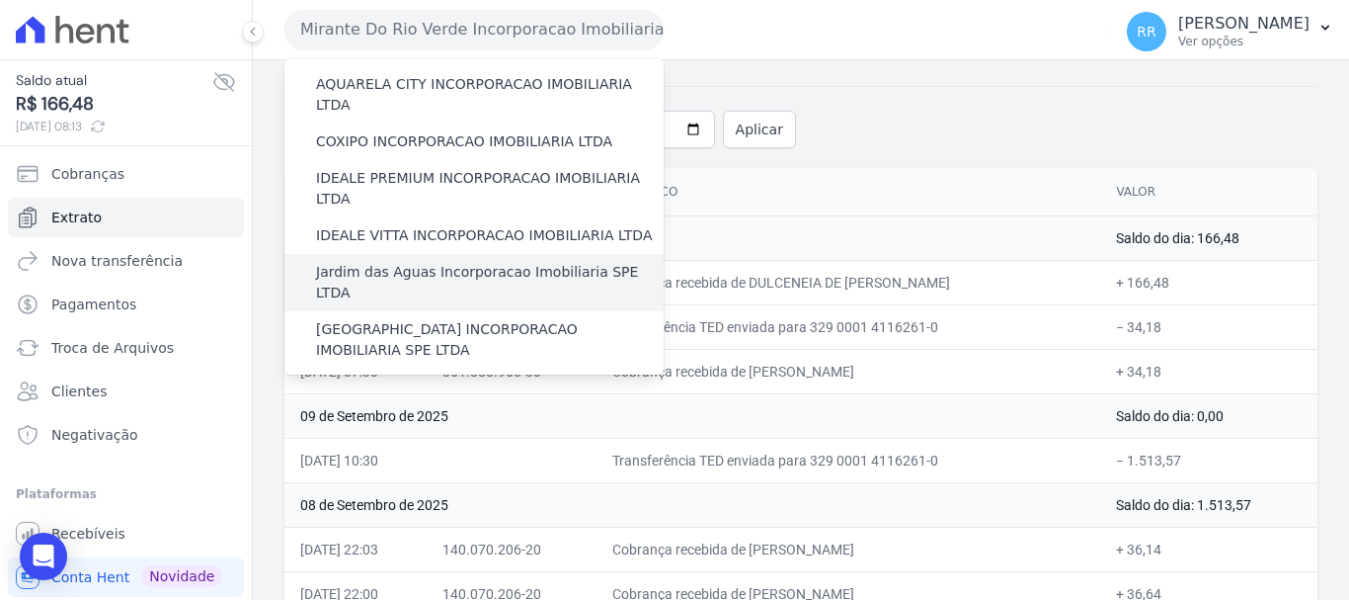
scroll to position [494, 0]
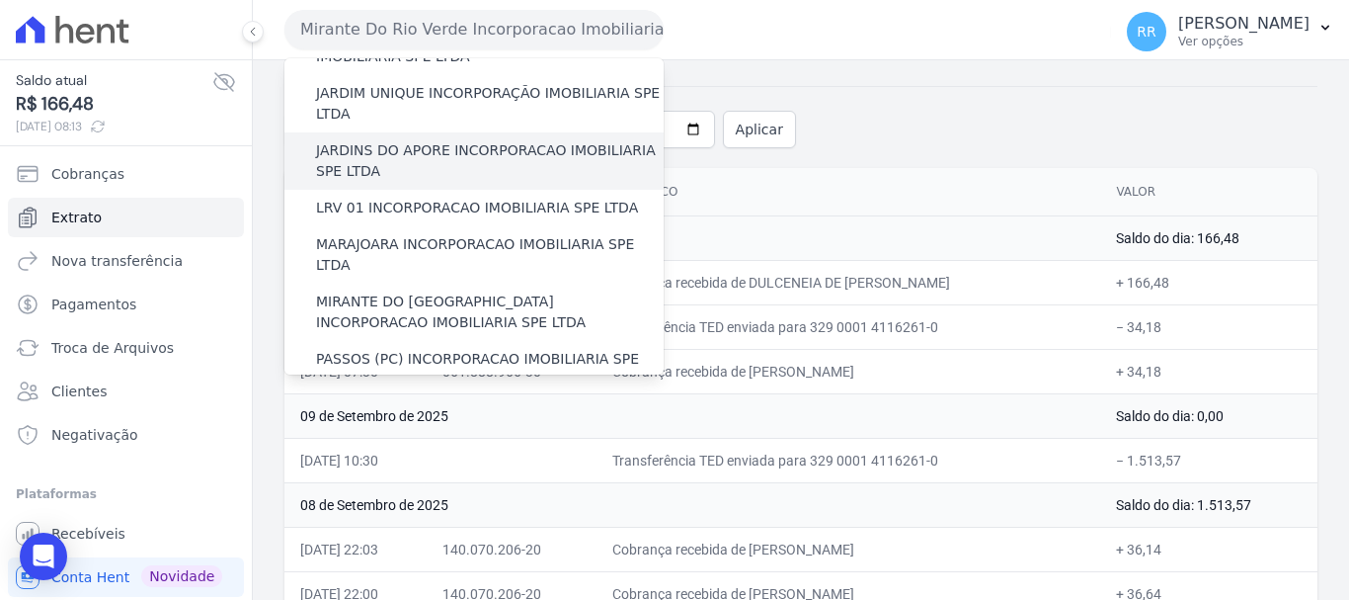
click at [452, 132] on div "JARDINS DO APORE INCORPORACAO IMOBILIARIA SPE LTDA" at bounding box center [473, 160] width 379 height 57
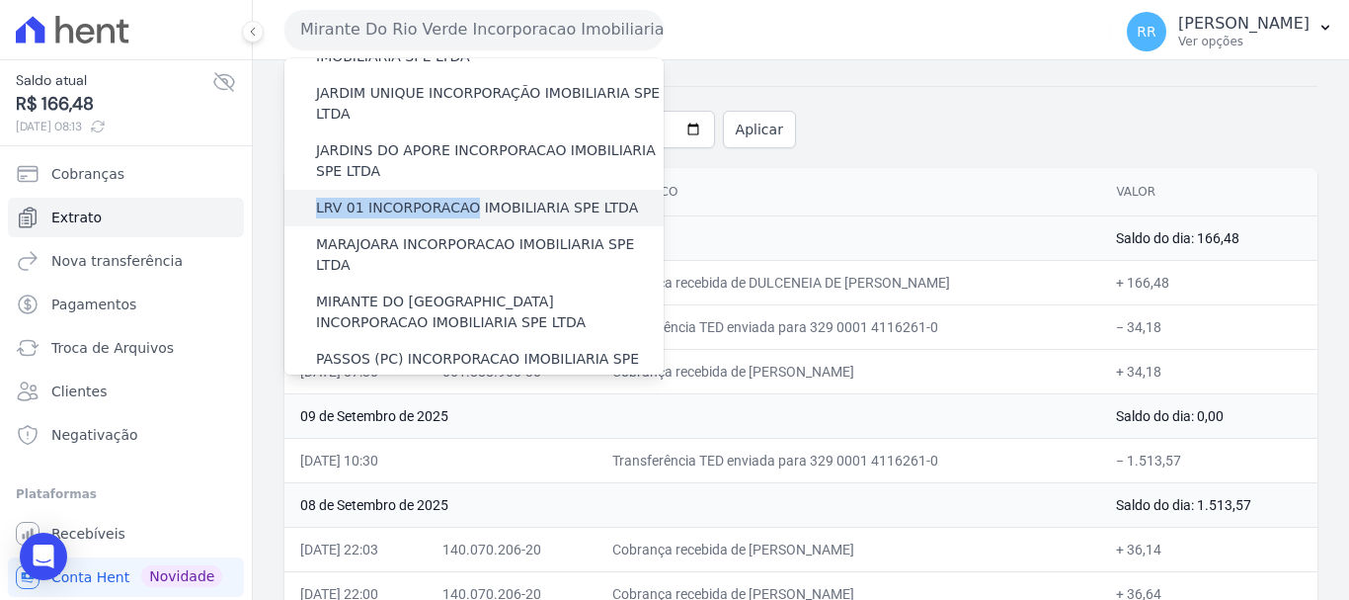
drag, startPoint x: 452, startPoint y: 121, endPoint x: 450, endPoint y: 147, distance: 26.7
click at [450, 147] on div "Via Sul Engenharia AGUAS DE GUANABARA INCORPORACAO IMOBILIARIA SPE LTDA AGUAS D…" at bounding box center [473, 215] width 379 height 1303
click at [450, 198] on label "LRV 01 INCORPORACAO IMOBILIARIA SPE LTDA" at bounding box center [477, 208] width 322 height 21
click at [0, 0] on input "LRV 01 INCORPORACAO IMOBILIARIA SPE LTDA" at bounding box center [0, 0] width 0 height 0
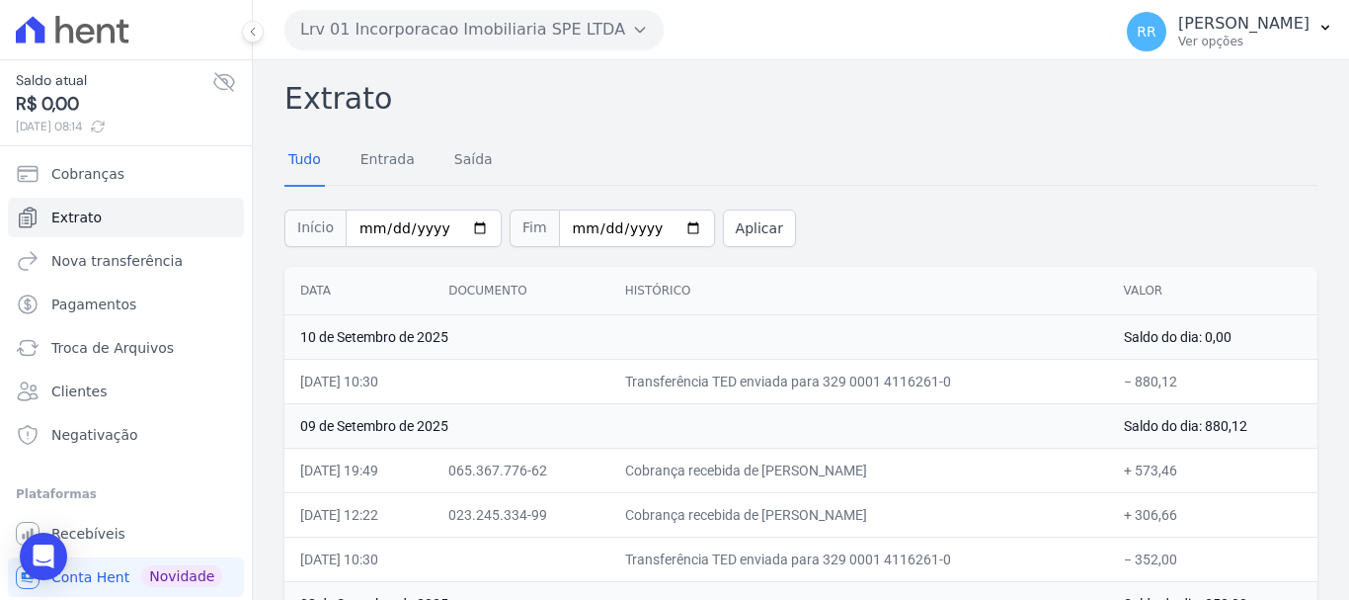
drag, startPoint x: 471, startPoint y: 13, endPoint x: 477, endPoint y: 55, distance: 42.9
click at [470, 19] on button "Lrv 01 Incorporacao Imobiliaria SPE LTDA" at bounding box center [473, 30] width 379 height 40
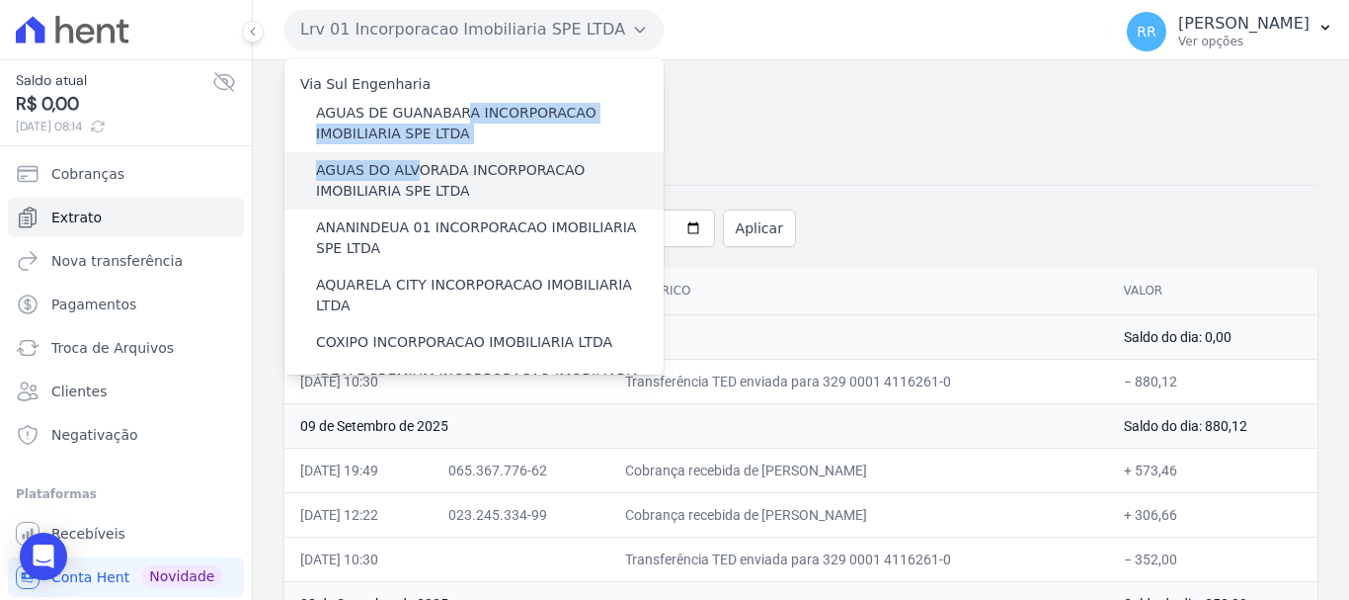
drag, startPoint x: 452, startPoint y: 106, endPoint x: 401, endPoint y: 179, distance: 89.3
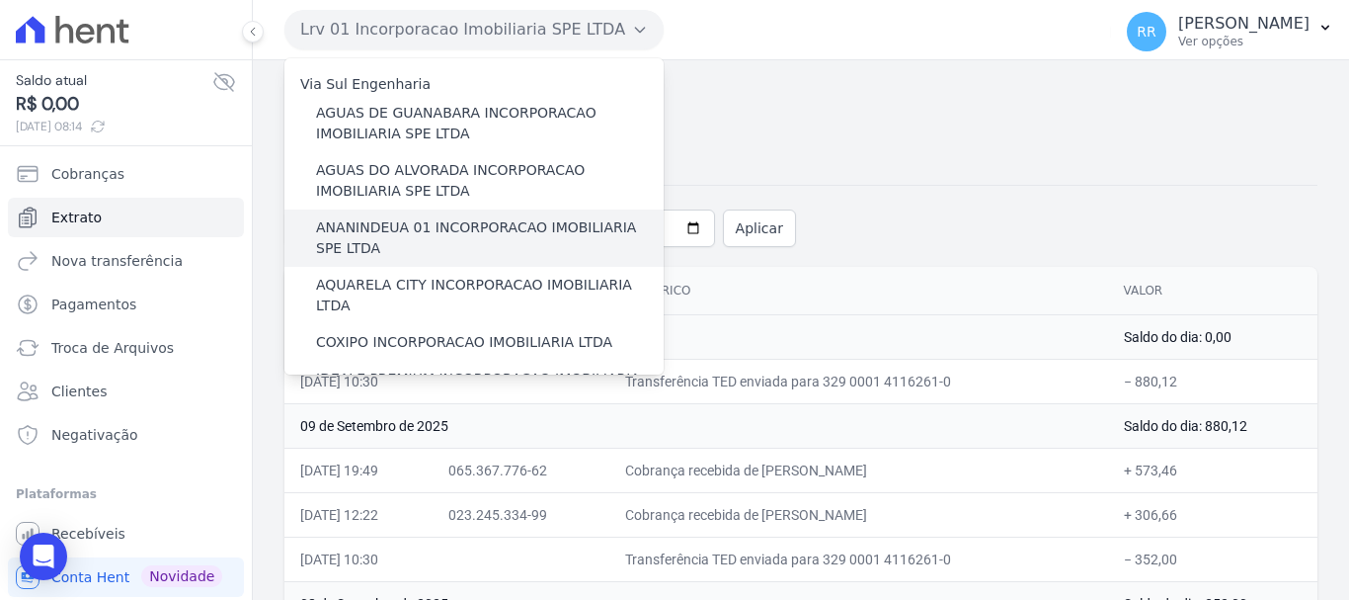
click at [394, 222] on label "ANANINDEUA 01 INCORPORACAO IMOBILIARIA SPE LTDA" at bounding box center [490, 237] width 348 height 41
click at [0, 0] on input "ANANINDEUA 01 INCORPORACAO IMOBILIARIA SPE LTDA" at bounding box center [0, 0] width 0 height 0
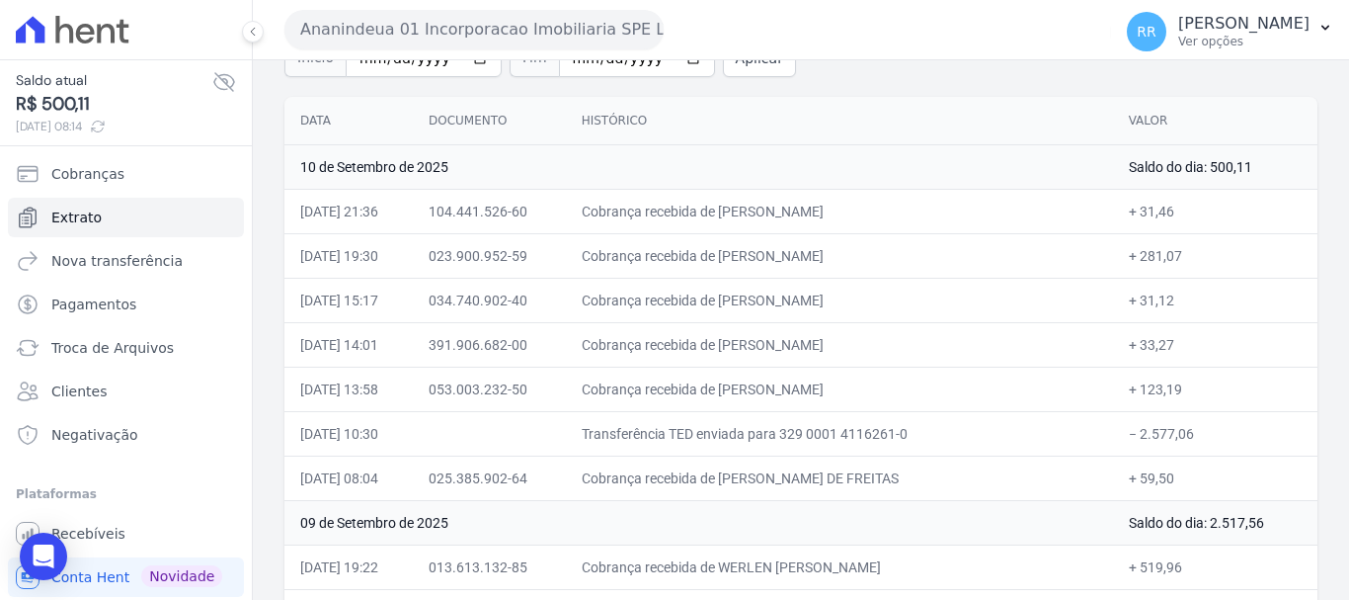
scroll to position [296, 0]
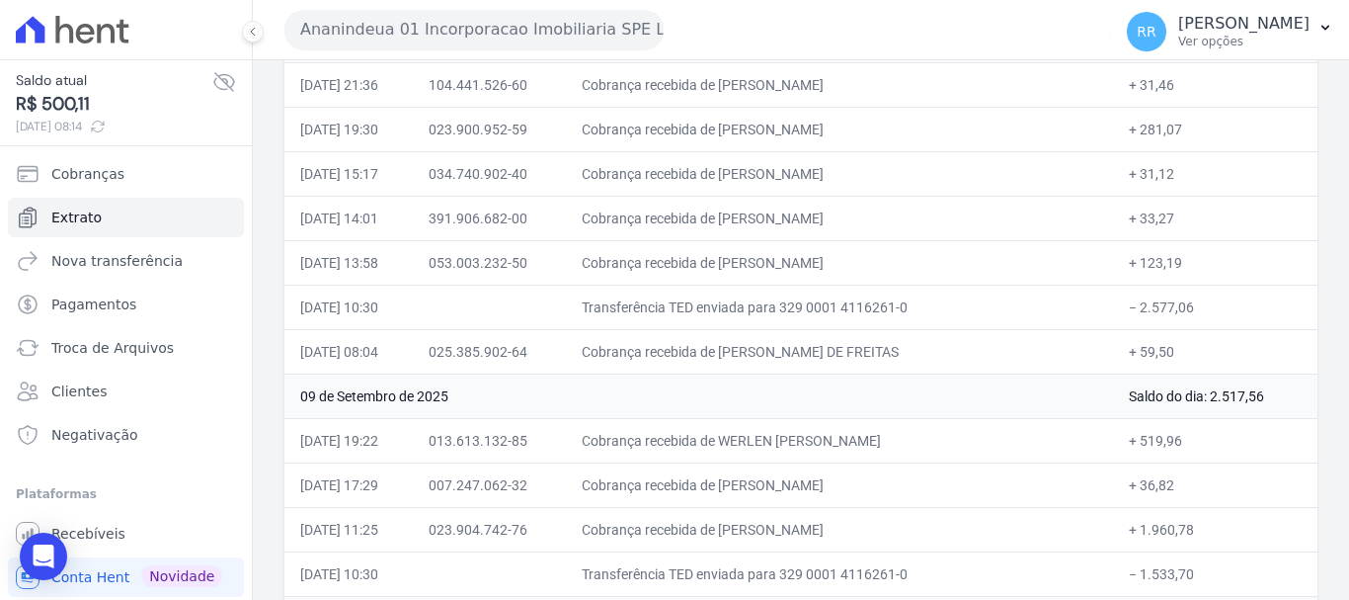
click at [889, 318] on td "Transferência TED enviada para 329 0001 4116261-0" at bounding box center [839, 306] width 547 height 44
click at [493, 12] on button "Ananindeua 01 Incorporacao Imobiliaria SPE LTDA" at bounding box center [473, 30] width 379 height 40
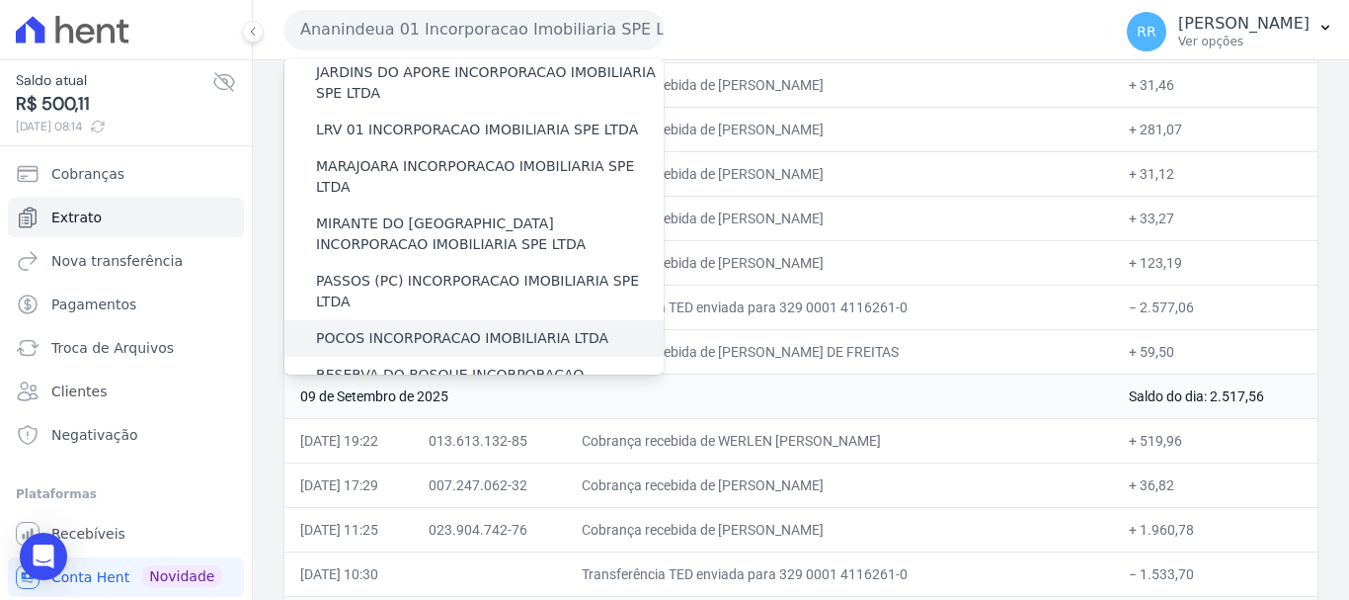
scroll to position [691, 0]
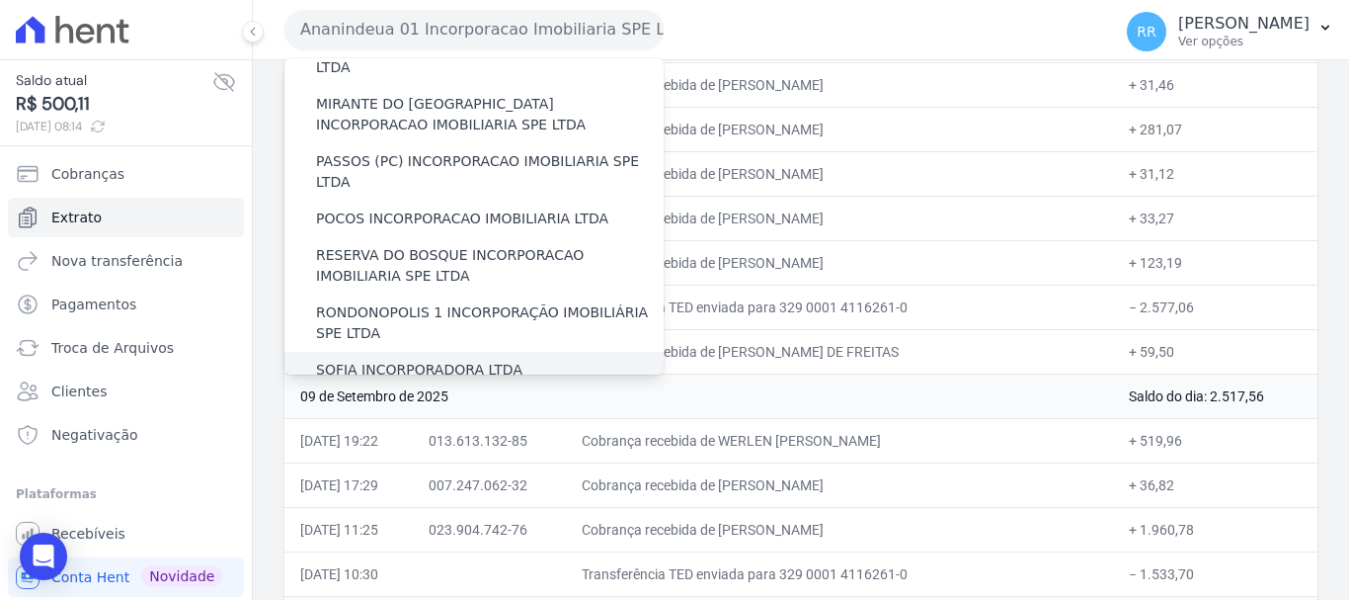
click at [367, 360] on label "SOFIA INCORPORADORA LTDA" at bounding box center [419, 370] width 206 height 21
click at [0, 0] on input "SOFIA INCORPORADORA LTDA" at bounding box center [0, 0] width 0 height 0
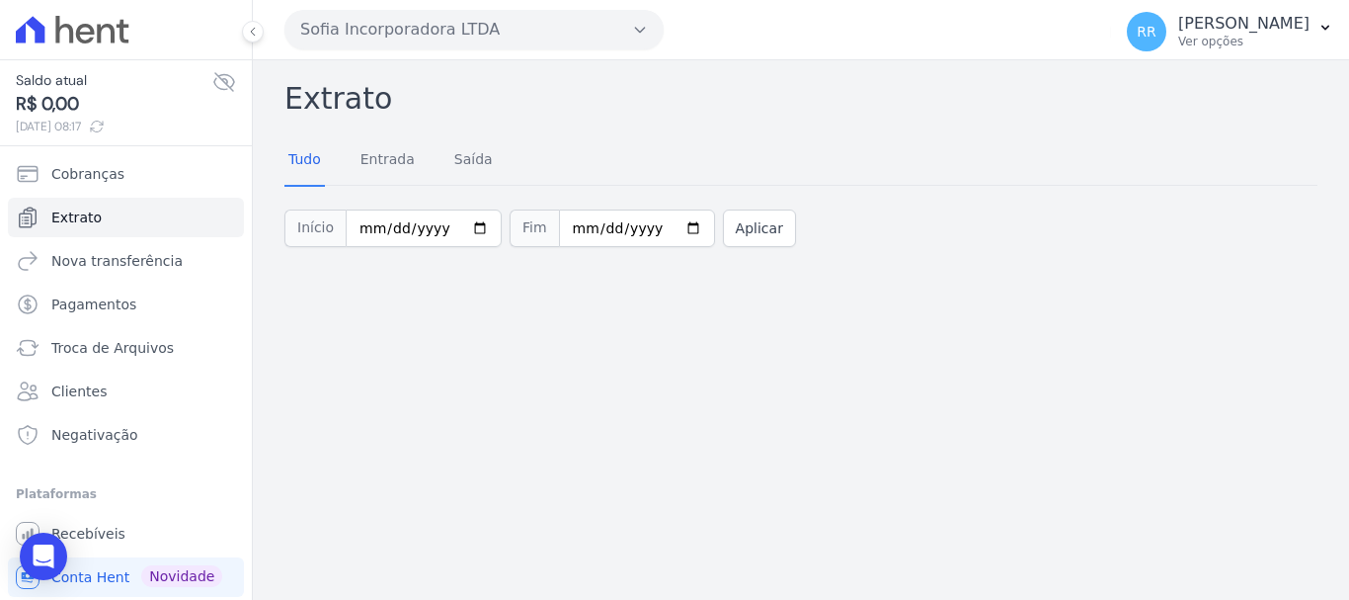
drag, startPoint x: 399, startPoint y: 32, endPoint x: 502, endPoint y: 95, distance: 120.6
click at [399, 32] on button "Sofia Incorporadora LTDA" at bounding box center [473, 30] width 379 height 40
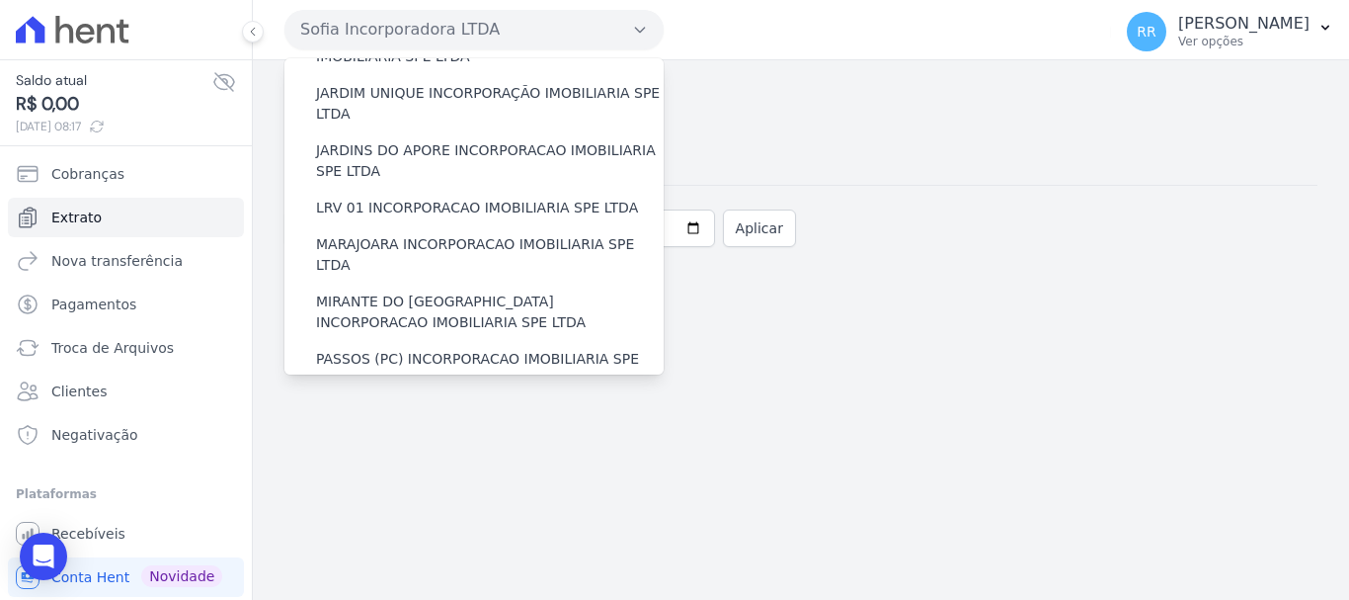
scroll to position [862, 0]
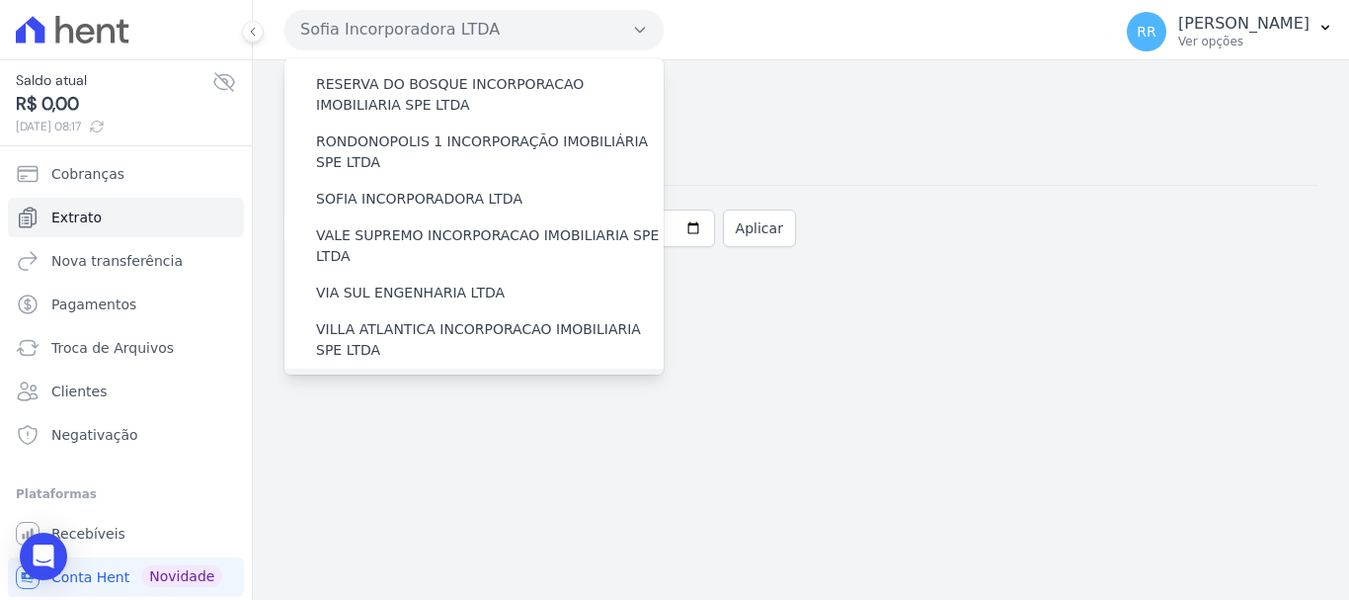
click at [389, 368] on div "[GEOGRAPHIC_DATA] INCORPORACAO IMOBILIARIA SPE LTDA" at bounding box center [473, 396] width 379 height 57
click at [378, 376] on label "[GEOGRAPHIC_DATA] INCORPORACAO IMOBILIARIA SPE LTDA" at bounding box center [490, 396] width 348 height 41
click at [0, 0] on input "[GEOGRAPHIC_DATA] INCORPORACAO IMOBILIARIA SPE LTDA" at bounding box center [0, 0] width 0 height 0
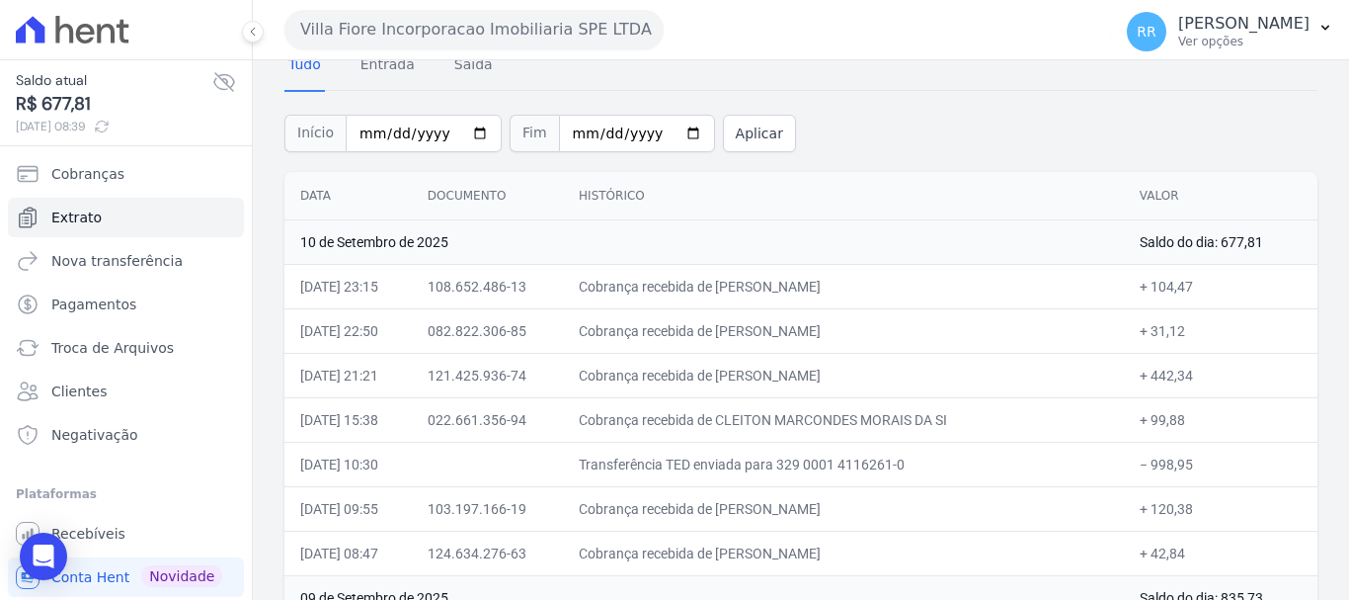
scroll to position [198, 0]
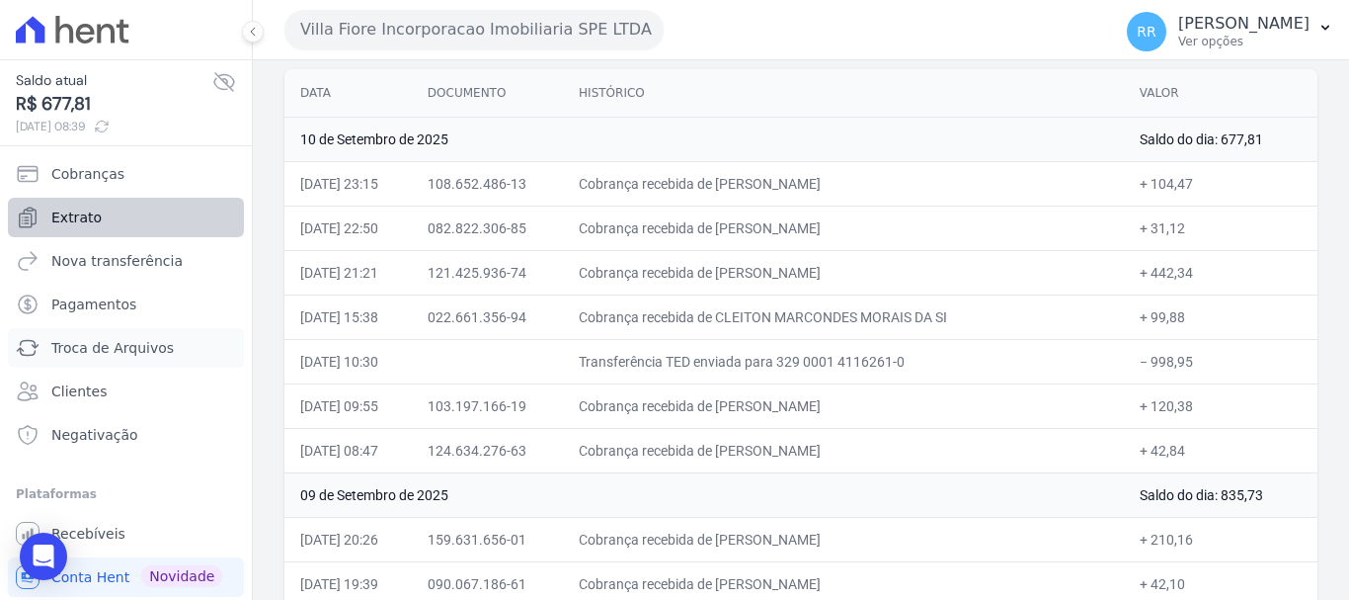
drag, startPoint x: 156, startPoint y: 353, endPoint x: 156, endPoint y: 221, distance: 131.4
click at [153, 353] on span "Troca de Arquivos" at bounding box center [112, 348] width 122 height 20
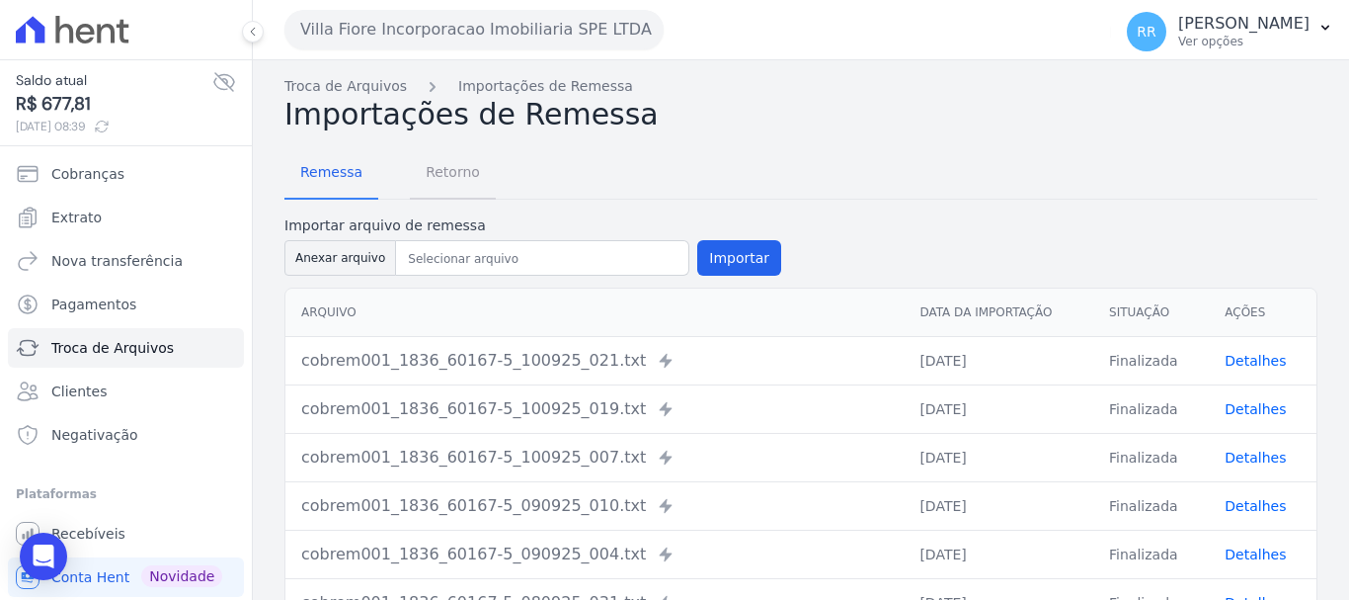
click at [456, 176] on span "Retorno" at bounding box center [453, 172] width 78 height 40
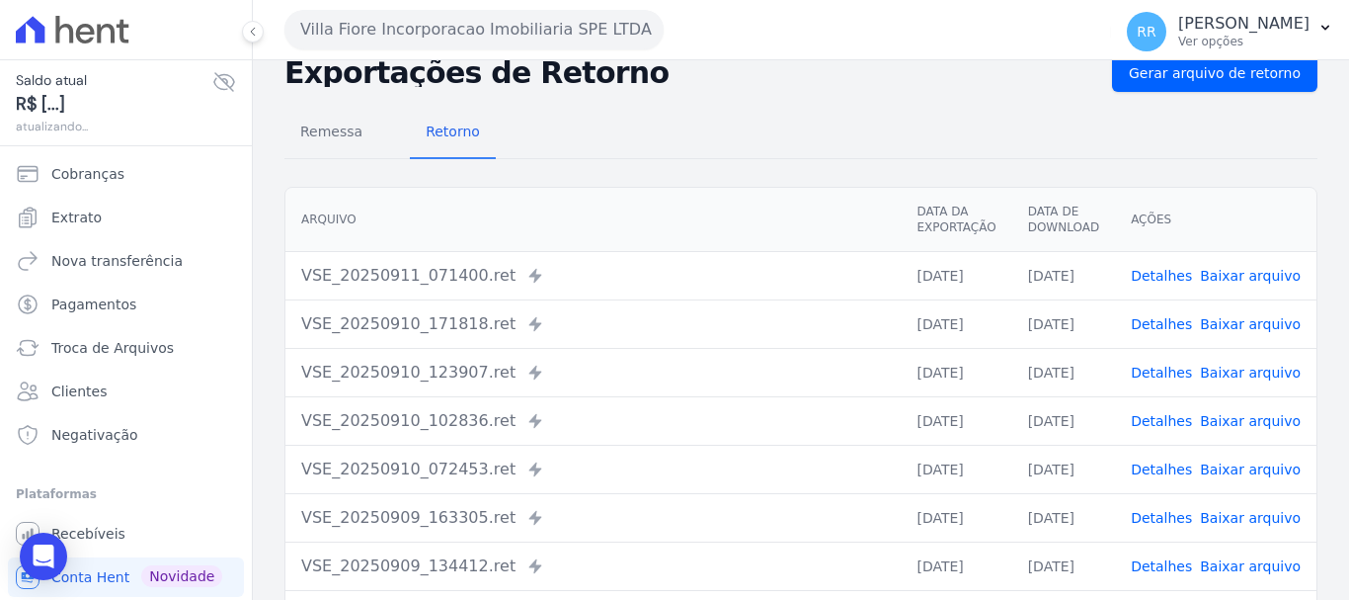
scroll to position [99, 0]
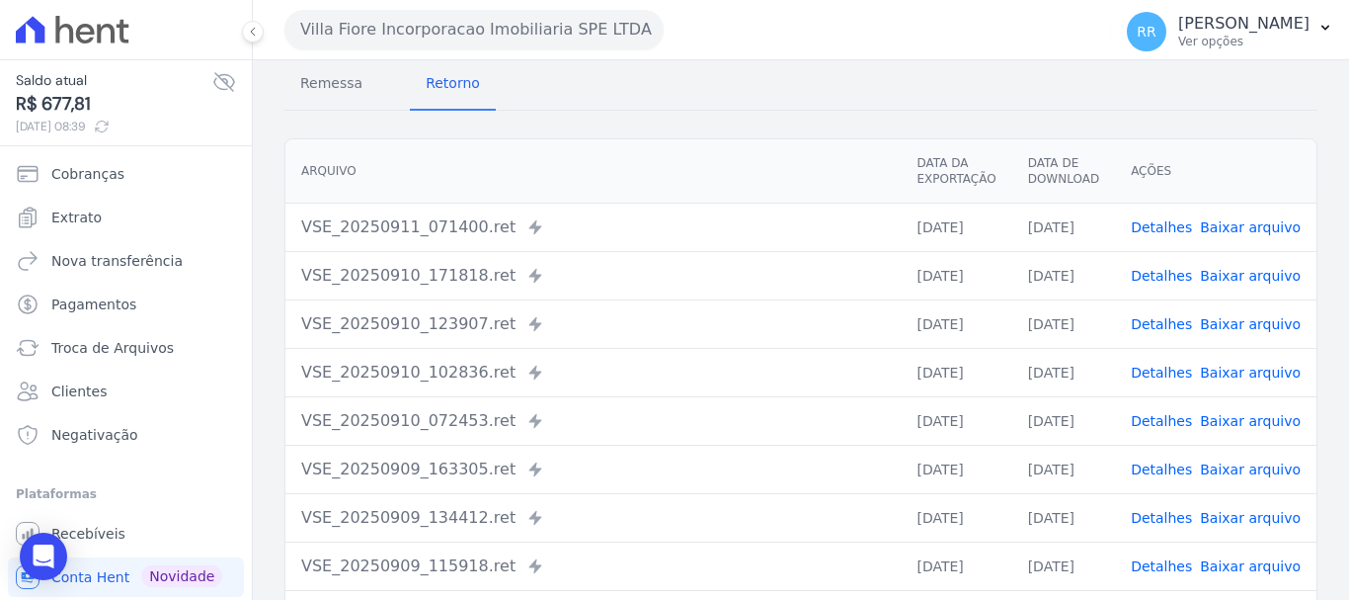
click at [1177, 231] on link "Detalhes" at bounding box center [1161, 227] width 61 height 16
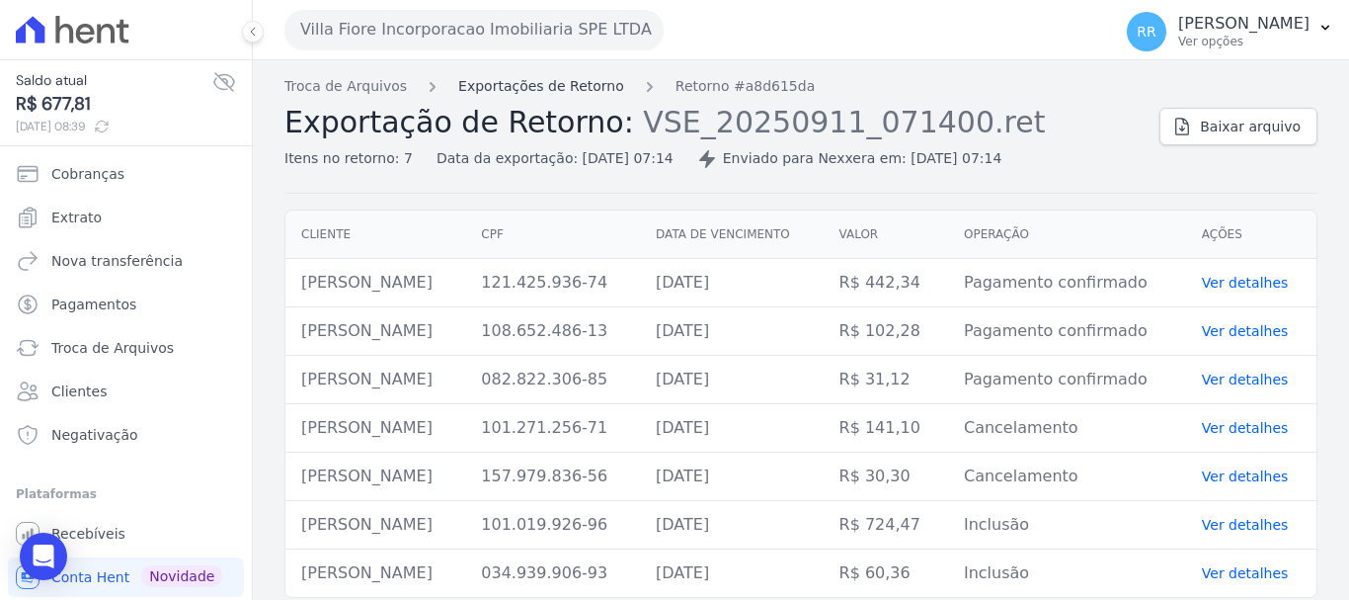
click at [586, 95] on link "Exportações de Retorno" at bounding box center [541, 86] width 166 height 21
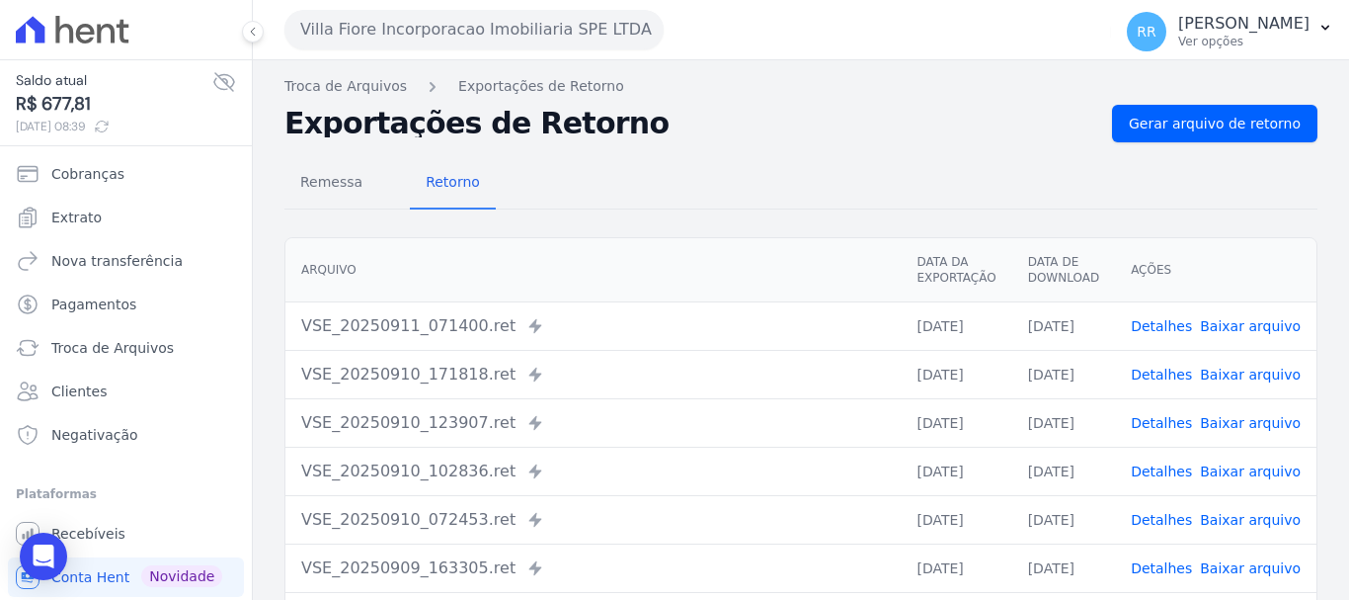
click at [1174, 378] on link "Detalhes" at bounding box center [1161, 374] width 61 height 16
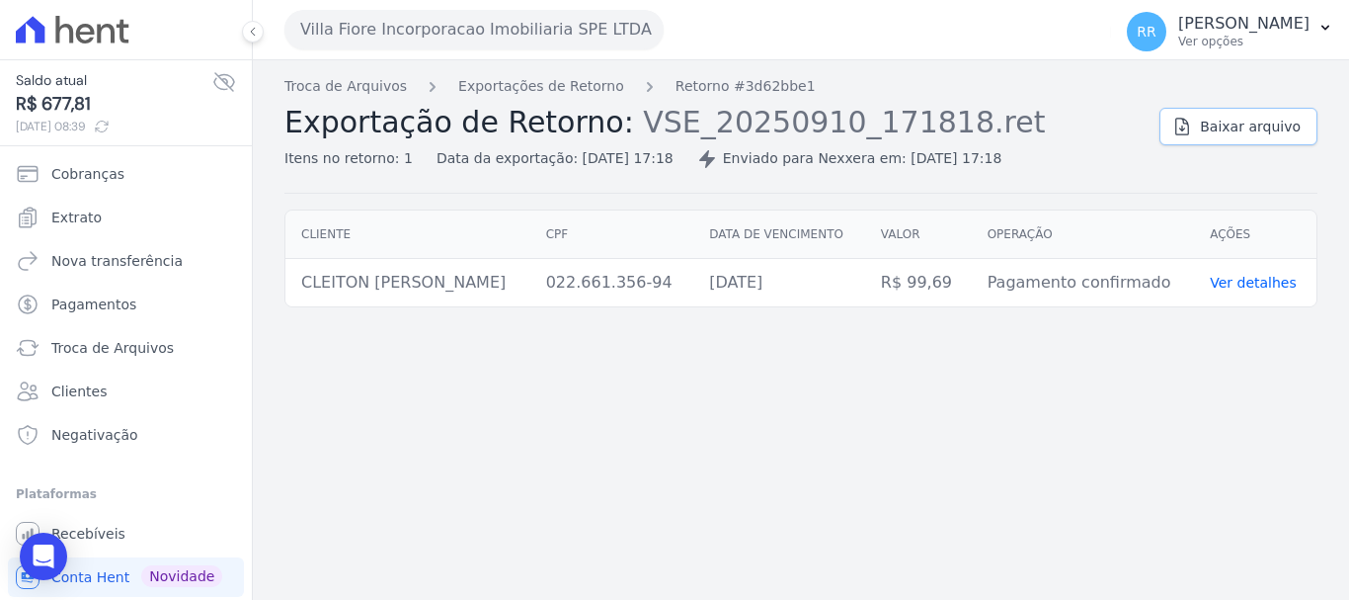
drag, startPoint x: 1269, startPoint y: 130, endPoint x: 1064, endPoint y: 121, distance: 205.6
click at [1269, 130] on span "Baixar arquivo" at bounding box center [1250, 127] width 101 height 20
click at [522, 81] on link "Exportações de Retorno" at bounding box center [541, 86] width 166 height 21
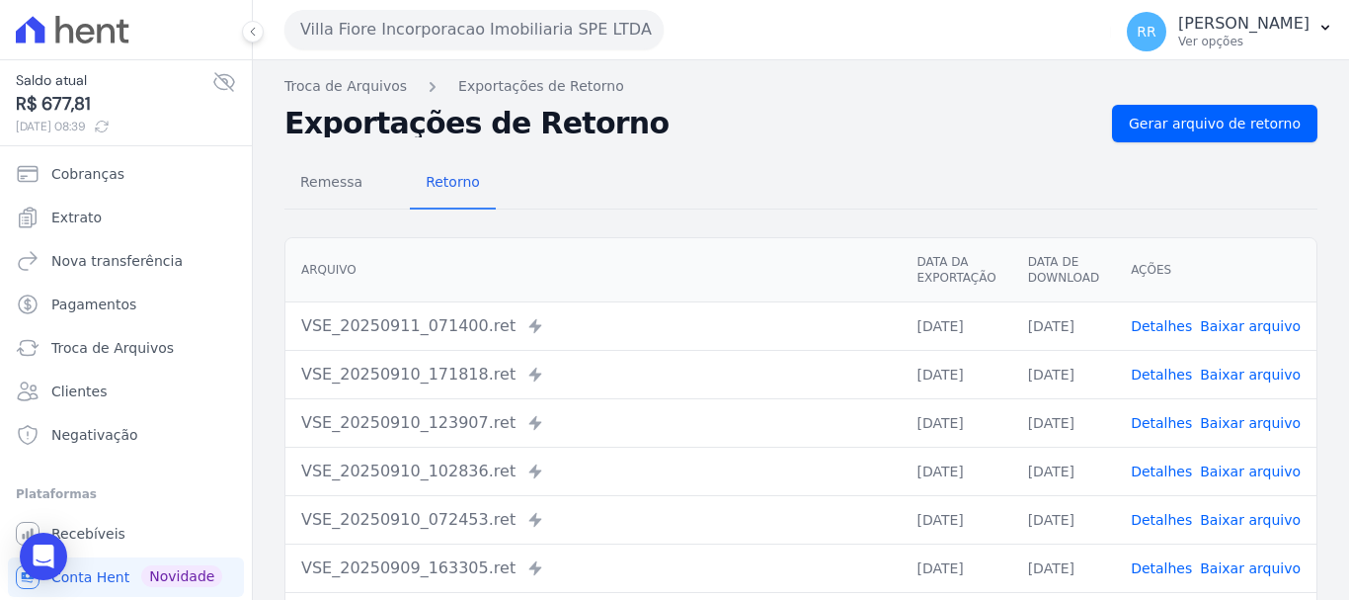
click at [638, 272] on th "Arquivo" at bounding box center [592, 270] width 615 height 64
click at [1162, 419] on link "Detalhes" at bounding box center [1161, 423] width 61 height 16
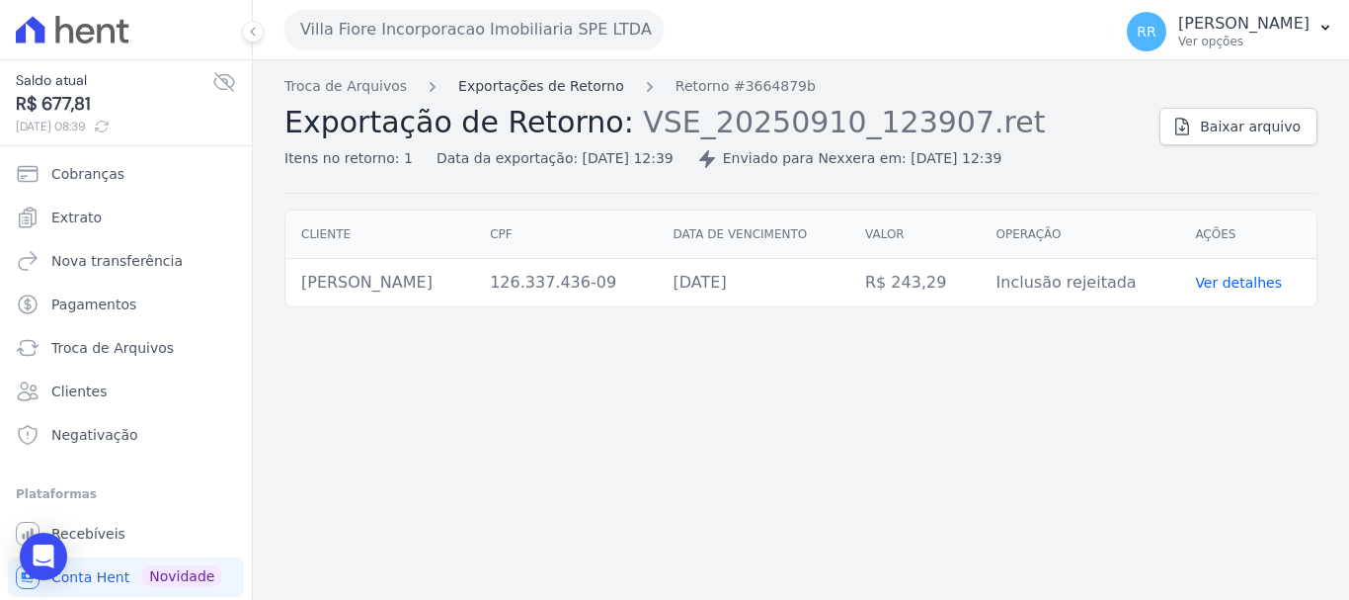
click at [543, 90] on link "Exportações de Retorno" at bounding box center [541, 86] width 166 height 21
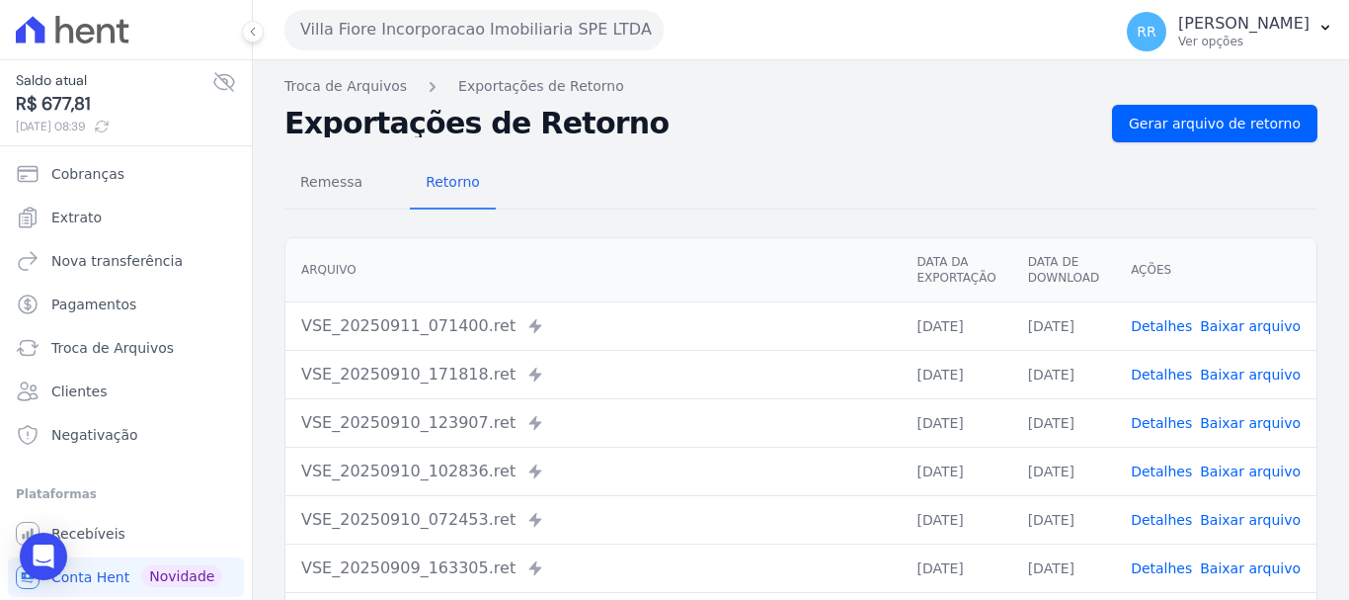
click at [1153, 430] on link "Detalhes" at bounding box center [1161, 423] width 61 height 16
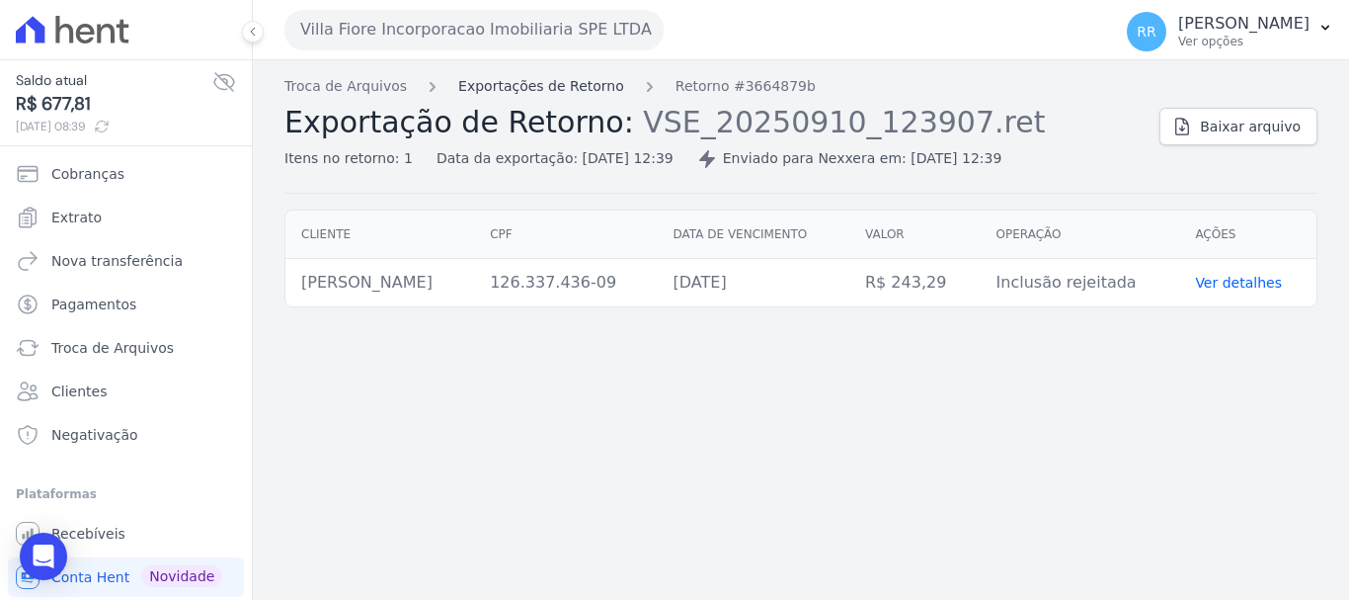
click at [516, 92] on link "Exportações de Retorno" at bounding box center [541, 86] width 166 height 21
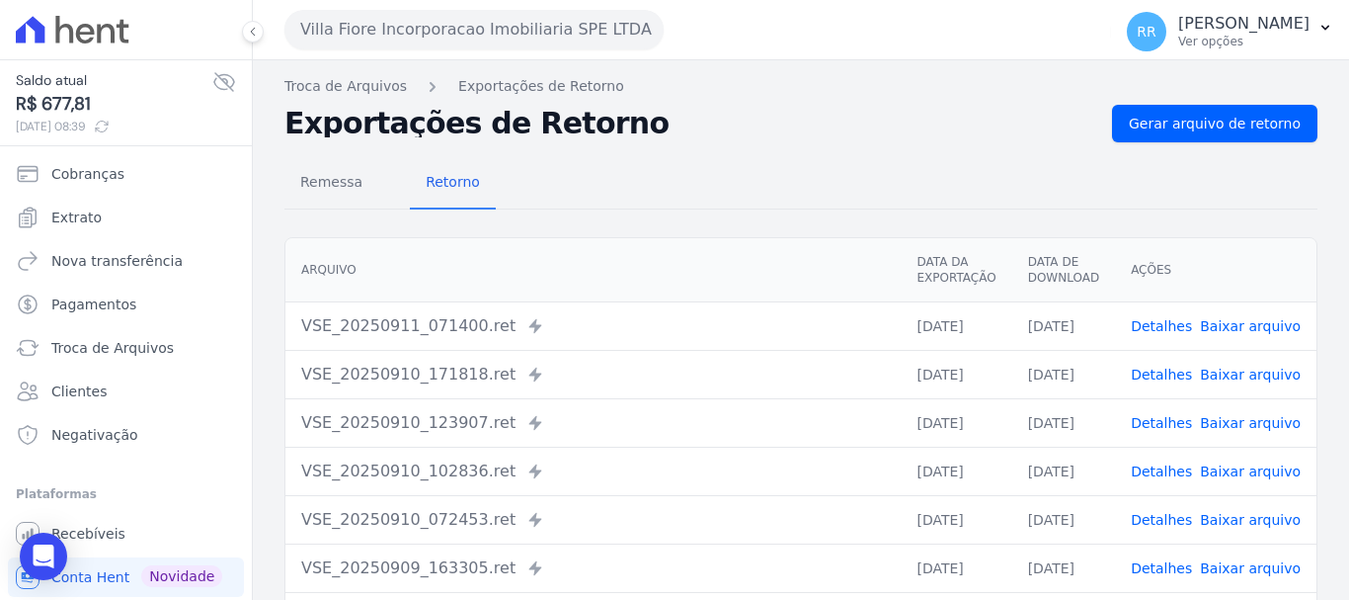
click at [1160, 475] on link "Detalhes" at bounding box center [1161, 471] width 61 height 16
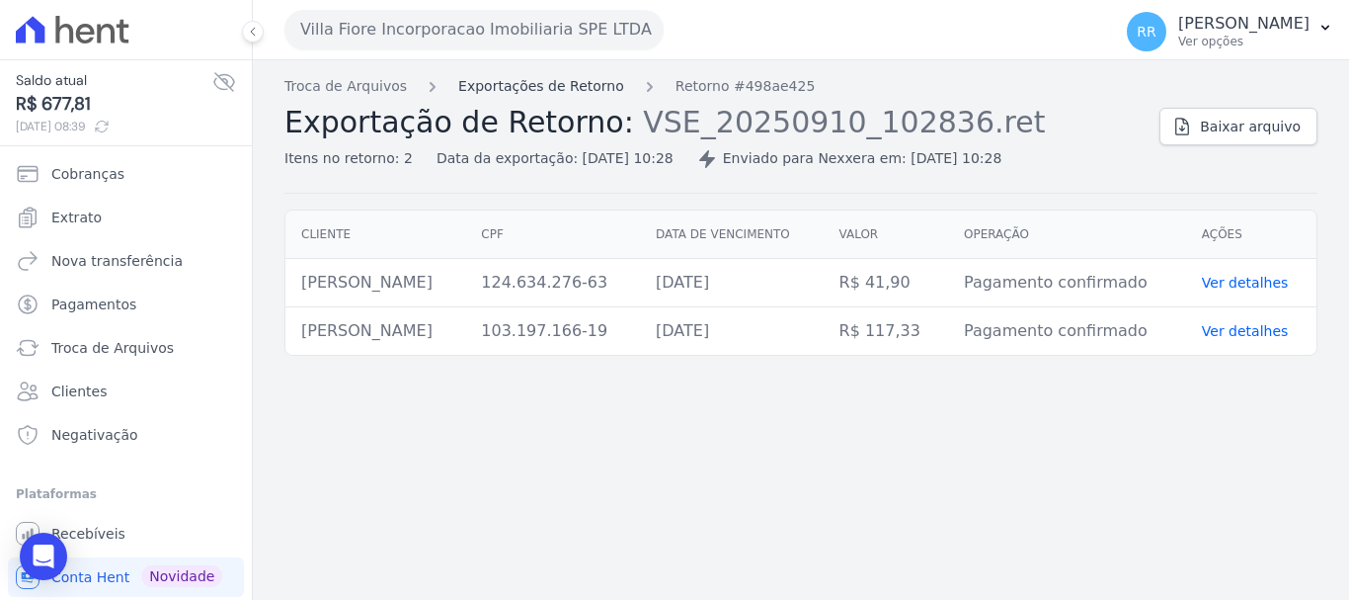
click at [524, 86] on link "Exportações de Retorno" at bounding box center [541, 86] width 166 height 21
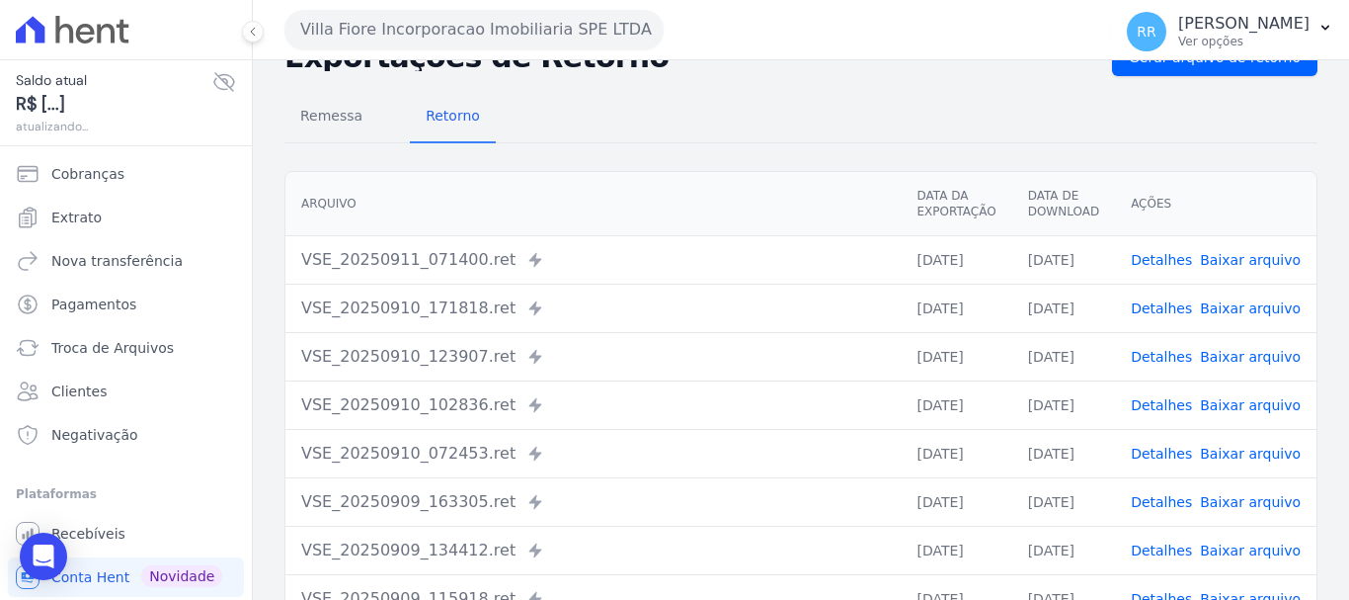
scroll to position [99, 0]
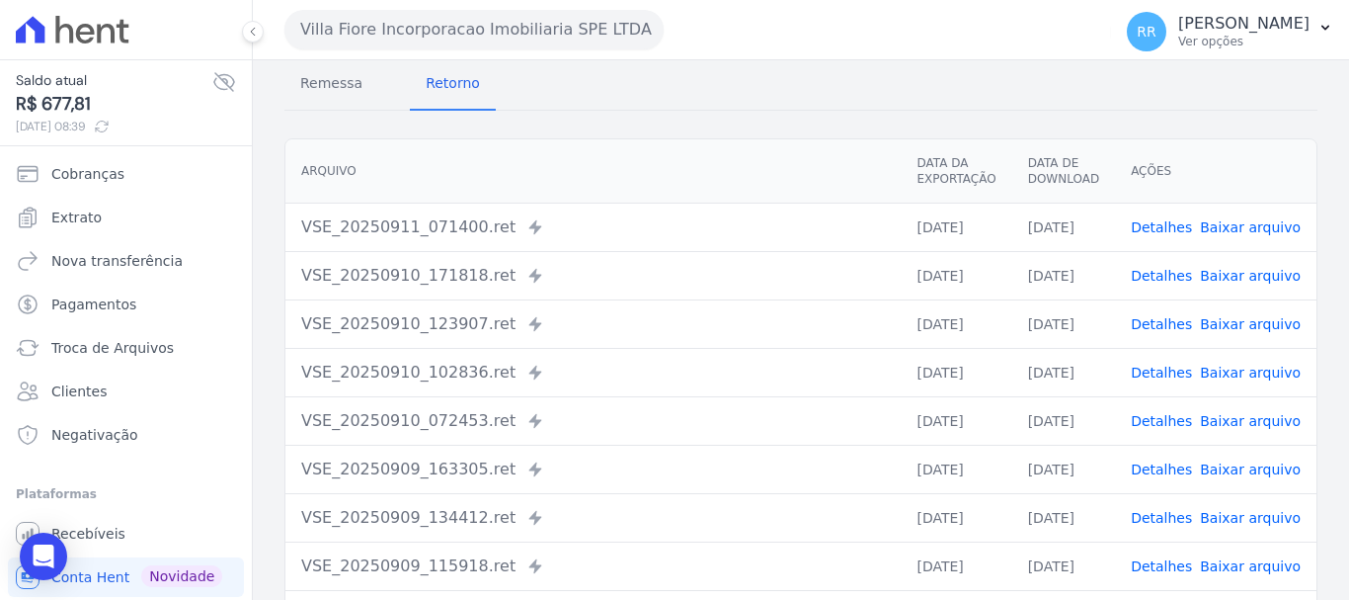
click at [1162, 419] on link "Detalhes" at bounding box center [1161, 421] width 61 height 16
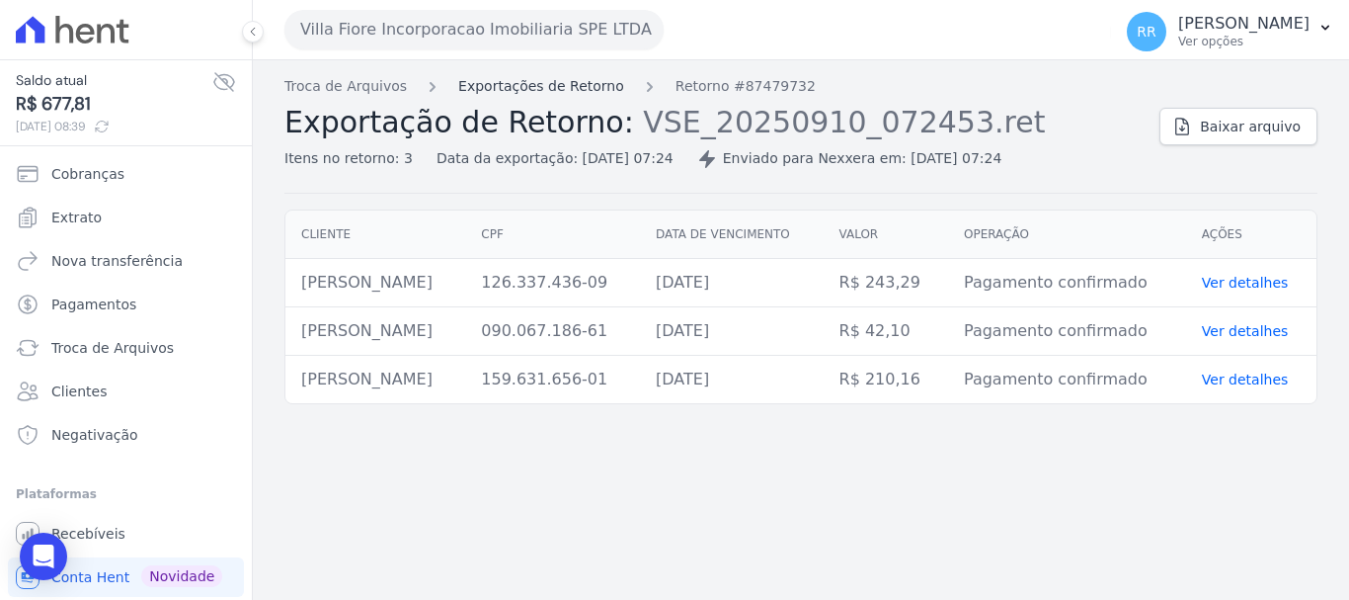
click at [506, 86] on link "Exportações de Retorno" at bounding box center [541, 86] width 166 height 21
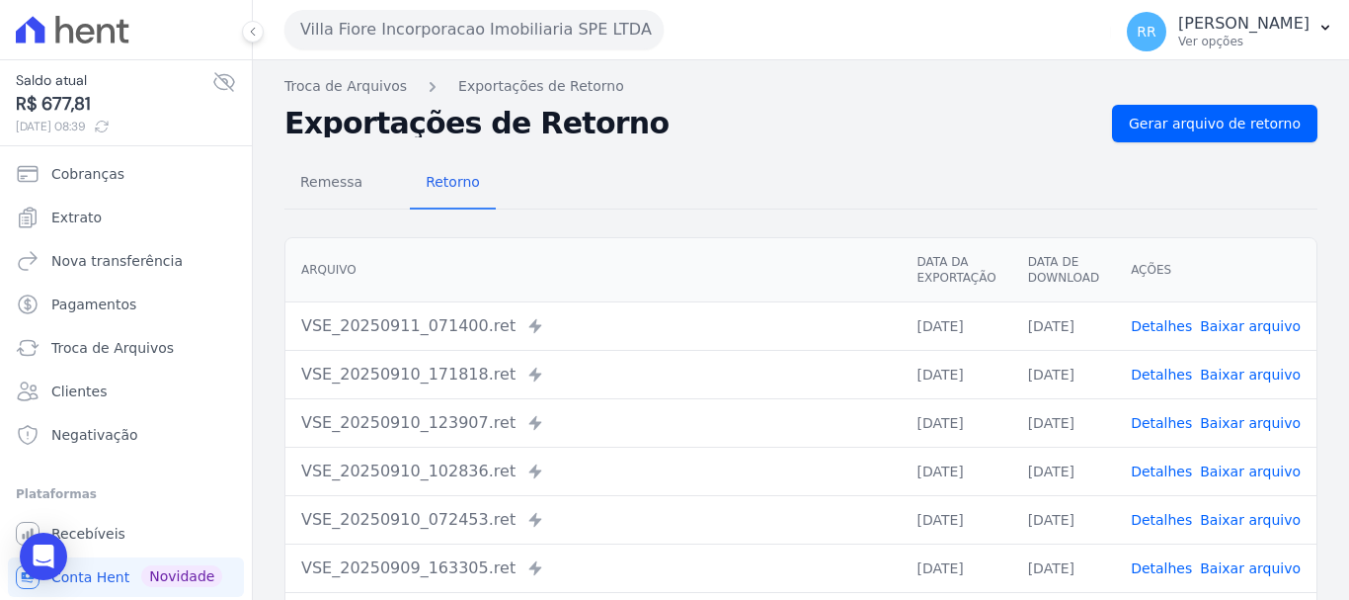
click at [1163, 429] on link "Detalhes" at bounding box center [1161, 423] width 61 height 16
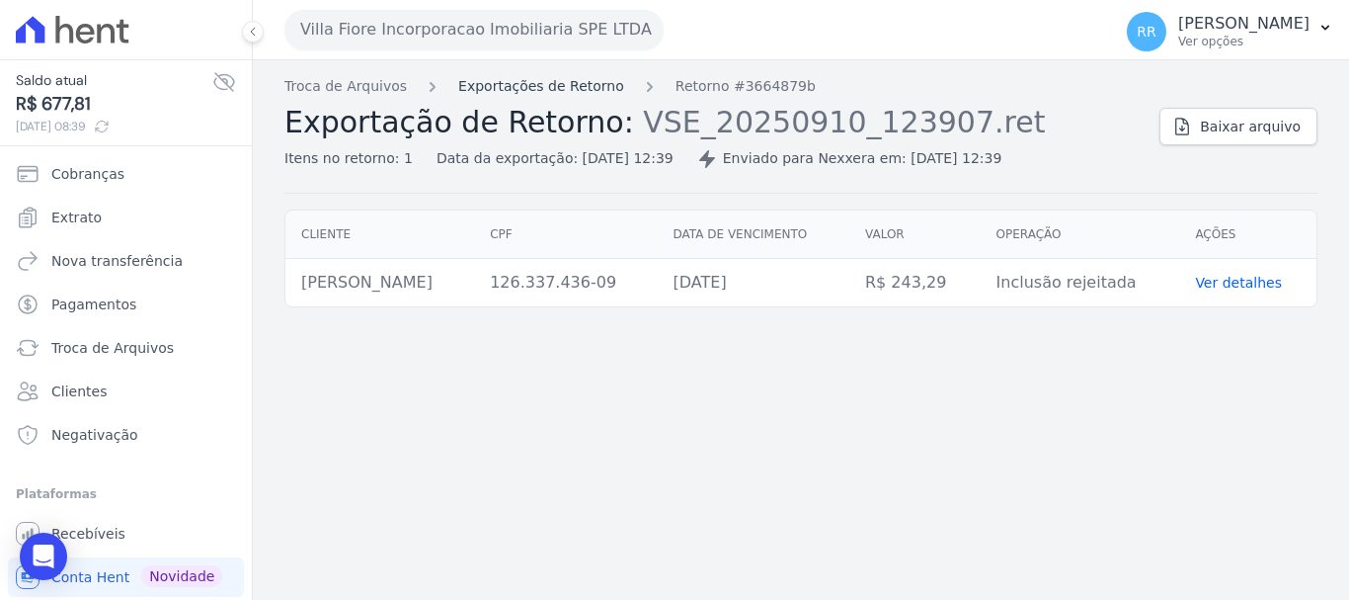
click at [485, 91] on link "Exportações de Retorno" at bounding box center [541, 86] width 166 height 21
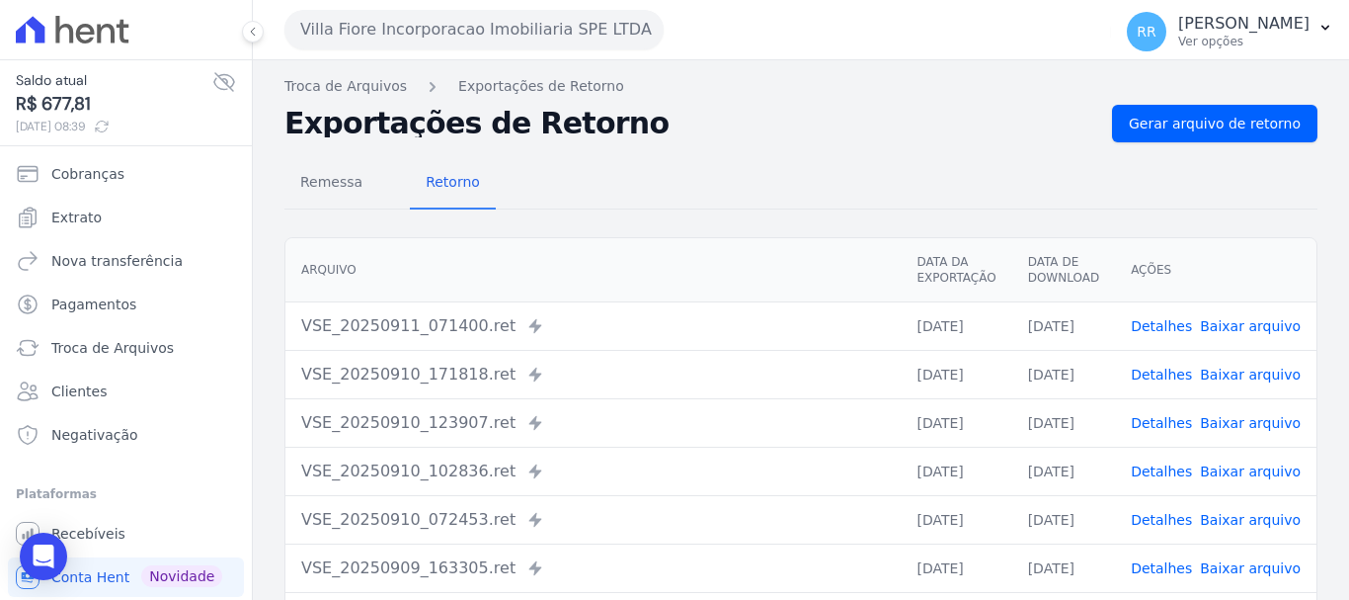
click at [1149, 361] on td "Detalhes Baixar arquivo" at bounding box center [1215, 374] width 201 height 48
click at [1159, 372] on link "Detalhes" at bounding box center [1161, 374] width 61 height 16
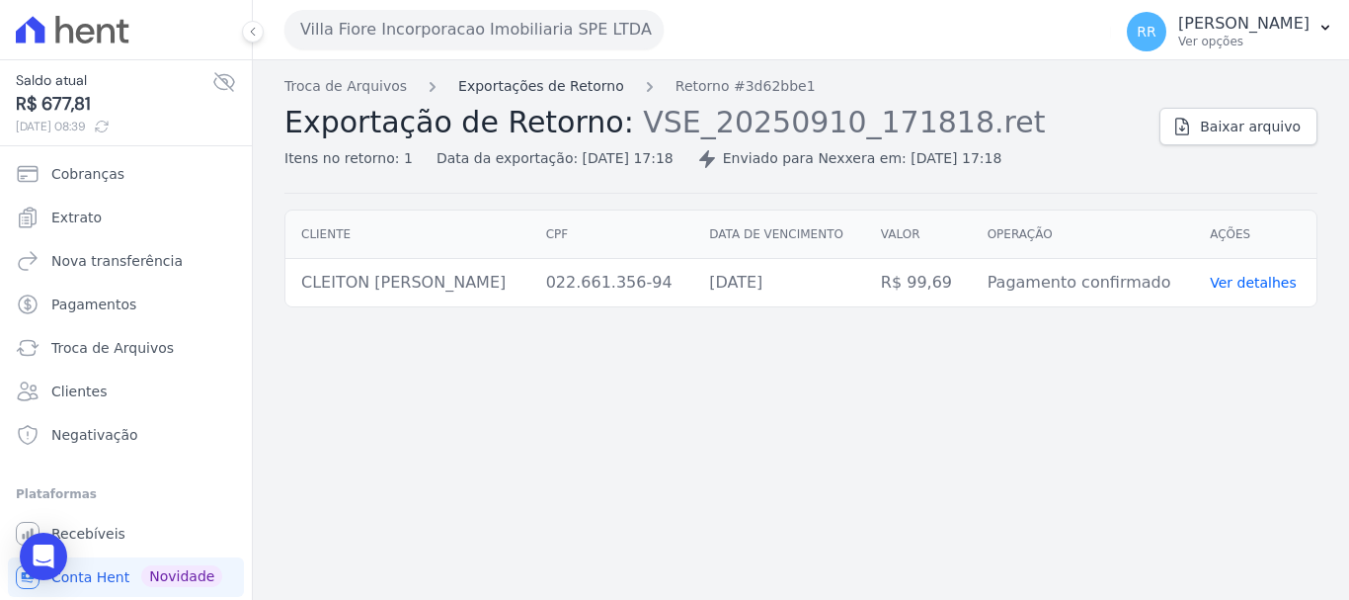
click at [476, 78] on link "Exportações de Retorno" at bounding box center [541, 86] width 166 height 21
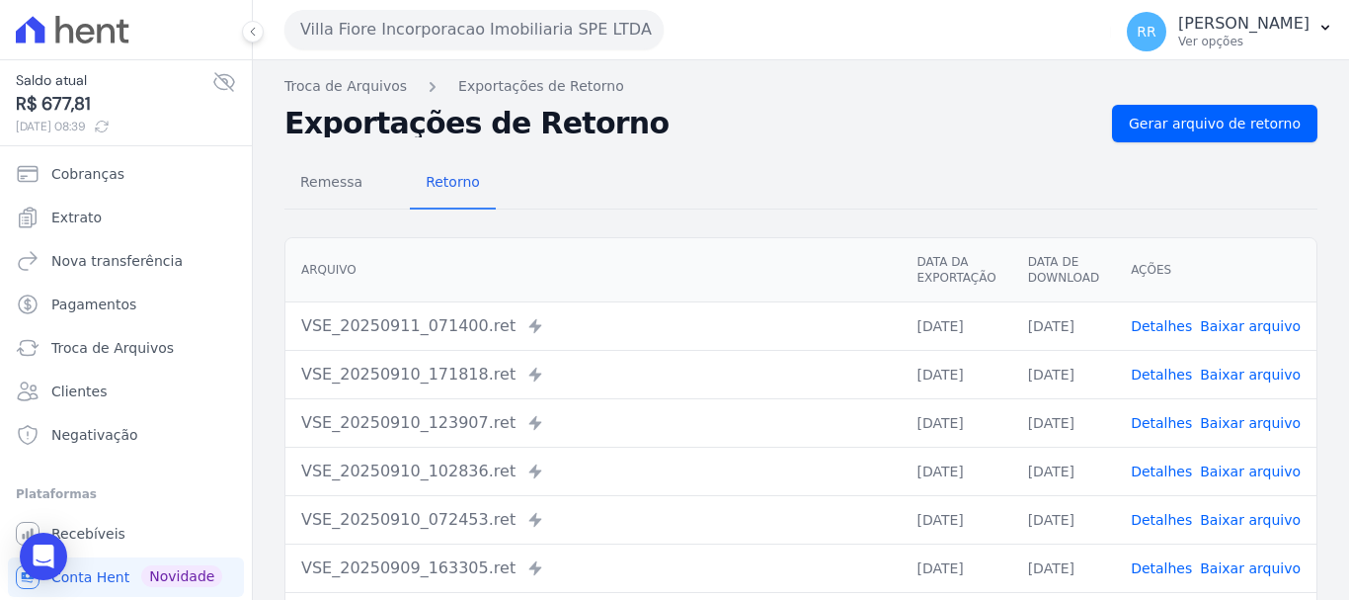
click at [1163, 331] on link "Detalhes" at bounding box center [1161, 326] width 61 height 16
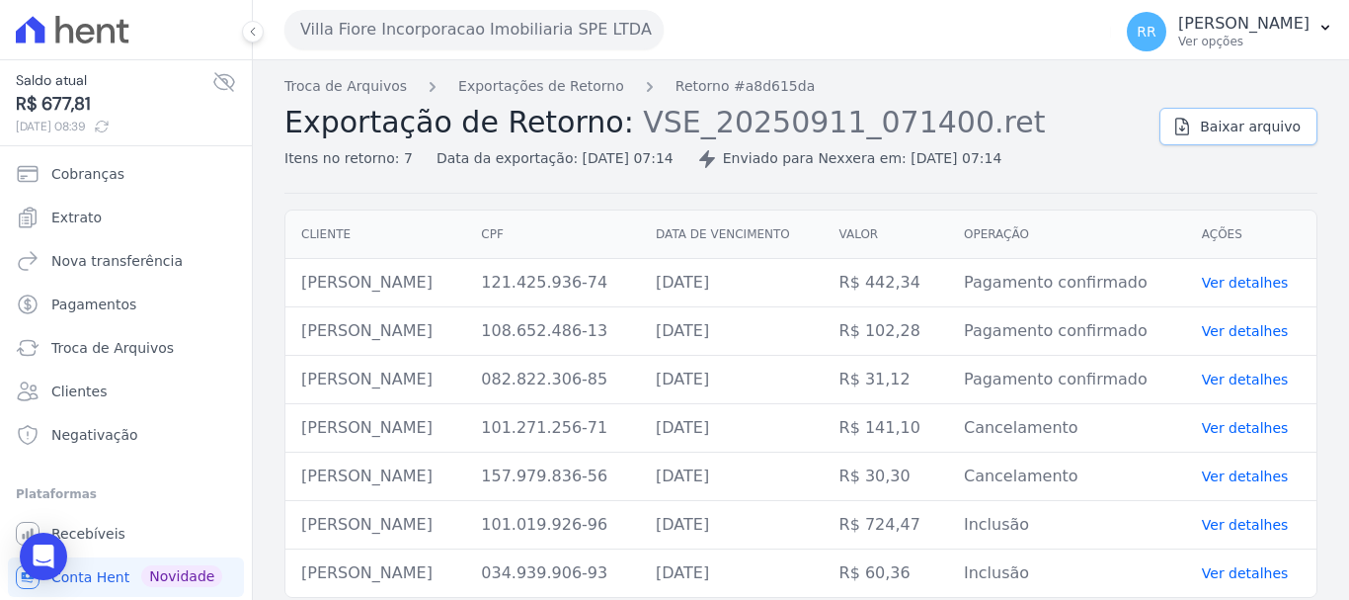
click at [1232, 133] on span "Baixar arquivo" at bounding box center [1250, 127] width 101 height 20
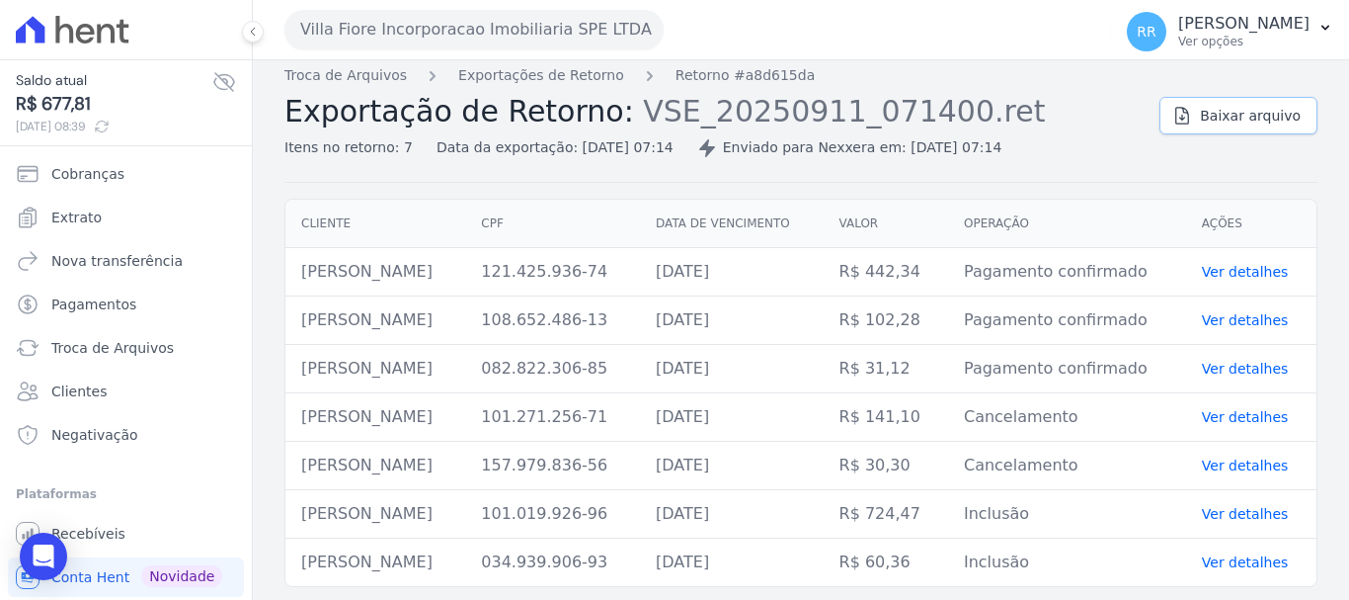
scroll to position [14, 0]
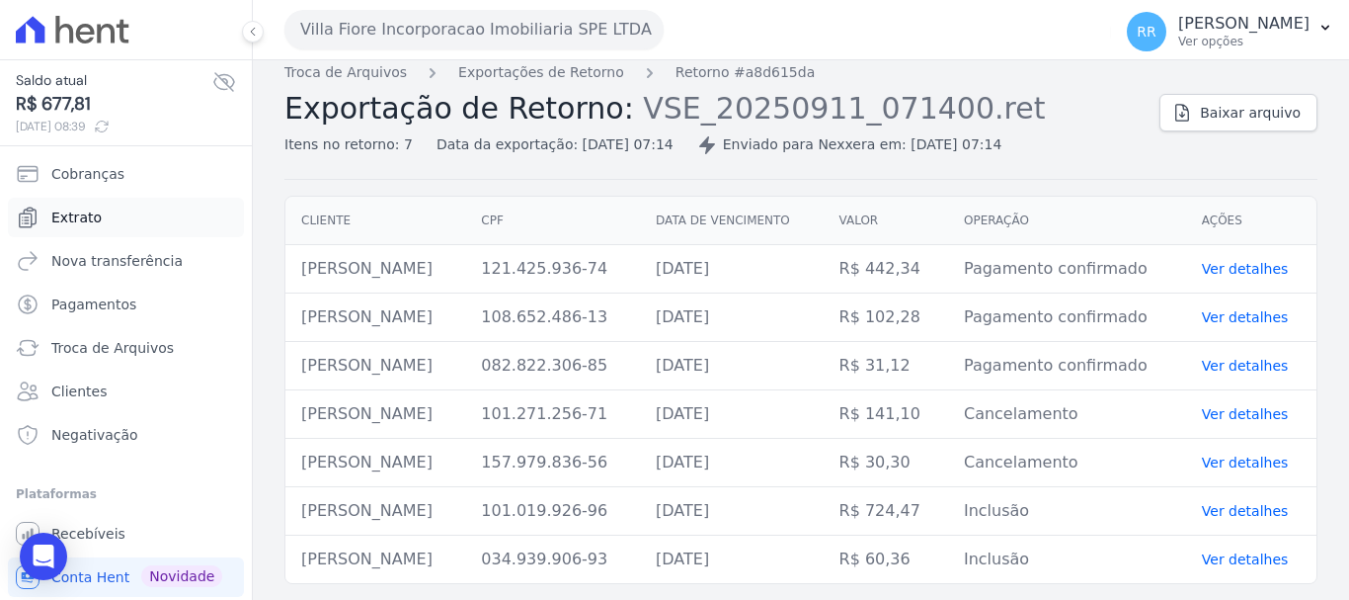
click at [98, 222] on link "Extrato" at bounding box center [126, 218] width 236 height 40
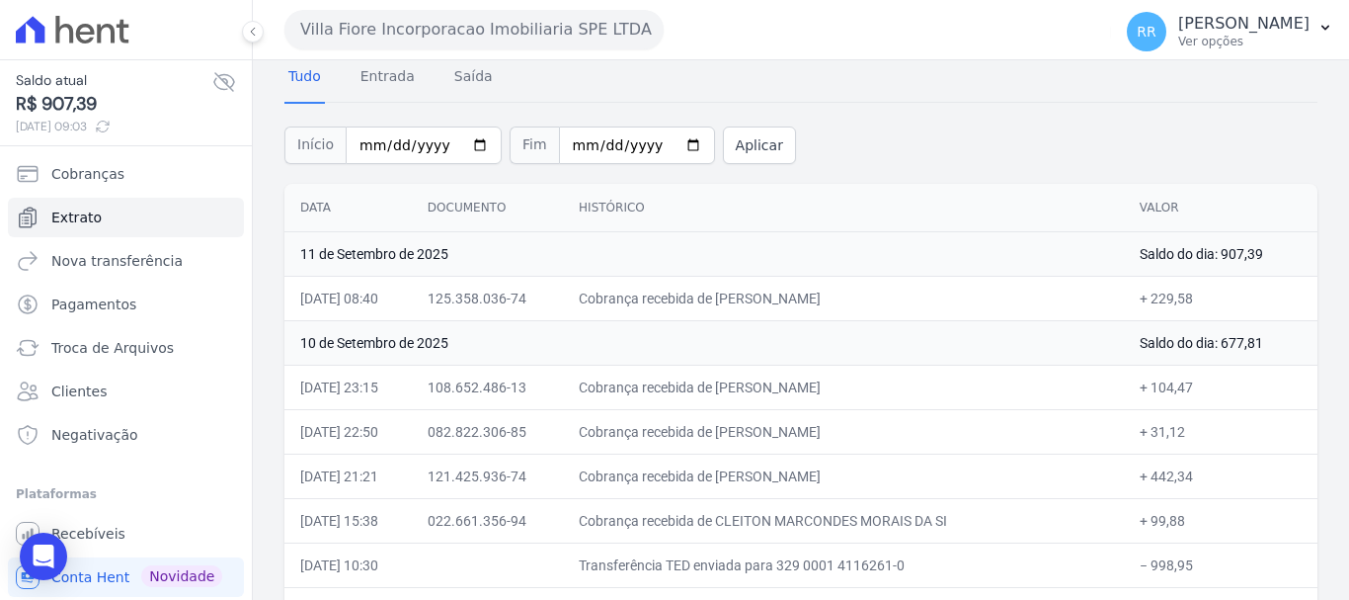
scroll to position [198, 0]
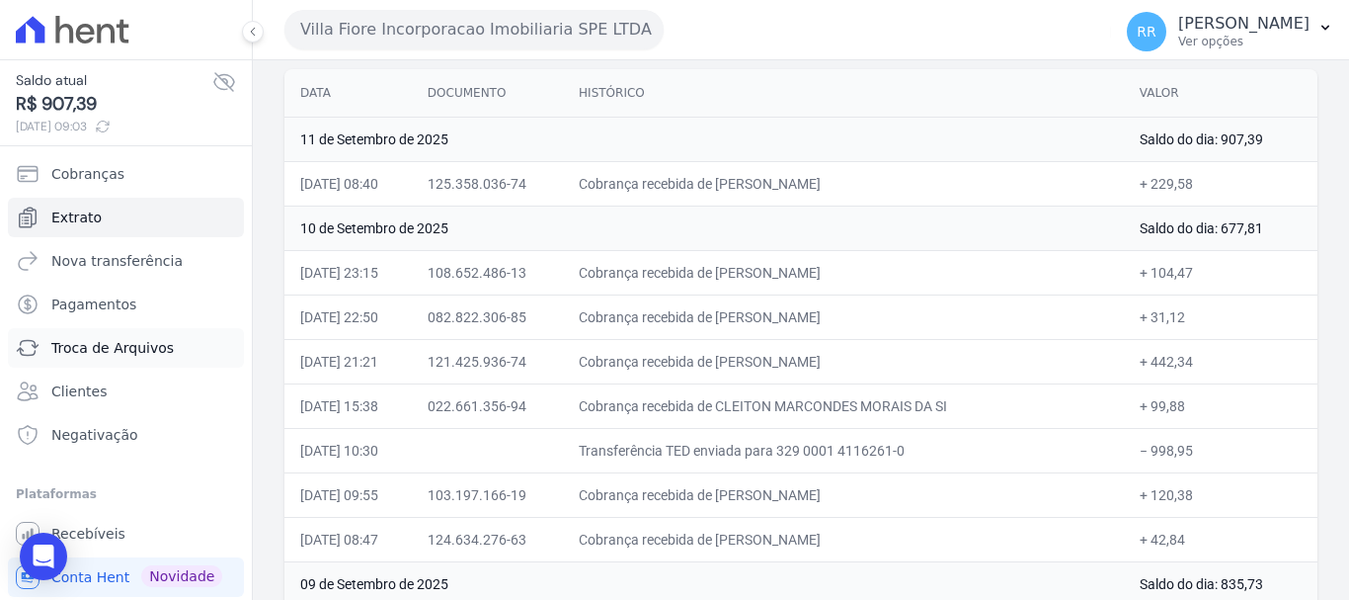
click at [85, 351] on span "Troca de Arquivos" at bounding box center [112, 348] width 122 height 20
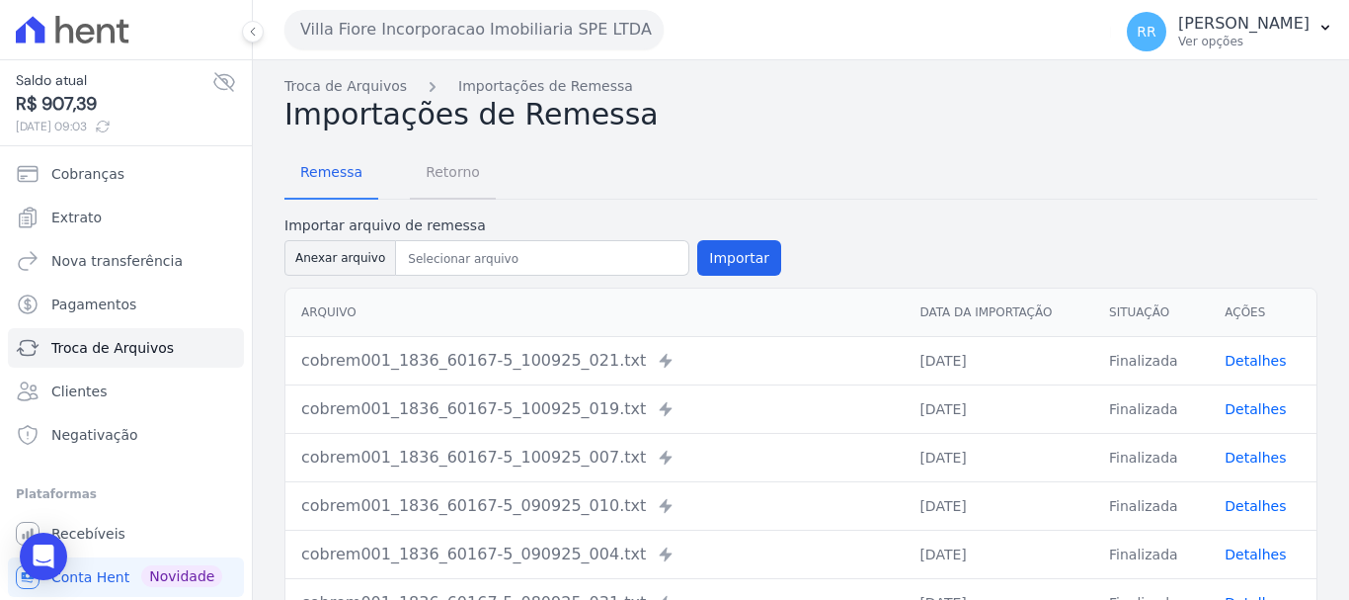
click at [452, 173] on span "Retorno" at bounding box center [453, 172] width 78 height 40
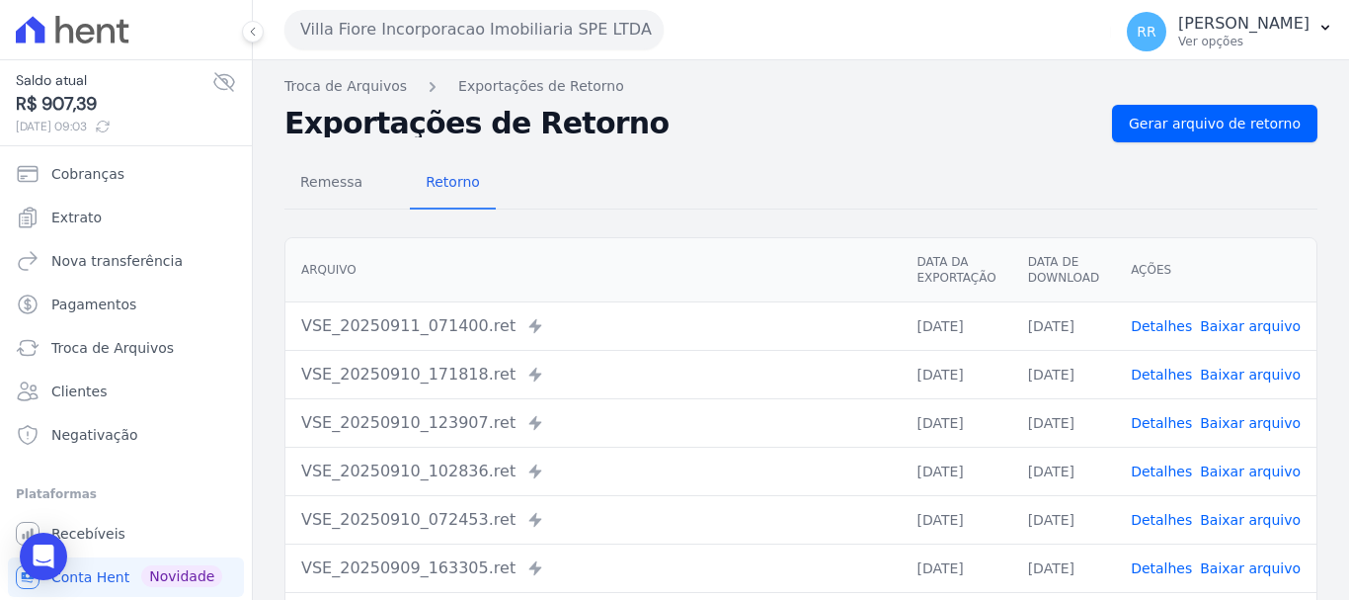
click at [1181, 326] on link "Detalhes" at bounding box center [1161, 326] width 61 height 16
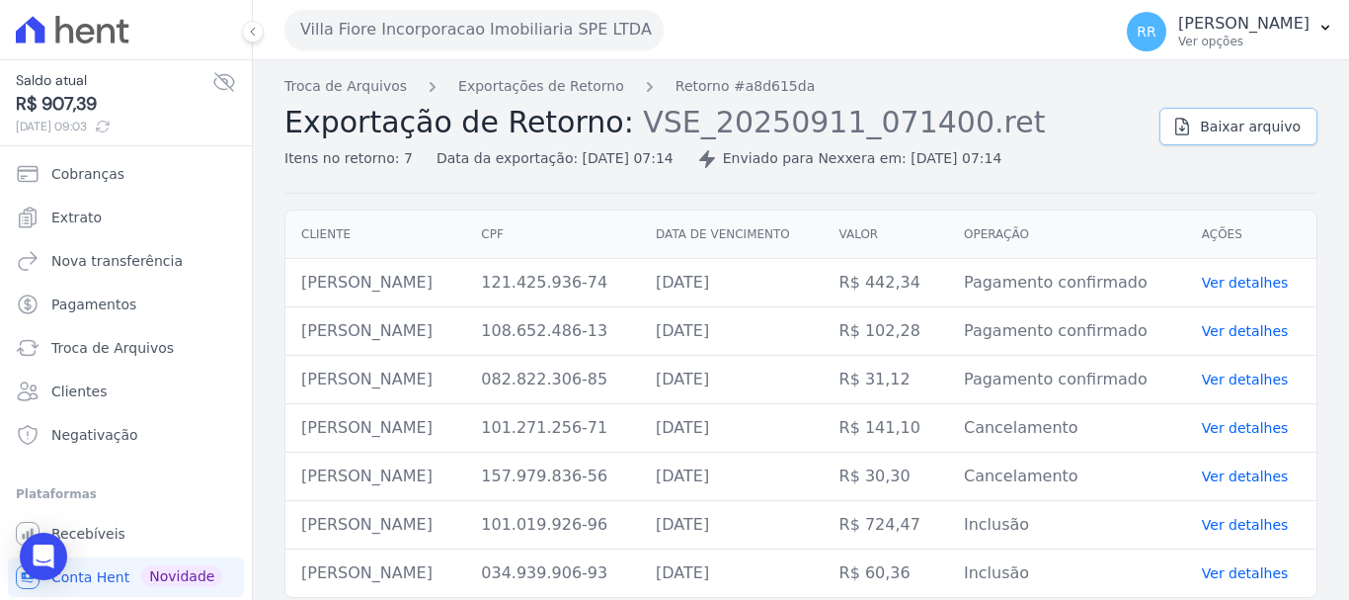
click at [1239, 120] on span "Baixar arquivo" at bounding box center [1250, 127] width 101 height 20
click at [804, 64] on div "Troca de Arquivos Exportações de Retorno Retorno #a8d615da Exportação de Retorn…" at bounding box center [801, 336] width 1096 height 553
click at [569, 89] on link "Exportações de Retorno" at bounding box center [541, 86] width 166 height 21
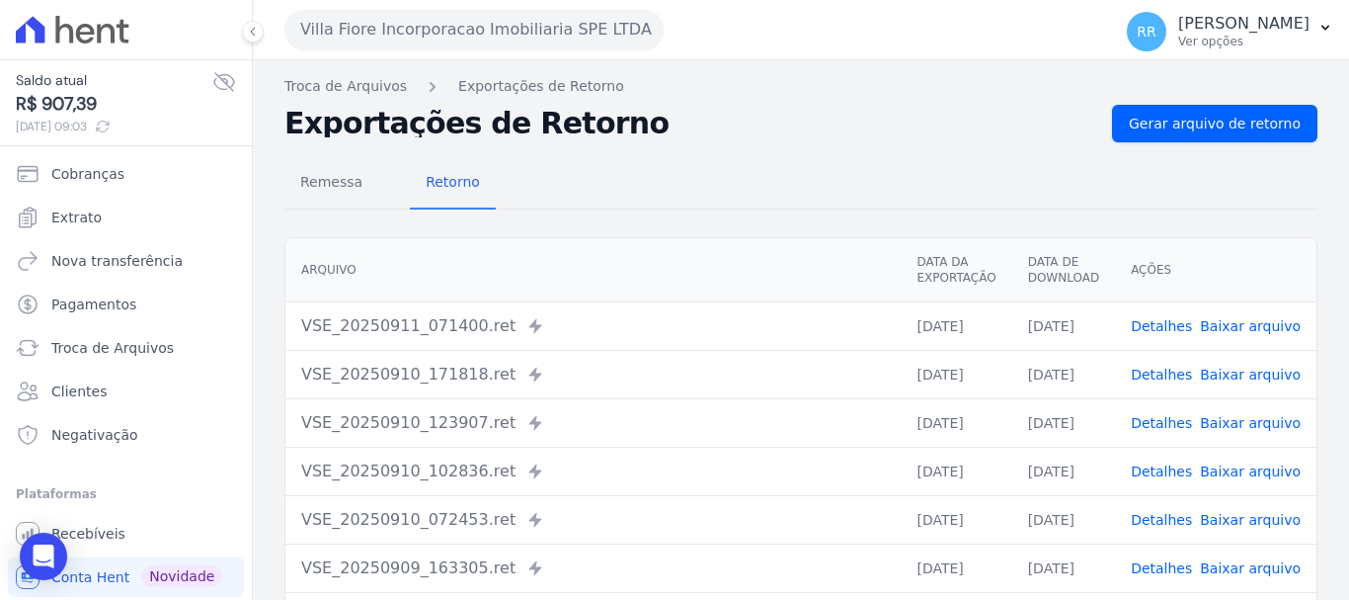
click at [1181, 366] on link "Detalhes" at bounding box center [1161, 374] width 61 height 16
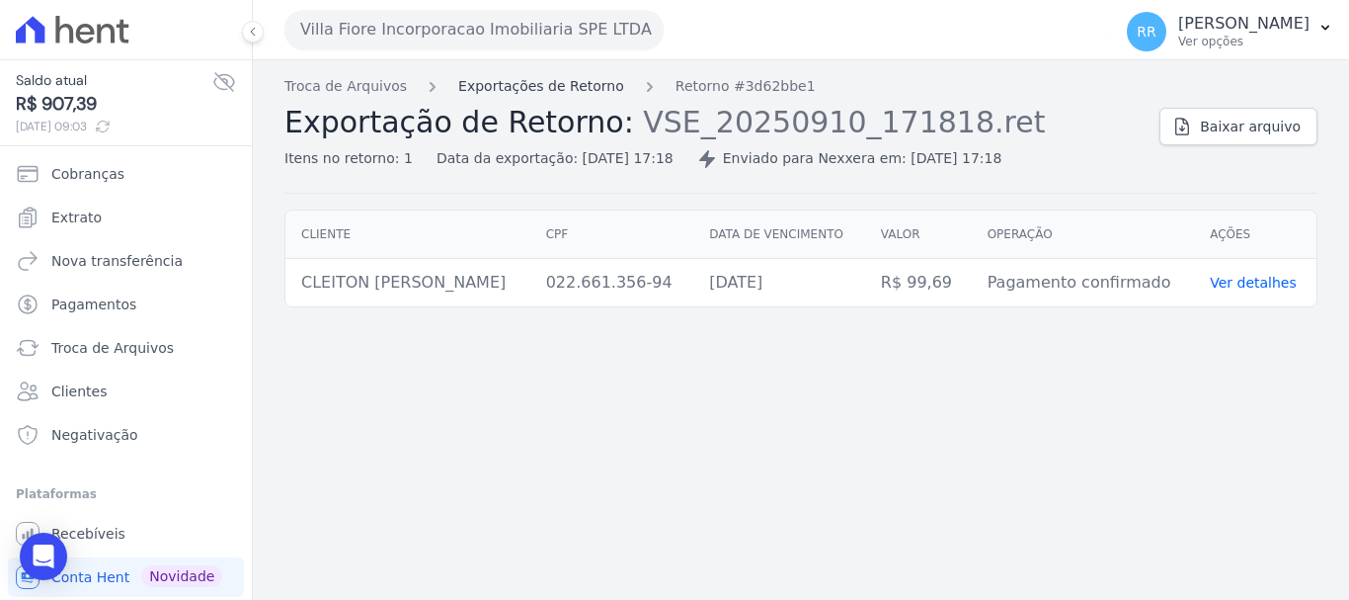
click at [560, 88] on link "Exportações de Retorno" at bounding box center [541, 86] width 166 height 21
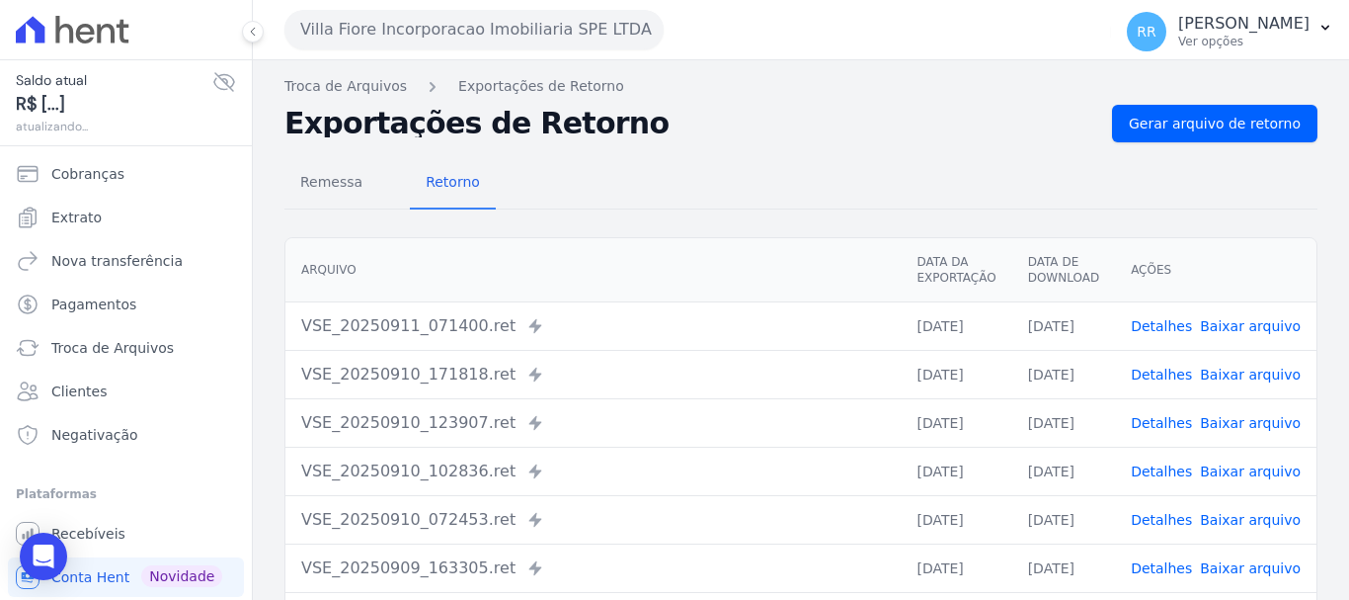
click at [1154, 487] on td "Detalhes Baixar arquivo" at bounding box center [1215, 470] width 201 height 48
click at [1160, 473] on link "Detalhes" at bounding box center [1161, 471] width 61 height 16
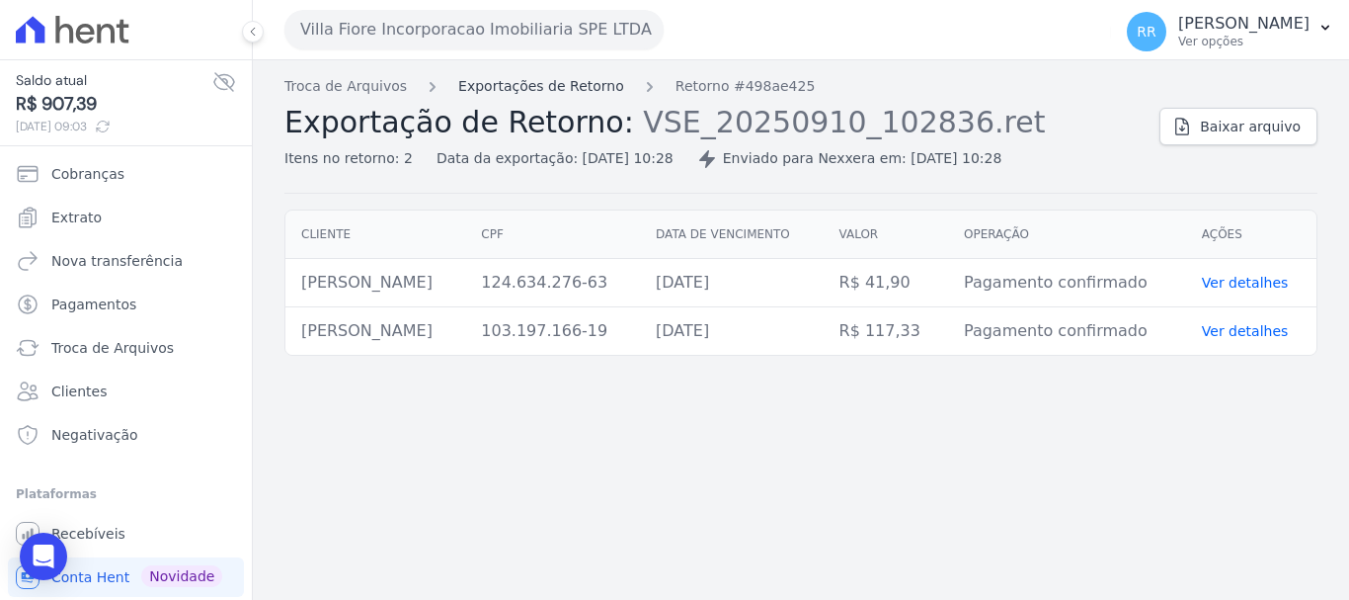
click at [500, 81] on link "Exportações de Retorno" at bounding box center [541, 86] width 166 height 21
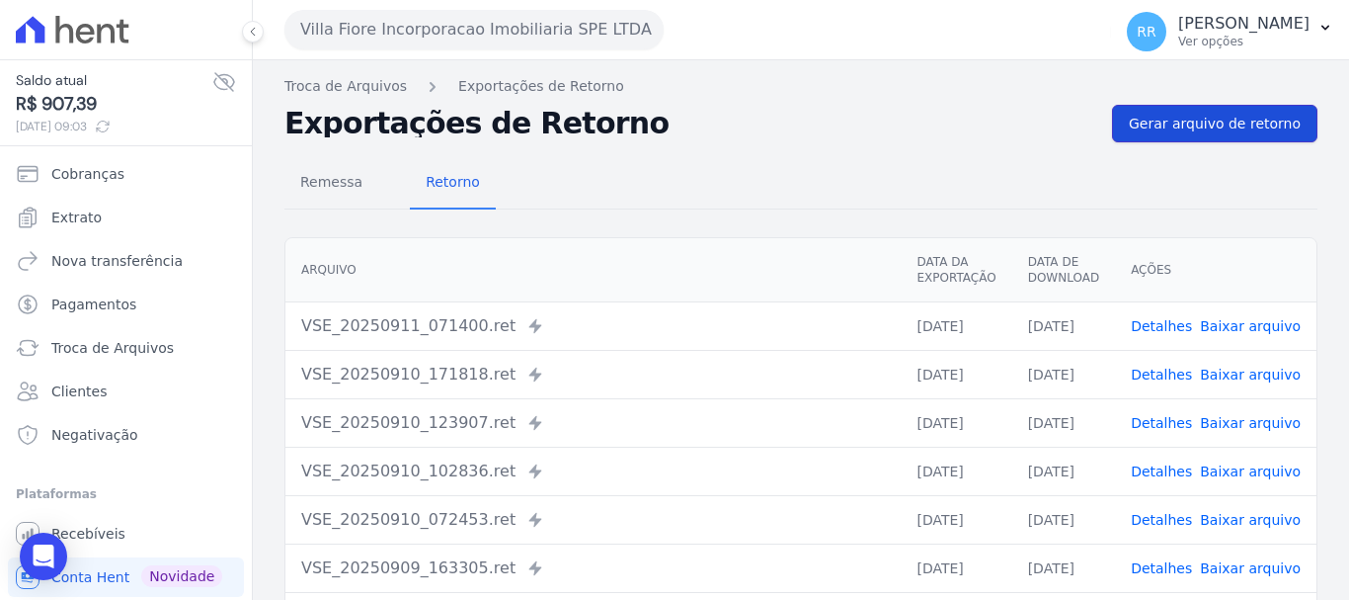
click at [1203, 107] on link "Gerar arquivo de retorno" at bounding box center [1214, 124] width 205 height 38
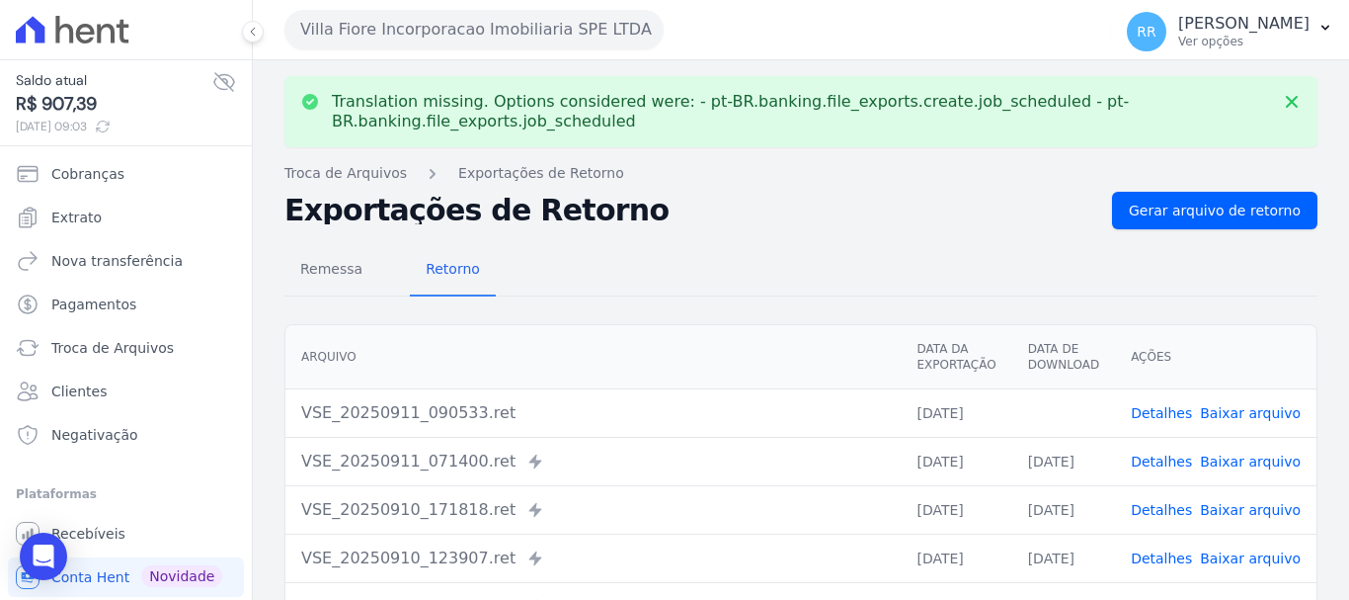
click at [1231, 417] on link "Baixar arquivo" at bounding box center [1250, 413] width 101 height 16
drag, startPoint x: 726, startPoint y: 442, endPoint x: 733, endPoint y: 417, distance: 26.6
click at [725, 441] on td "VSE_20250911_071400.ret Enviado para Nexxera em: 11/09/2025, 07:14" at bounding box center [592, 461] width 615 height 48
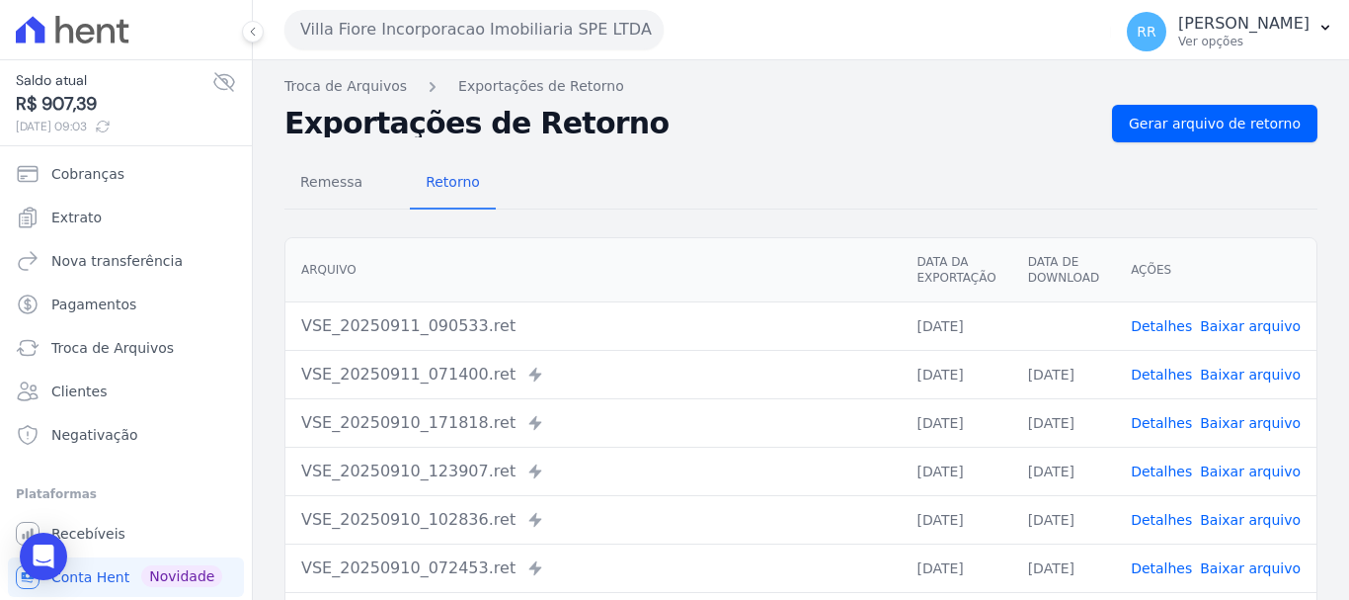
click at [437, 30] on button "Villa Fiore Incorporacao Imobiliaria SPE LTDA" at bounding box center [473, 30] width 379 height 40
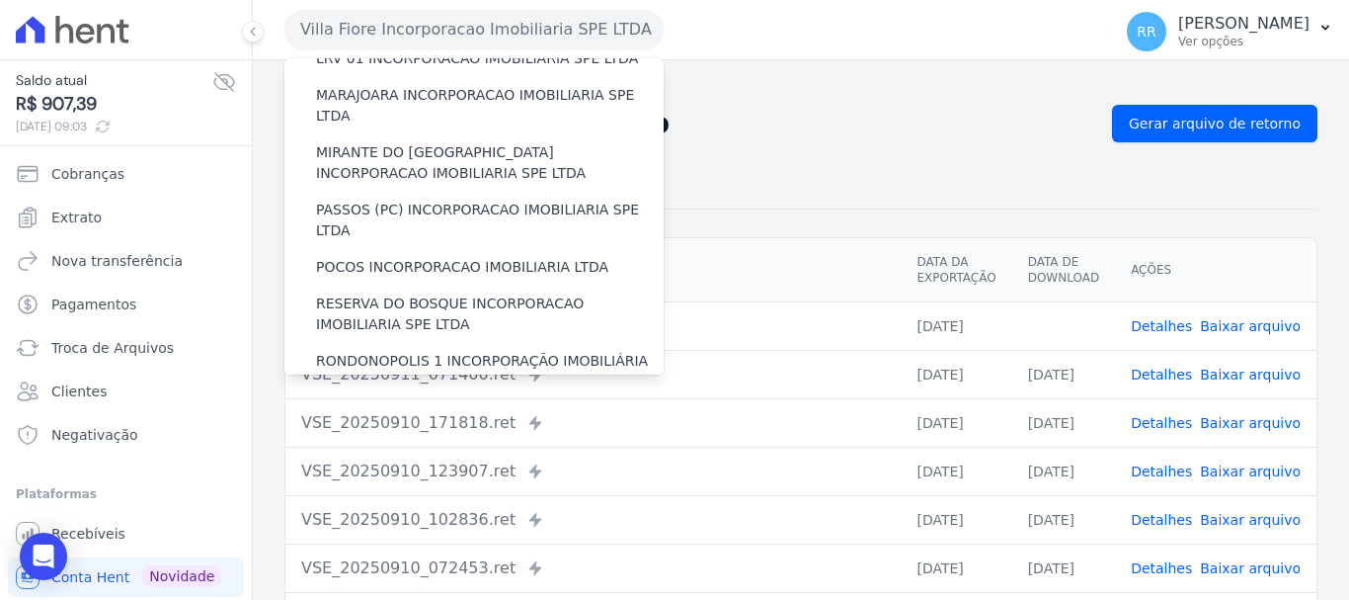
scroll to position [691, 0]
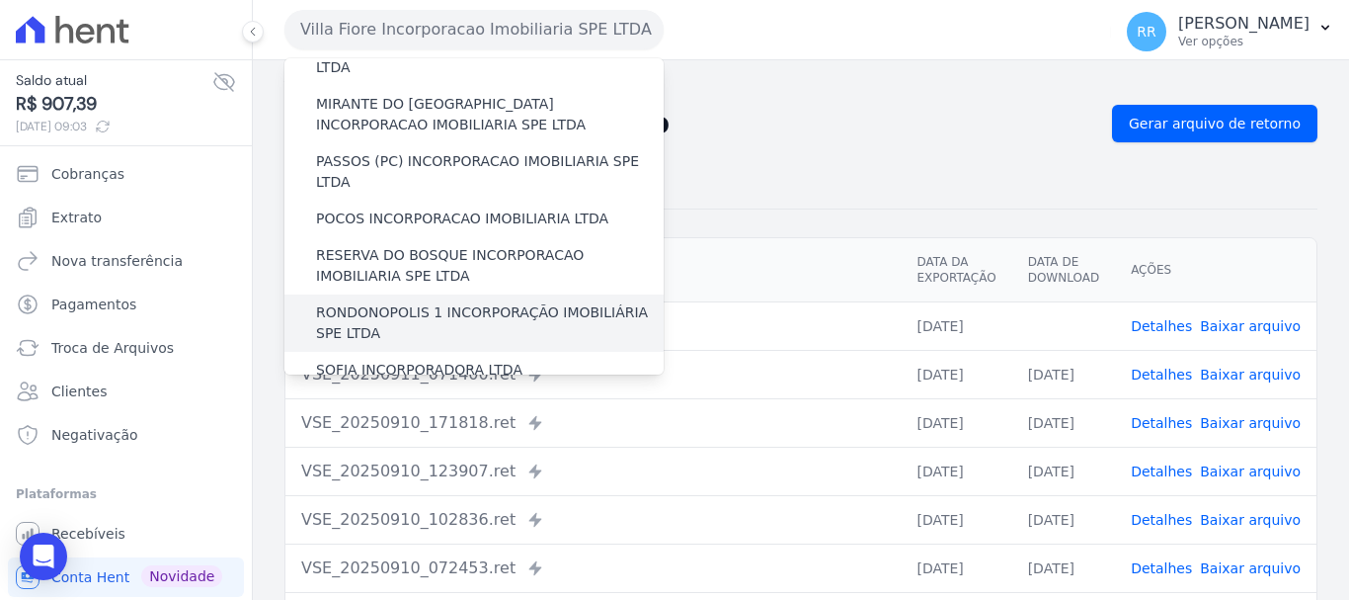
click at [413, 302] on label "RONDONOPOLIS 1 INCORPORAÇÃO IMOBILIÁRIA SPE LTDA" at bounding box center [490, 322] width 348 height 41
click at [0, 0] on input "RONDONOPOLIS 1 INCORPORAÇÃO IMOBILIÁRIA SPE LTDA" at bounding box center [0, 0] width 0 height 0
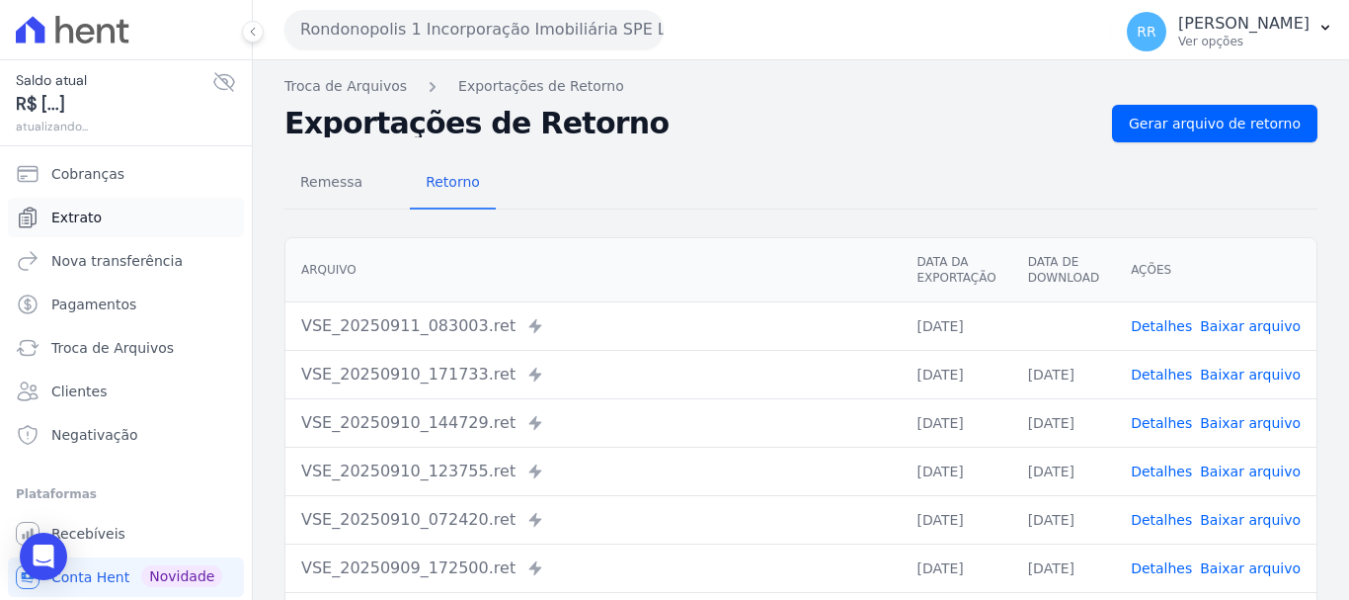
click at [83, 215] on span "Extrato" at bounding box center [76, 217] width 50 height 20
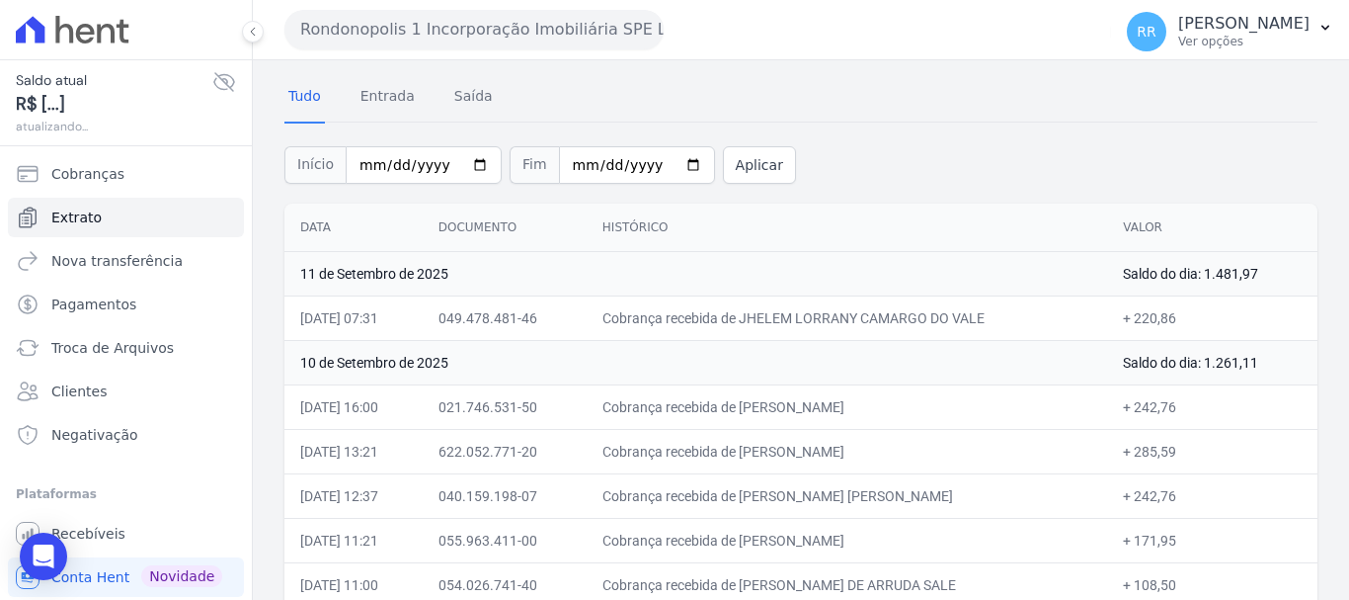
scroll to position [99, 0]
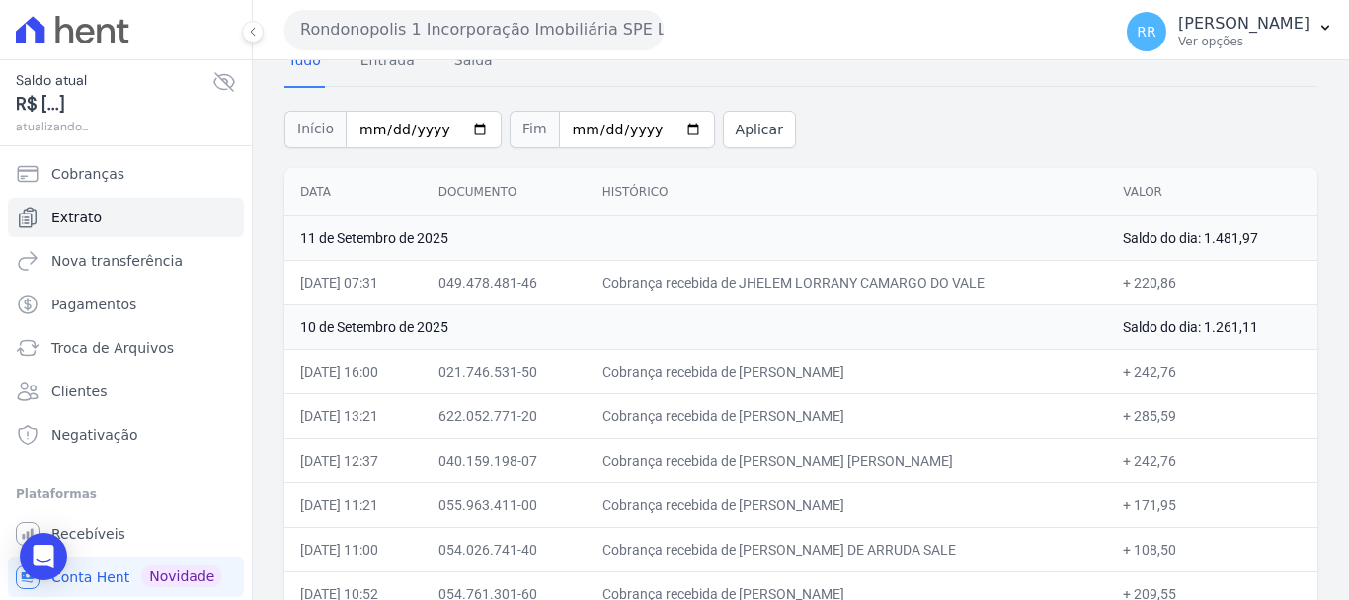
click at [999, 321] on td "10 de Setembro de 2025" at bounding box center [695, 326] width 823 height 44
click at [74, 341] on span "Troca de Arquivos" at bounding box center [112, 348] width 122 height 20
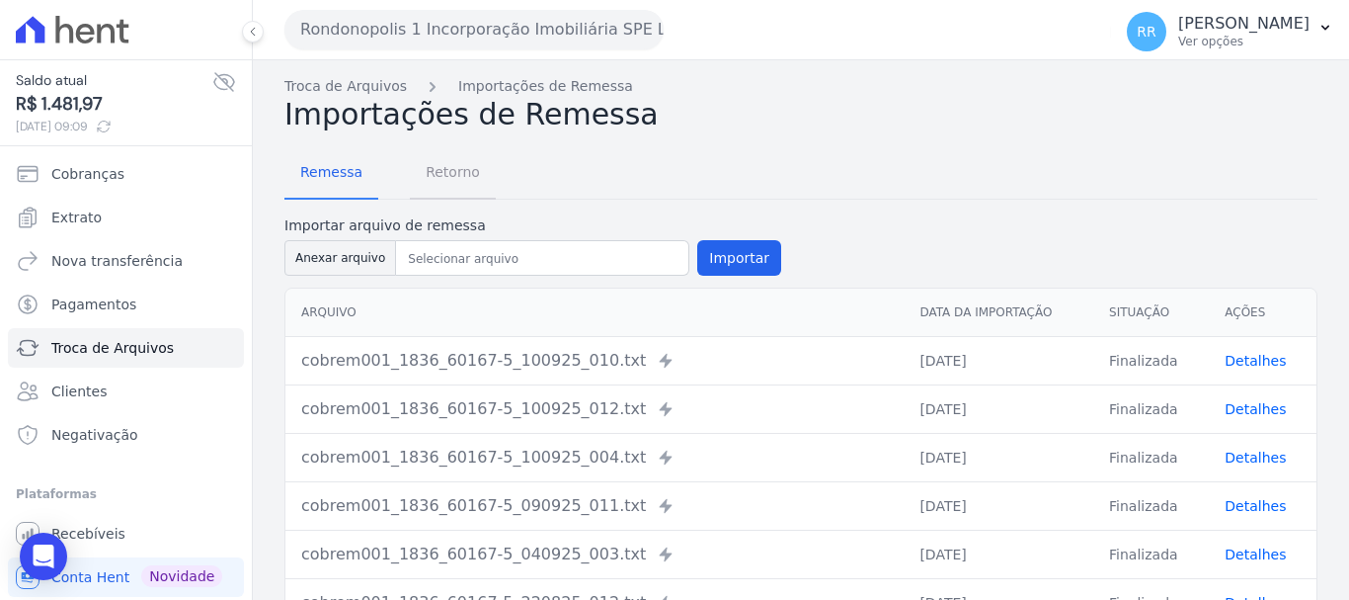
click at [440, 152] on span "Retorno" at bounding box center [453, 172] width 78 height 40
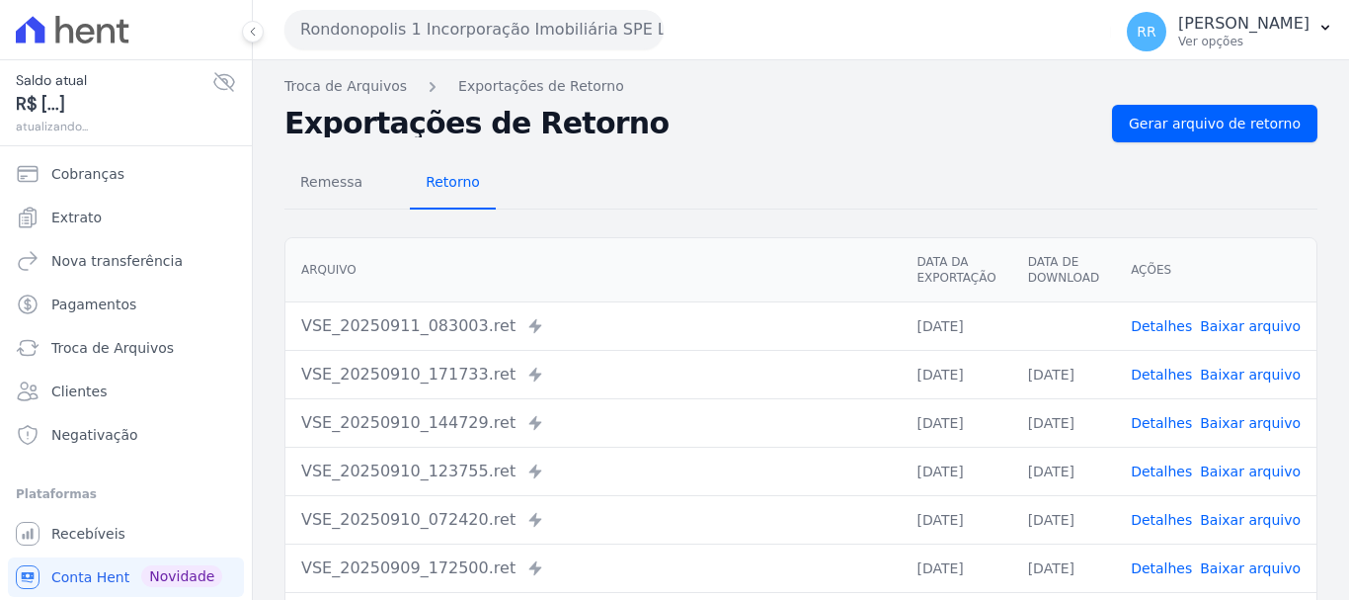
click at [439, 169] on span "Retorno" at bounding box center [453, 182] width 78 height 40
click at [1229, 328] on link "Baixar arquivo" at bounding box center [1250, 326] width 101 height 16
click at [809, 330] on div "VSE_20250911_083003.ret Enviado para Nexxera em: 11/09/2025, 08:30" at bounding box center [593, 326] width 584 height 24
click at [1167, 335] on span "Detalhes" at bounding box center [1161, 326] width 61 height 20
click at [1165, 332] on link "Detalhes" at bounding box center [1161, 326] width 61 height 16
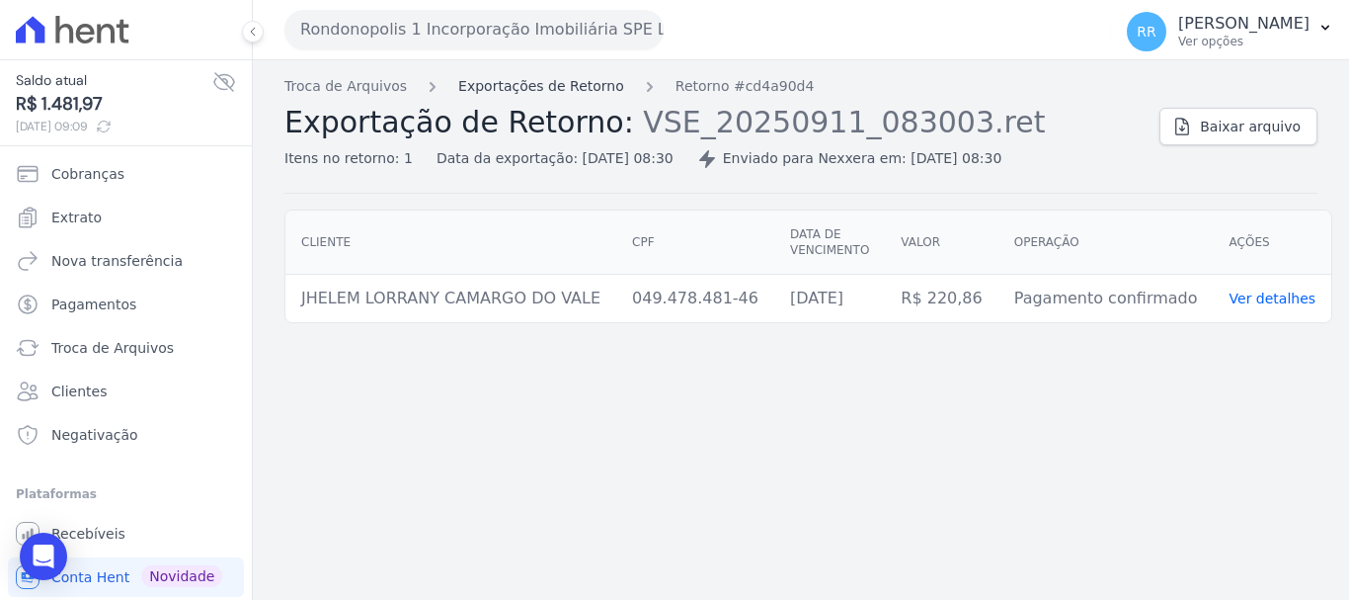
click at [506, 92] on link "Exportações de Retorno" at bounding box center [541, 86] width 166 height 21
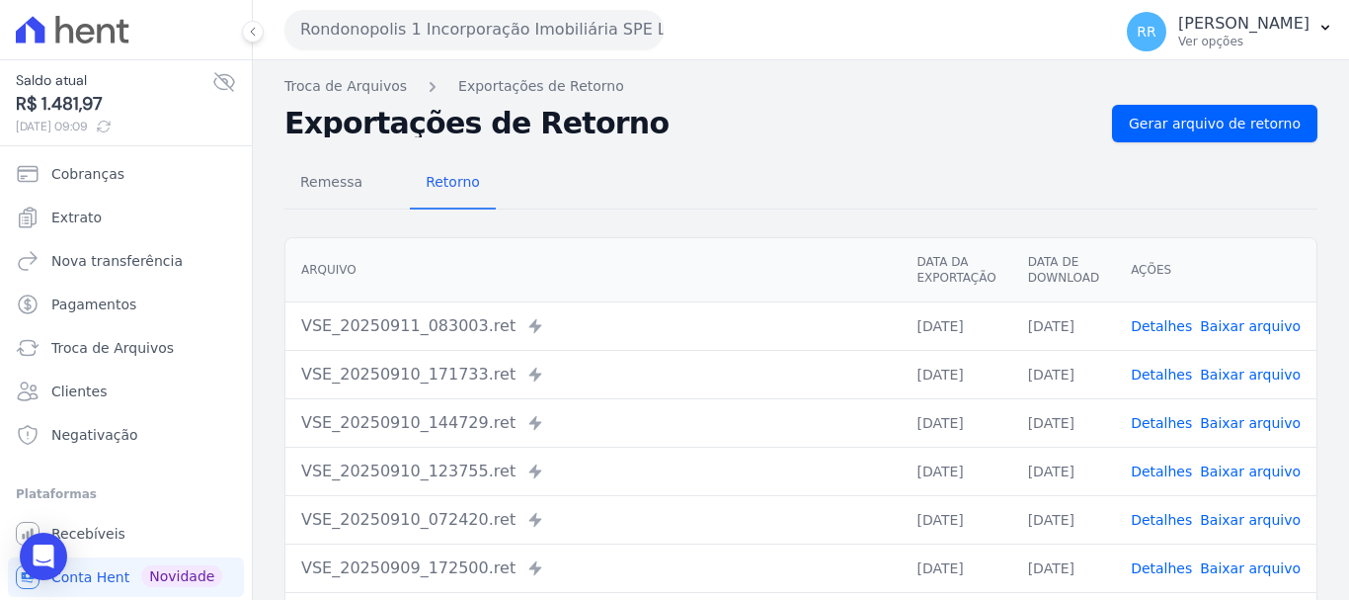
click at [1154, 378] on link "Detalhes" at bounding box center [1161, 374] width 61 height 16
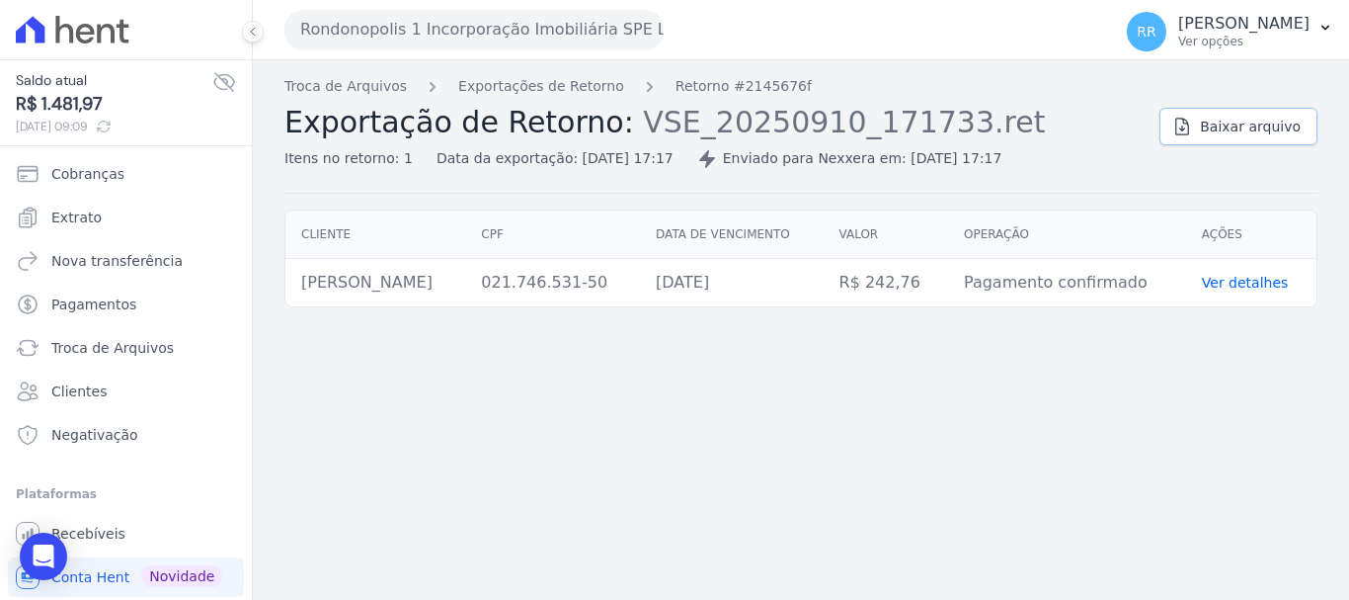
click at [1281, 125] on span "Baixar arquivo" at bounding box center [1250, 127] width 101 height 20
click at [75, 208] on span "Extrato" at bounding box center [76, 217] width 50 height 20
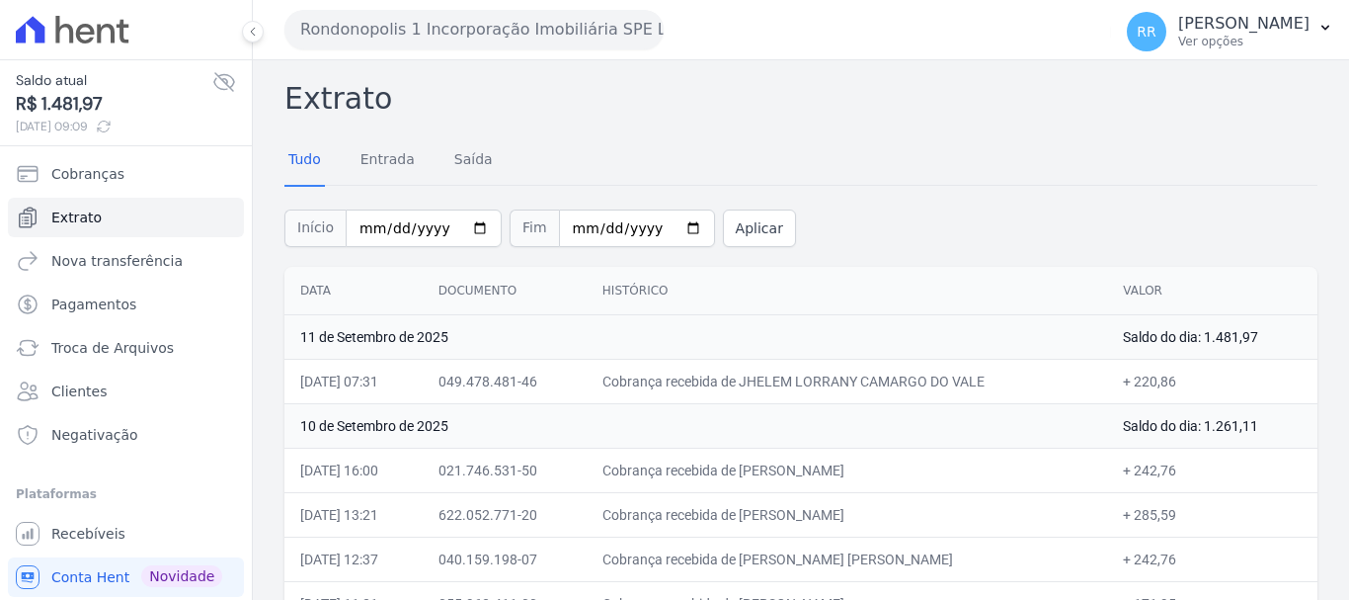
click at [548, 23] on button "Rondonopolis 1 Incorporação Imobiliária SPE LTDA" at bounding box center [473, 30] width 379 height 40
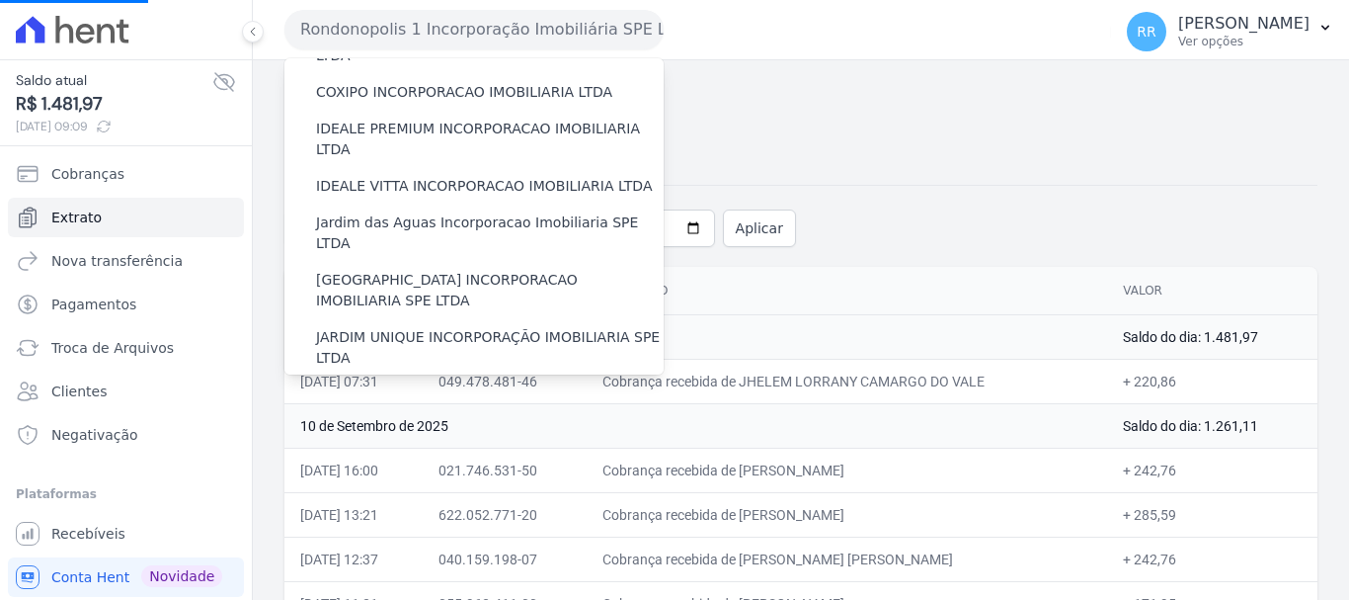
scroll to position [395, 0]
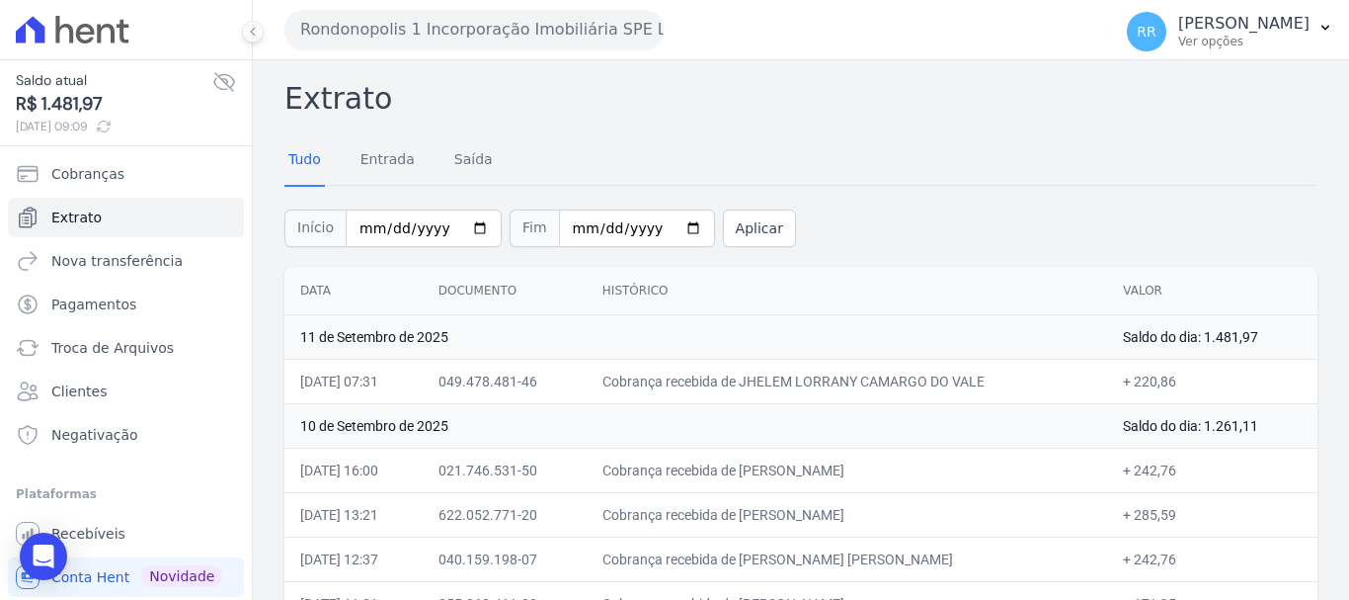
click at [492, 11] on button "Rondonopolis 1 Incorporação Imobiliária SPE LTDA" at bounding box center [473, 30] width 379 height 40
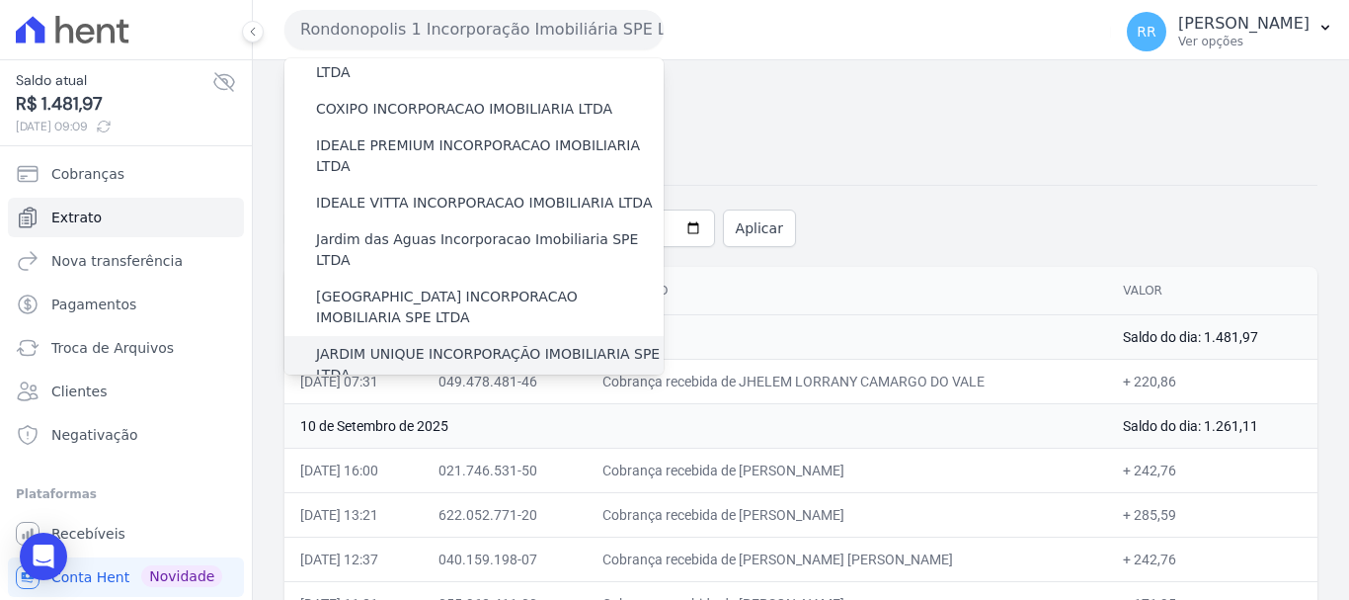
scroll to position [296, 0]
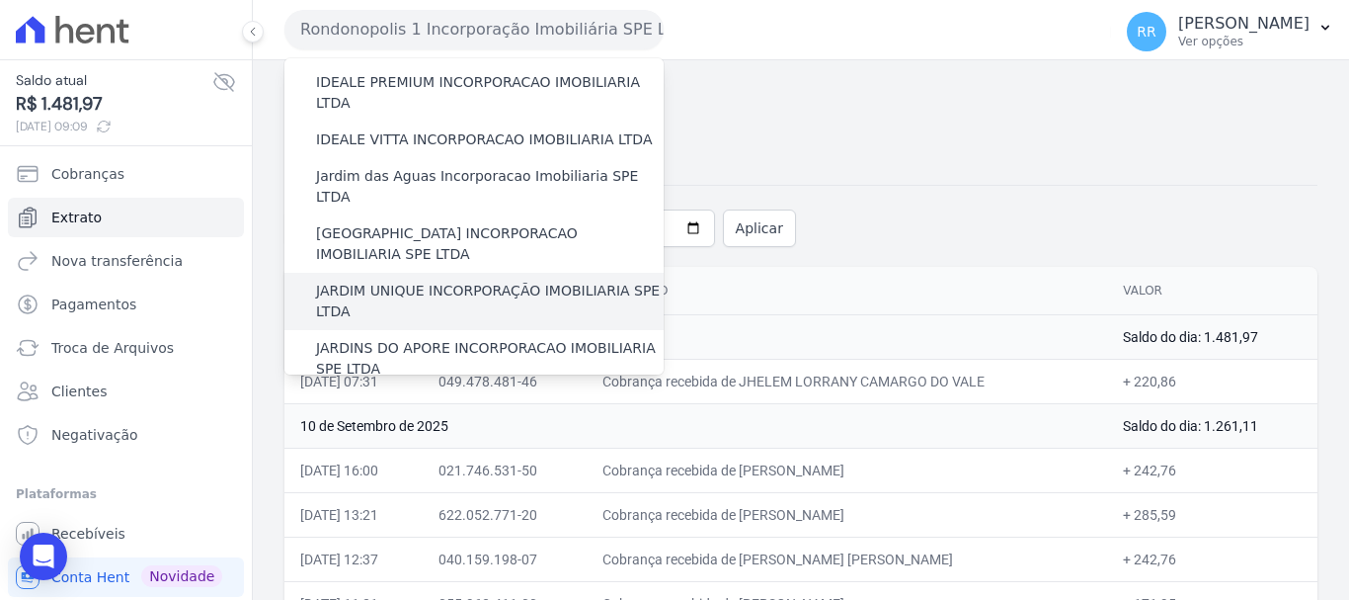
click at [424, 281] on label "JARDIM UNIQUE INCORPORAÇÃO IMOBILIARIA SPE LTDA" at bounding box center [490, 301] width 348 height 41
click at [0, 0] on input "JARDIM UNIQUE INCORPORAÇÃO IMOBILIARIA SPE LTDA" at bounding box center [0, 0] width 0 height 0
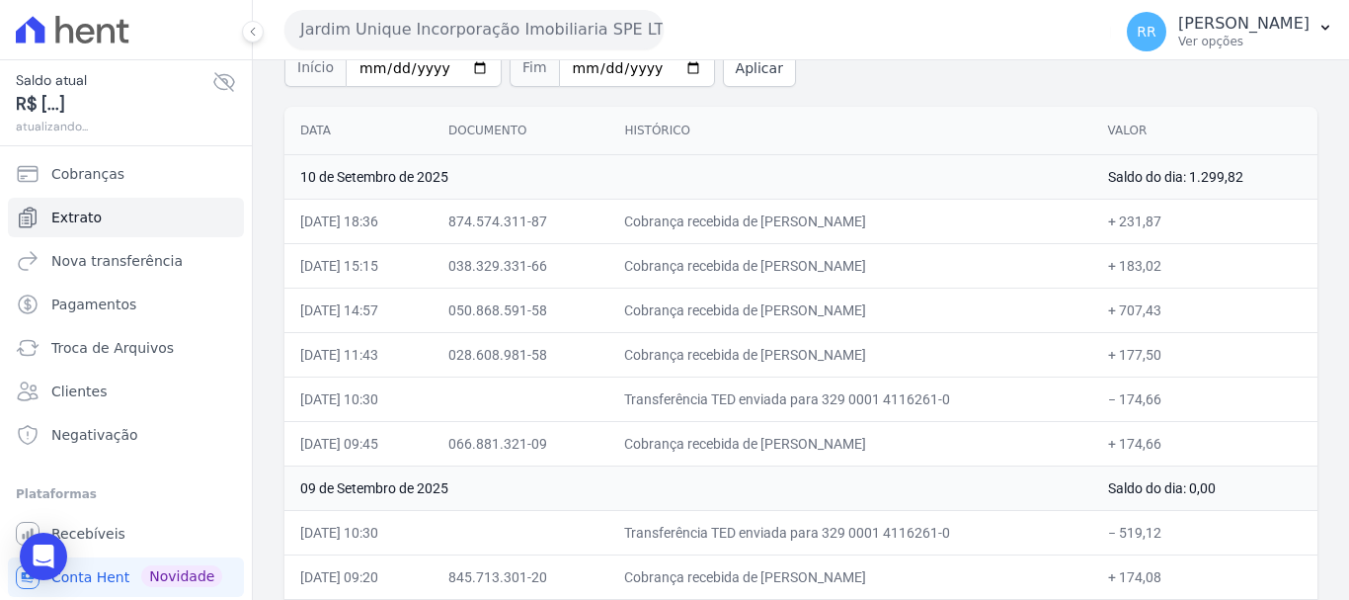
scroll to position [198, 0]
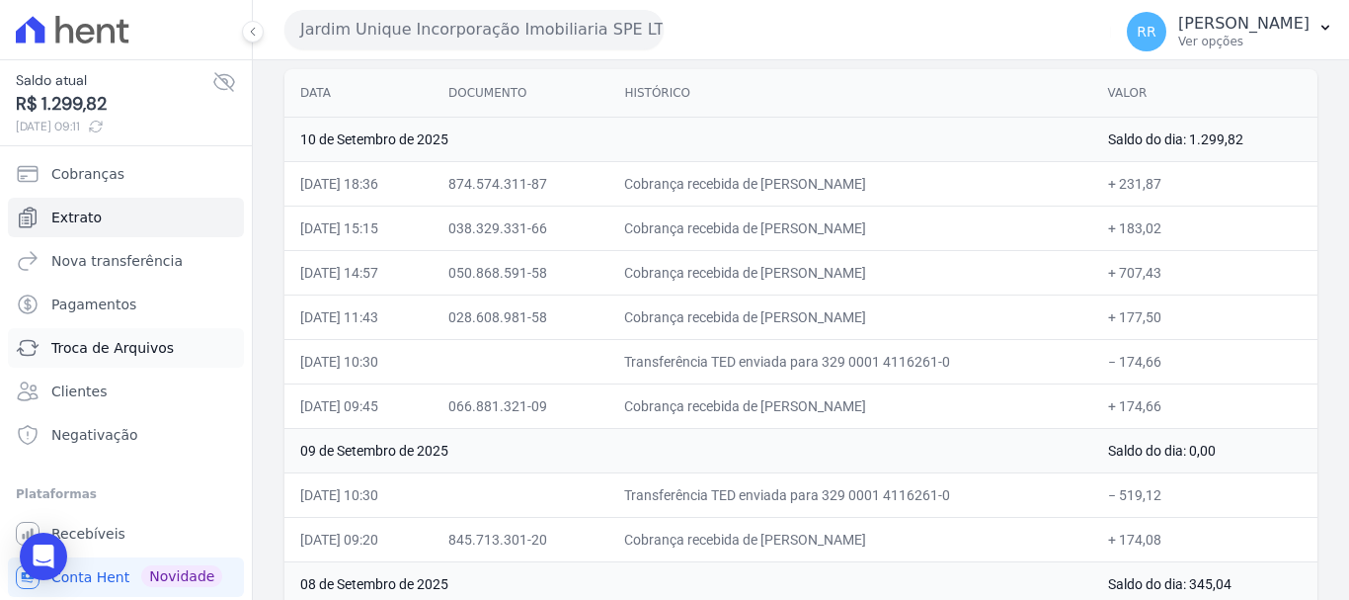
click at [83, 349] on span "Troca de Arquivos" at bounding box center [112, 348] width 122 height 20
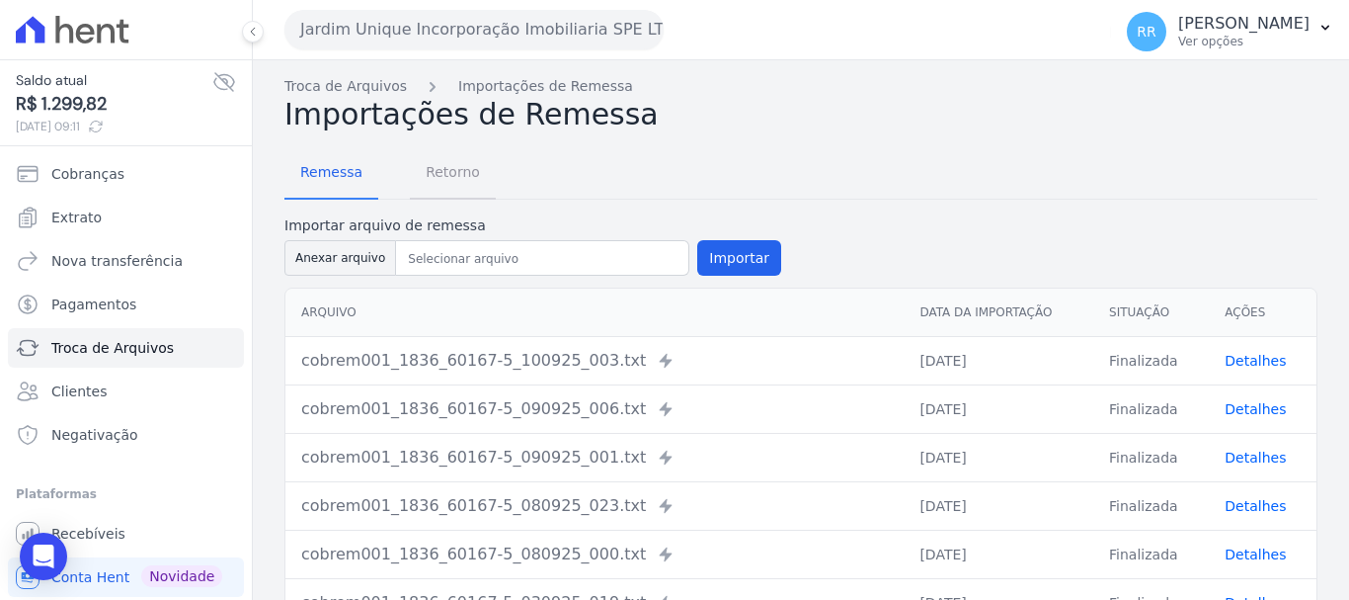
click at [441, 170] on span "Retorno" at bounding box center [453, 172] width 78 height 40
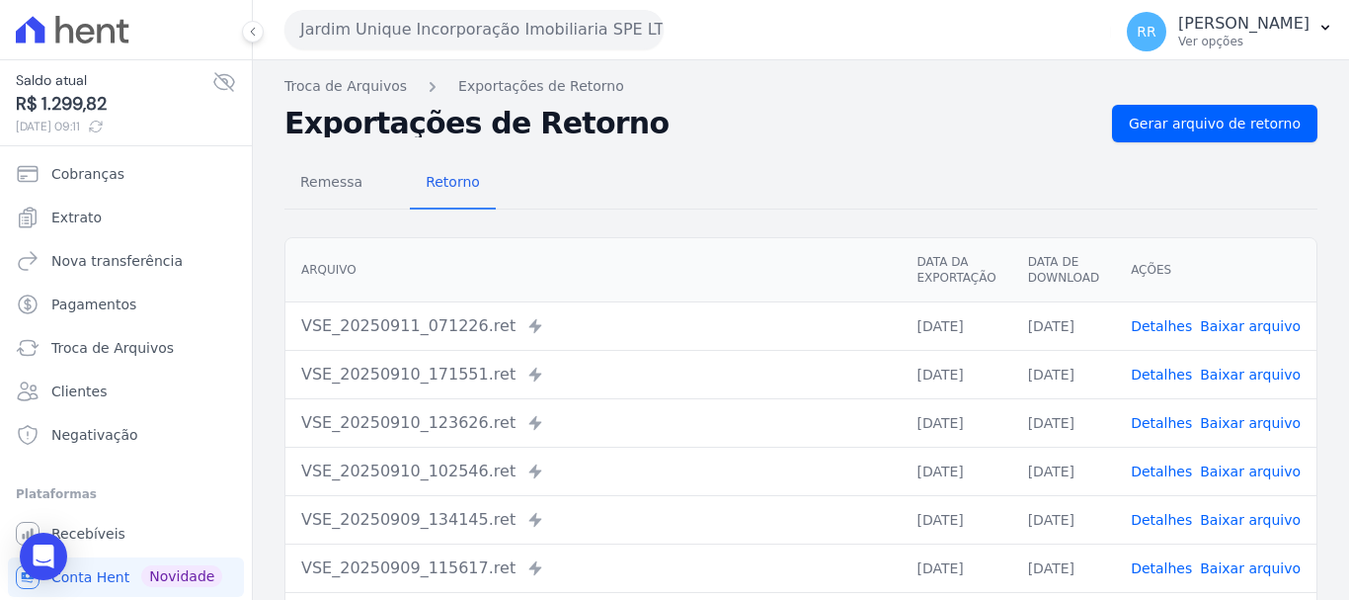
click at [1171, 376] on link "Detalhes" at bounding box center [1161, 374] width 61 height 16
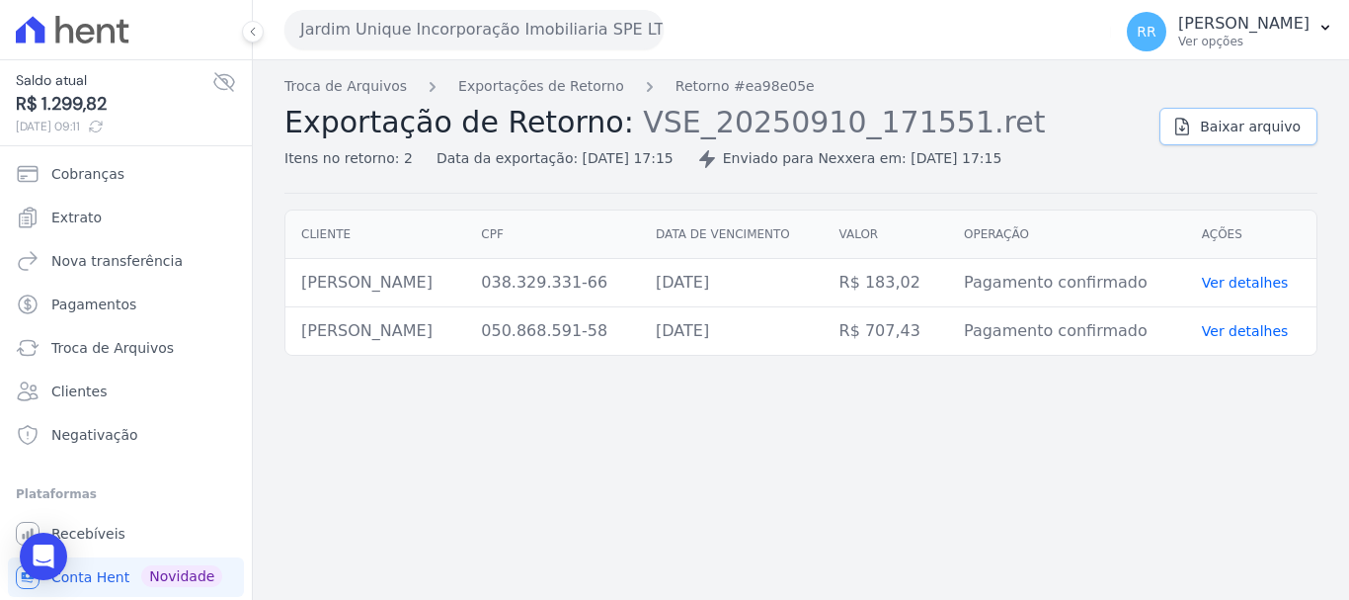
click at [1288, 115] on link "Baixar arquivo" at bounding box center [1239, 127] width 158 height 38
click at [574, 89] on link "Exportações de Retorno" at bounding box center [541, 86] width 166 height 21
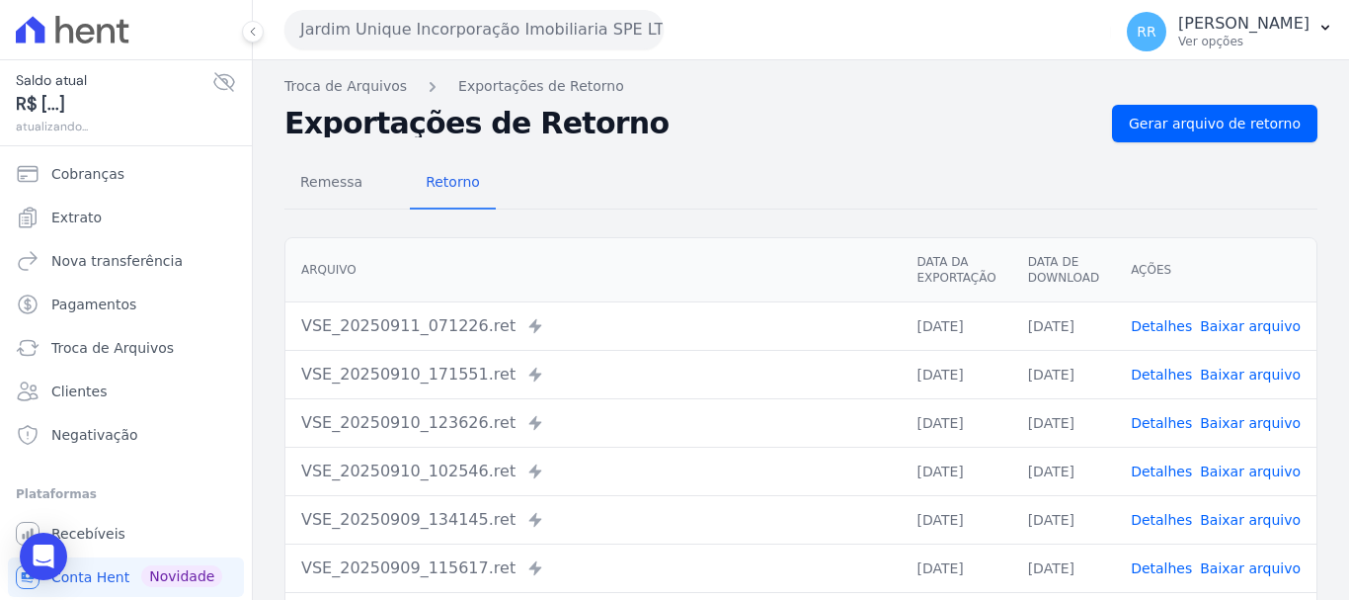
click at [1171, 415] on link "Detalhes" at bounding box center [1161, 423] width 61 height 16
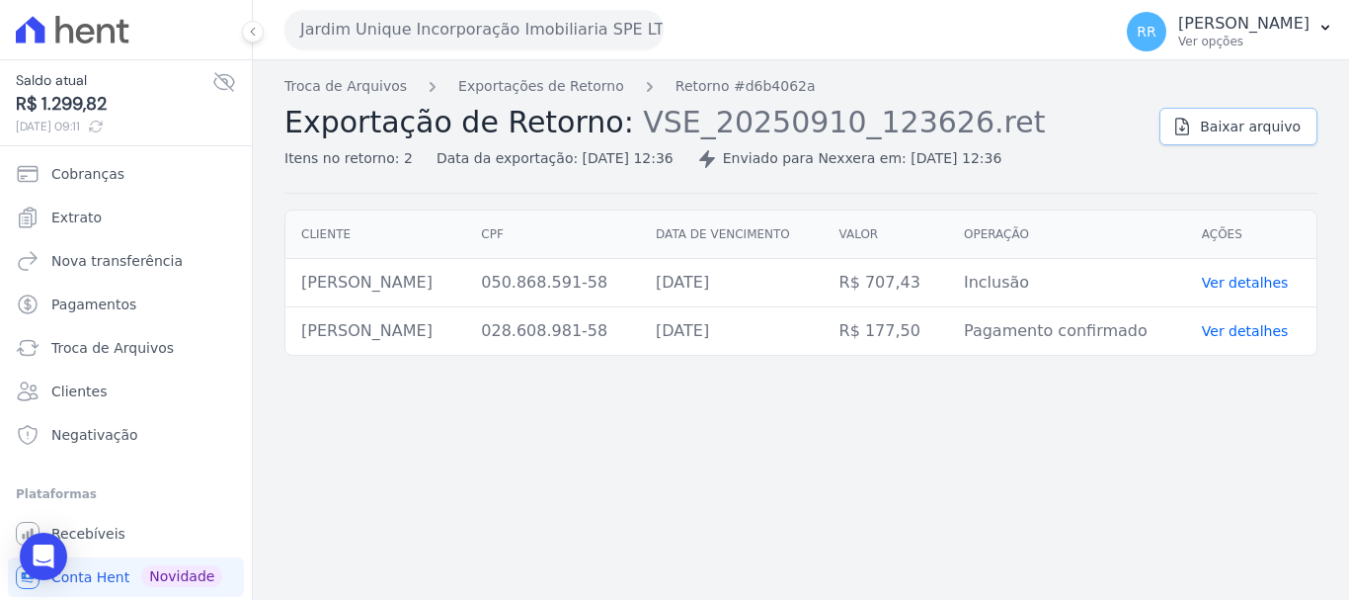
click at [1226, 141] on link "Baixar arquivo" at bounding box center [1239, 127] width 158 height 38
click at [595, 101] on div "Troca de Arquivos Exportações de Retorno Retorno #d6b4062a Exportação de Retorn…" at bounding box center [713, 122] width 859 height 93
click at [592, 90] on link "Exportações de Retorno" at bounding box center [541, 86] width 166 height 21
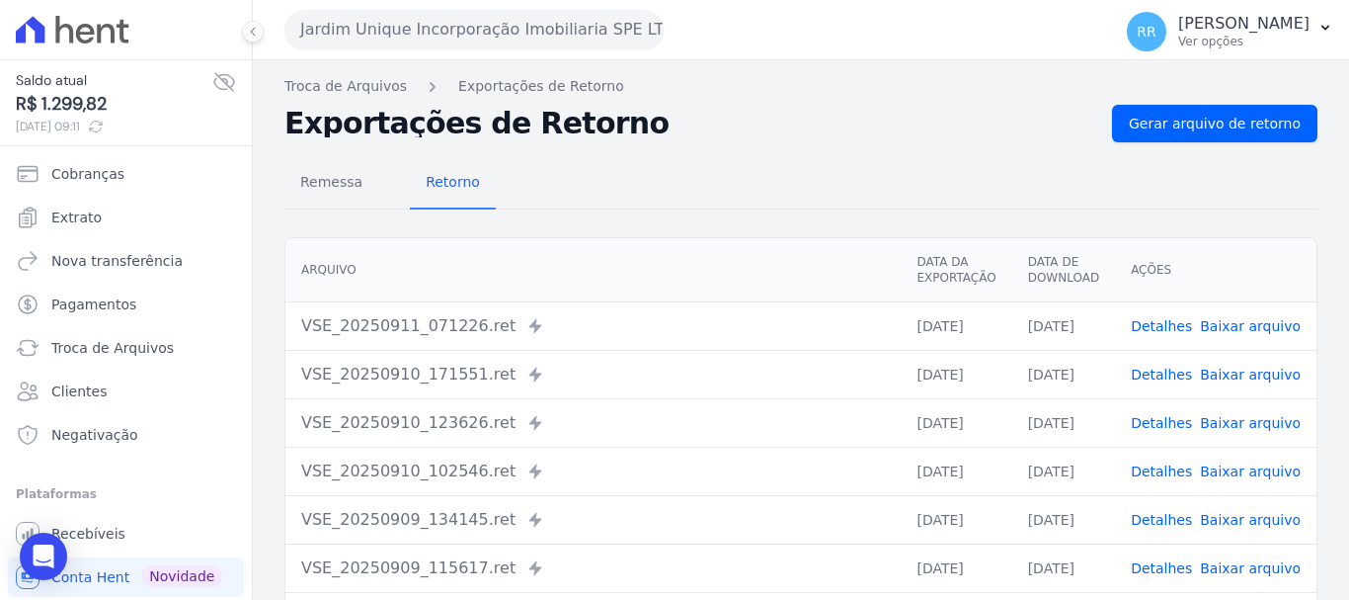
click at [1159, 475] on link "Detalhes" at bounding box center [1161, 471] width 61 height 16
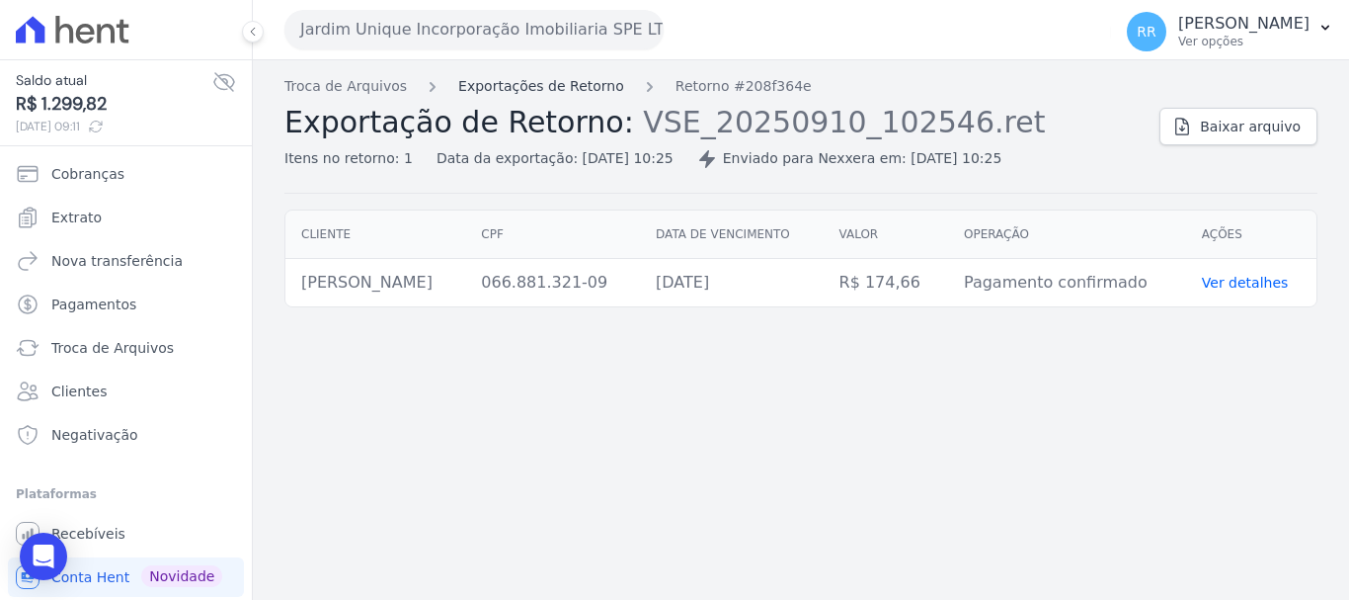
click at [550, 93] on link "Exportações de Retorno" at bounding box center [541, 86] width 166 height 21
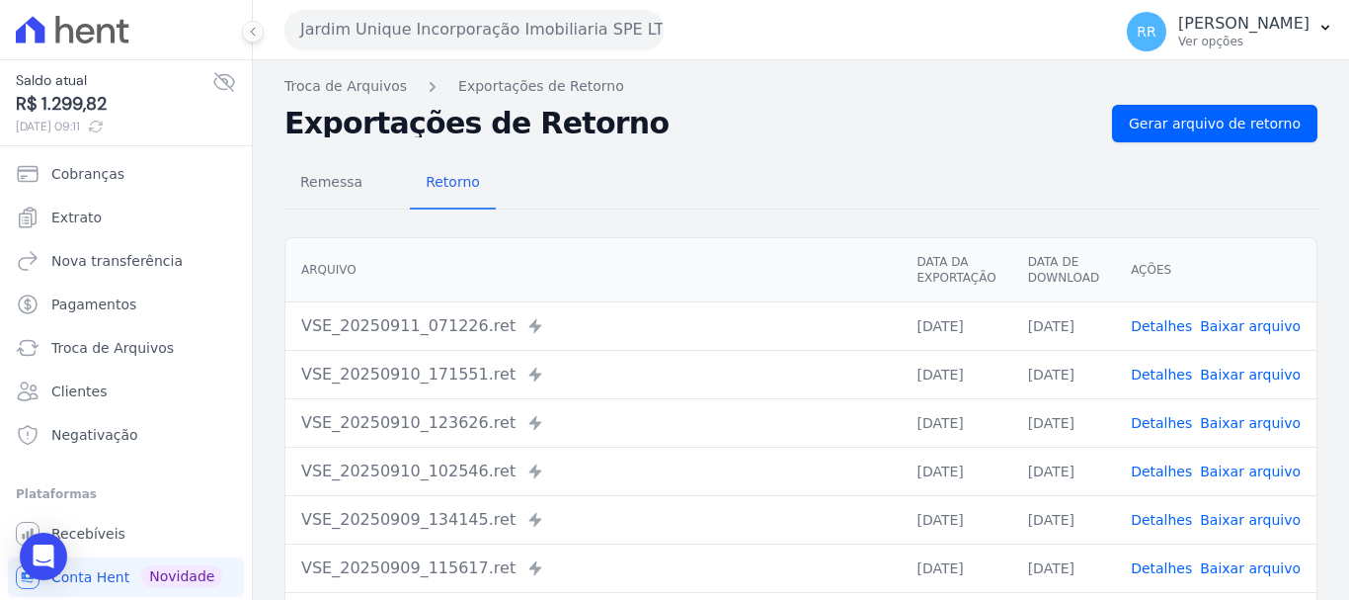
click at [1169, 476] on link "Detalhes" at bounding box center [1161, 471] width 61 height 16
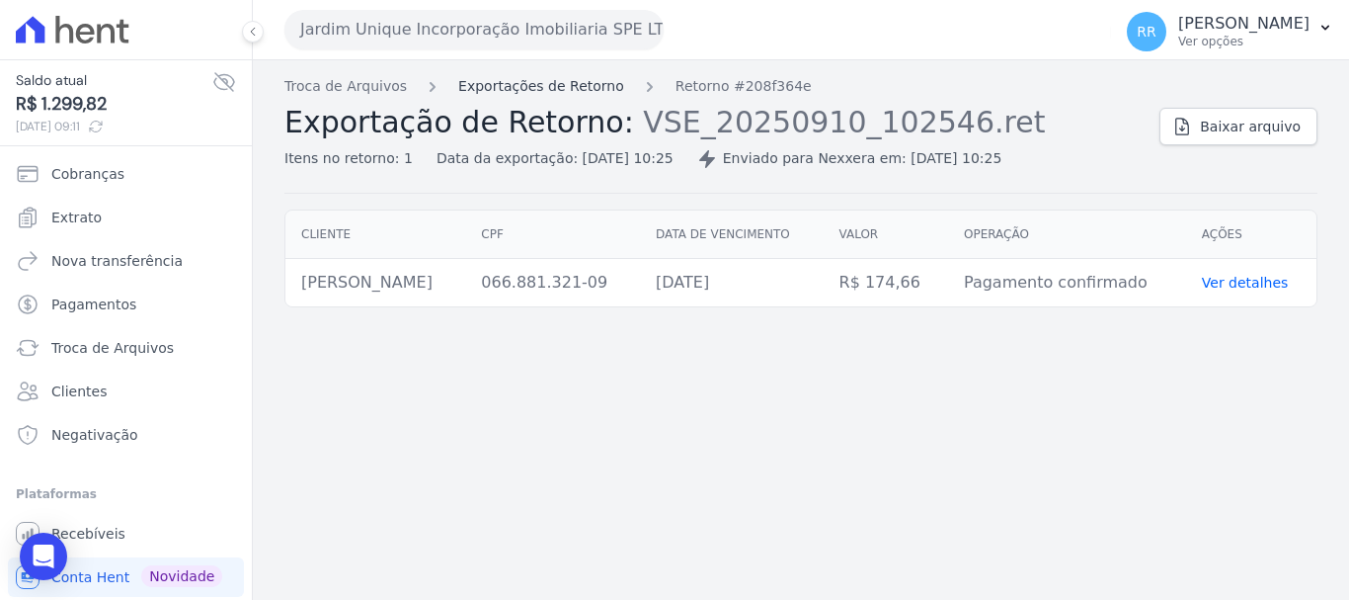
click at [542, 84] on link "Exportações de Retorno" at bounding box center [541, 86] width 166 height 21
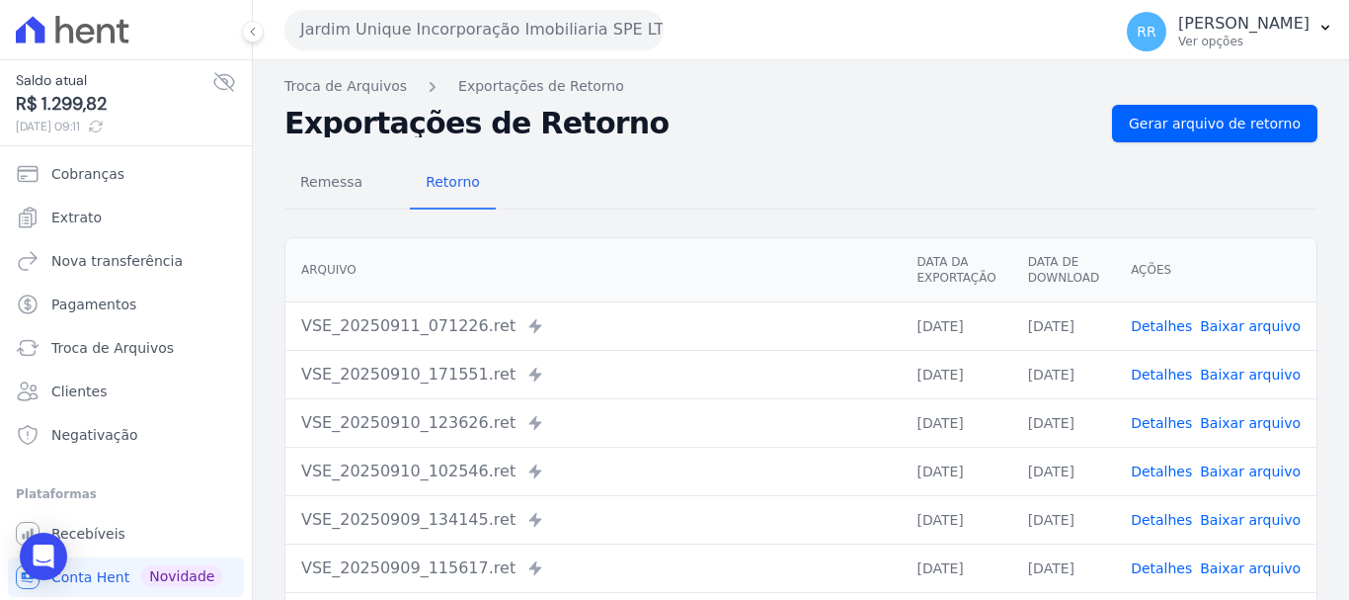
click at [1159, 368] on link "Detalhes" at bounding box center [1161, 374] width 61 height 16
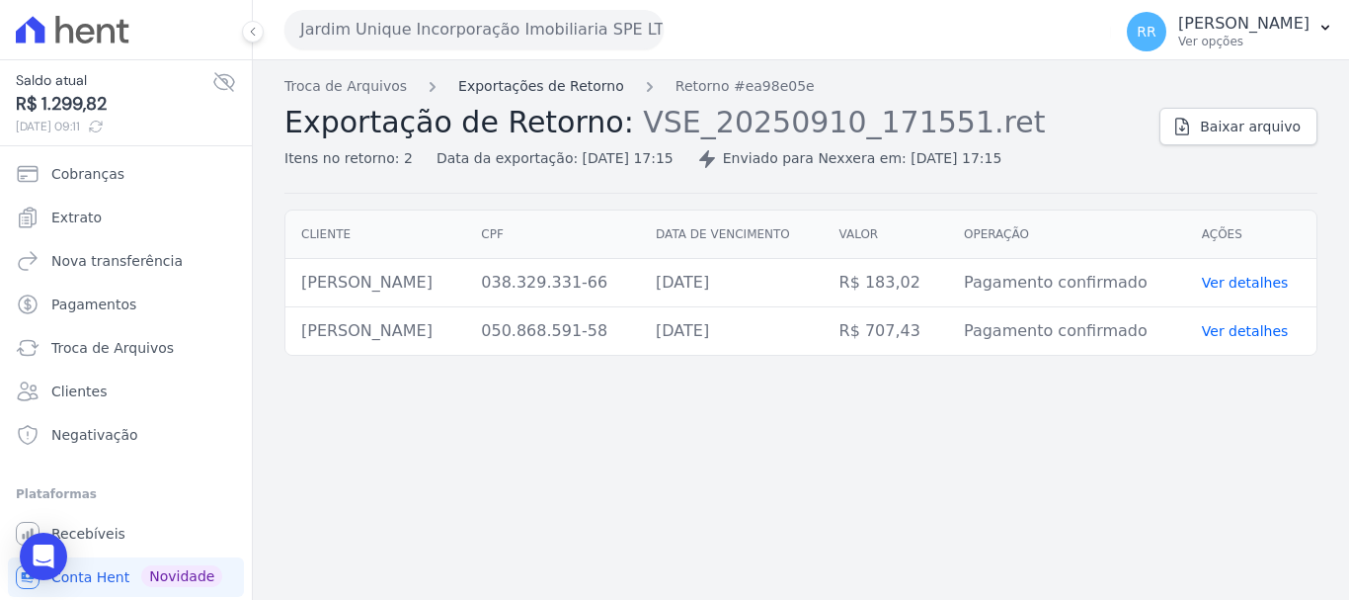
click at [512, 90] on link "Exportações de Retorno" at bounding box center [541, 86] width 166 height 21
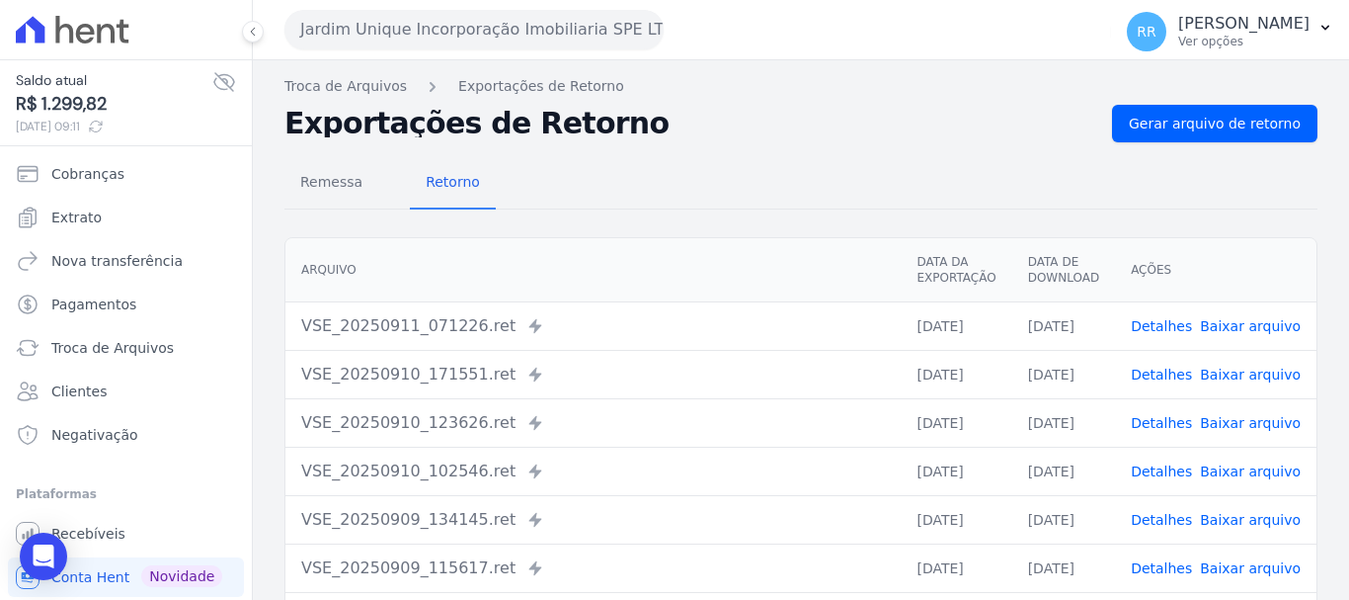
click at [1163, 333] on link "Detalhes" at bounding box center [1161, 326] width 61 height 16
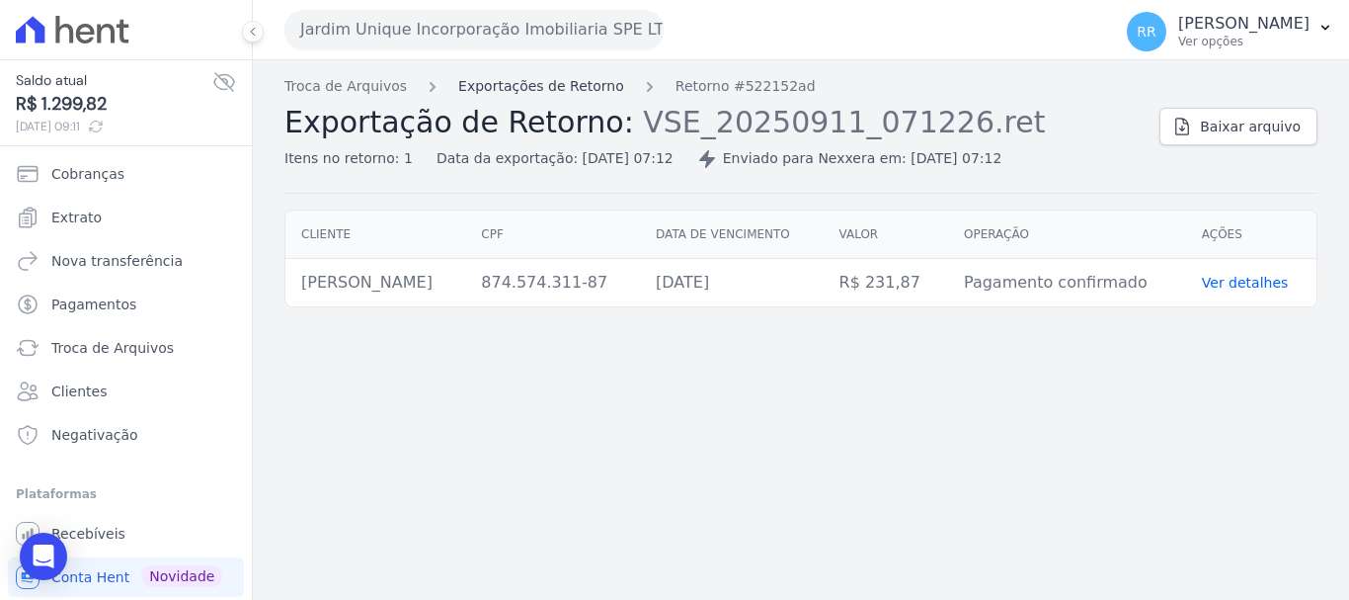
click at [573, 90] on link "Exportações de Retorno" at bounding box center [541, 86] width 166 height 21
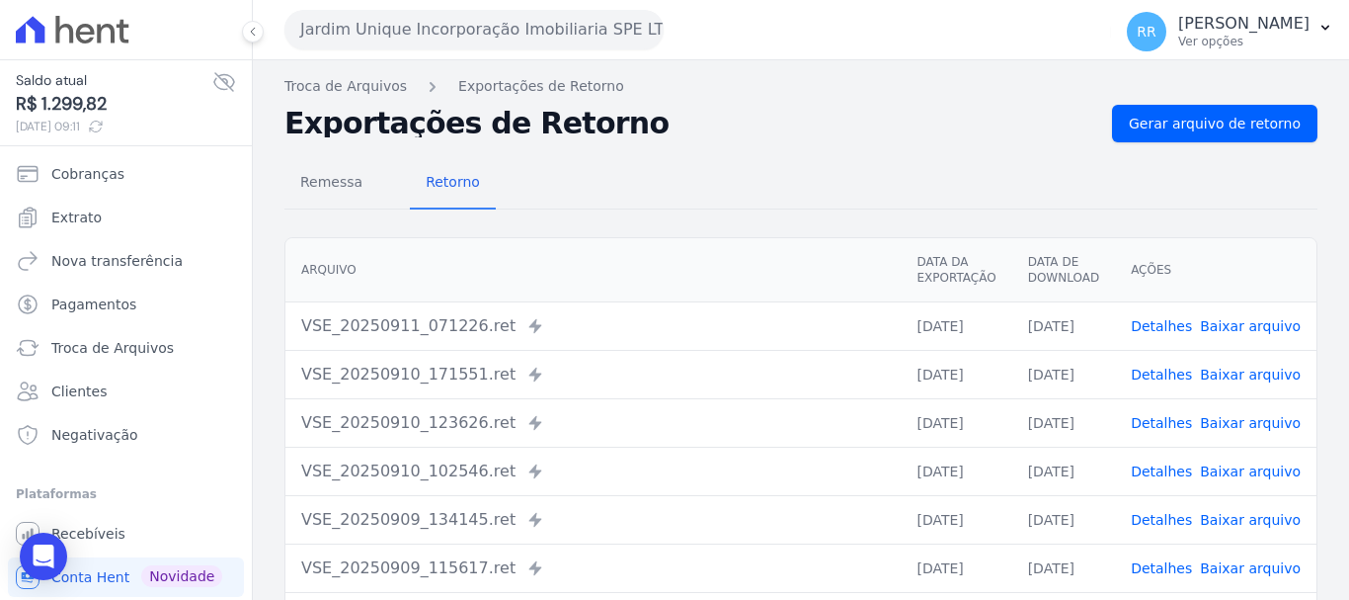
click at [1165, 370] on link "Detalhes" at bounding box center [1161, 374] width 61 height 16
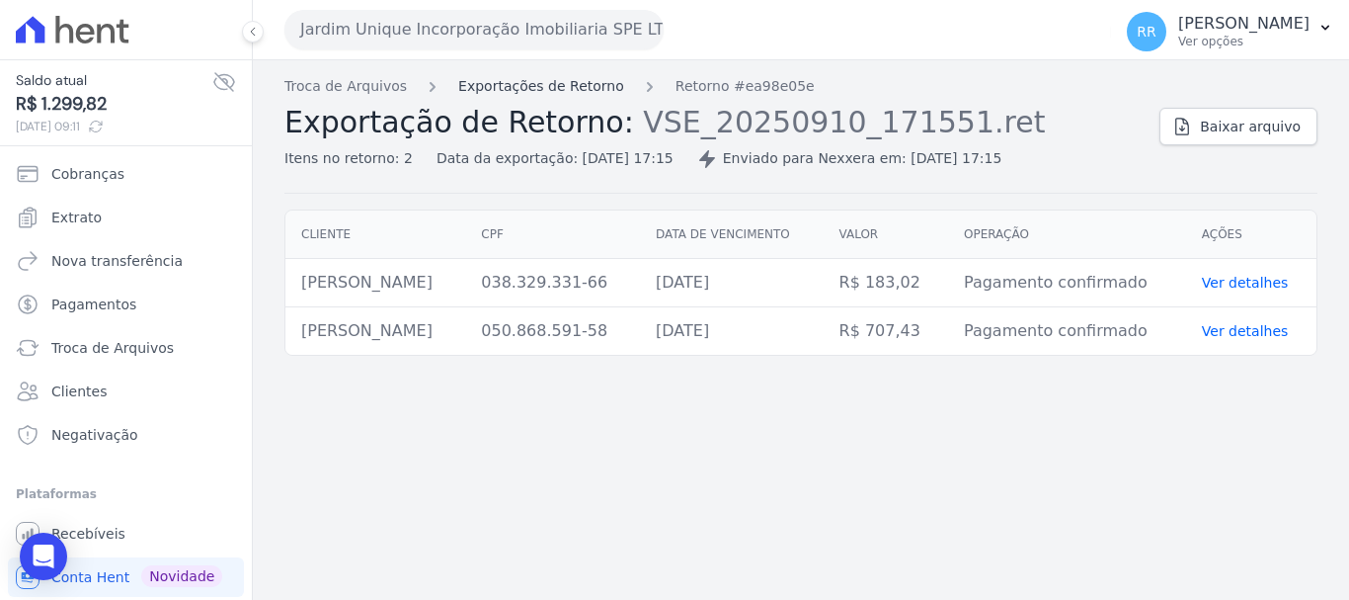
click at [534, 83] on link "Exportações de Retorno" at bounding box center [541, 86] width 166 height 21
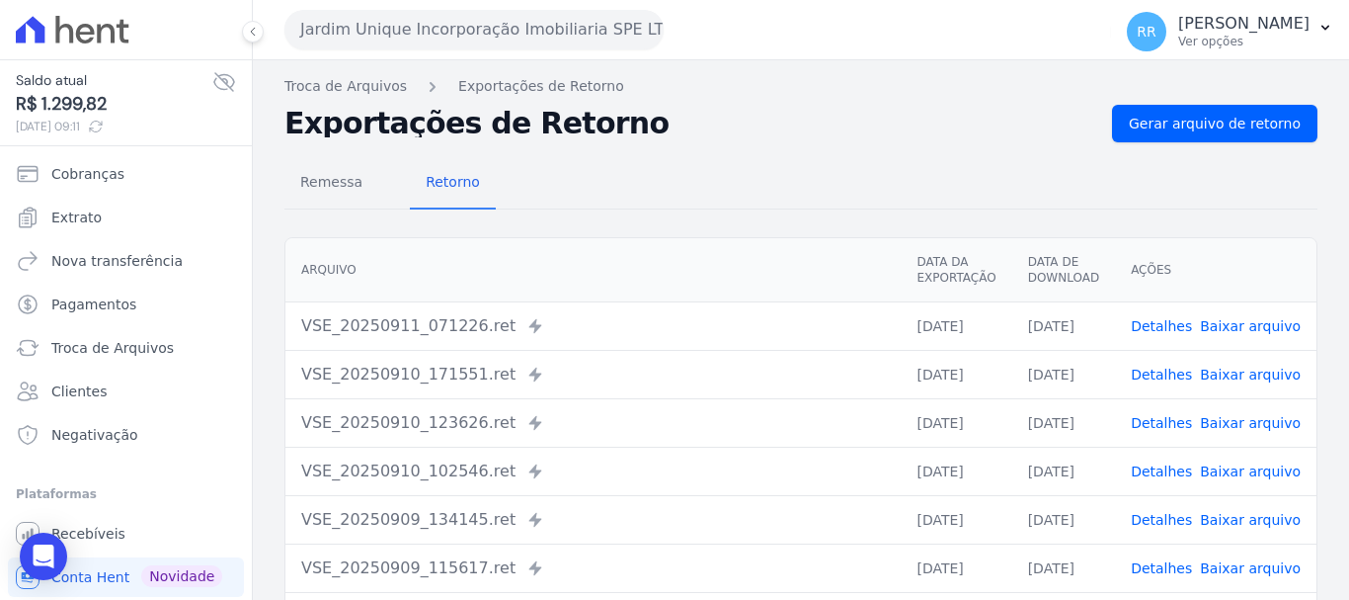
click at [1160, 418] on link "Detalhes" at bounding box center [1161, 423] width 61 height 16
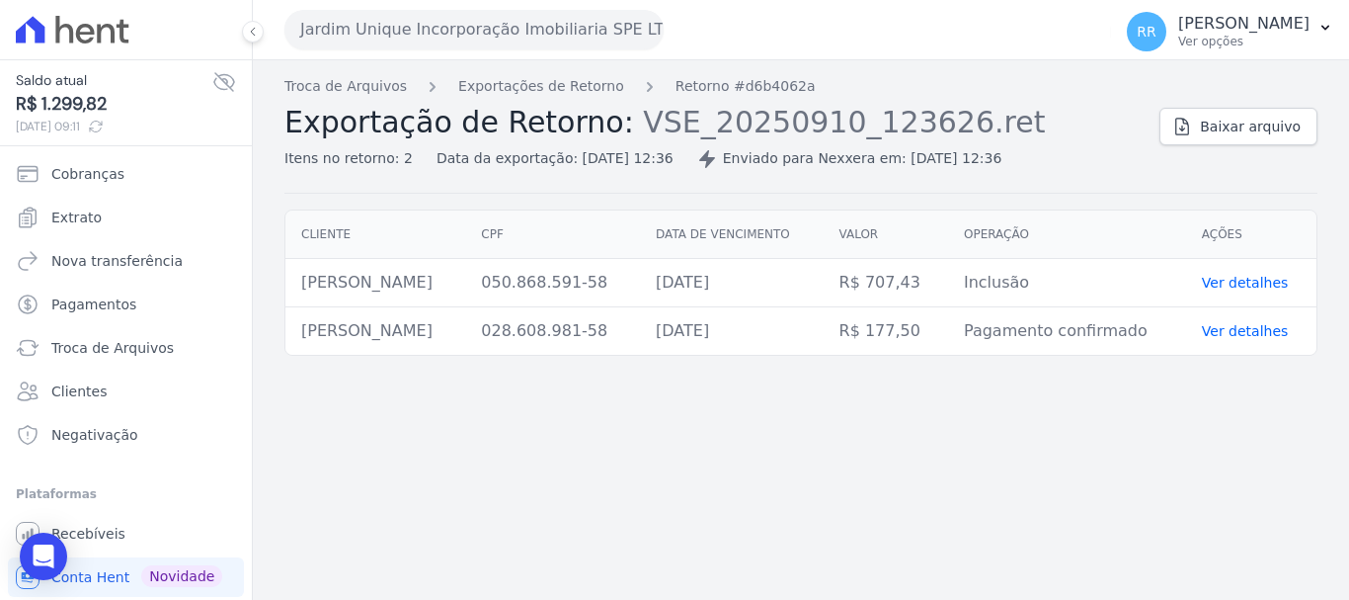
click at [546, 43] on button "Jardim Unique Incorporação Imobiliaria SPE LTDA" at bounding box center [473, 30] width 379 height 40
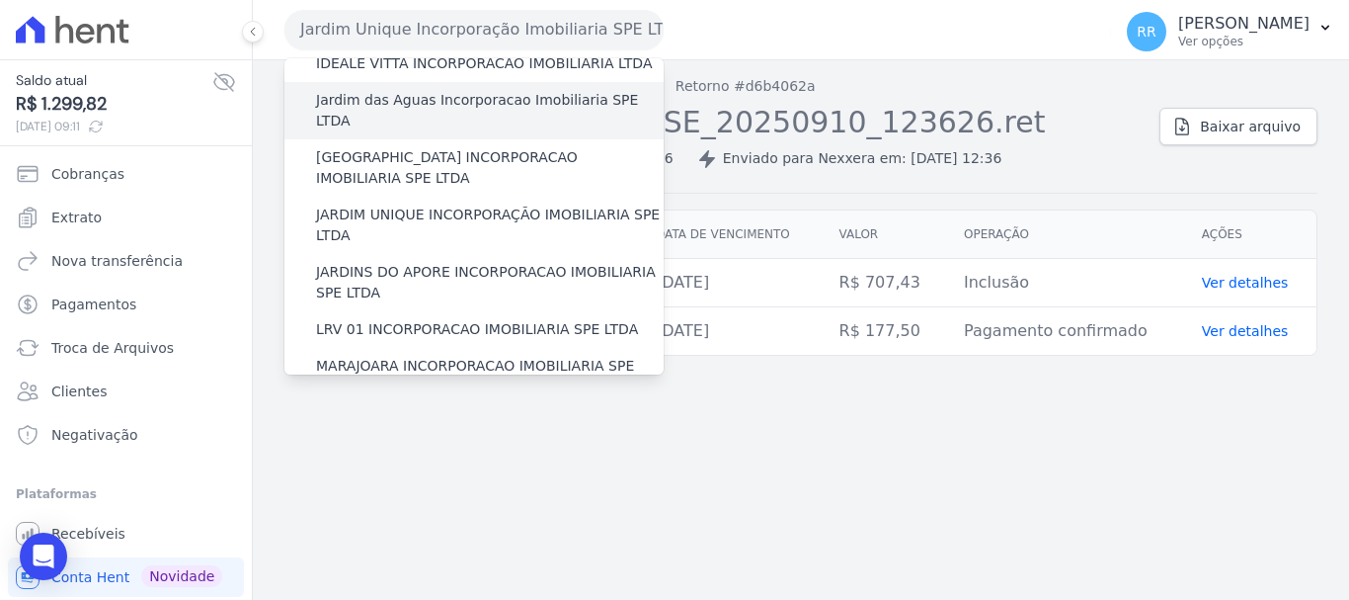
scroll to position [395, 0]
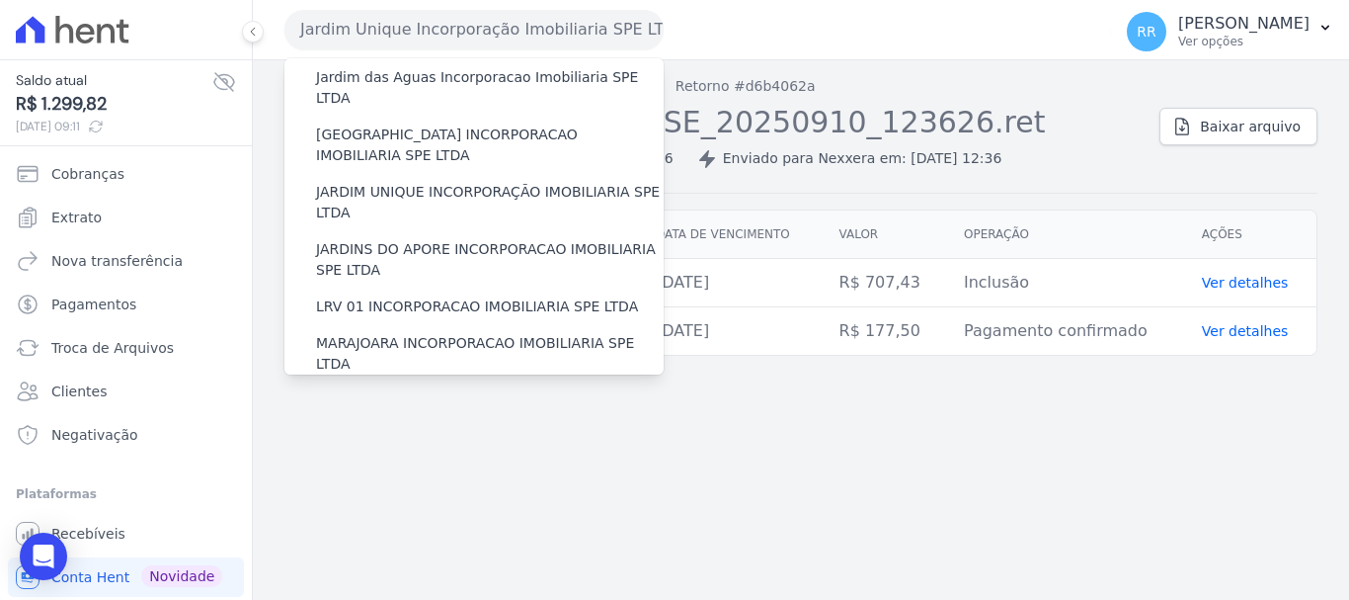
click at [398, 390] on label "MIRANTE DO [GEOGRAPHIC_DATA] INCORPORACAO IMOBILIARIA SPE LTDA" at bounding box center [490, 410] width 348 height 41
click at [0, 0] on input "MIRANTE DO [GEOGRAPHIC_DATA] INCORPORACAO IMOBILIARIA SPE LTDA" at bounding box center [0, 0] width 0 height 0
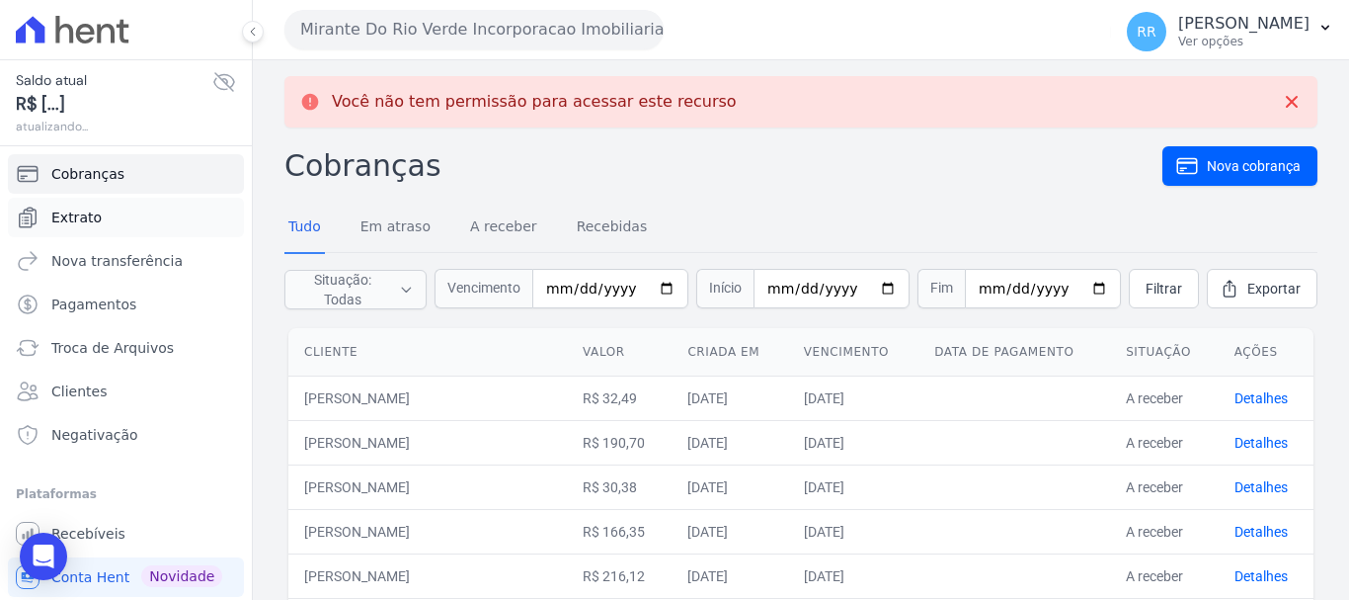
click at [83, 226] on span "Extrato" at bounding box center [76, 217] width 50 height 20
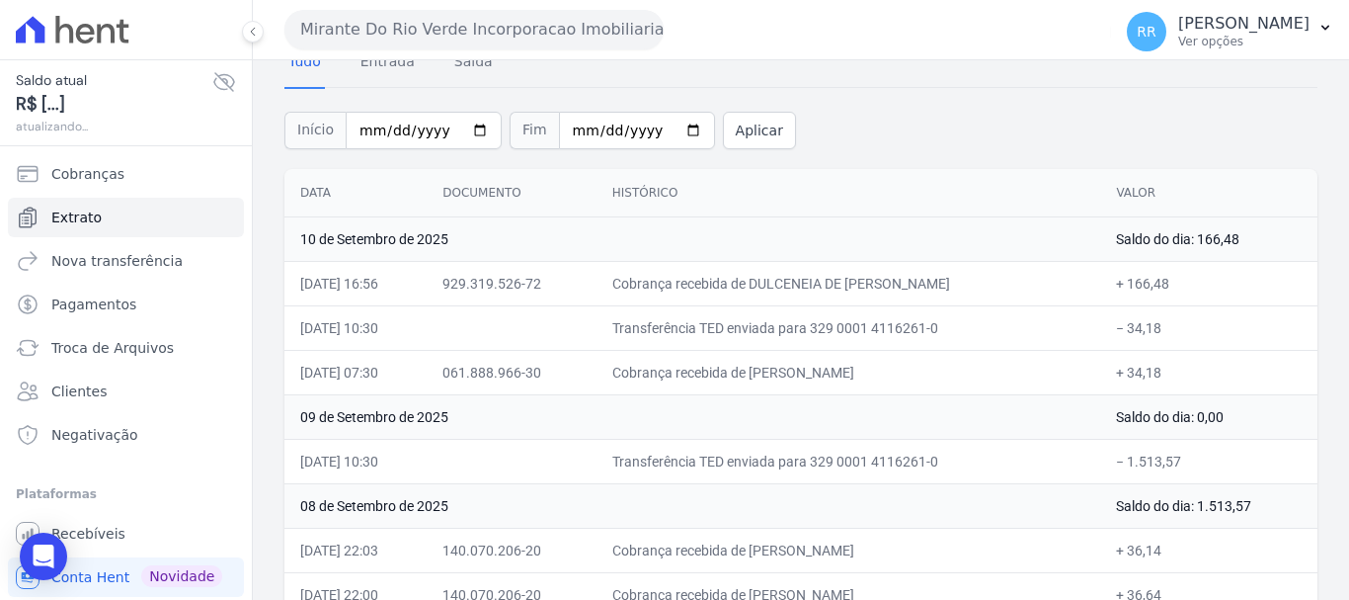
scroll to position [99, 0]
click at [86, 349] on span "Troca de Arquivos" at bounding box center [112, 348] width 122 height 20
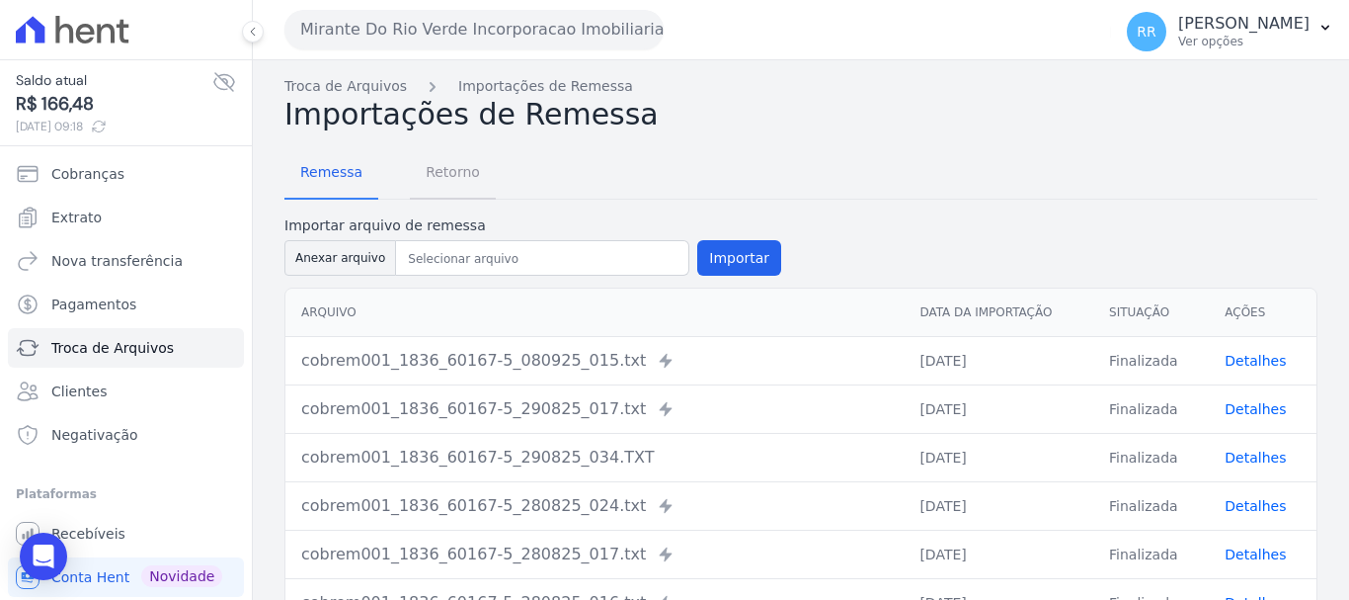
click at [470, 181] on span "Retorno" at bounding box center [453, 172] width 78 height 40
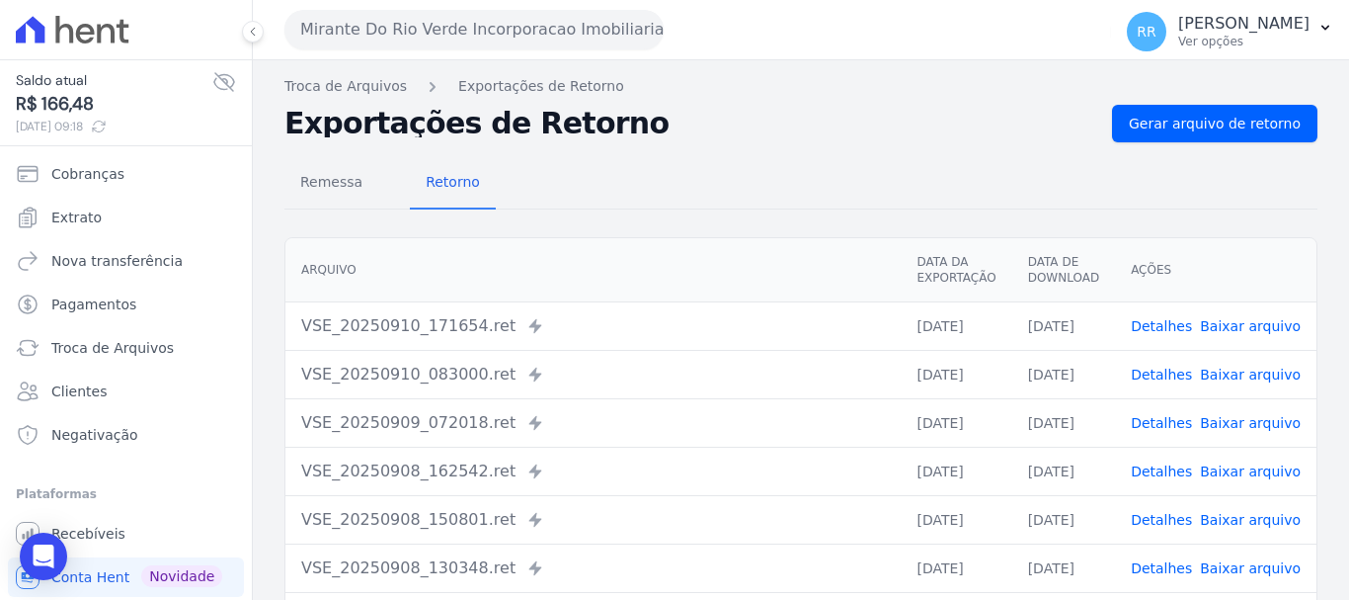
click at [1180, 322] on link "Detalhes" at bounding box center [1161, 326] width 61 height 16
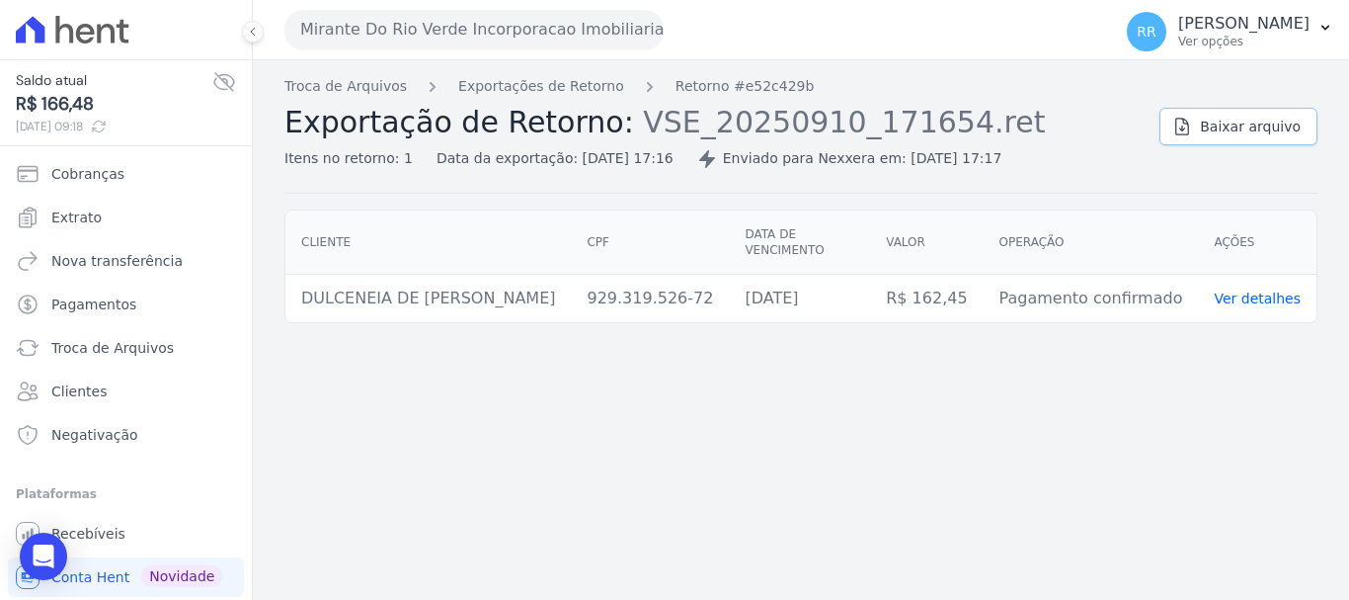
click at [1246, 137] on link "Baixar arquivo" at bounding box center [1239, 127] width 158 height 38
click at [565, 78] on link "Exportações de Retorno" at bounding box center [541, 86] width 166 height 21
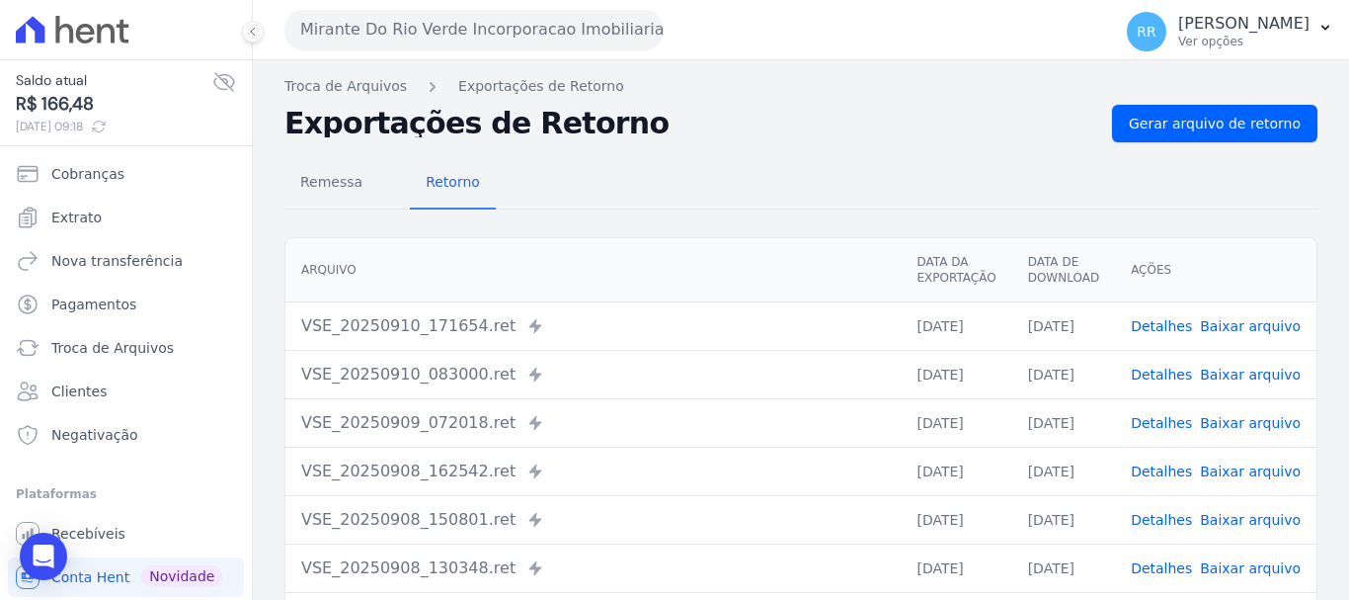
drag, startPoint x: 711, startPoint y: 326, endPoint x: 865, endPoint y: 322, distance: 154.1
click at [711, 326] on div "VSE_20250910_171654.ret Enviado para Nexxera em: 10/09/2025, 17:17" at bounding box center [593, 326] width 584 height 24
click at [1170, 376] on link "Detalhes" at bounding box center [1161, 374] width 61 height 16
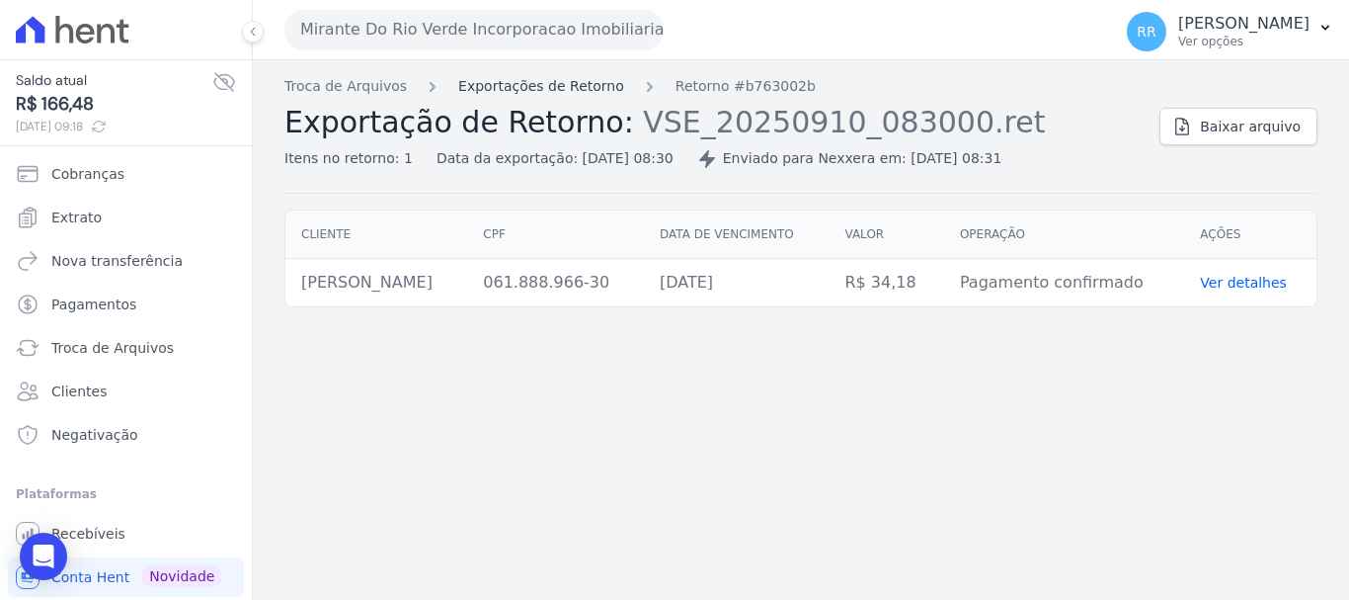
click at [545, 81] on link "Exportações de Retorno" at bounding box center [541, 86] width 166 height 21
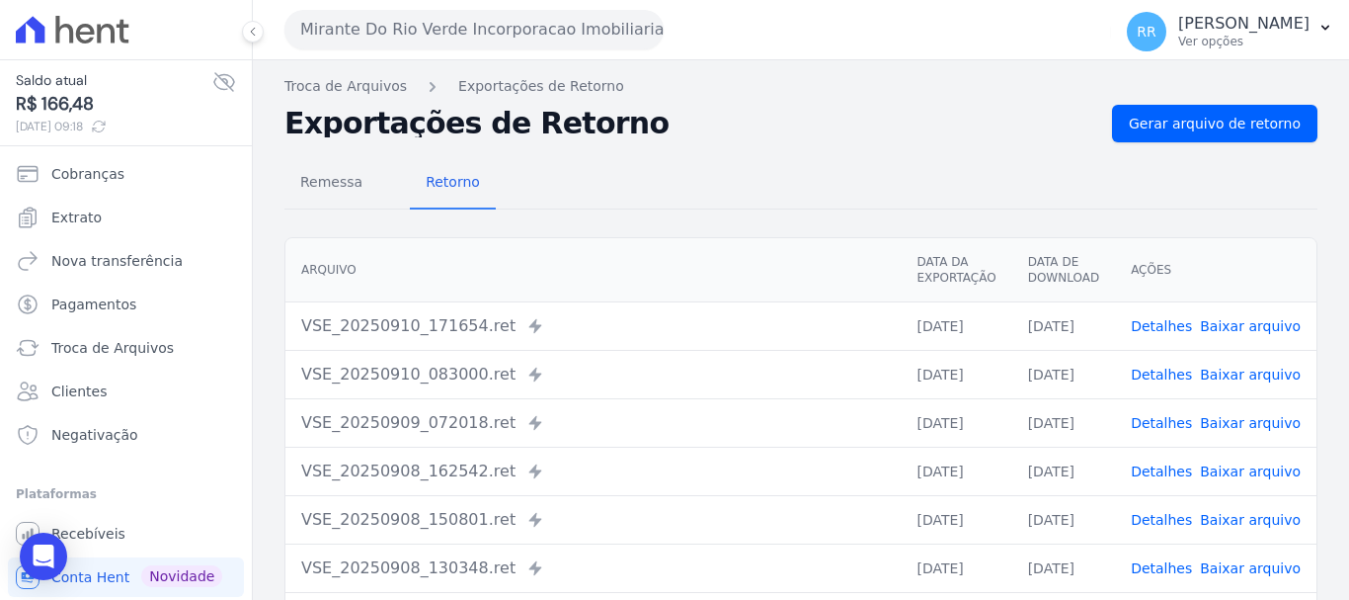
click at [415, 4] on div "Mirante Do Rio Verde Incorporacao Imobiliaria SPE LTDA Via Sul Engenharia AGUAS…" at bounding box center [693, 29] width 819 height 61
click at [405, 24] on button "Mirante Do Rio Verde Incorporacao Imobiliaria SPE LTDA" at bounding box center [473, 30] width 379 height 40
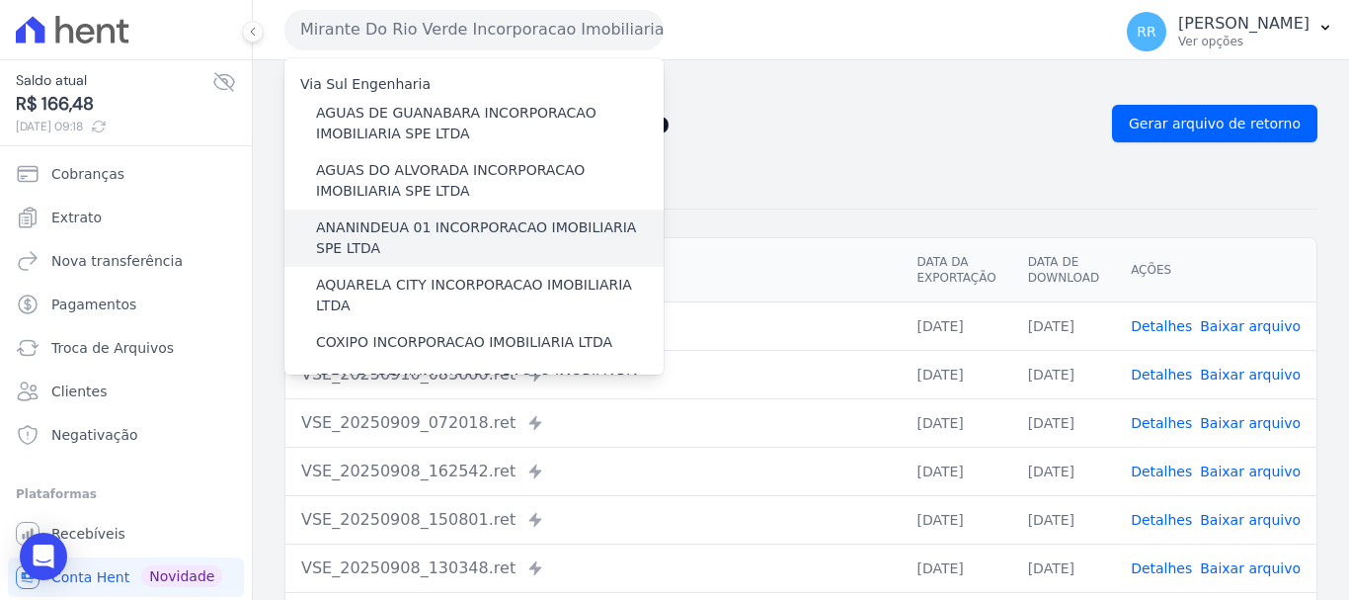
click at [432, 223] on label "ANANINDEUA 01 INCORPORACAO IMOBILIARIA SPE LTDA" at bounding box center [490, 237] width 348 height 41
click at [0, 0] on input "ANANINDEUA 01 INCORPORACAO IMOBILIARIA SPE LTDA" at bounding box center [0, 0] width 0 height 0
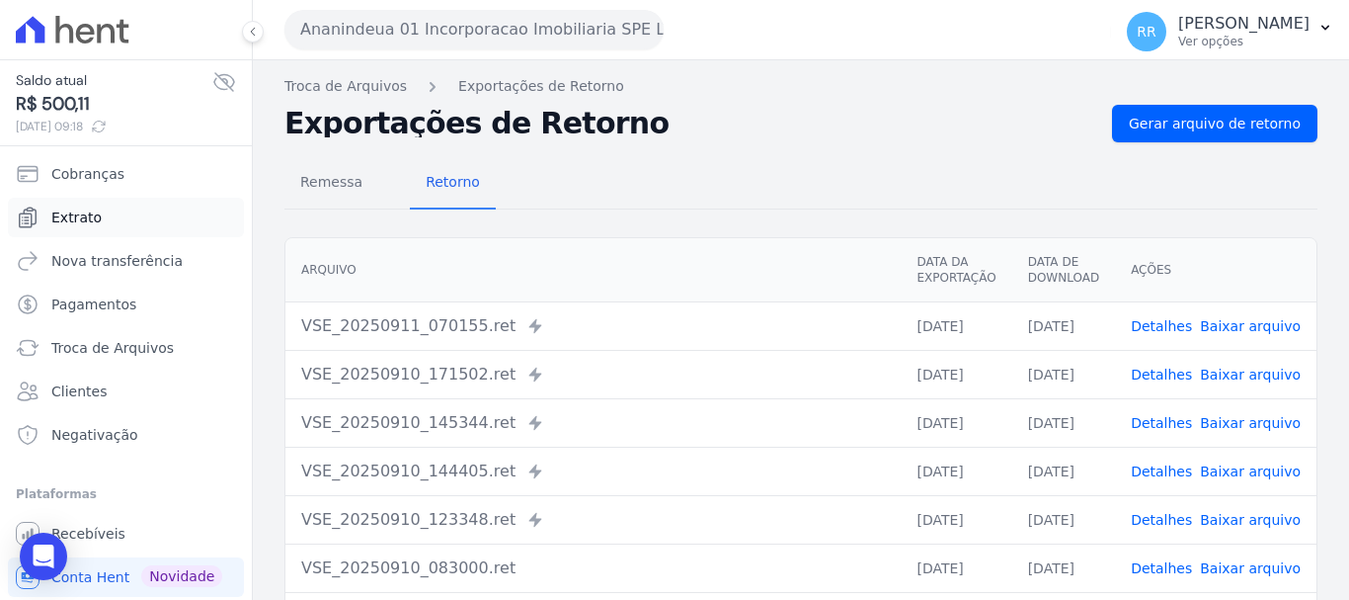
click at [74, 215] on span "Extrato" at bounding box center [76, 217] width 50 height 20
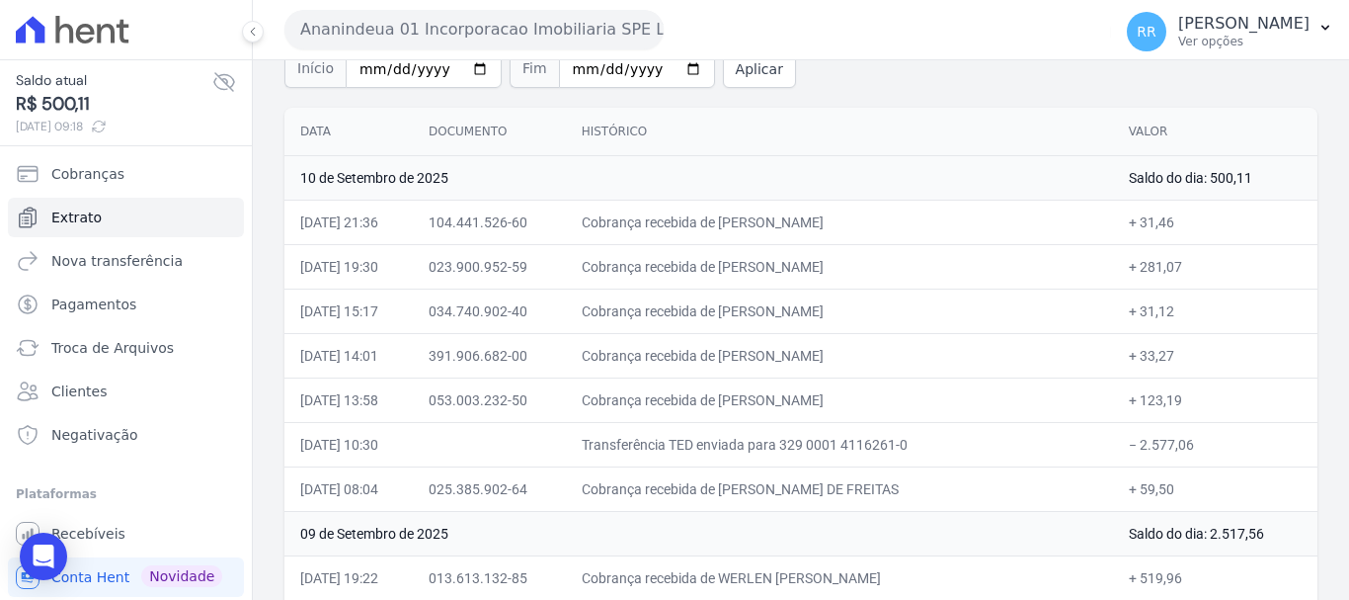
scroll to position [198, 0]
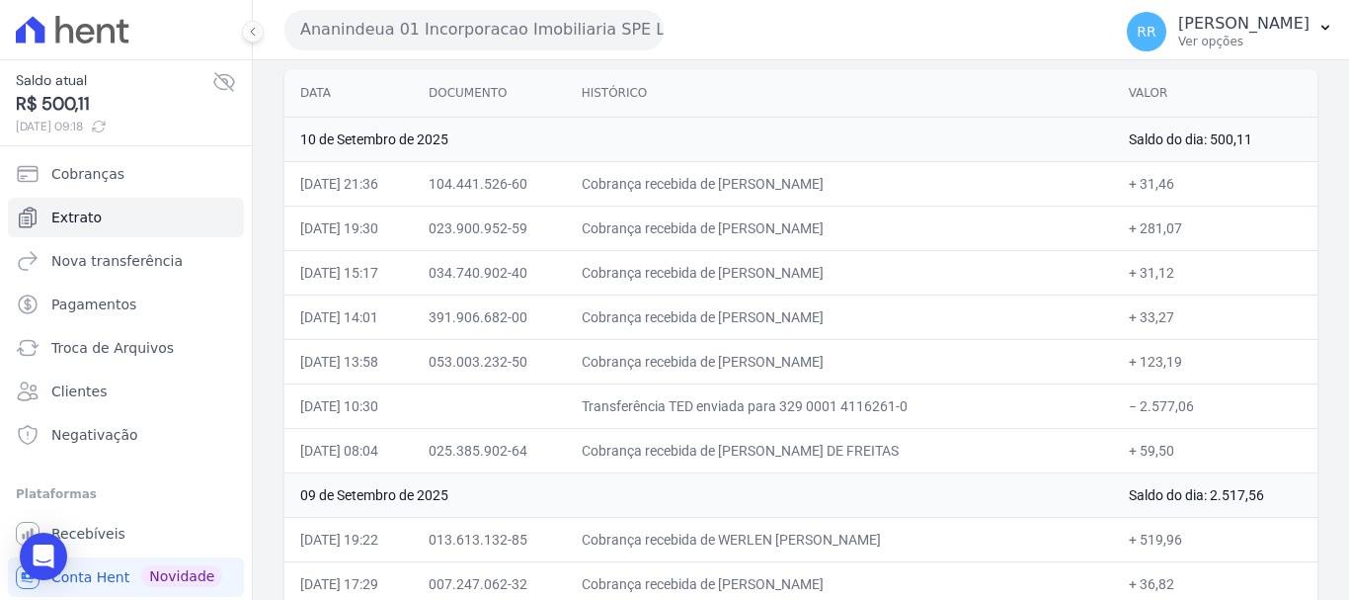
drag, startPoint x: 1160, startPoint y: 320, endPoint x: 1123, endPoint y: 280, distance: 54.5
click at [97, 342] on span "Troca de Arquivos" at bounding box center [112, 348] width 122 height 20
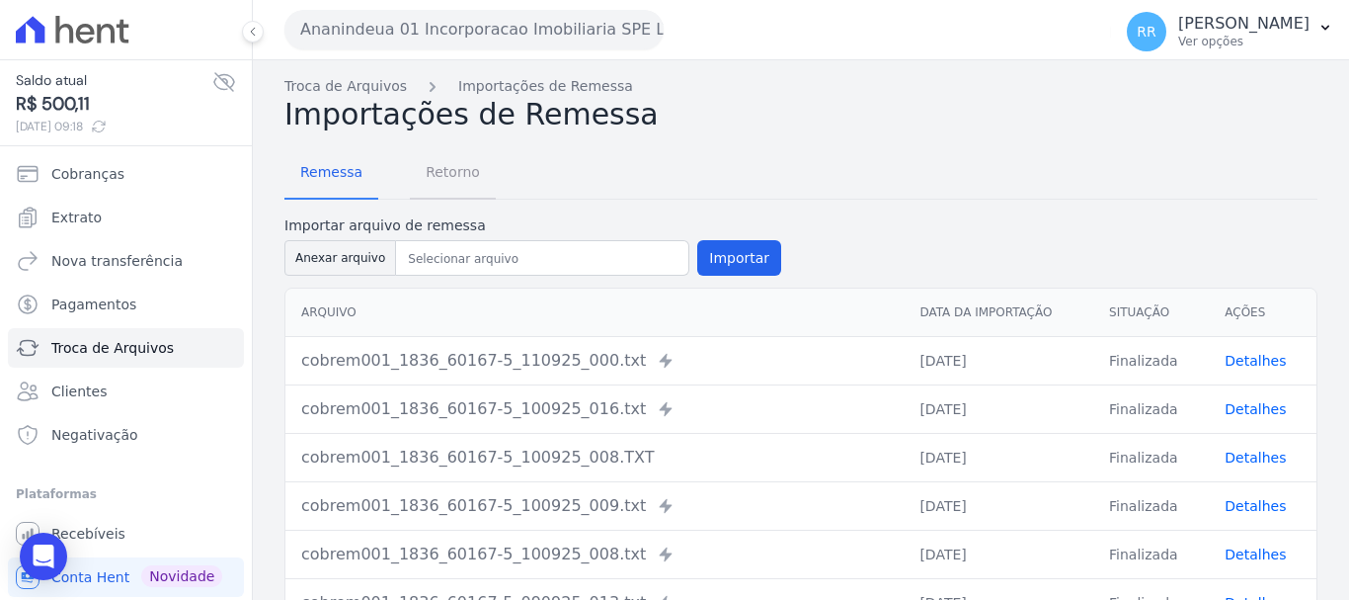
click at [455, 172] on span "Retorno" at bounding box center [453, 172] width 78 height 40
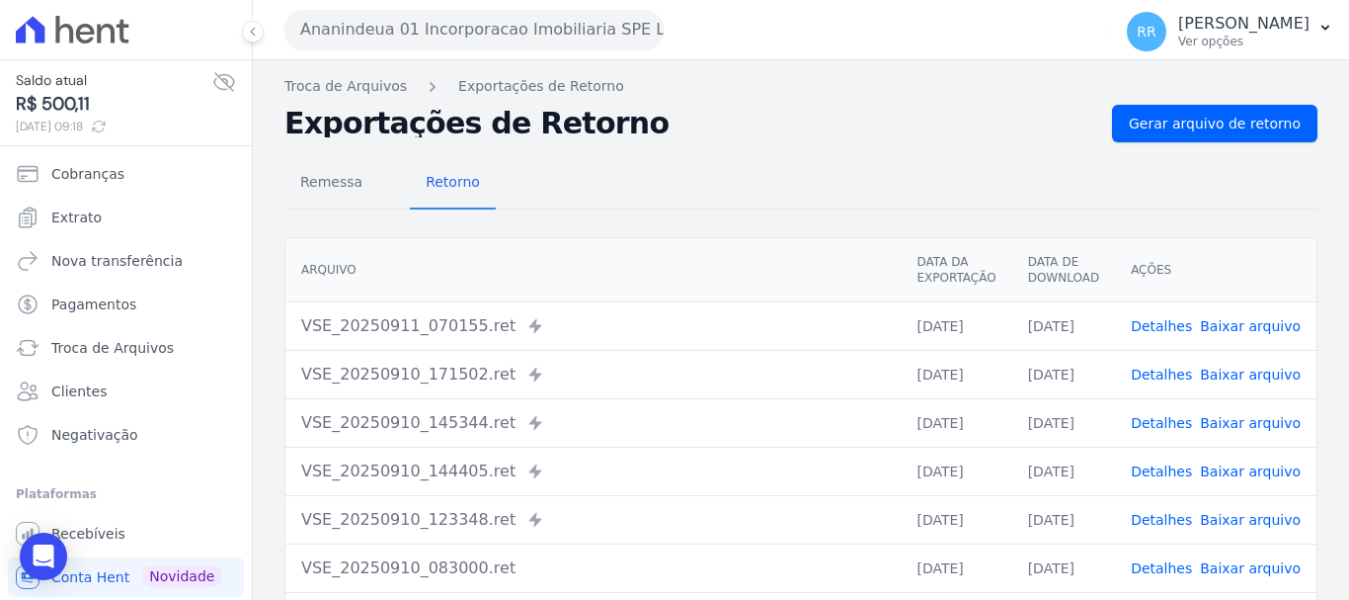
click at [1180, 326] on link "Detalhes" at bounding box center [1161, 326] width 61 height 16
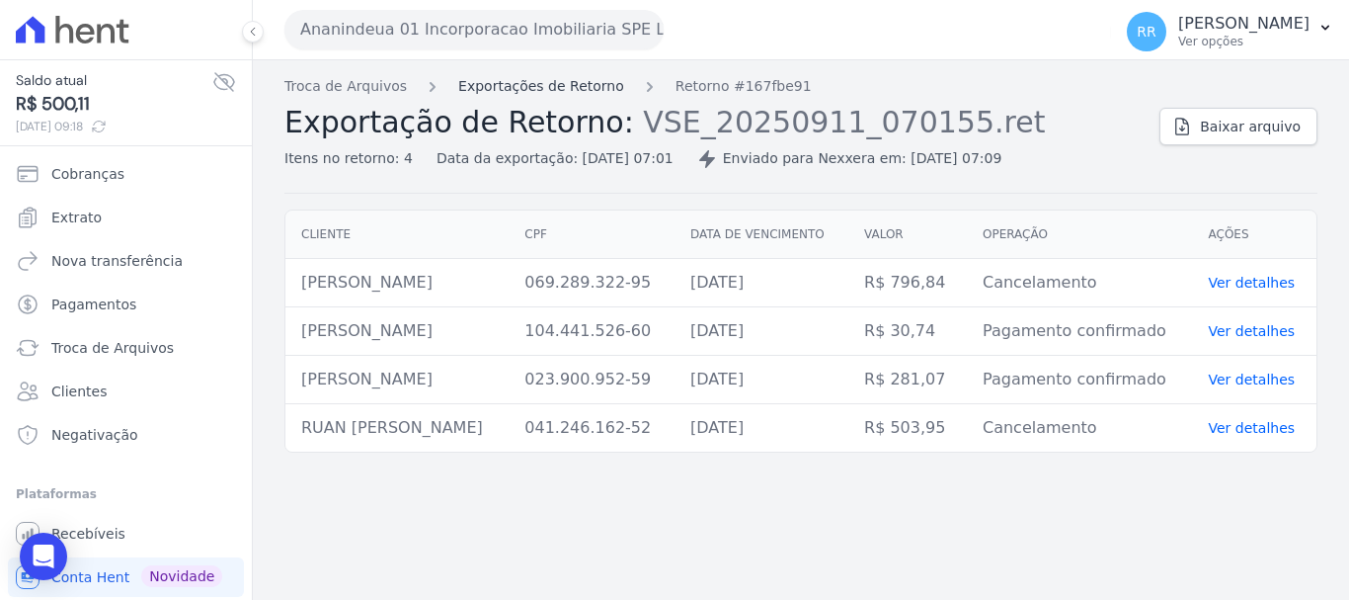
click at [578, 89] on link "Exportações de Retorno" at bounding box center [541, 86] width 166 height 21
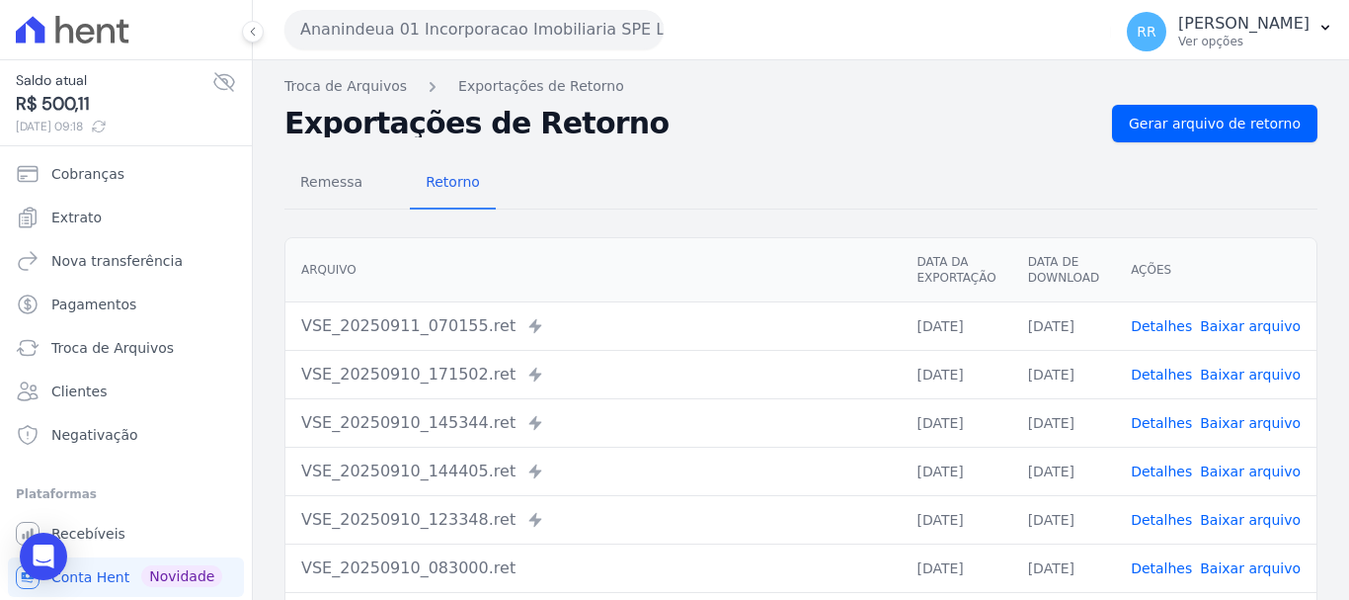
click at [1139, 375] on link "Detalhes" at bounding box center [1161, 374] width 61 height 16
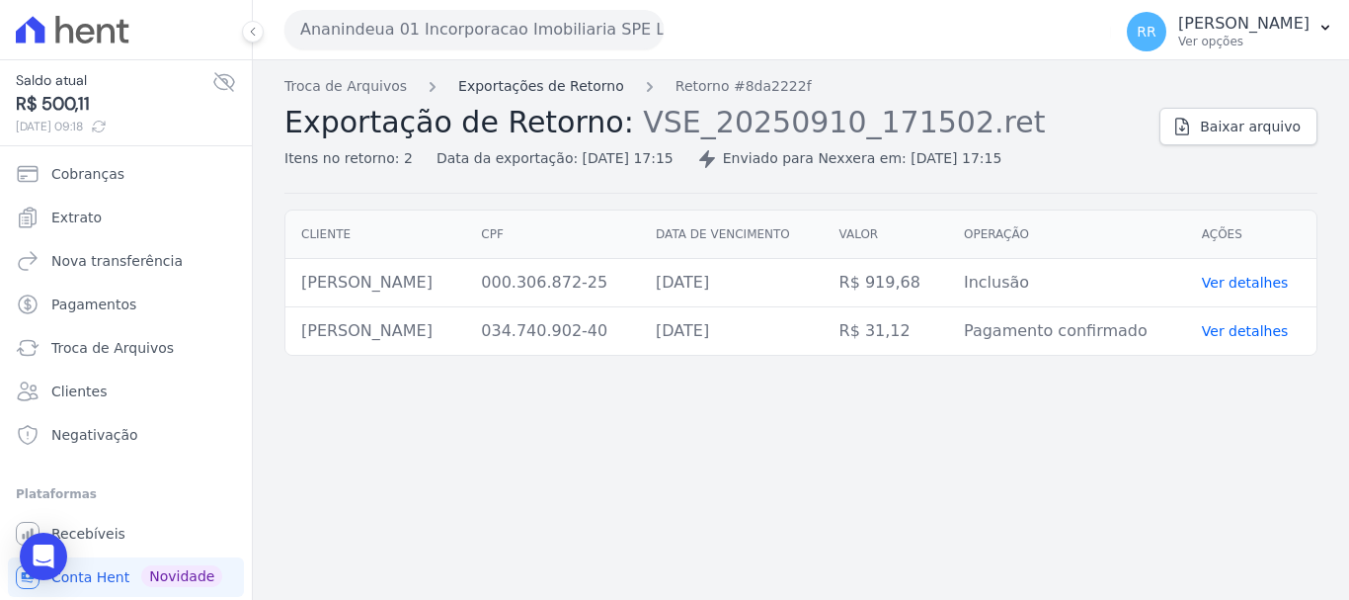
click at [573, 81] on link "Exportações de Retorno" at bounding box center [541, 86] width 166 height 21
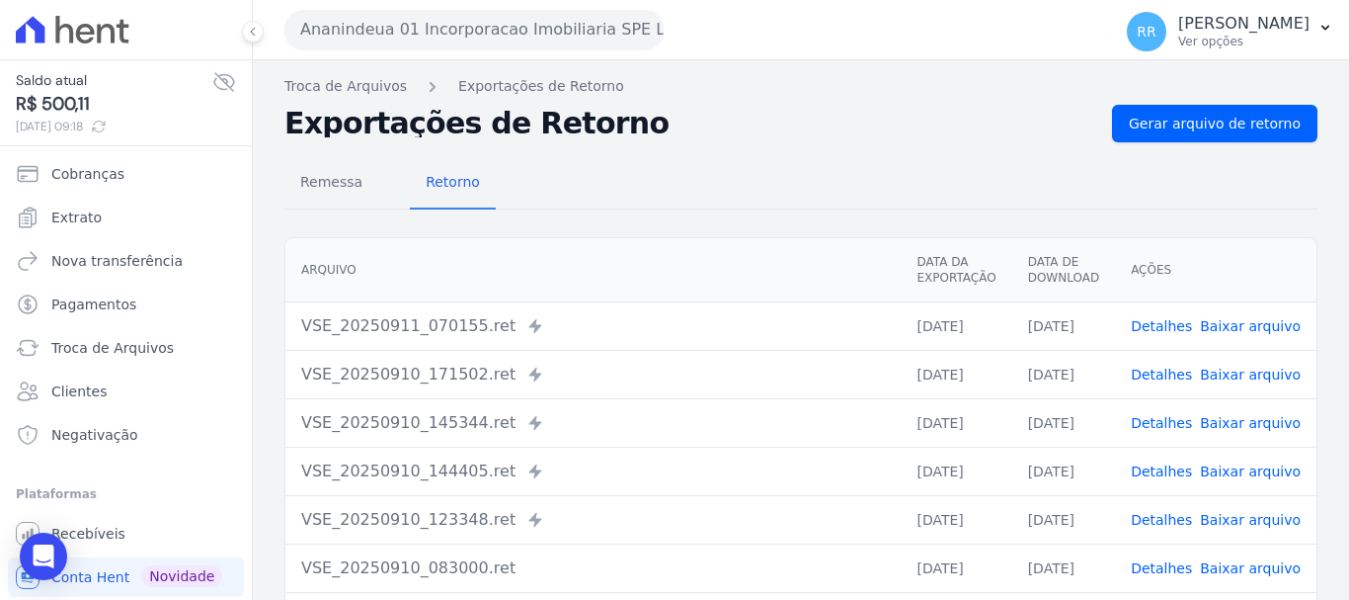
click at [1165, 424] on link "Detalhes" at bounding box center [1161, 423] width 61 height 16
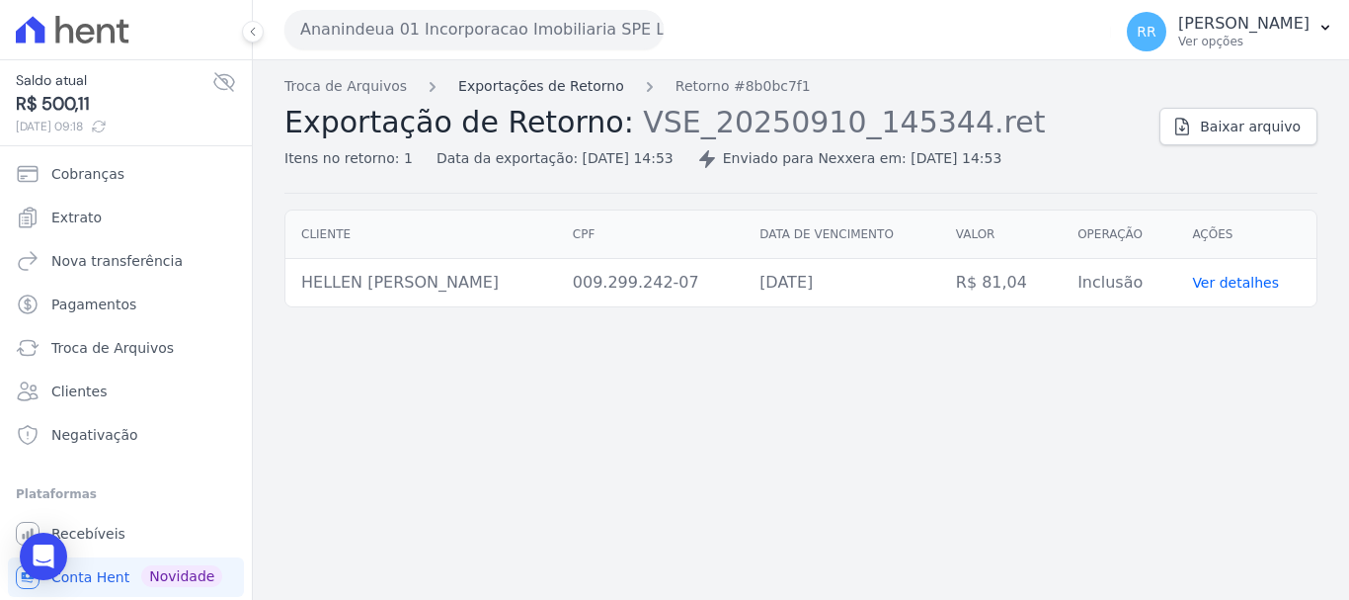
click at [540, 85] on link "Exportações de Retorno" at bounding box center [541, 86] width 166 height 21
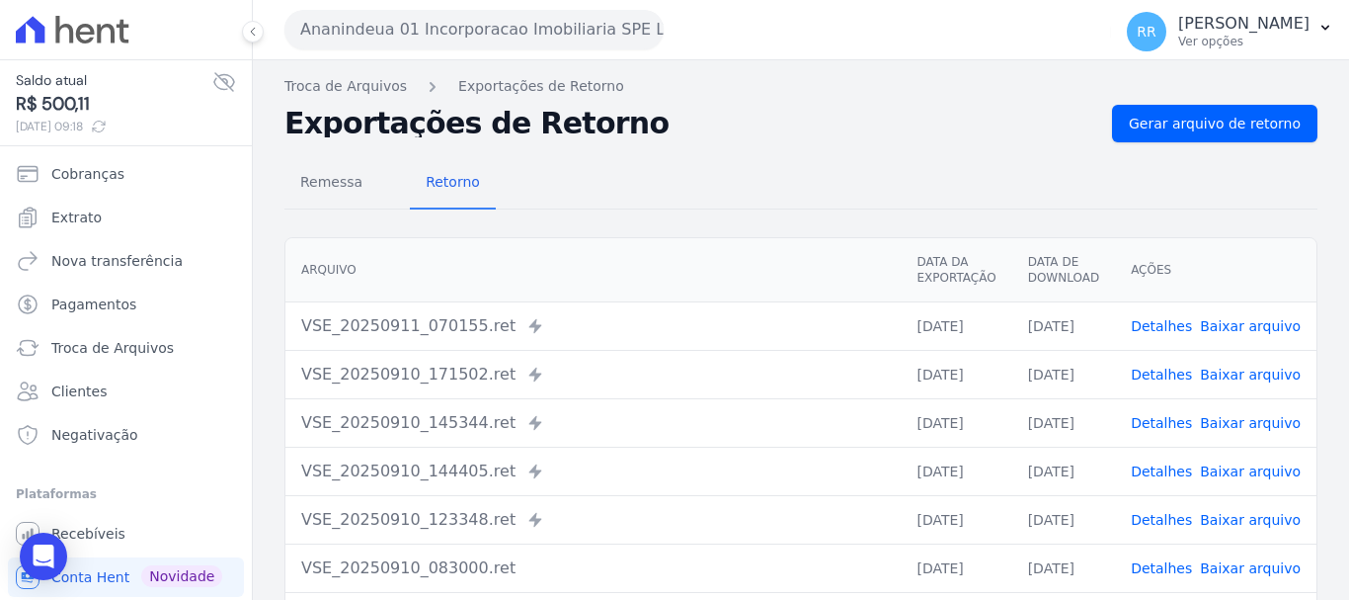
click at [1167, 472] on link "Detalhes" at bounding box center [1161, 471] width 61 height 16
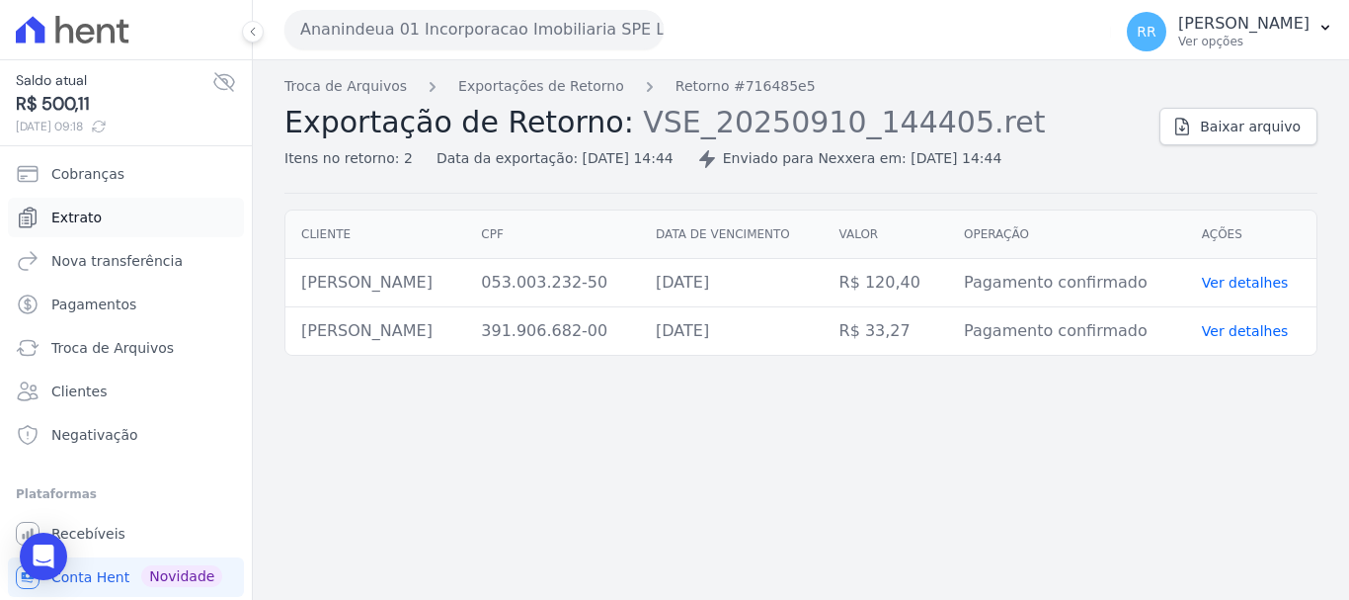
click at [87, 206] on link "Extrato" at bounding box center [126, 218] width 236 height 40
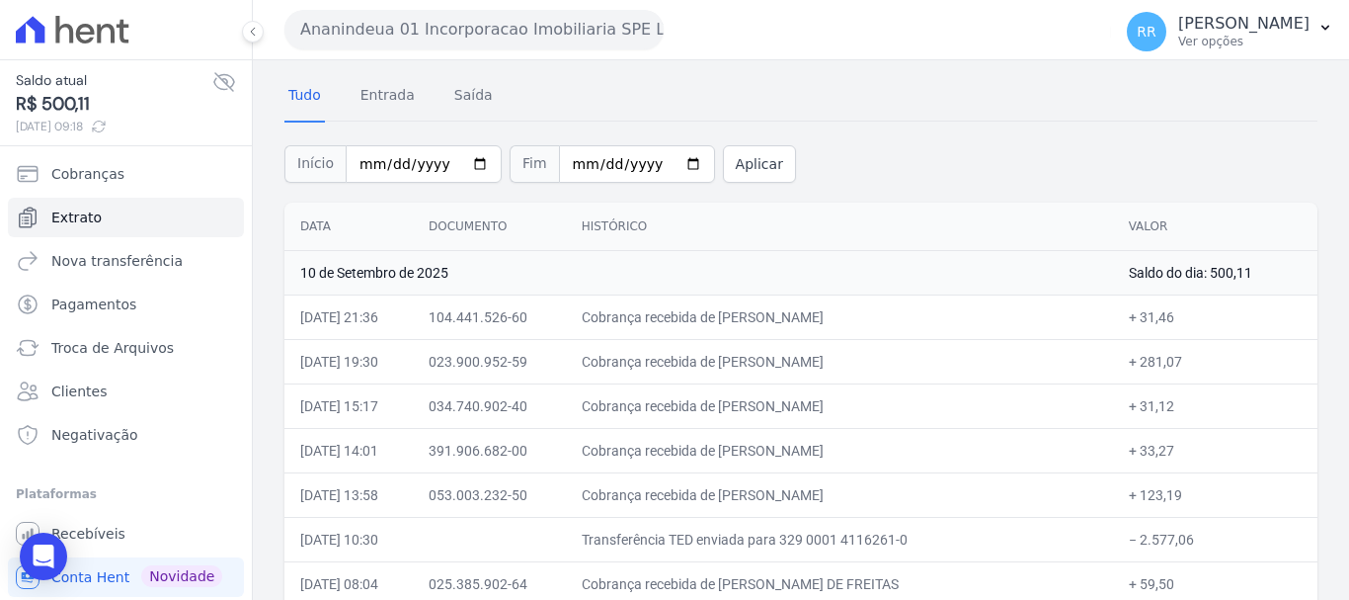
scroll to position [99, 0]
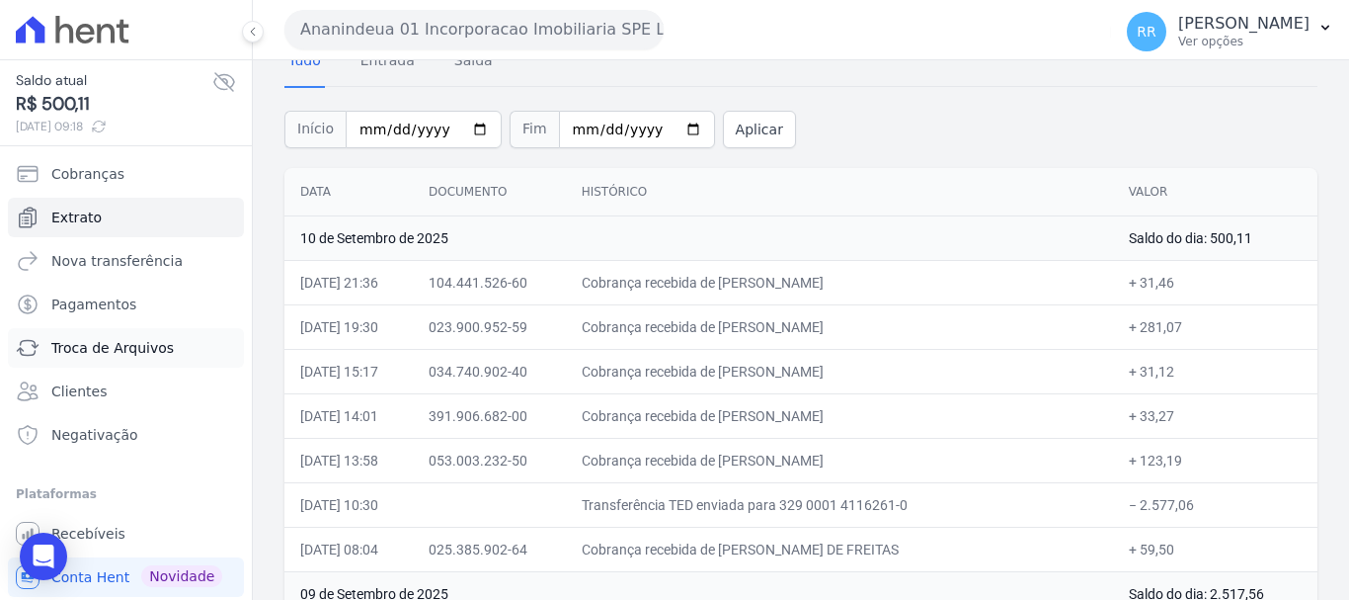
click at [103, 353] on span "Troca de Arquivos" at bounding box center [112, 348] width 122 height 20
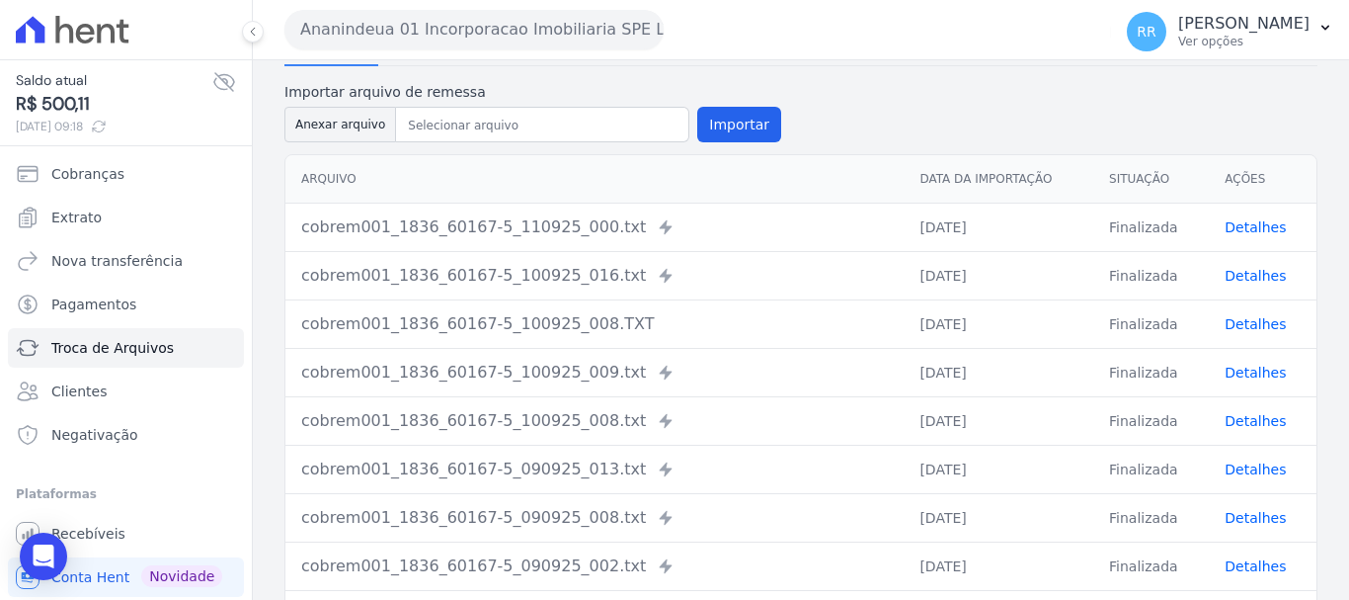
scroll to position [99, 0]
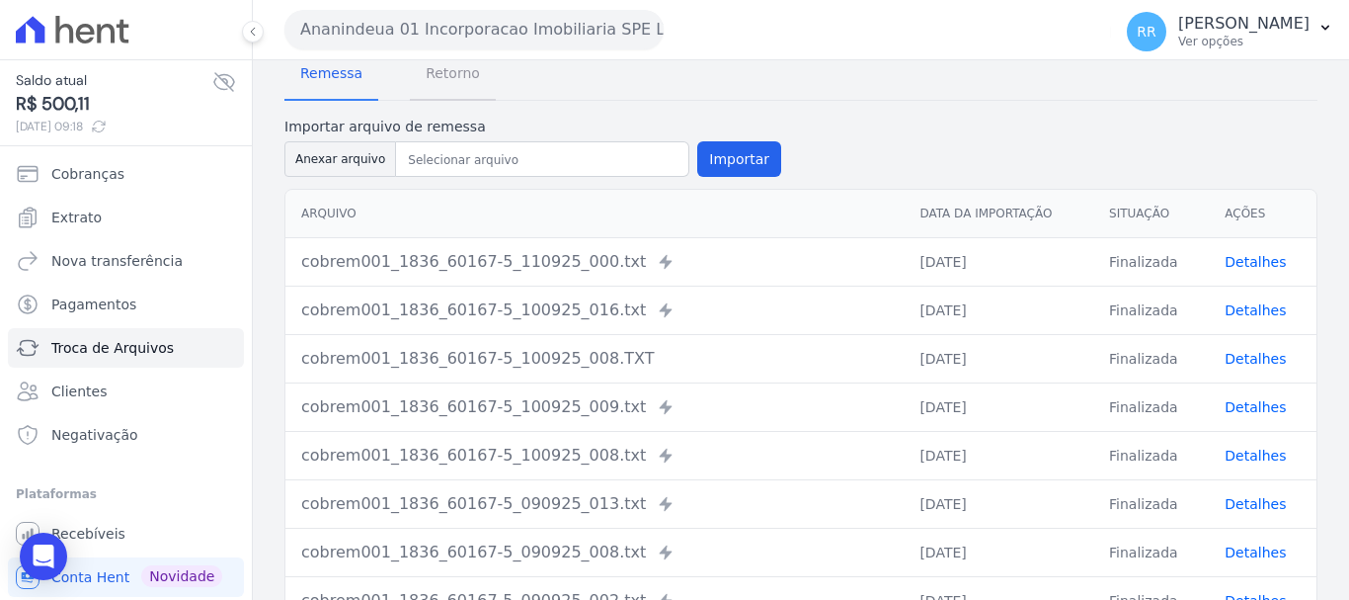
click at [458, 79] on span "Retorno" at bounding box center [453, 73] width 78 height 40
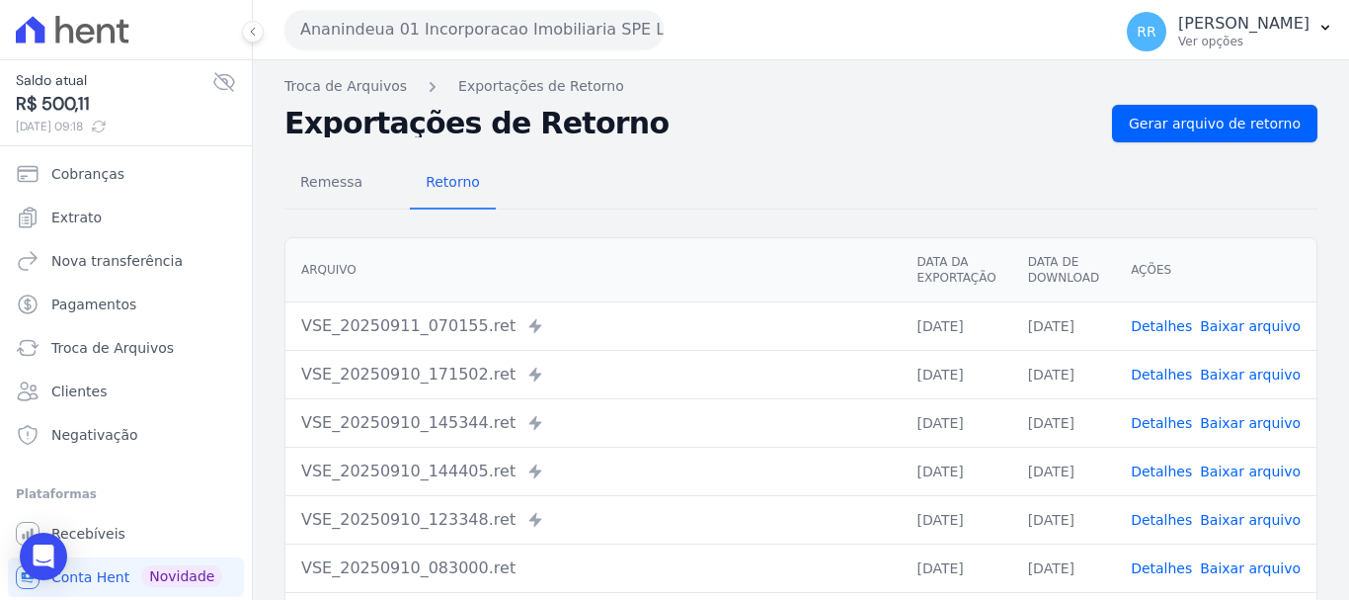
click at [1170, 524] on link "Detalhes" at bounding box center [1161, 520] width 61 height 16
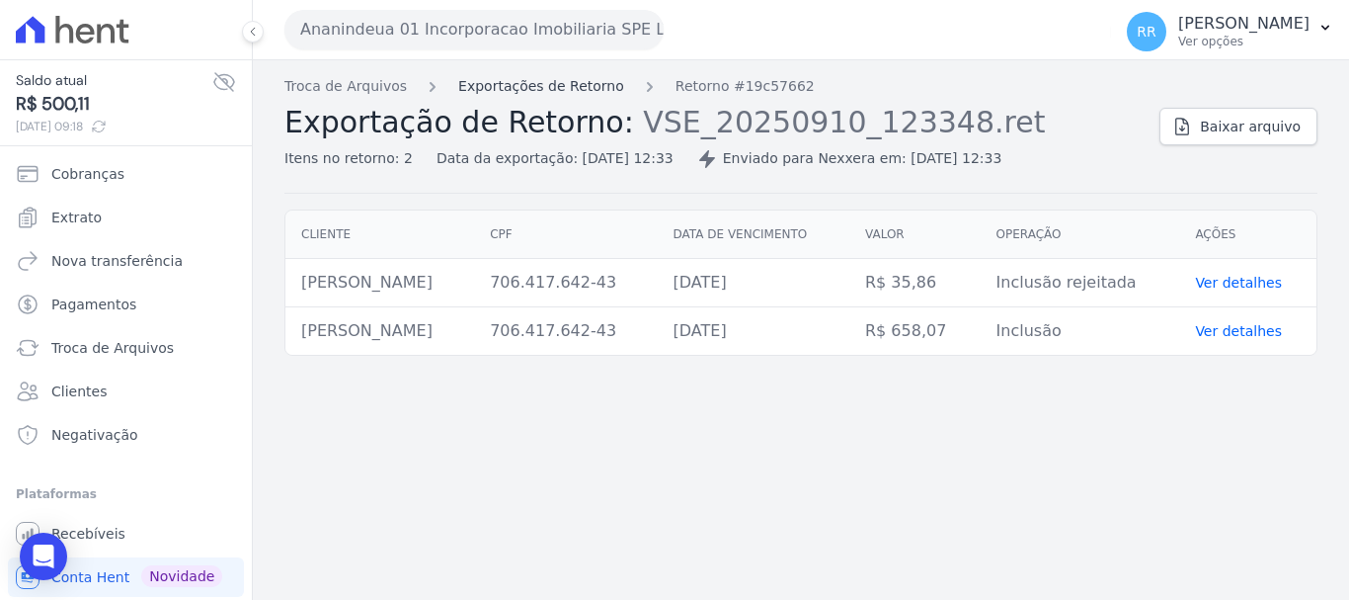
click at [562, 86] on link "Exportações de Retorno" at bounding box center [541, 86] width 166 height 21
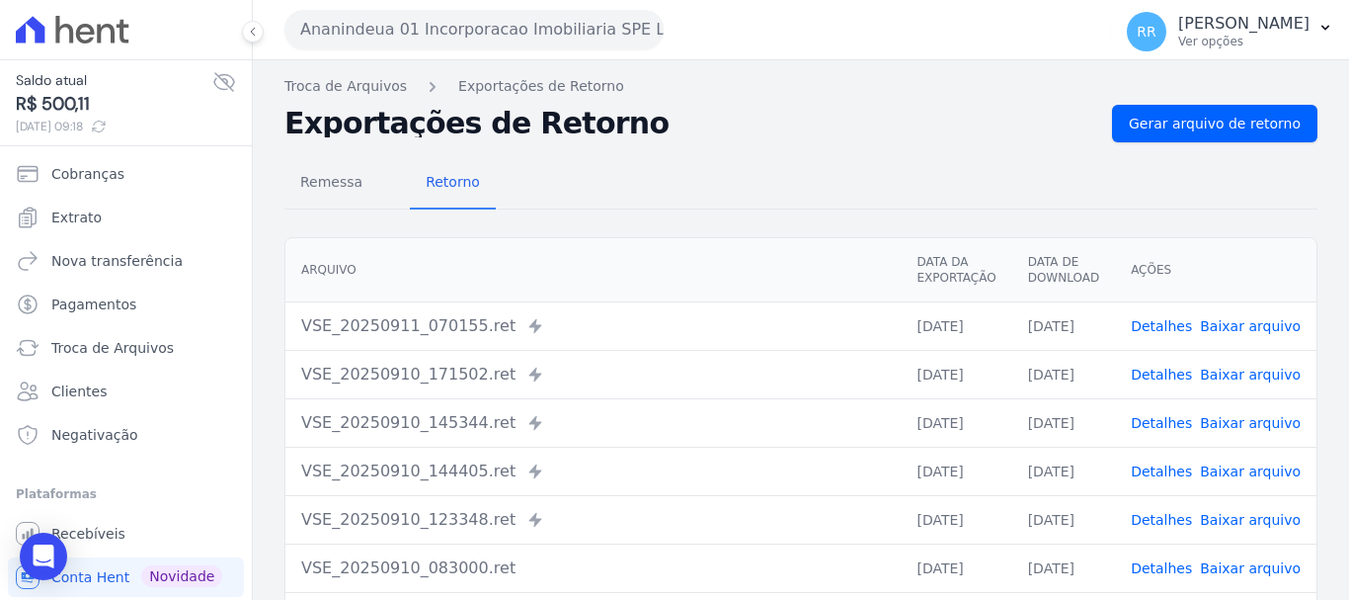
click at [1168, 520] on link "Detalhes" at bounding box center [1161, 520] width 61 height 16
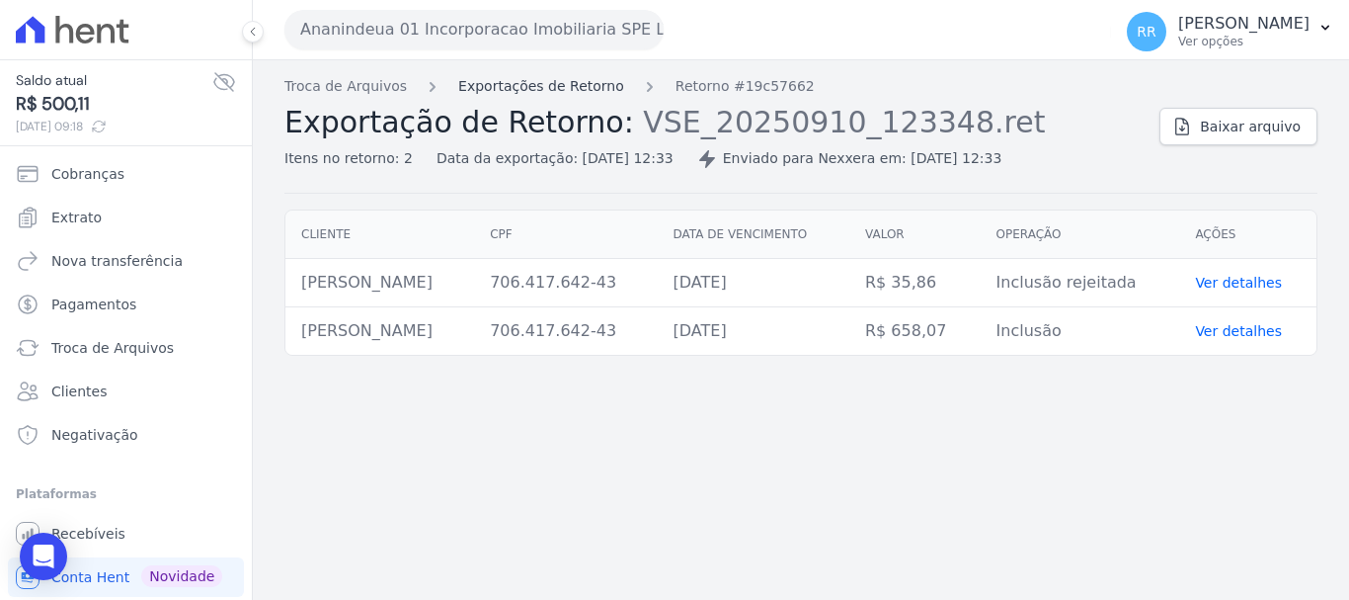
click at [590, 91] on link "Exportações de Retorno" at bounding box center [541, 86] width 166 height 21
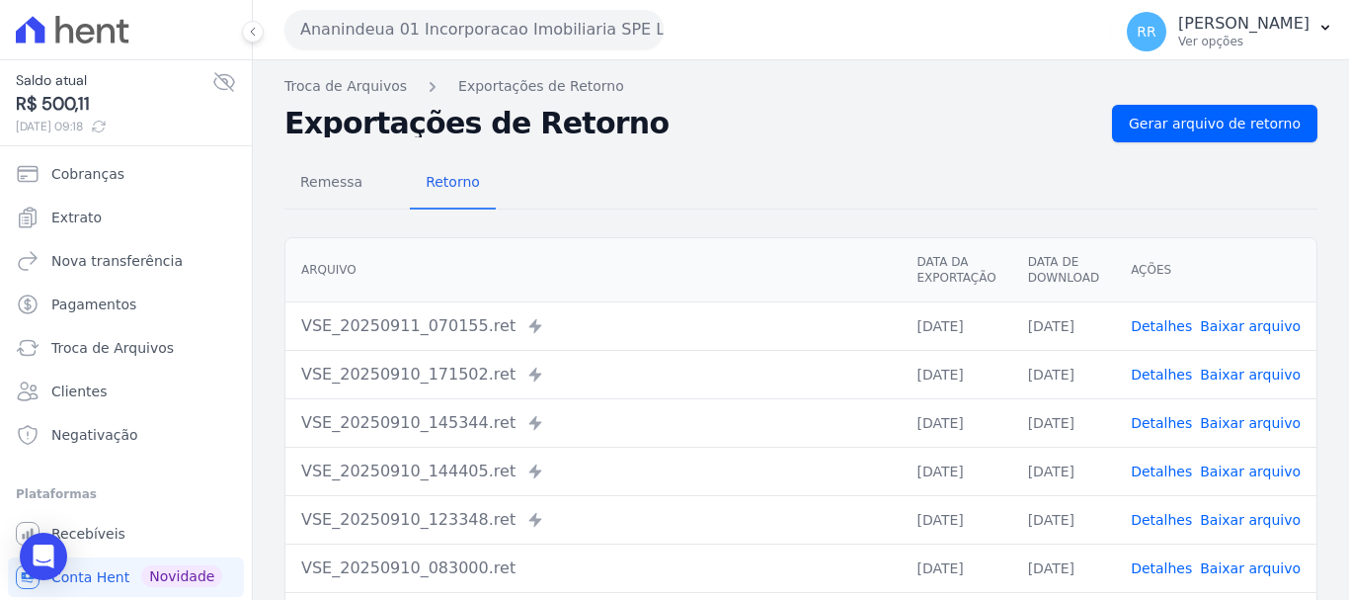
click at [1164, 422] on link "Detalhes" at bounding box center [1161, 423] width 61 height 16
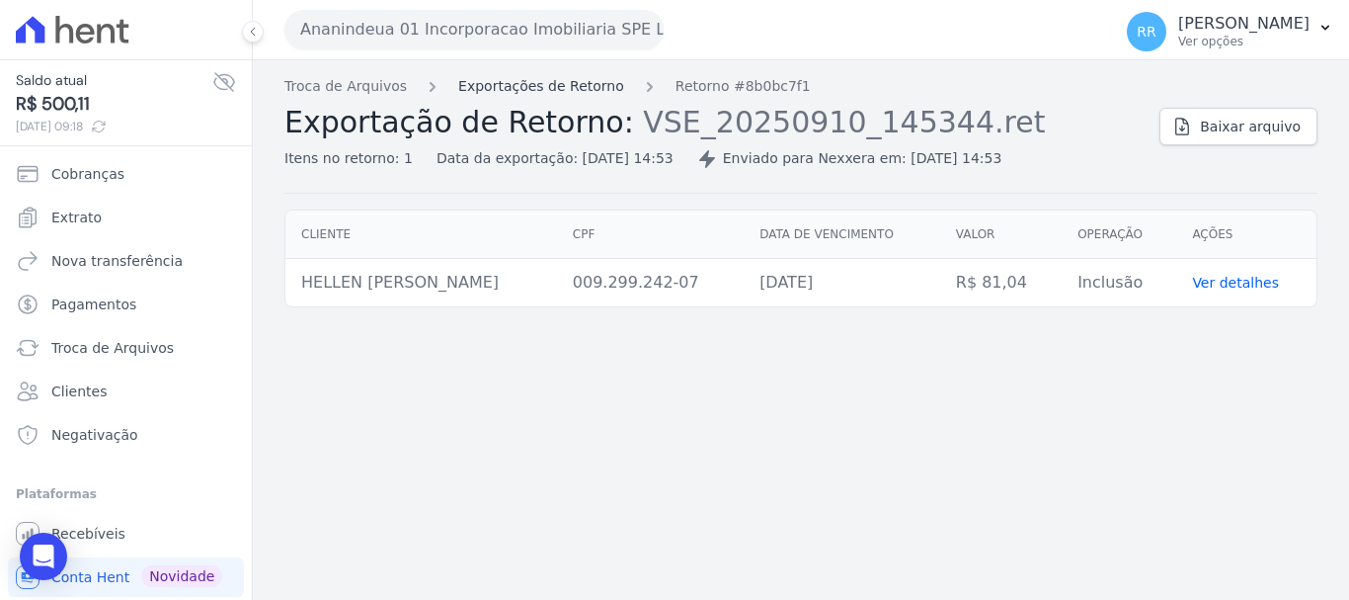
click at [535, 95] on link "Exportações de Retorno" at bounding box center [541, 86] width 166 height 21
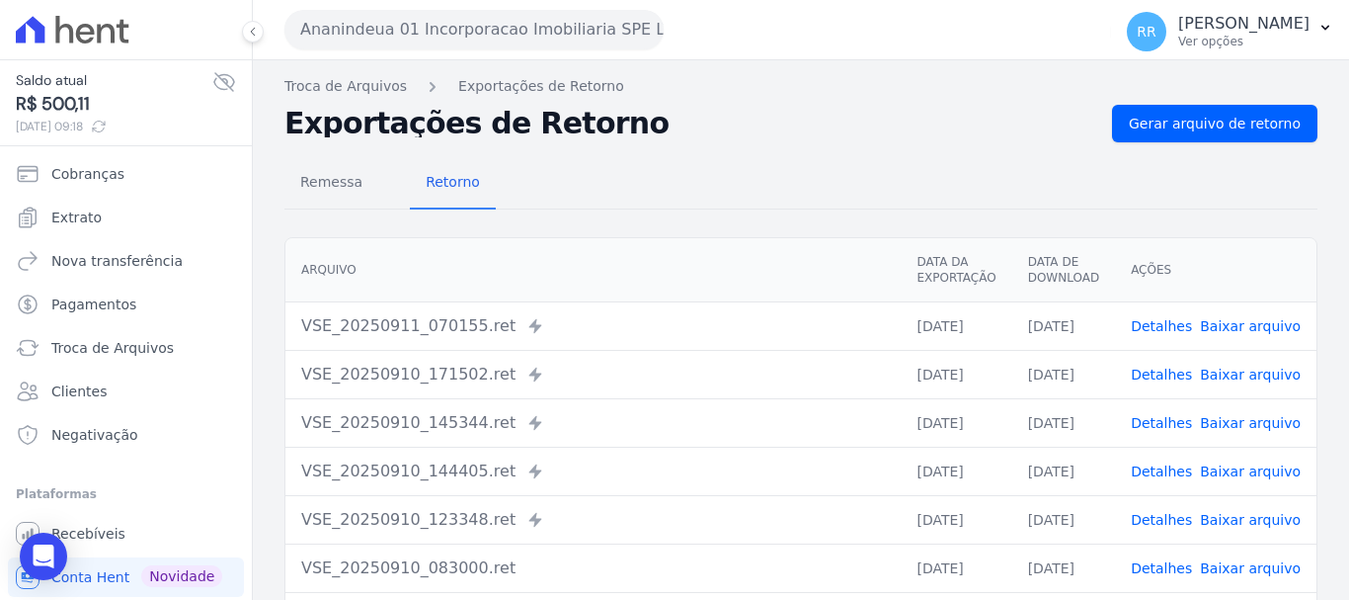
click at [1183, 472] on link "Detalhes" at bounding box center [1161, 471] width 61 height 16
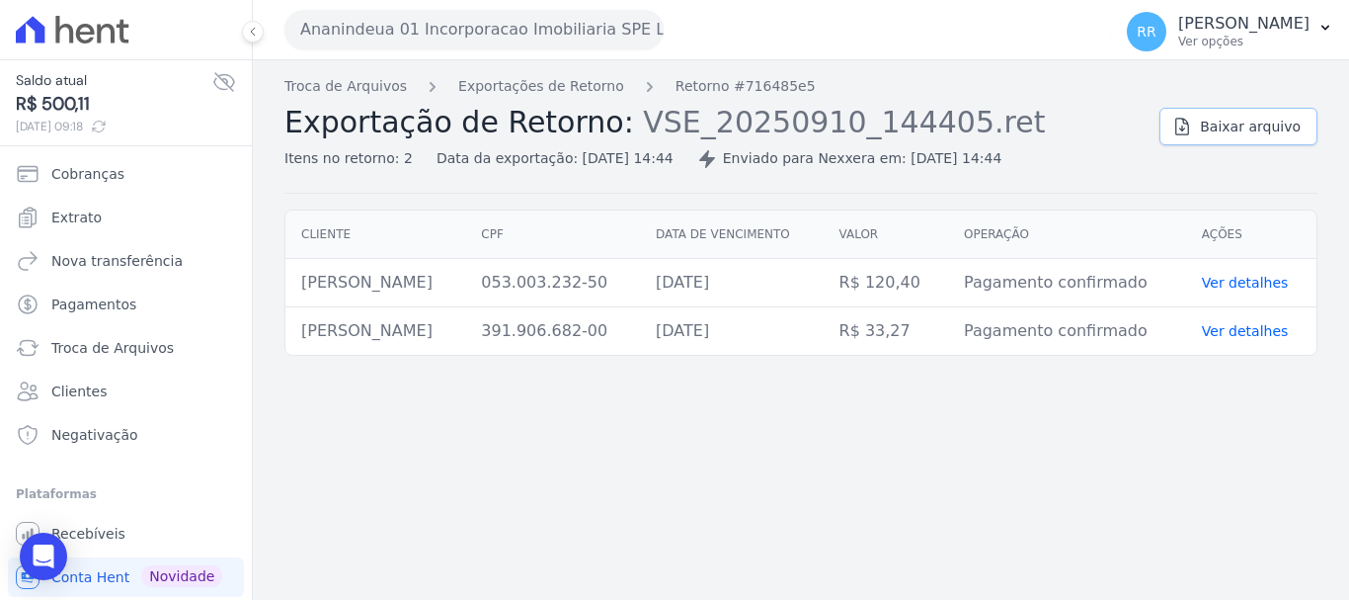
click at [1278, 136] on link "Baixar arquivo" at bounding box center [1239, 127] width 158 height 38
click at [479, 84] on link "Exportações de Retorno" at bounding box center [541, 86] width 166 height 21
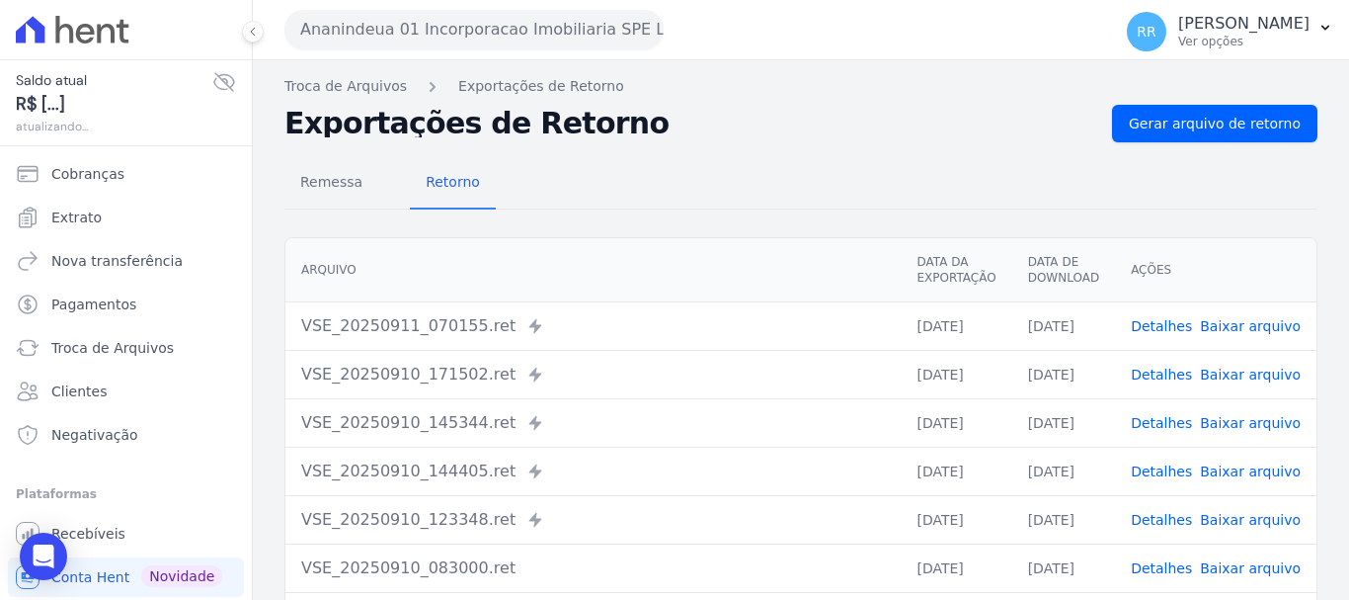
click at [767, 390] on td "VSE_20250910_171502.ret Enviado para Nexxera em: 10/09/2025, 17:15" at bounding box center [592, 374] width 615 height 48
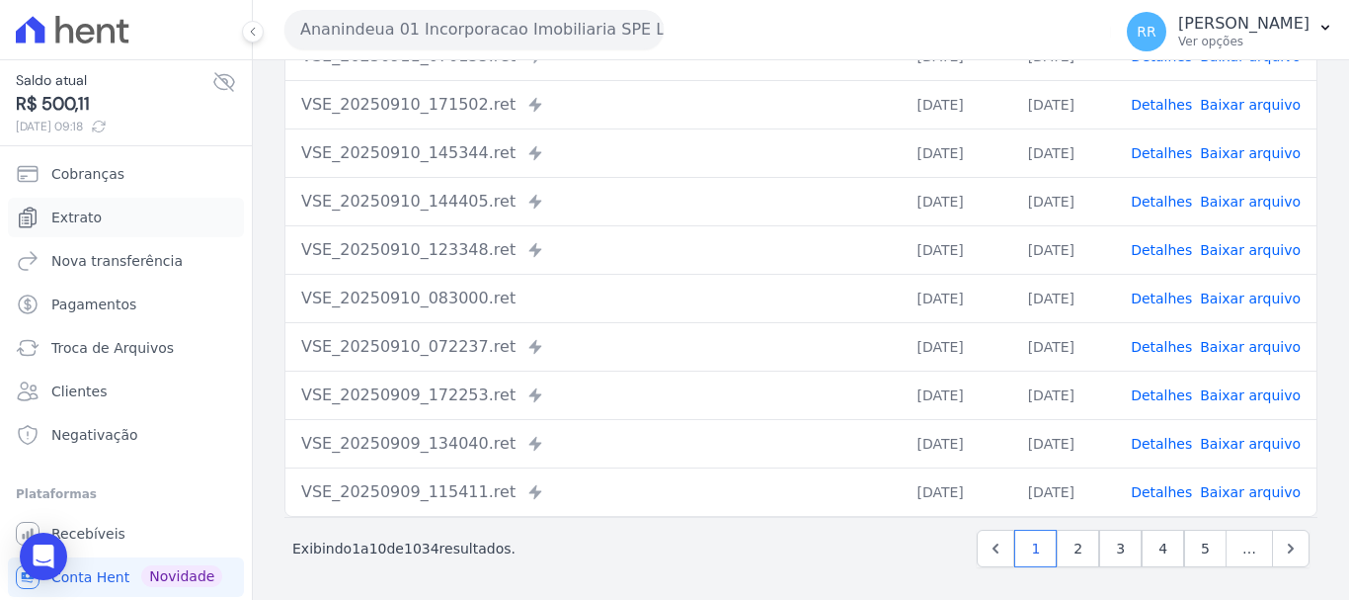
scroll to position [273, 0]
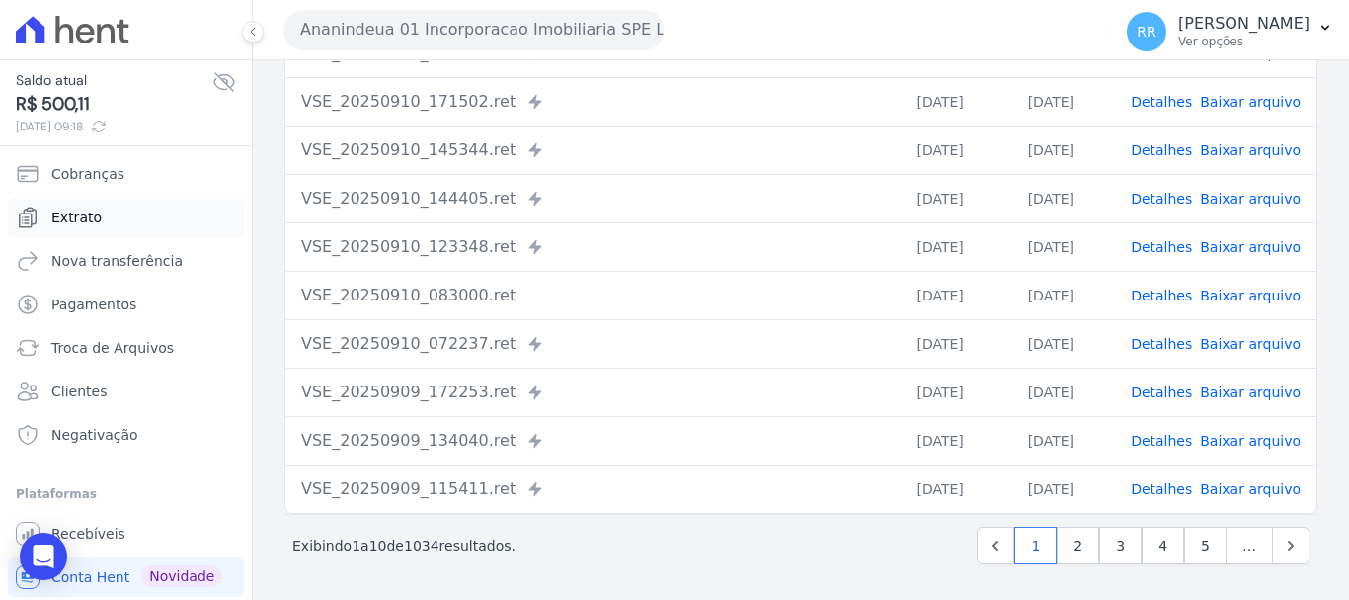
click at [79, 217] on span "Extrato" at bounding box center [76, 217] width 50 height 20
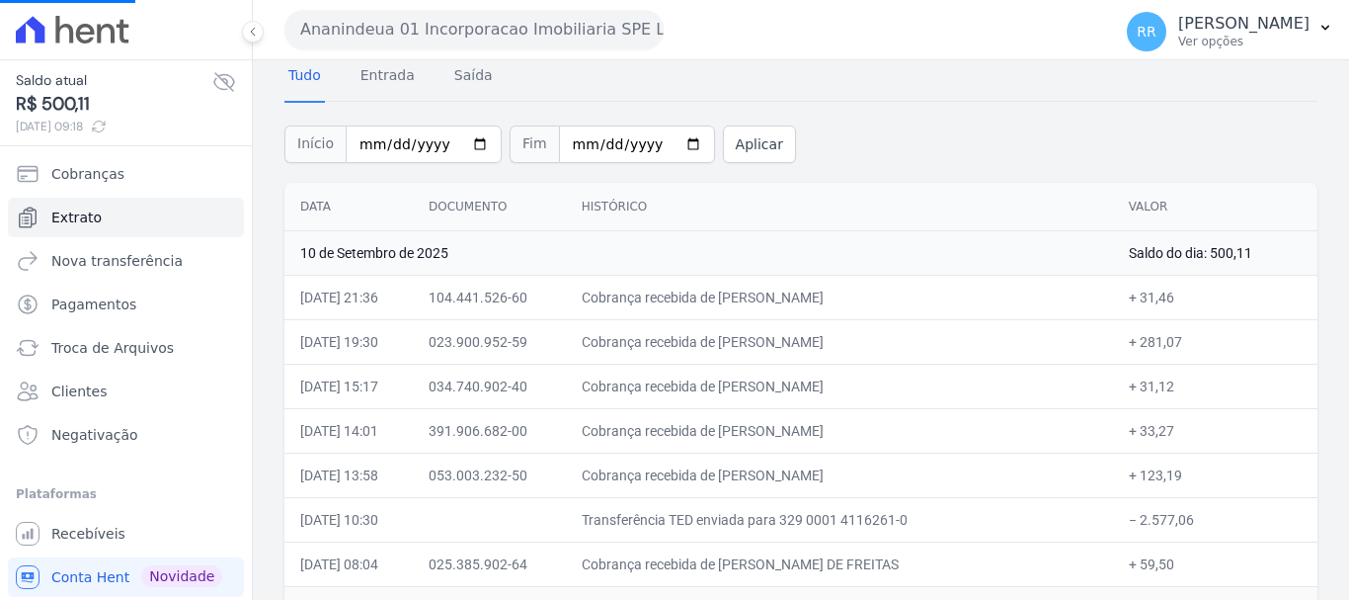
scroll to position [198, 0]
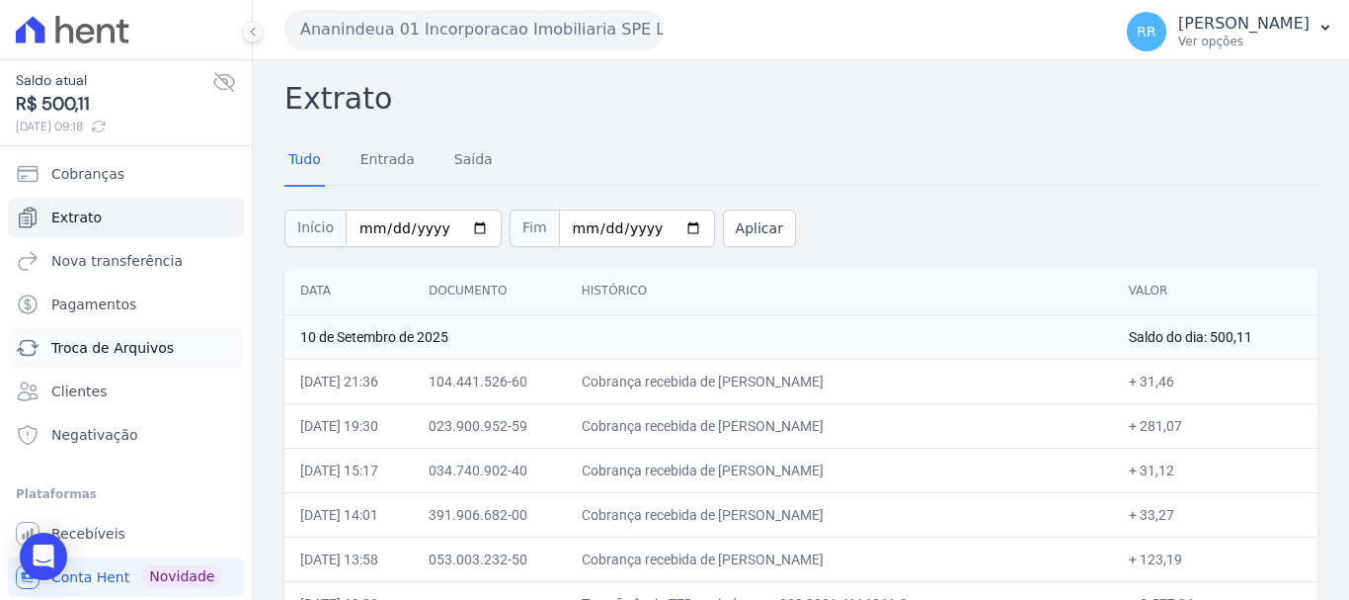
click at [104, 342] on span "Troca de Arquivos" at bounding box center [112, 348] width 122 height 20
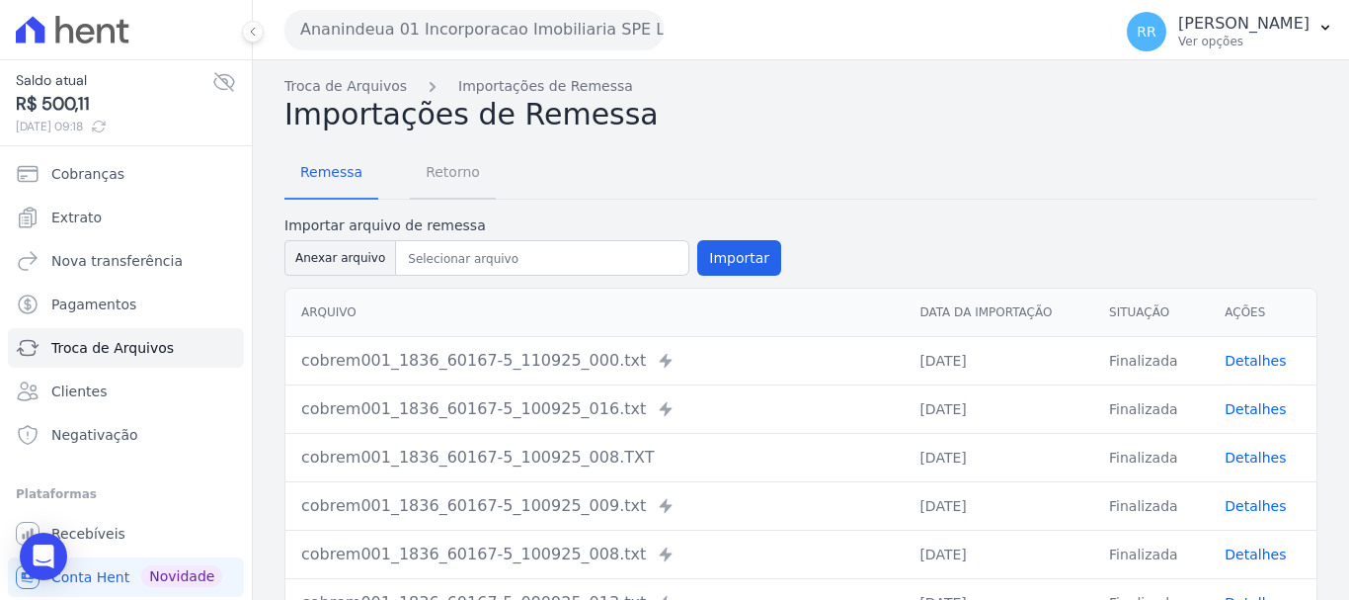
click at [477, 172] on span "Retorno" at bounding box center [453, 172] width 78 height 40
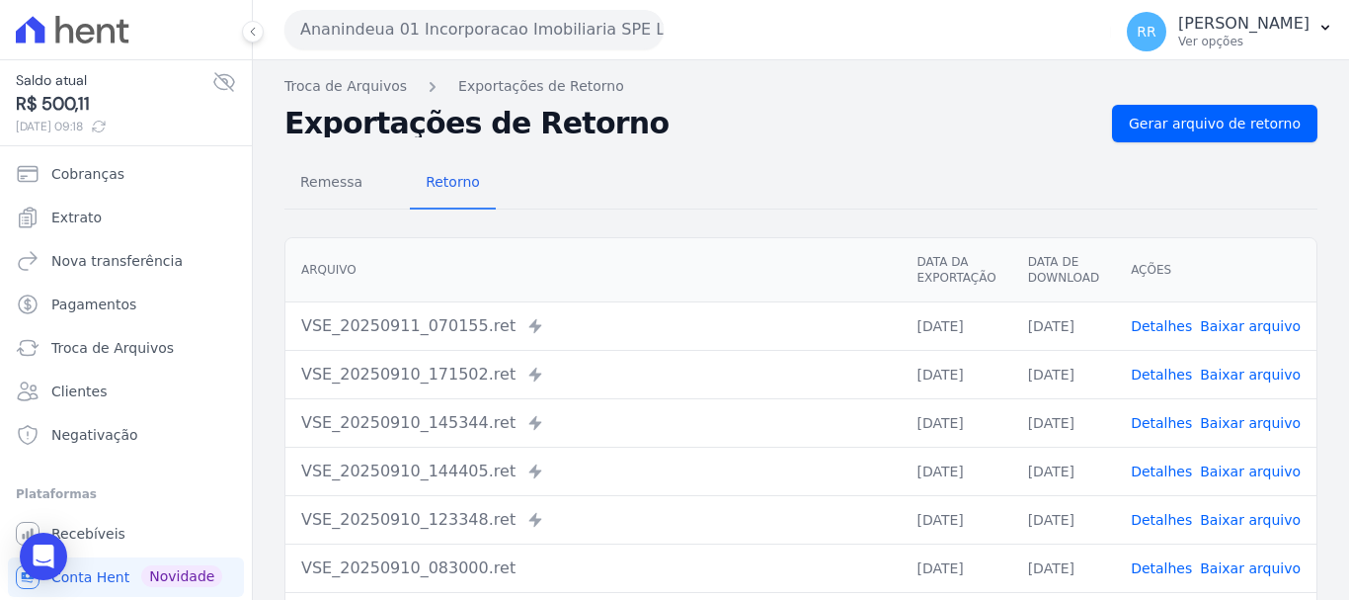
click at [1169, 570] on link "Detalhes" at bounding box center [1161, 568] width 61 height 16
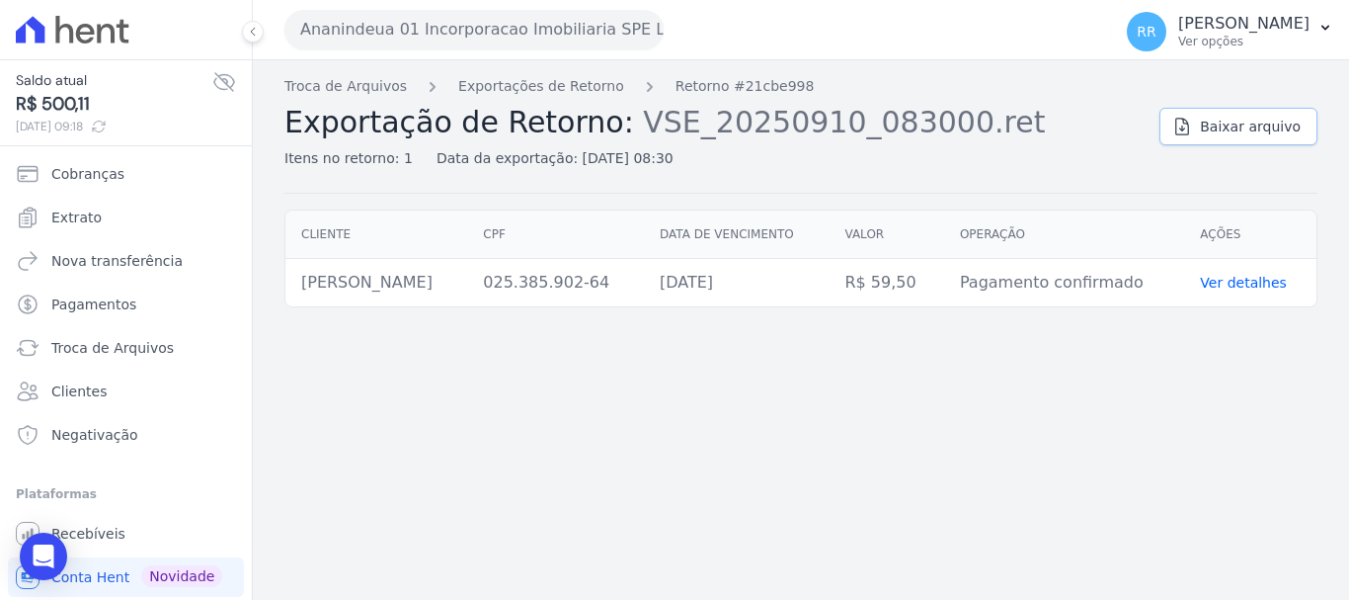
drag, startPoint x: 1276, startPoint y: 124, endPoint x: 548, endPoint y: 147, distance: 728.3
click at [1275, 124] on span "Baixar arquivo" at bounding box center [1250, 127] width 101 height 20
click at [370, 25] on button "Ananindeua 01 Incorporacao Imobiliaria SPE LTDA" at bounding box center [473, 30] width 379 height 40
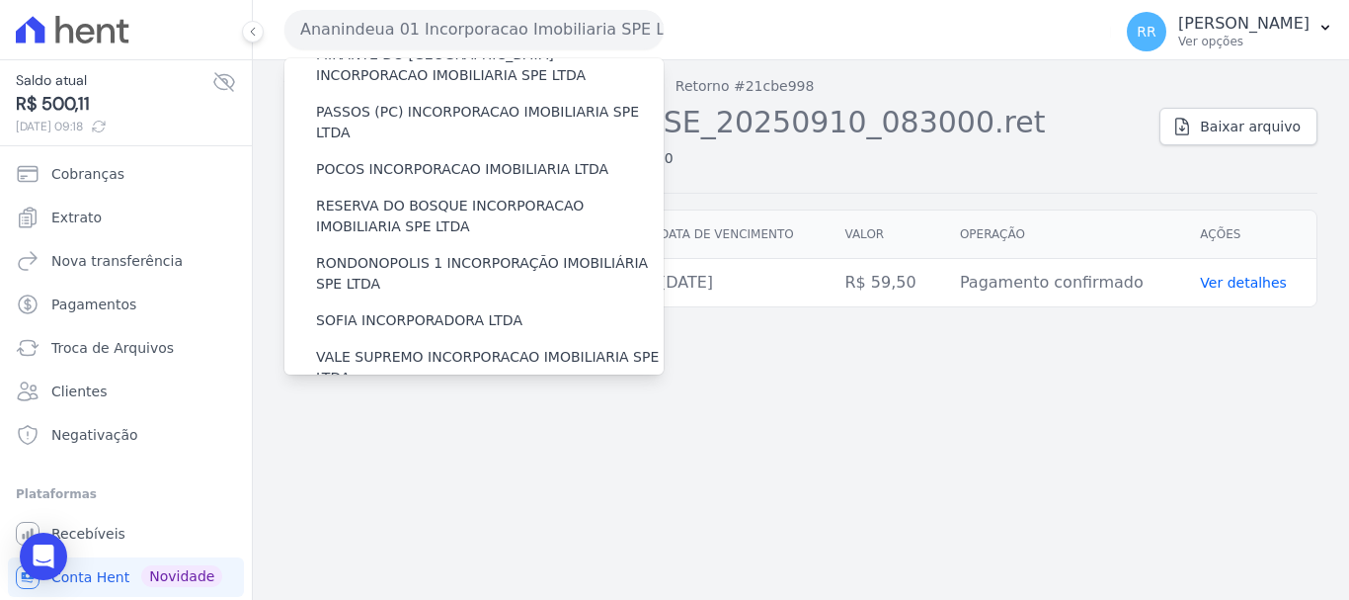
scroll to position [862, 0]
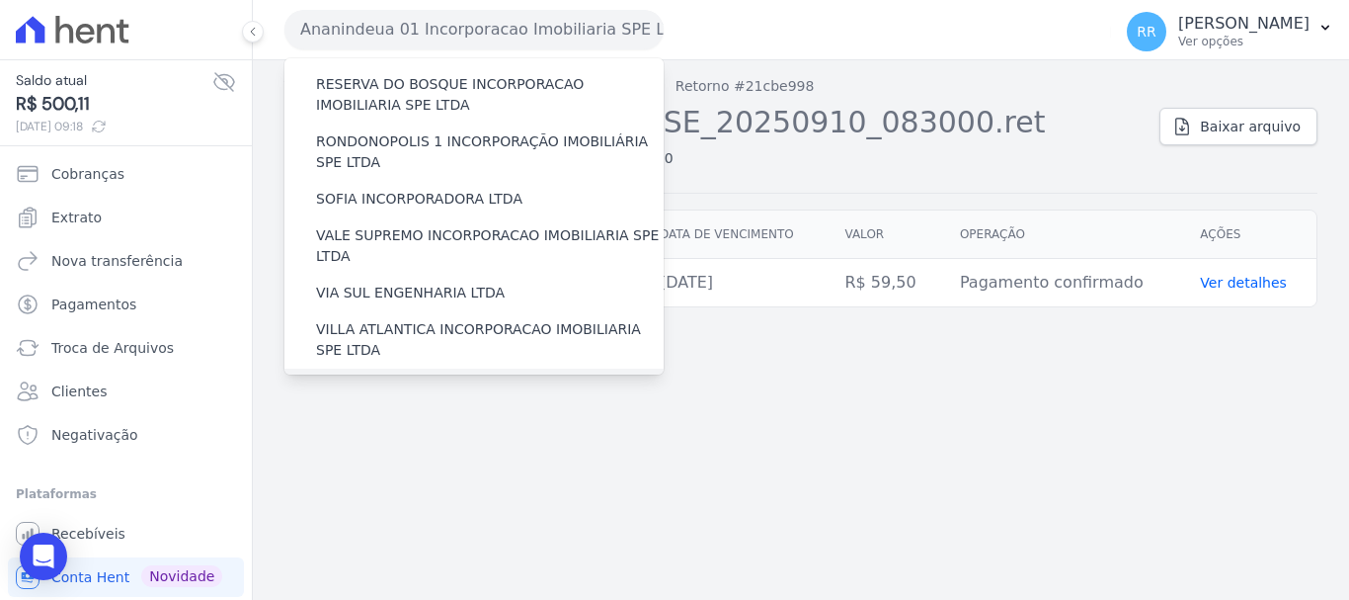
click at [439, 376] on label "[GEOGRAPHIC_DATA] INCORPORACAO IMOBILIARIA SPE LTDA" at bounding box center [490, 396] width 348 height 41
click at [0, 0] on input "[GEOGRAPHIC_DATA] INCORPORACAO IMOBILIARIA SPE LTDA" at bounding box center [0, 0] width 0 height 0
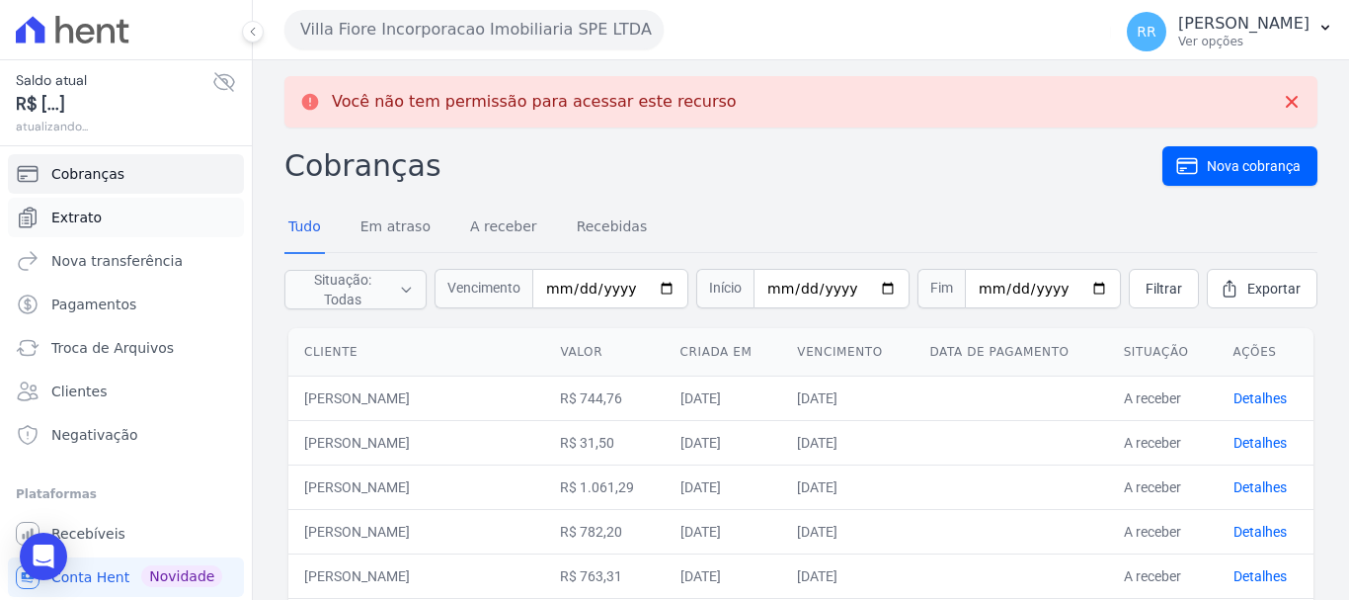
click at [102, 217] on link "Extrato" at bounding box center [126, 218] width 236 height 40
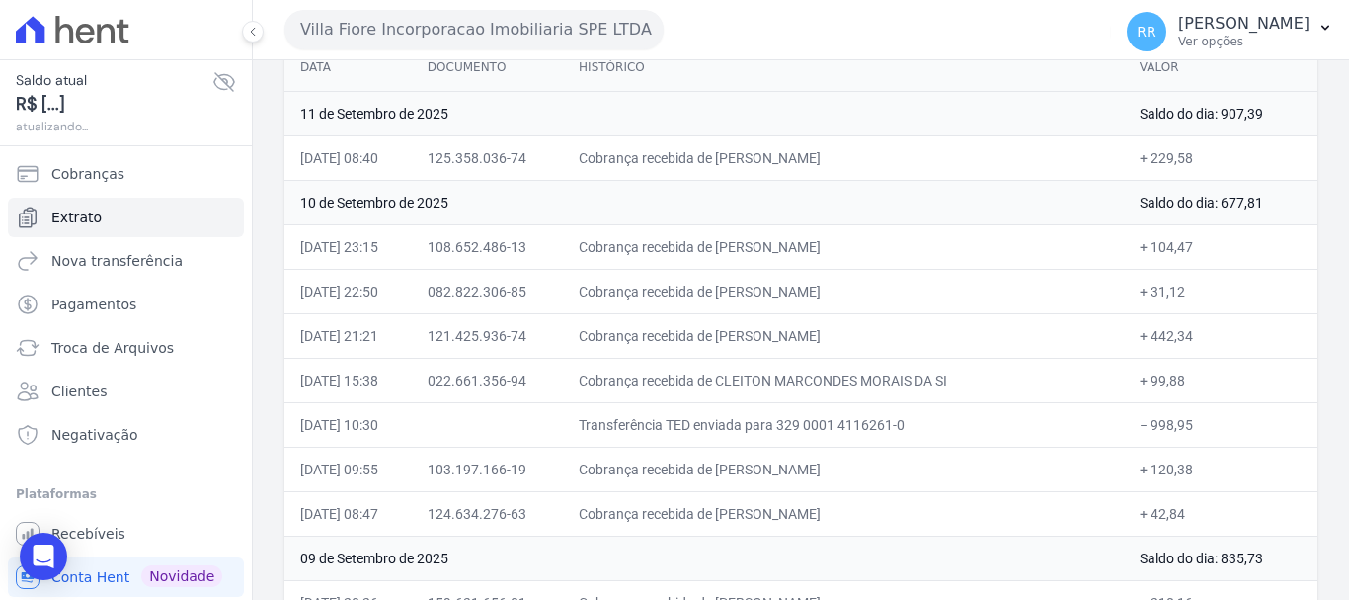
scroll to position [296, 0]
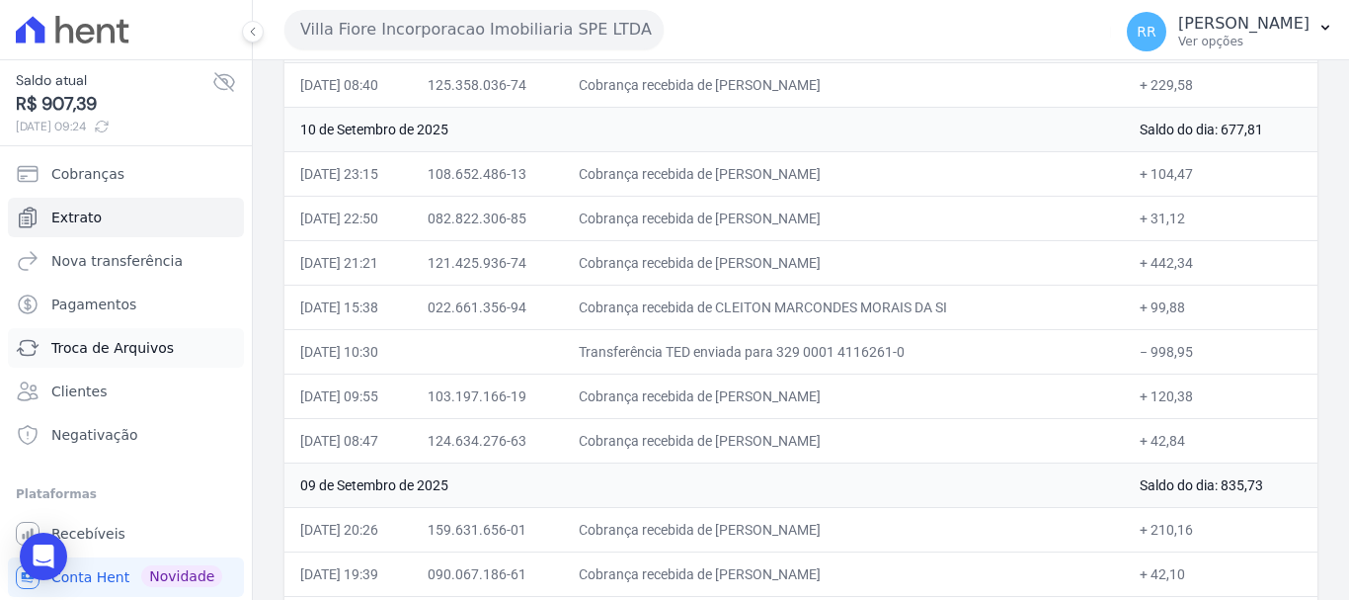
click at [92, 343] on span "Troca de Arquivos" at bounding box center [112, 348] width 122 height 20
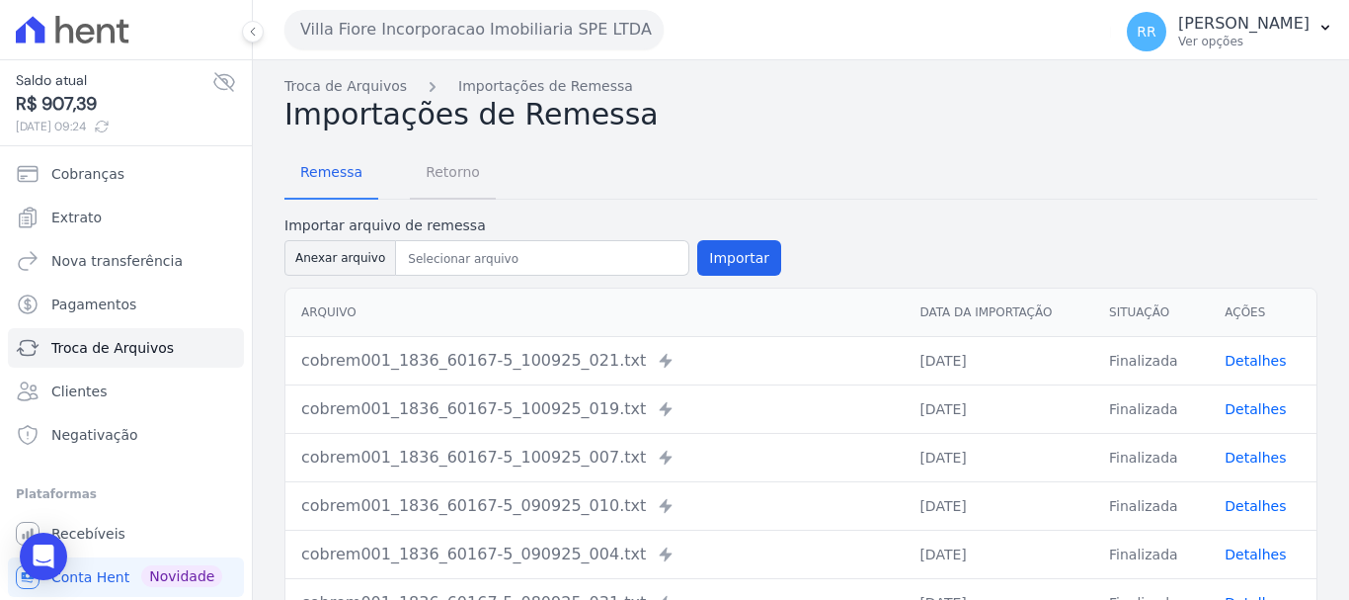
click at [449, 177] on span "Retorno" at bounding box center [453, 172] width 78 height 40
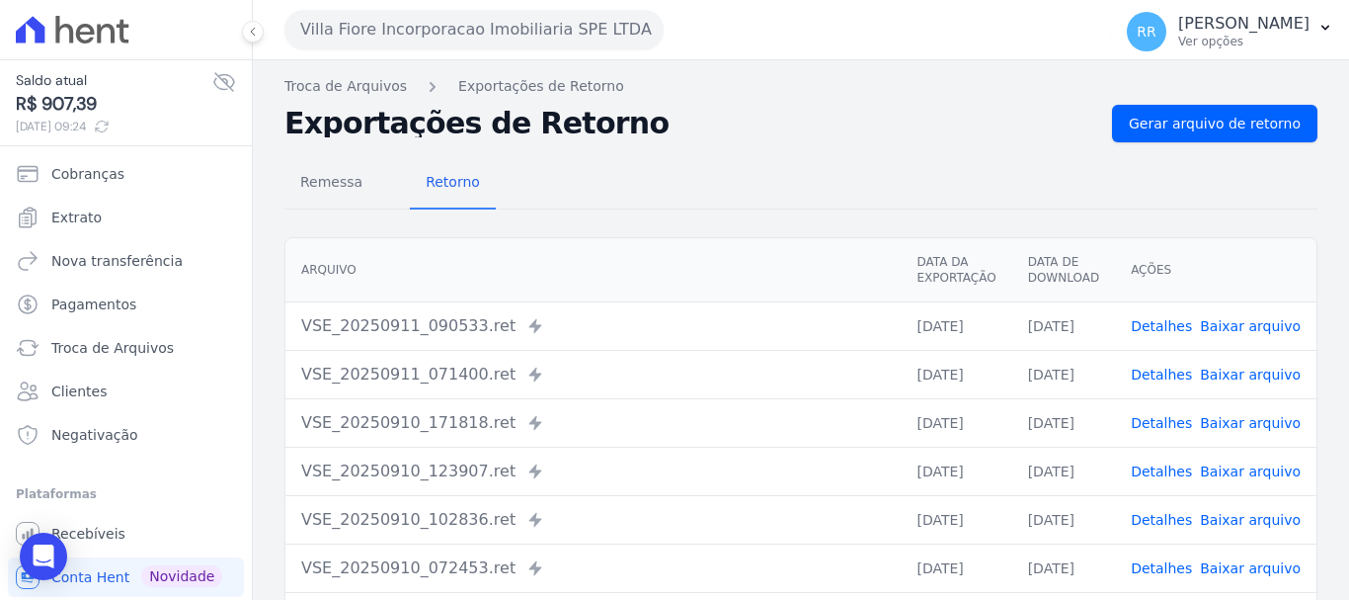
click at [1173, 388] on td "Detalhes Baixar arquivo" at bounding box center [1215, 374] width 201 height 48
click at [1173, 382] on link "Detalhes" at bounding box center [1161, 374] width 61 height 16
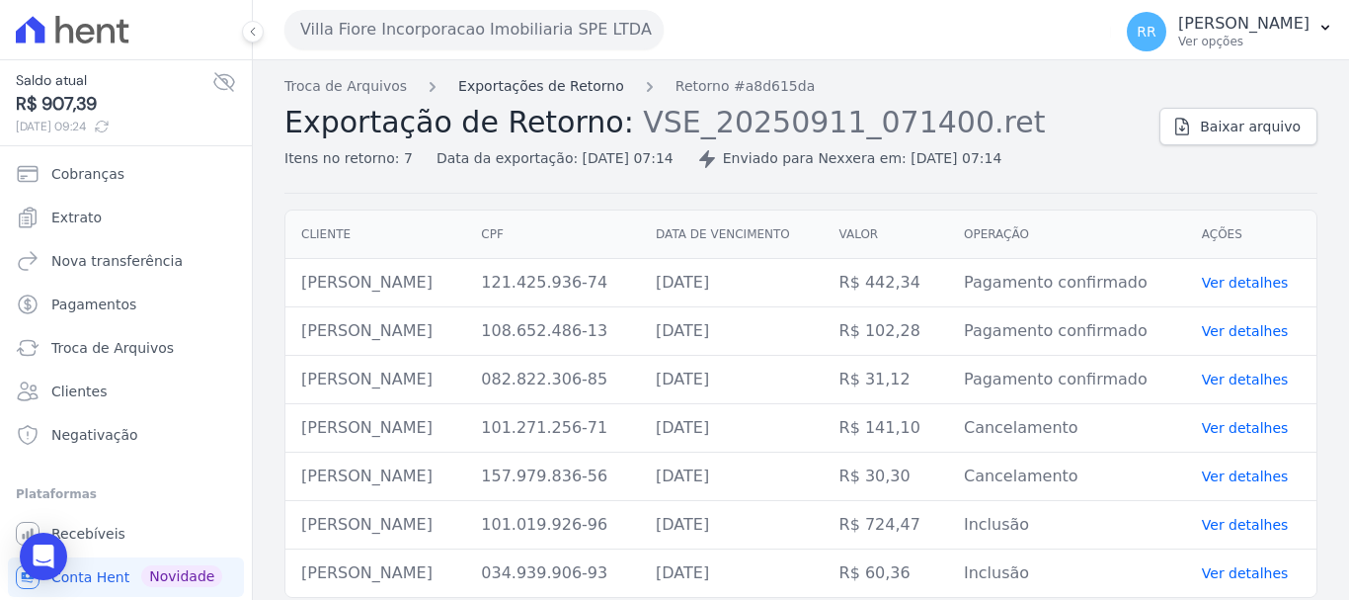
click at [559, 76] on link "Exportações de Retorno" at bounding box center [541, 86] width 166 height 21
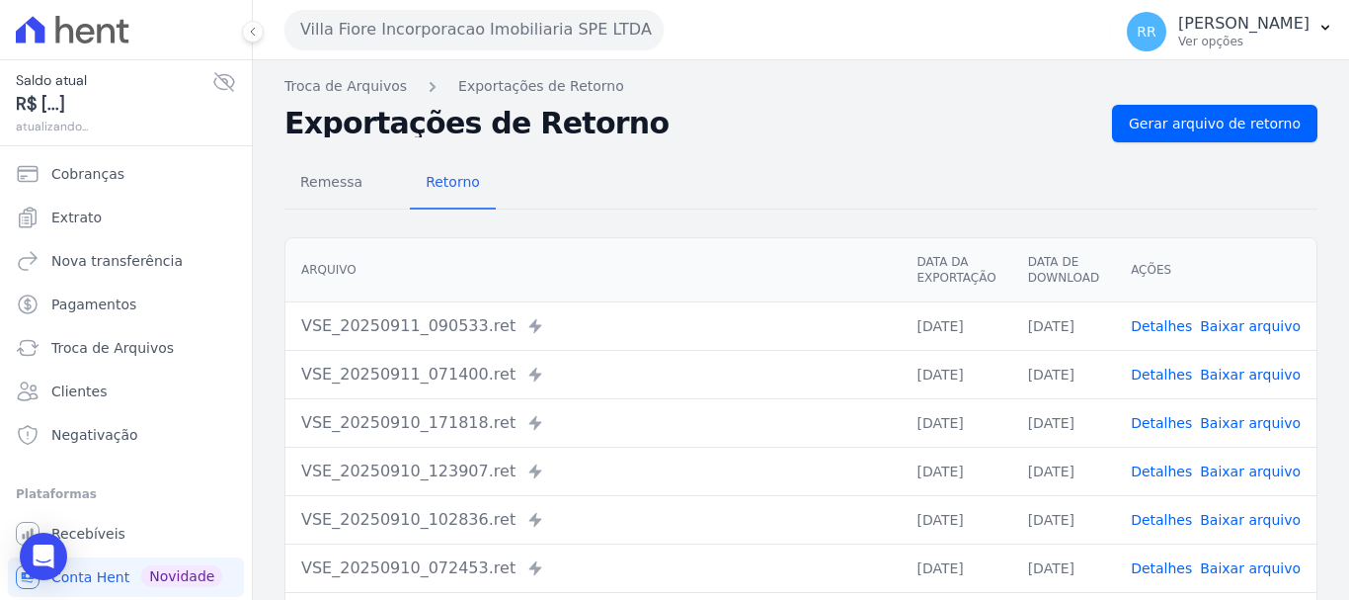
drag, startPoint x: 1158, startPoint y: 327, endPoint x: 991, endPoint y: 303, distance: 168.6
click at [1157, 326] on link "Detalhes" at bounding box center [1161, 326] width 61 height 16
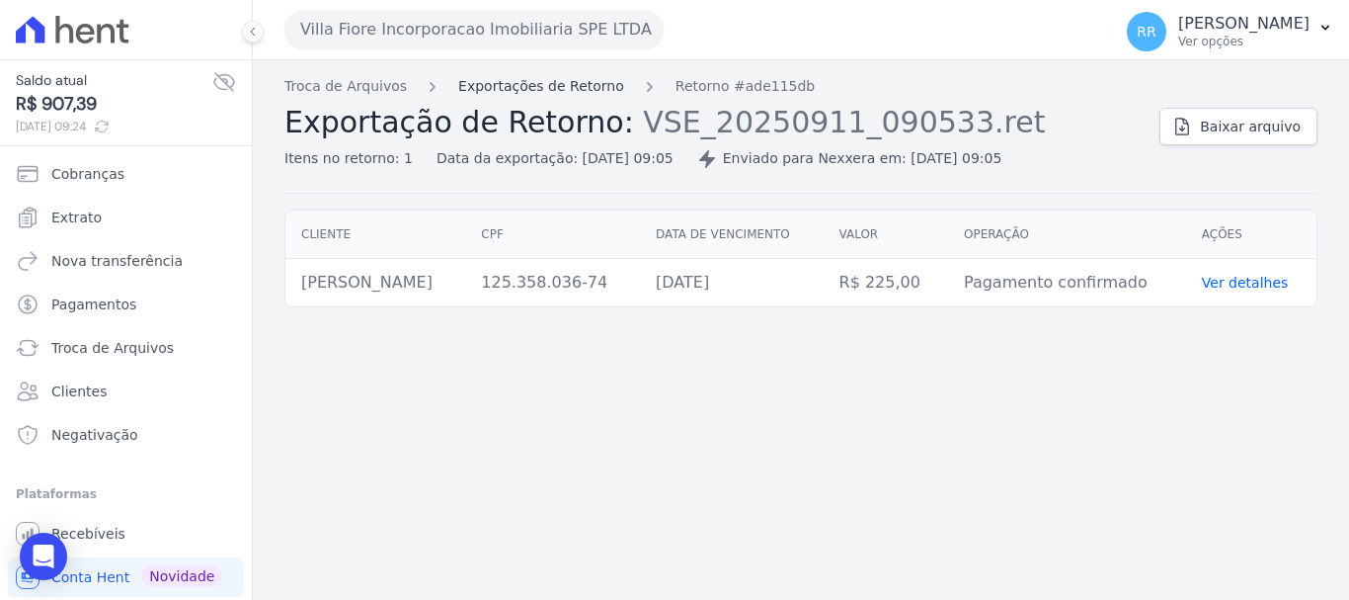
click at [556, 92] on link "Exportações de Retorno" at bounding box center [541, 86] width 166 height 21
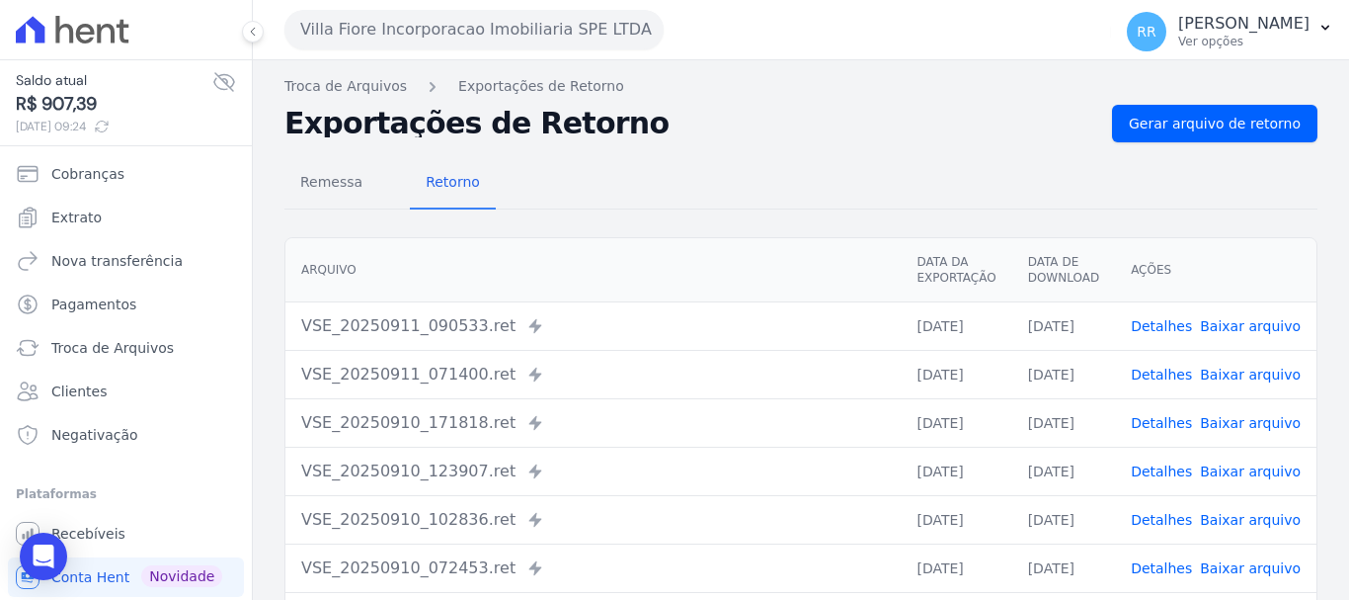
click at [1169, 424] on link "Detalhes" at bounding box center [1161, 423] width 61 height 16
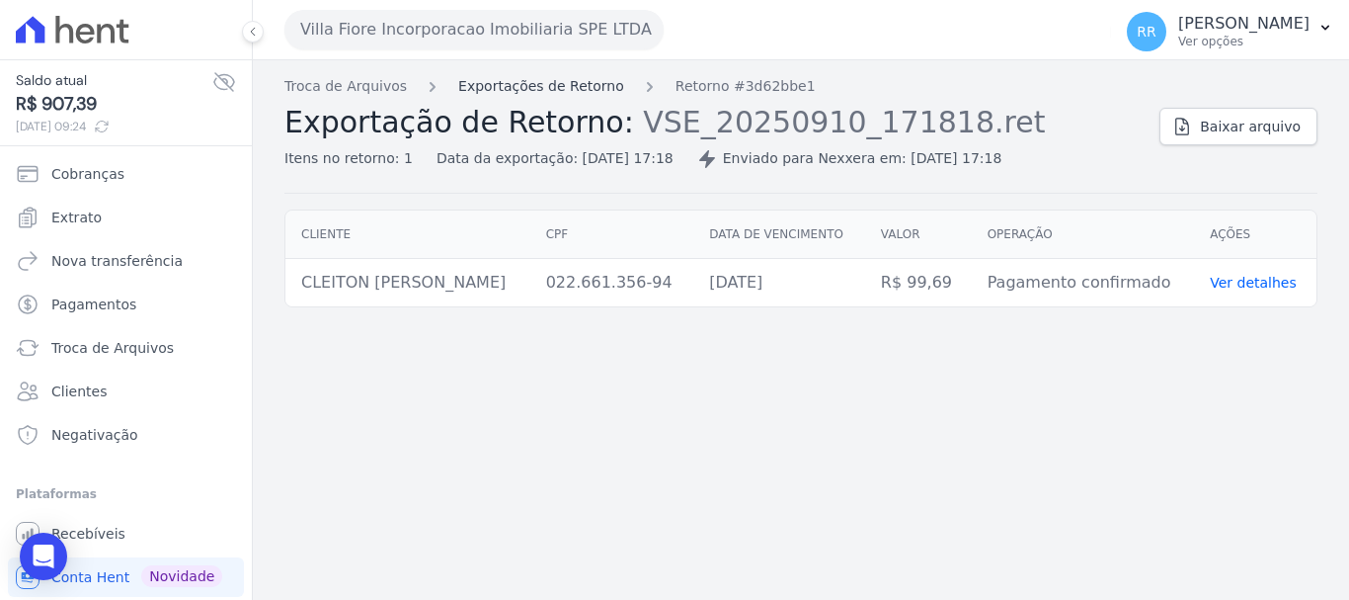
click at [513, 86] on link "Exportações de Retorno" at bounding box center [541, 86] width 166 height 21
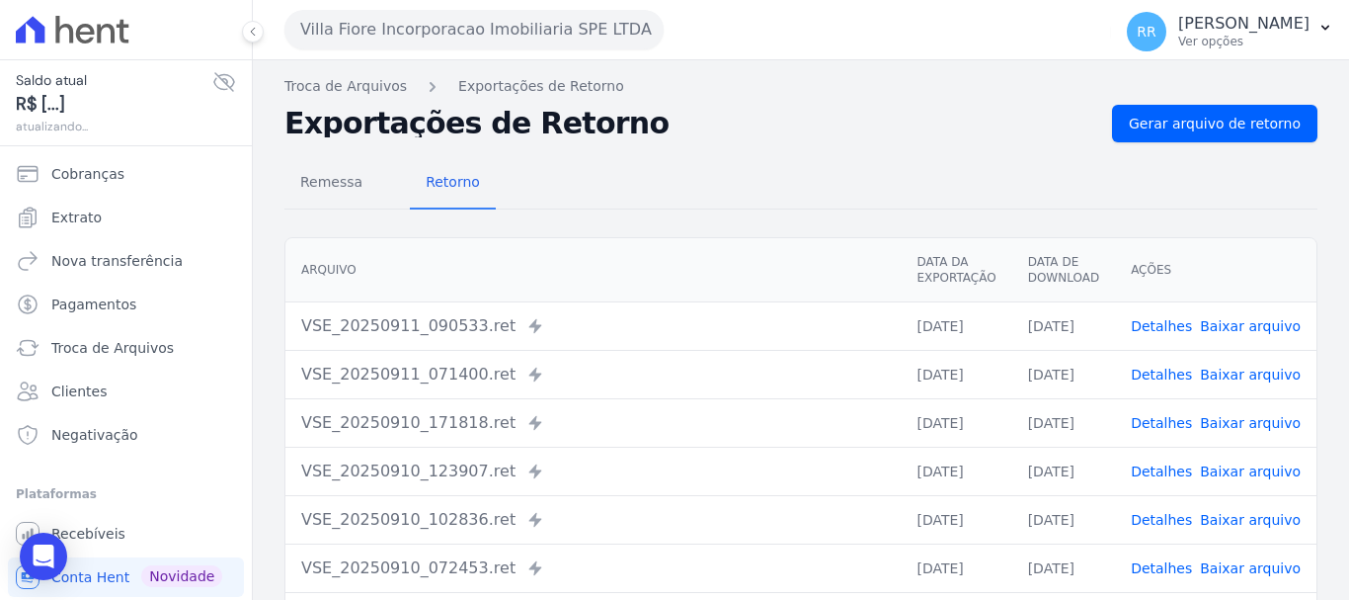
click at [1180, 518] on link "Detalhes" at bounding box center [1161, 520] width 61 height 16
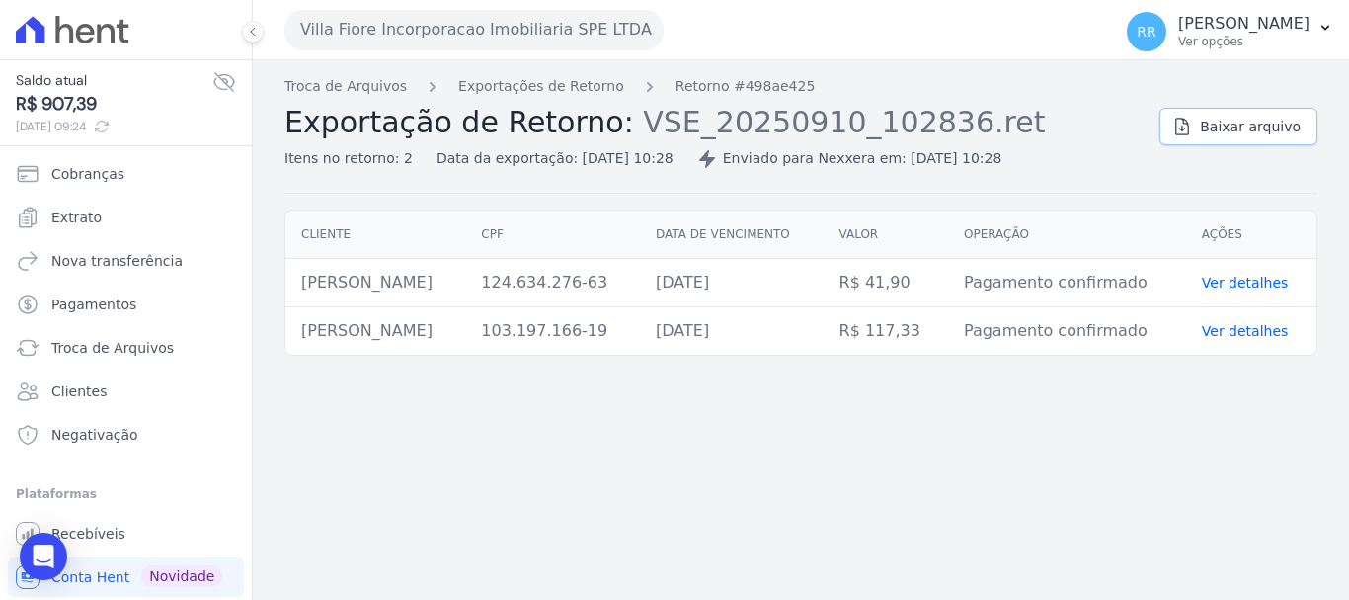
click at [1236, 119] on span "Baixar arquivo" at bounding box center [1250, 127] width 101 height 20
click at [864, 593] on div "Troca de Arquivos Exportações de Retorno Retorno #498ae425 Exportação de Retorn…" at bounding box center [801, 329] width 1096 height 539
click at [82, 207] on span "Extrato" at bounding box center [76, 217] width 50 height 20
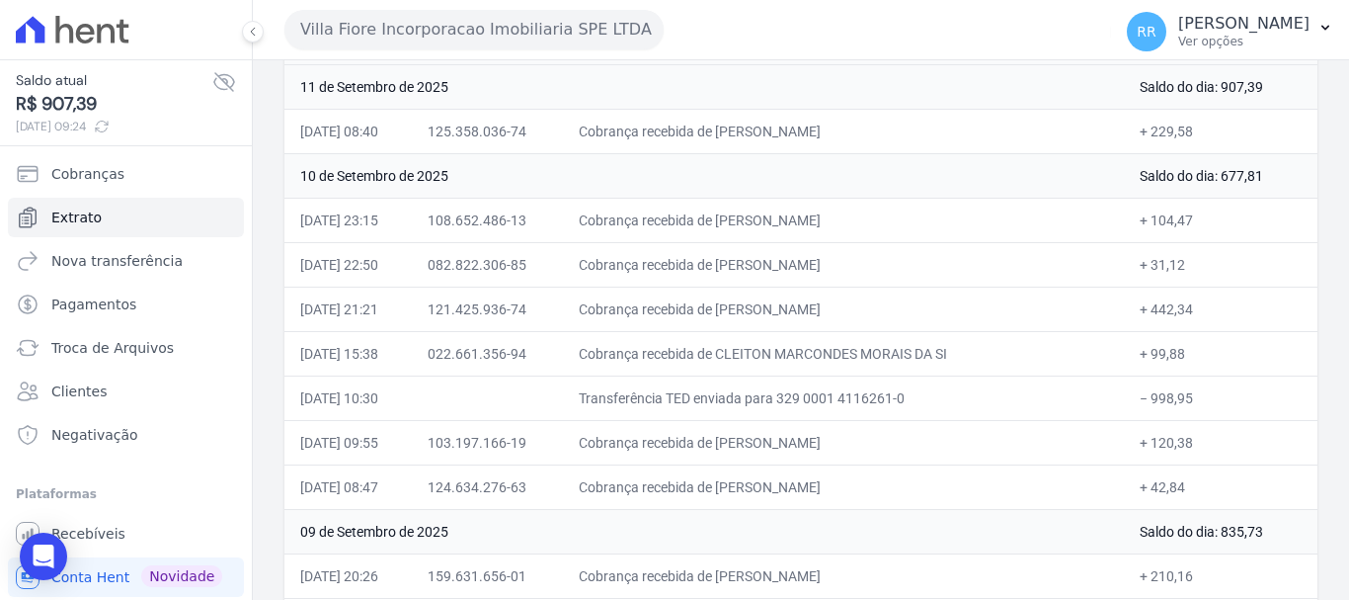
scroll to position [198, 0]
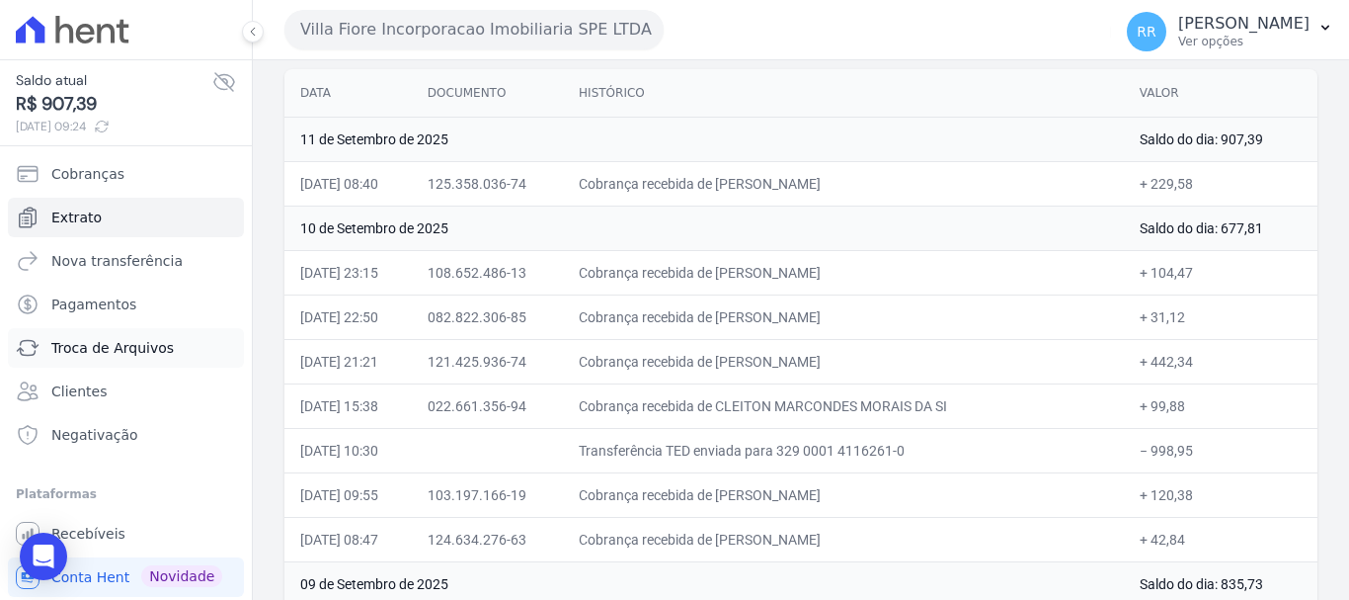
click at [92, 339] on span "Troca de Arquivos" at bounding box center [112, 348] width 122 height 20
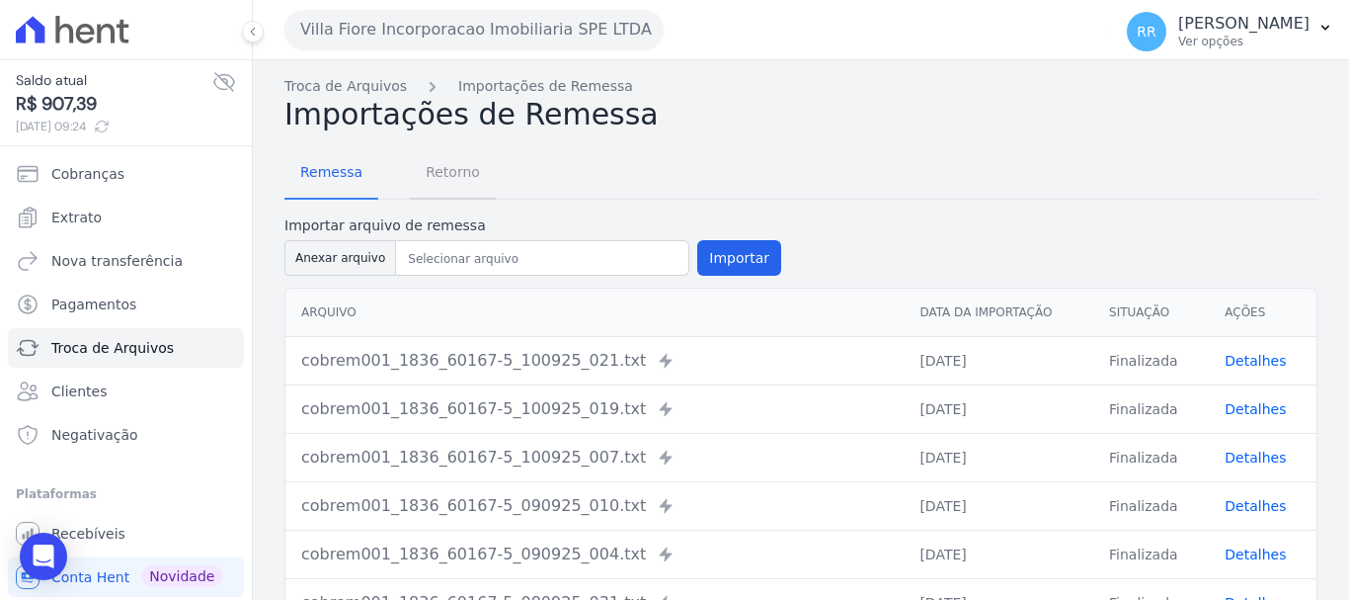
click at [430, 164] on span "Retorno" at bounding box center [453, 172] width 78 height 40
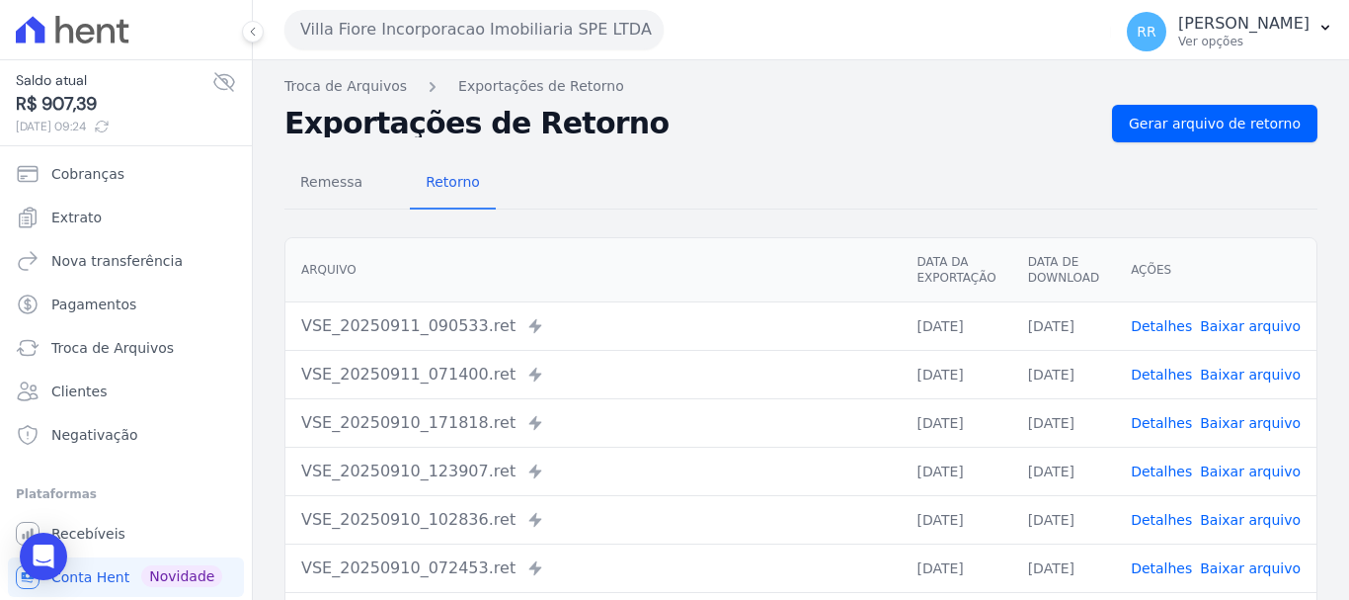
click at [1167, 379] on link "Detalhes" at bounding box center [1161, 374] width 61 height 16
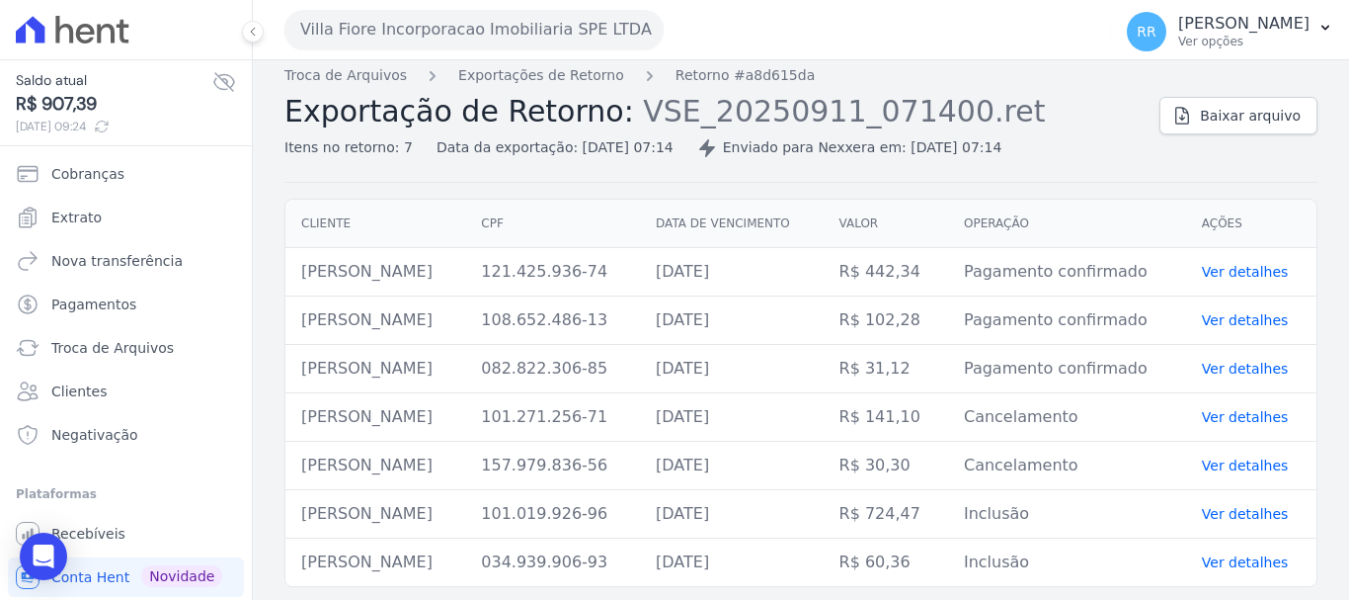
scroll to position [14, 0]
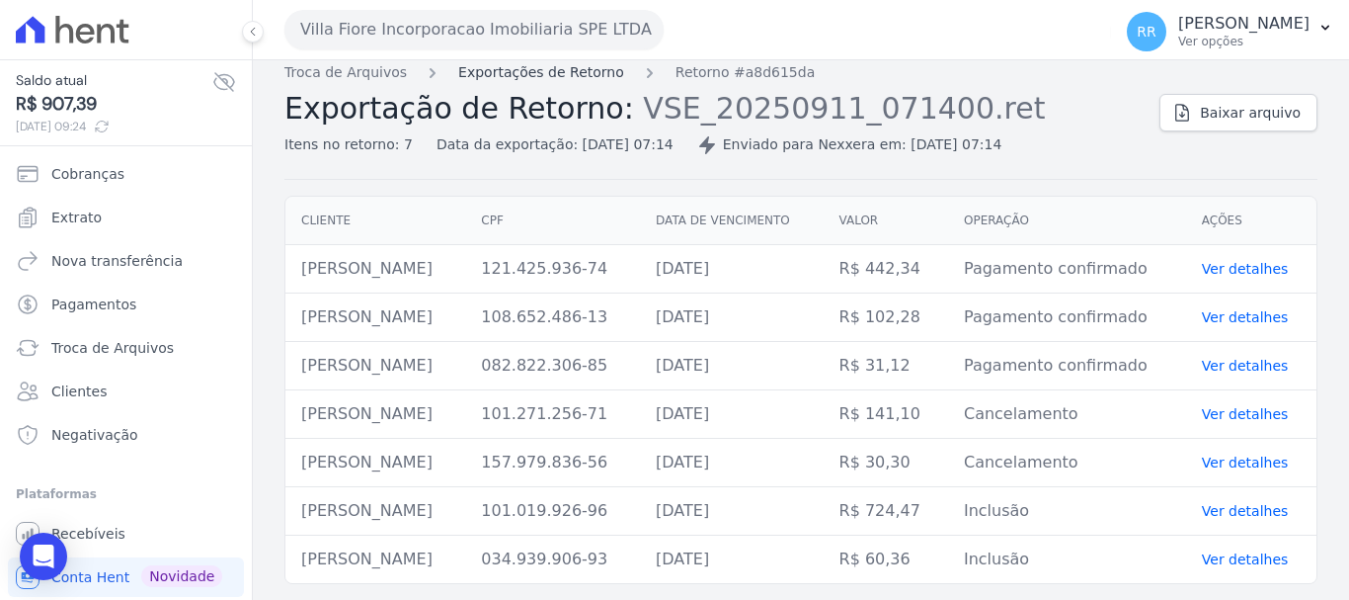
click at [572, 77] on link "Exportações de Retorno" at bounding box center [541, 72] width 166 height 21
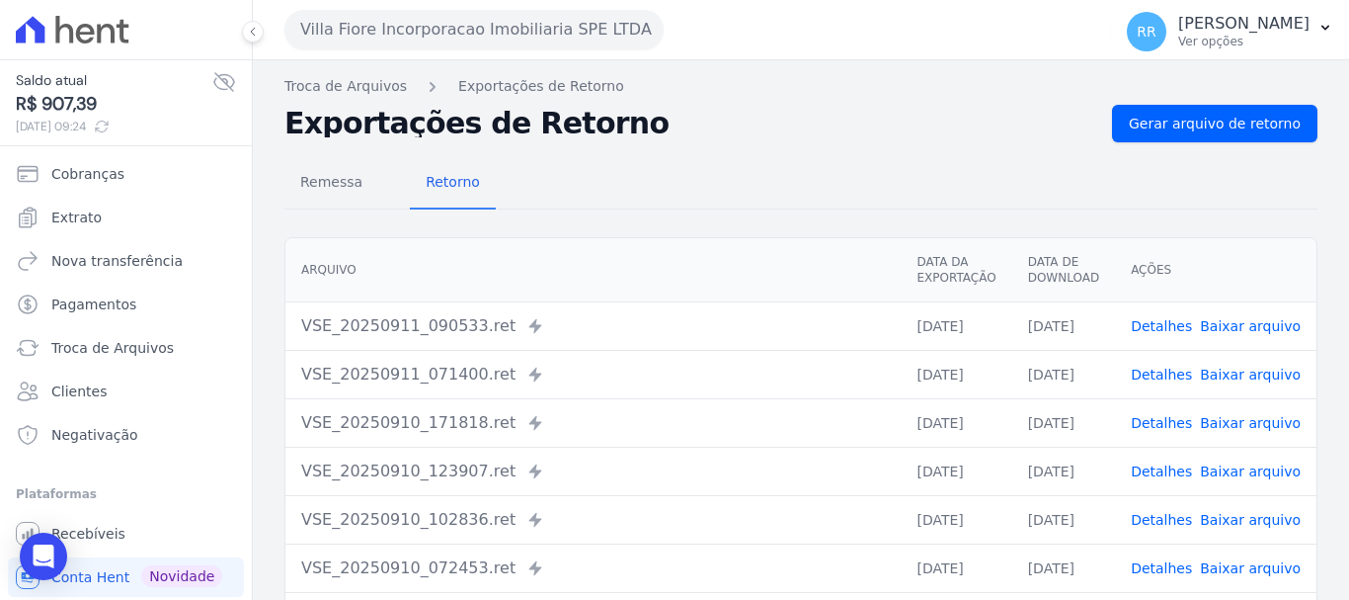
click at [1164, 370] on link "Detalhes" at bounding box center [1161, 374] width 61 height 16
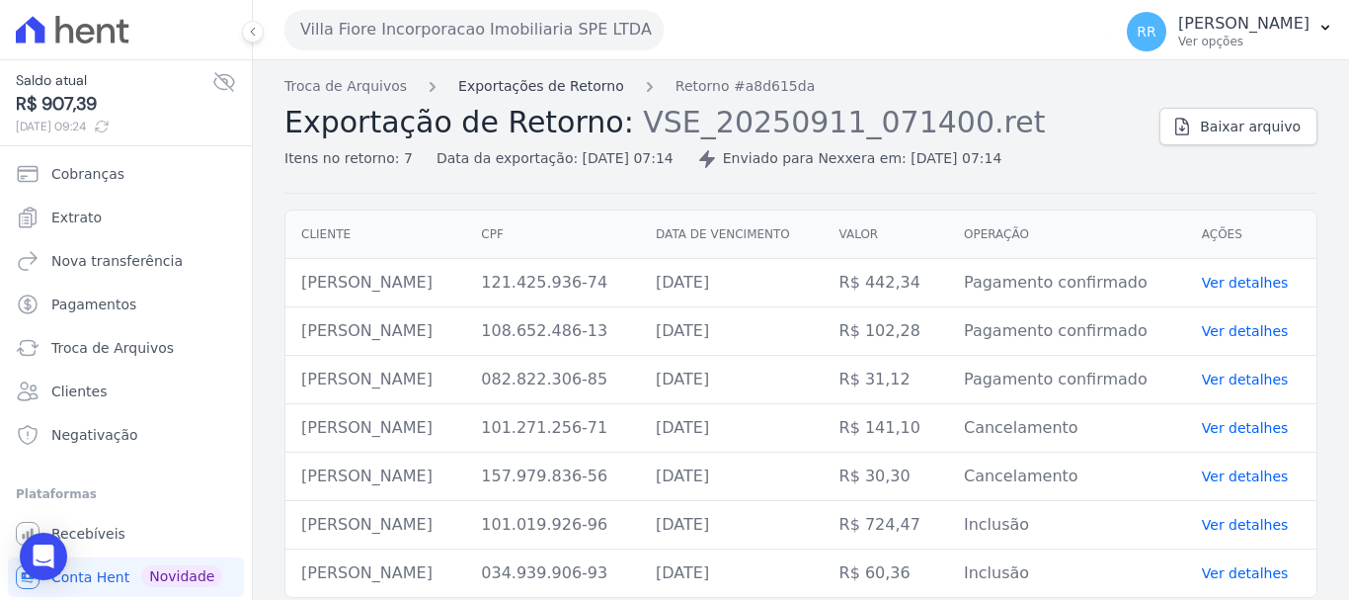
click at [529, 91] on link "Exportações de Retorno" at bounding box center [541, 86] width 166 height 21
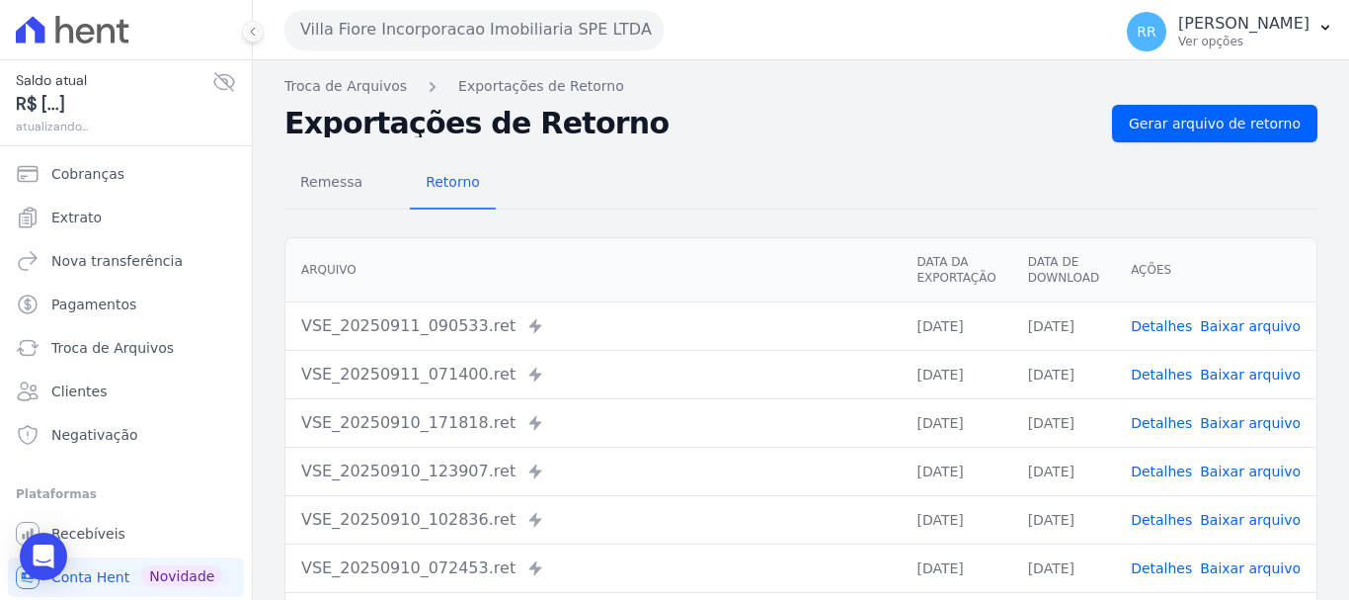
click at [1176, 415] on link "Detalhes" at bounding box center [1161, 423] width 61 height 16
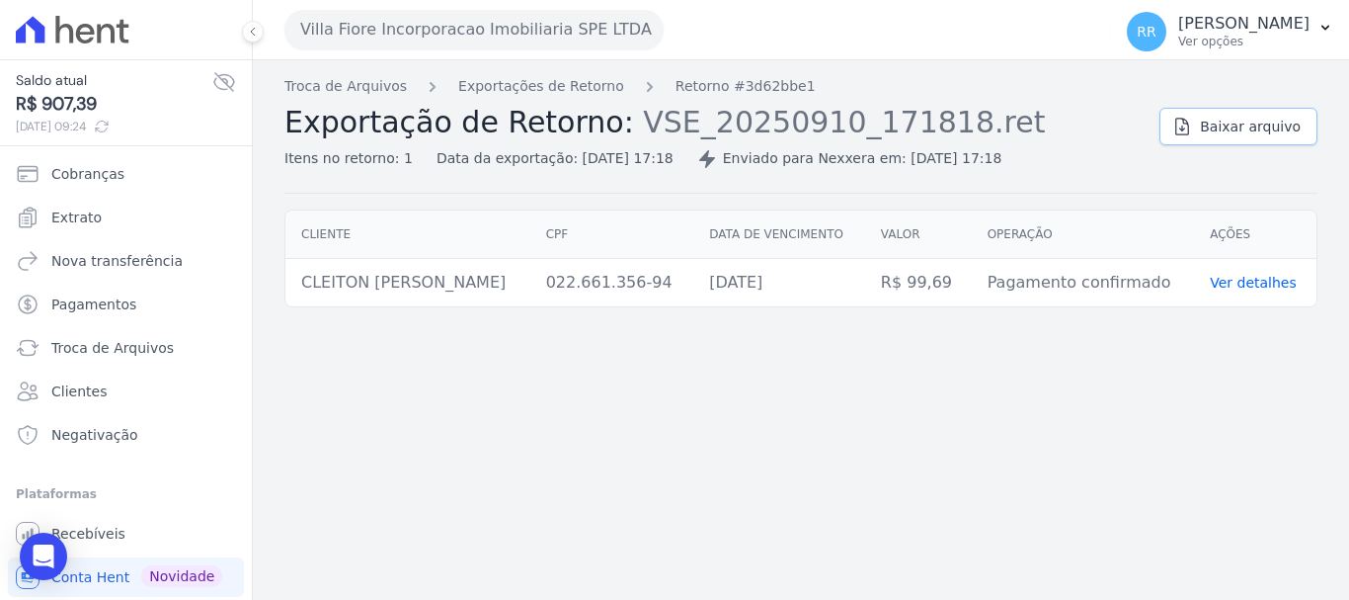
click at [1196, 144] on link "Baixar arquivo" at bounding box center [1239, 127] width 158 height 38
click at [1216, 125] on span "Baixar arquivo" at bounding box center [1250, 127] width 101 height 20
